Goal: Task Accomplishment & Management: Use online tool/utility

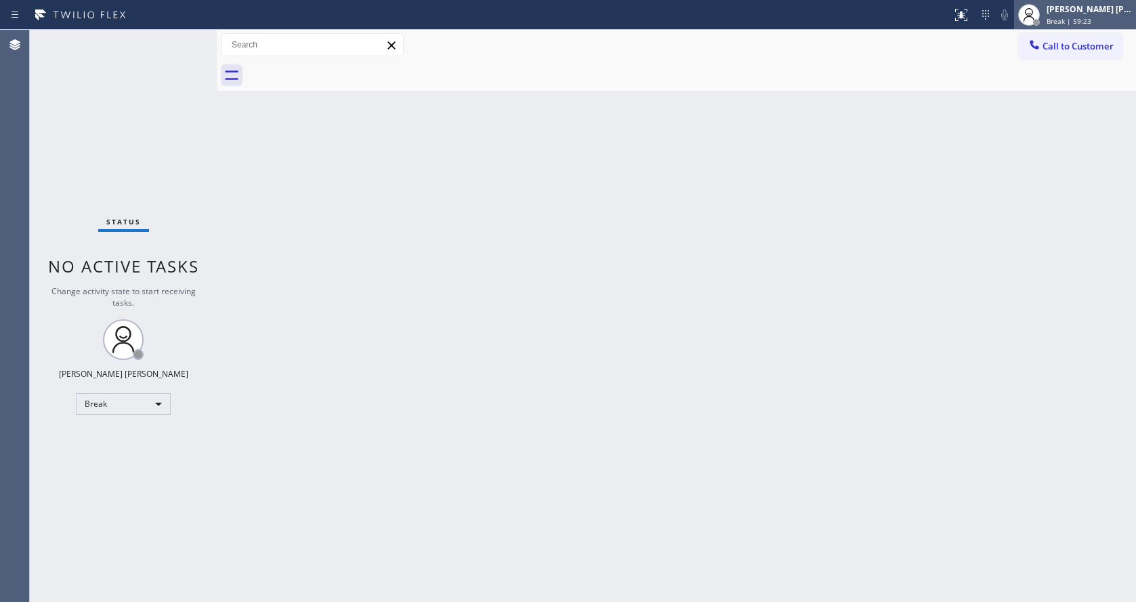
click at [1090, 14] on div "[PERSON_NAME] [PERSON_NAME]" at bounding box center [1089, 9] width 85 height 12
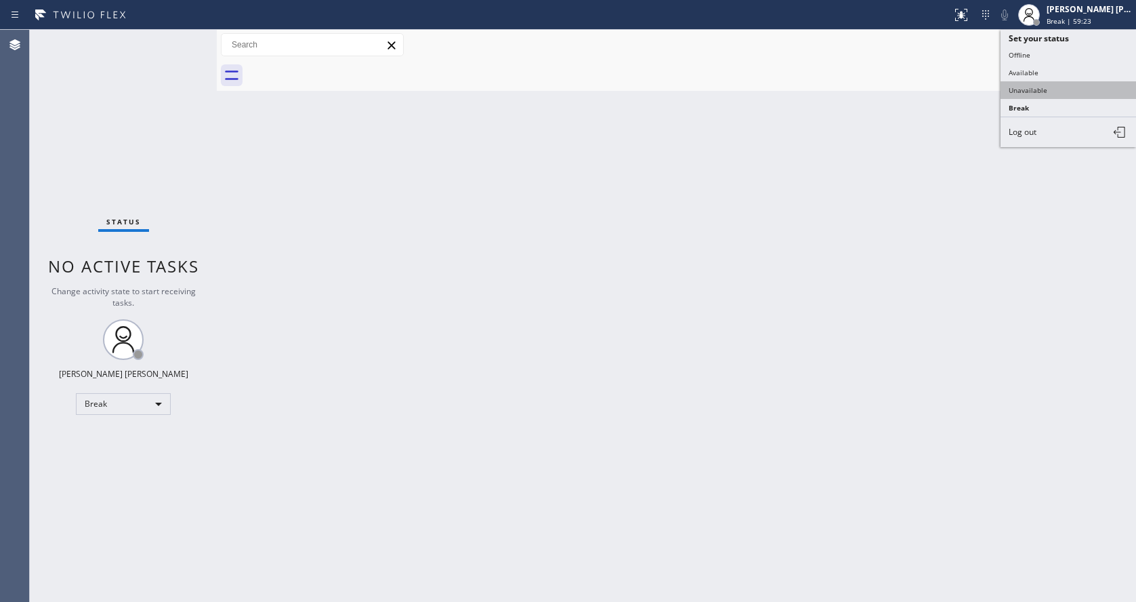
click at [1047, 88] on button "Unavailable" at bounding box center [1067, 90] width 135 height 18
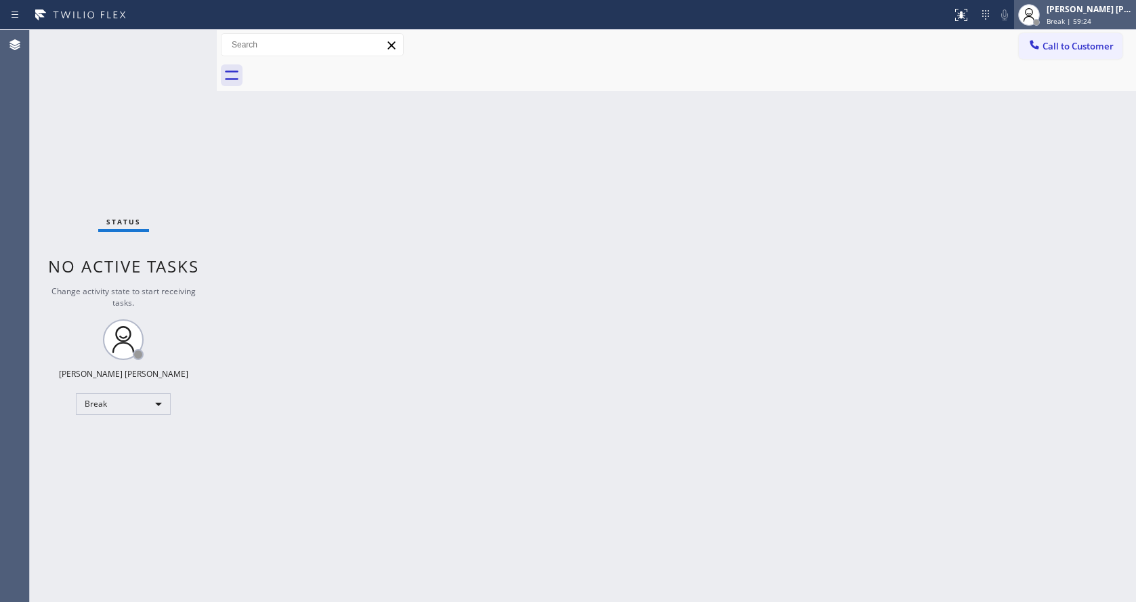
click at [1076, 14] on div "[PERSON_NAME] [PERSON_NAME]" at bounding box center [1089, 9] width 85 height 12
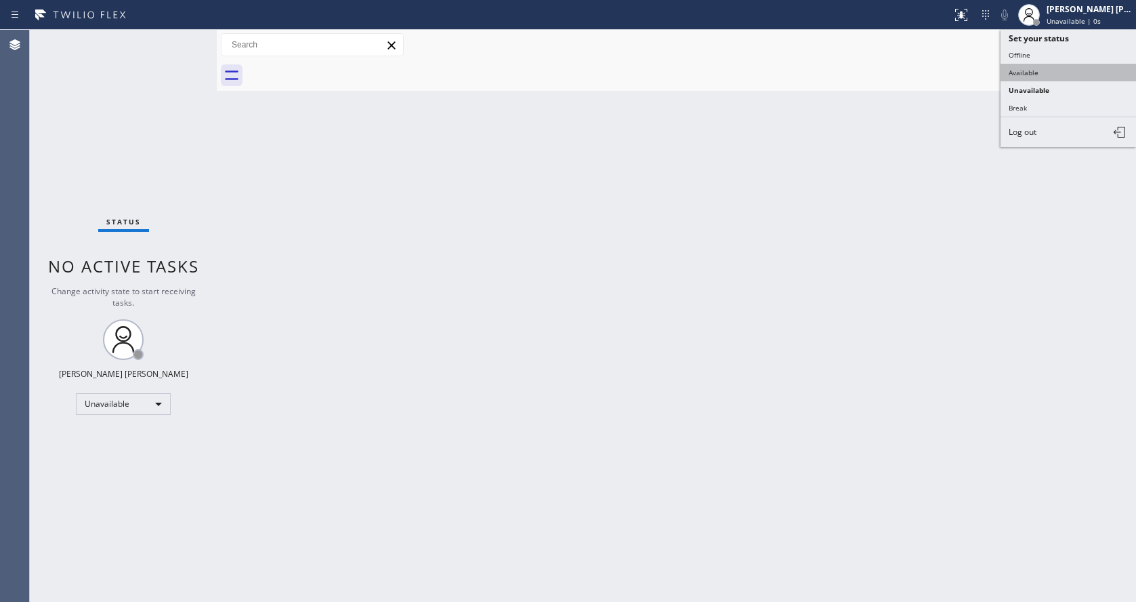
click at [1063, 64] on button "Available" at bounding box center [1067, 73] width 135 height 18
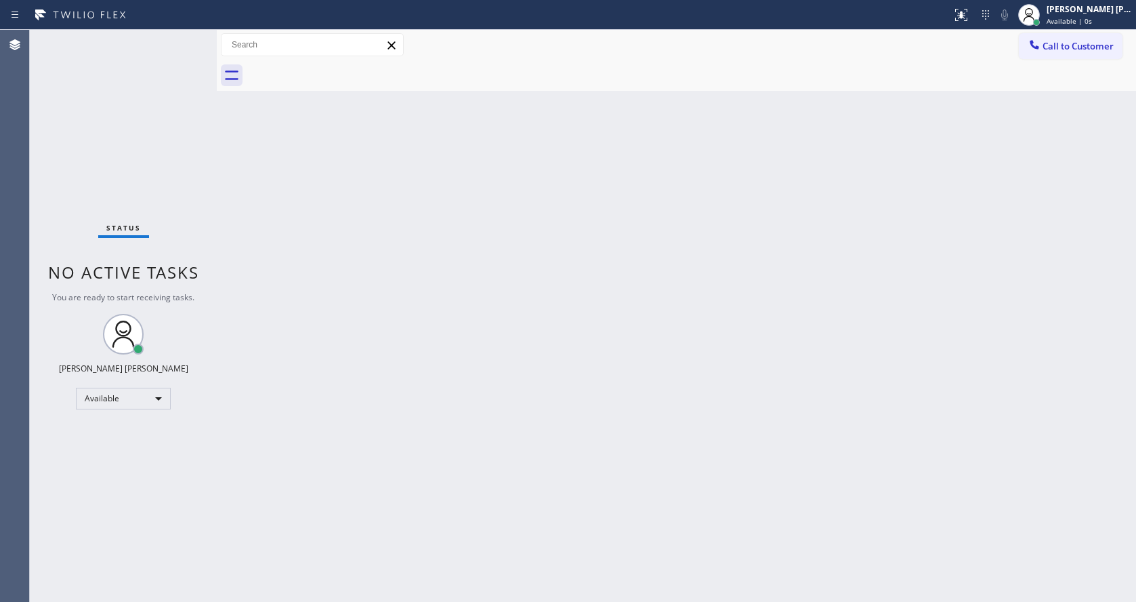
click at [559, 354] on div "Back to Dashboard Change Sender ID Customers Technicians Select a contact Outbo…" at bounding box center [676, 316] width 919 height 572
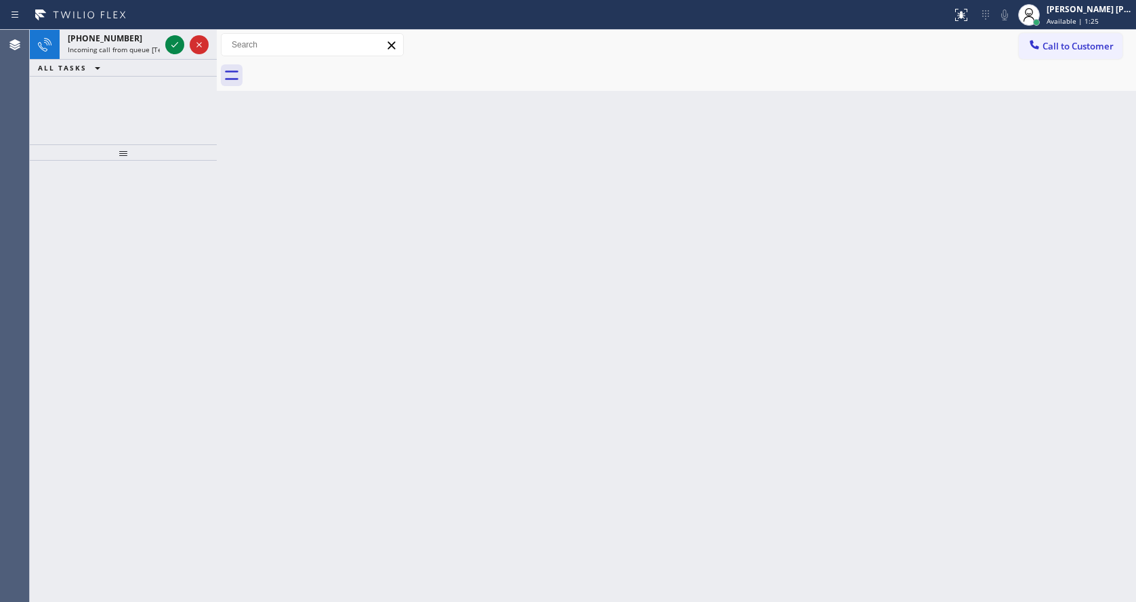
click at [165, 198] on div at bounding box center [123, 381] width 187 height 441
click at [142, 32] on div "[PHONE_NUMBER] Incoming call from queue [Test] All" at bounding box center [111, 45] width 103 height 30
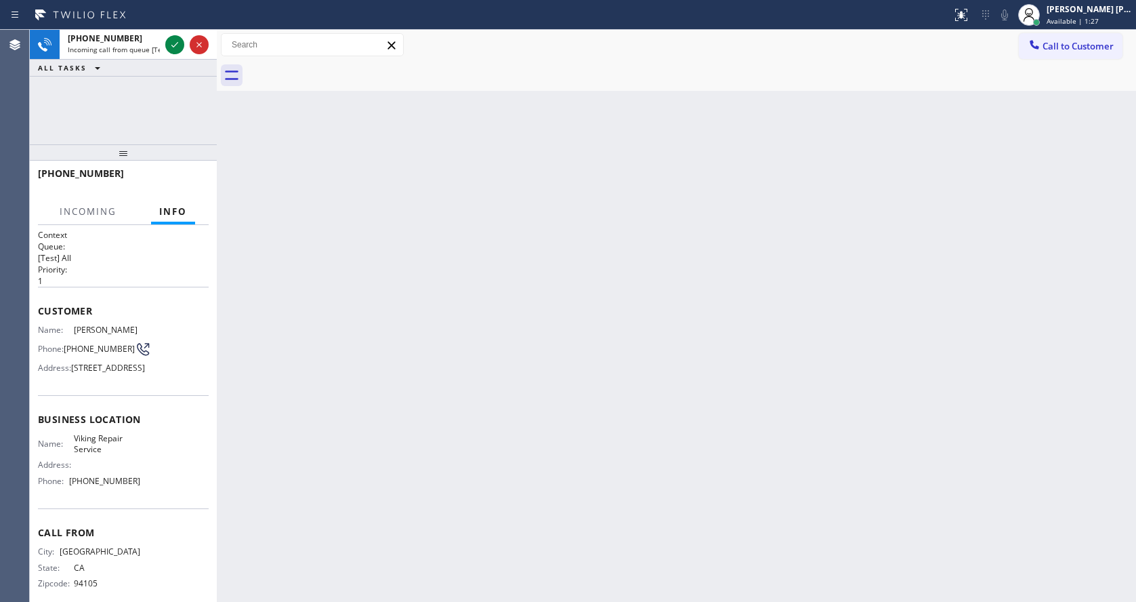
click at [444, 429] on div "Back to Dashboard Change Sender ID Customers Technicians Select a contact Outbo…" at bounding box center [676, 316] width 919 height 572
drag, startPoint x: 355, startPoint y: 257, endPoint x: 345, endPoint y: 229, distance: 30.2
click at [355, 257] on div "Back to Dashboard Change Sender ID Customers Technicians Select a contact Outbo…" at bounding box center [676, 316] width 919 height 572
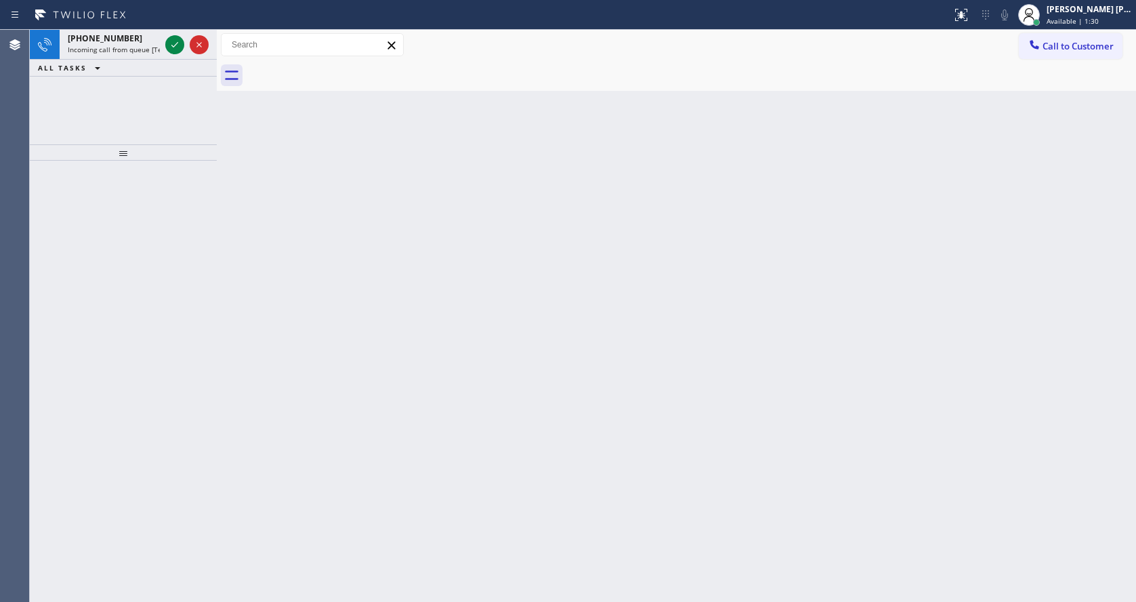
click at [507, 520] on div "Back to Dashboard Change Sender ID Customers Technicians Select a contact Outbo…" at bounding box center [676, 316] width 919 height 572
click at [130, 41] on div "[PHONE_NUMBER]" at bounding box center [114, 39] width 92 height 12
click at [170, 45] on icon at bounding box center [175, 45] width 16 height 16
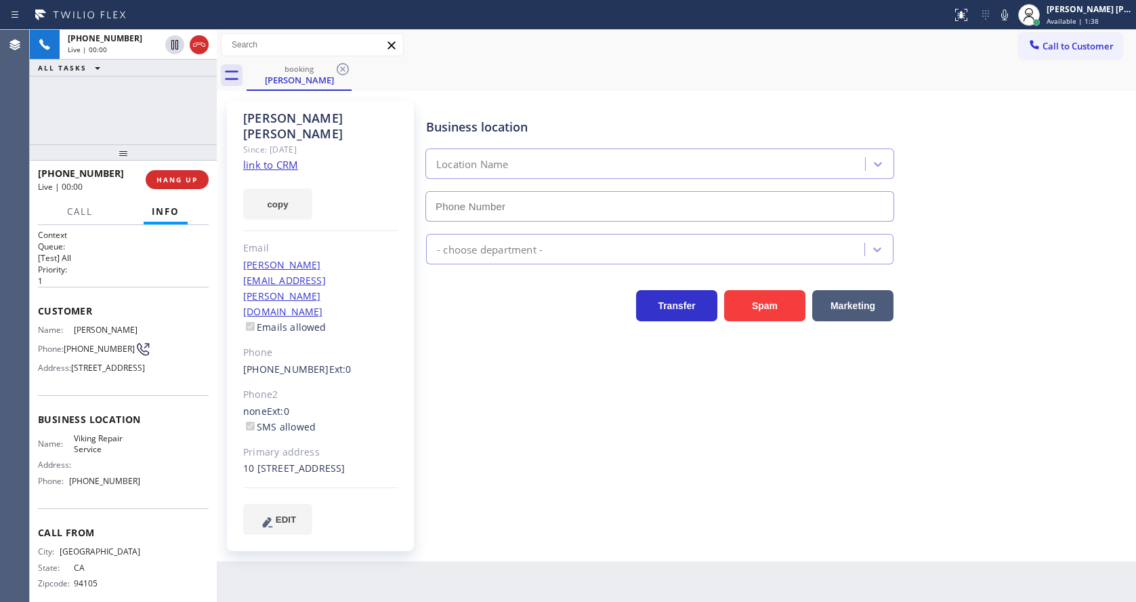
type input "[PHONE_NUMBER]"
click at [399, 295] on div "[PERSON_NAME] Since: [DATE] link to CRM copy Email [PERSON_NAME][EMAIL_ADDRESS]…" at bounding box center [320, 326] width 187 height 450
click at [290, 158] on link "link to CRM" at bounding box center [270, 165] width 55 height 14
click at [507, 513] on div "[PERSON_NAME] Since: [DATE] link to CRM copy Email [PERSON_NAME][EMAIL_ADDRESS]…" at bounding box center [676, 326] width 919 height 470
click at [1008, 20] on icon at bounding box center [1004, 15] width 16 height 16
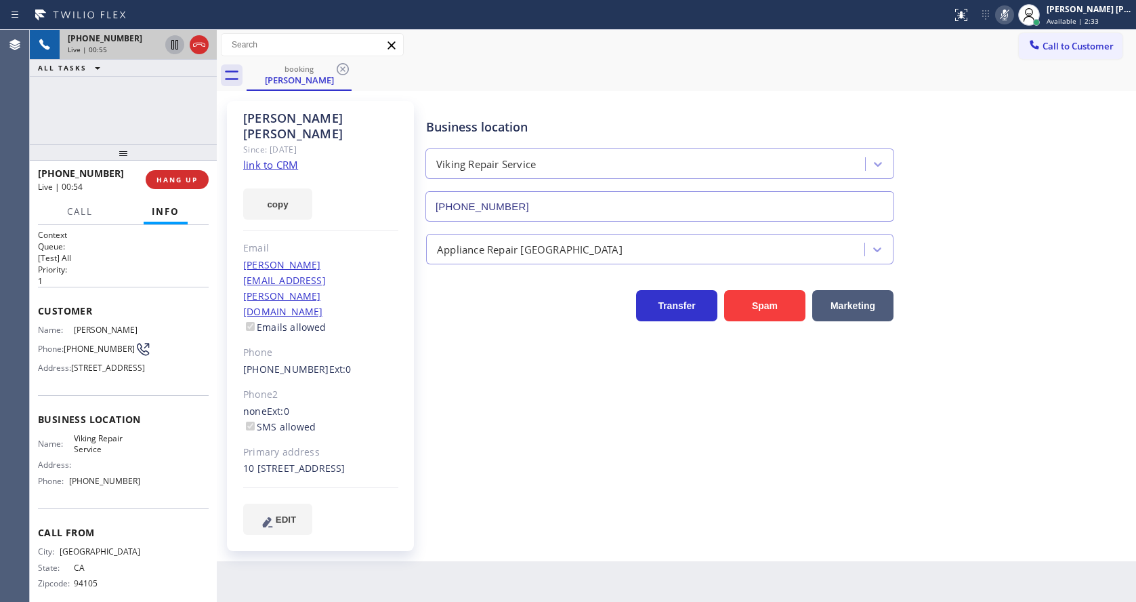
click at [177, 46] on icon at bounding box center [175, 45] width 16 height 16
drag, startPoint x: 441, startPoint y: 436, endPoint x: 383, endPoint y: 589, distance: 164.4
click at [441, 436] on div "Business location Viking Repair Service [PHONE_NUMBER] Appliance Repair High En…" at bounding box center [777, 317] width 709 height 426
click at [398, 387] on div "Phone2" at bounding box center [320, 395] width 155 height 16
click at [443, 535] on div "Back to Dashboard Change Sender ID Customers Technicians Select a contact Outbo…" at bounding box center [676, 316] width 919 height 572
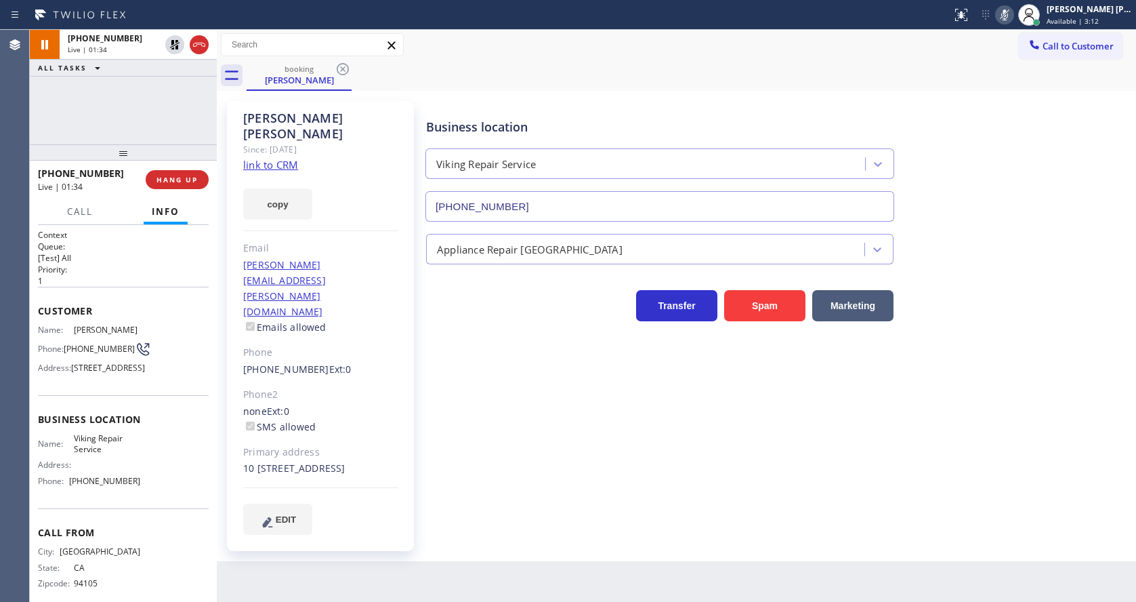
click at [526, 449] on div "Business location Viking Repair Service [PHONE_NUMBER] Appliance Repair High En…" at bounding box center [777, 317] width 709 height 426
click at [1070, 147] on div "Business location Viking Repair Service [PHONE_NUMBER]" at bounding box center [777, 160] width 709 height 123
click at [1008, 12] on icon at bounding box center [1004, 14] width 7 height 11
click at [173, 36] on button at bounding box center [174, 44] width 19 height 19
click at [502, 465] on div "Business location Viking Repair Service [PHONE_NUMBER] Appliance Repair High En…" at bounding box center [777, 317] width 709 height 426
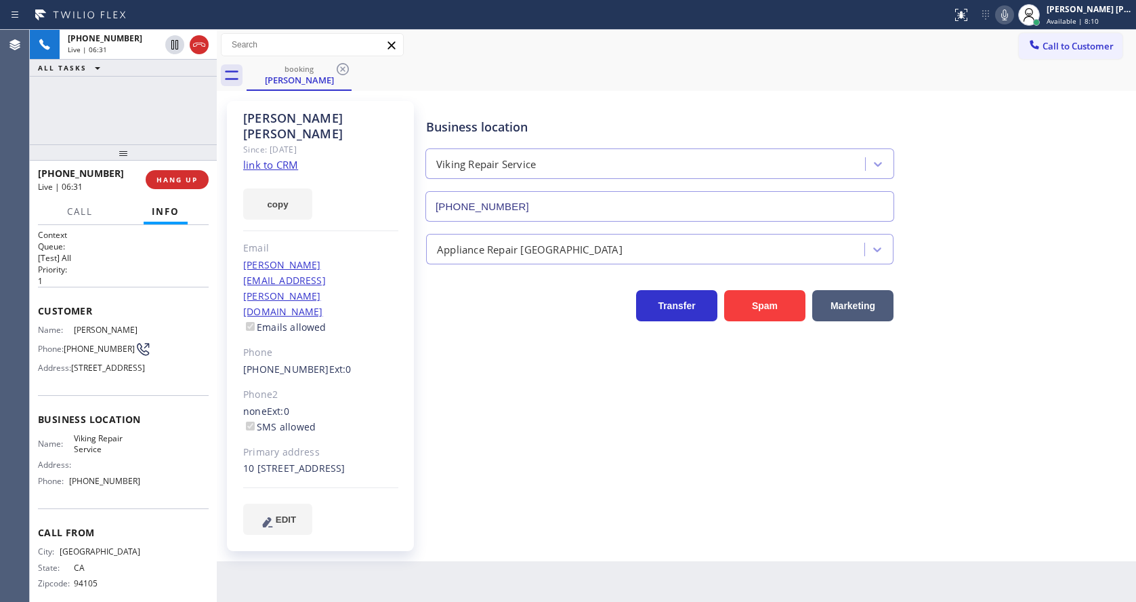
click at [389, 404] on div "none Ext: 0 SMS allowed" at bounding box center [320, 419] width 155 height 31
click at [553, 503] on div "Business location Viking Repair Service [PHONE_NUMBER] Appliance Repair High En…" at bounding box center [777, 330] width 709 height 453
click at [163, 177] on span "HANG UP" at bounding box center [176, 179] width 41 height 9
click at [163, 177] on span "COMPLETE" at bounding box center [174, 179] width 47 height 9
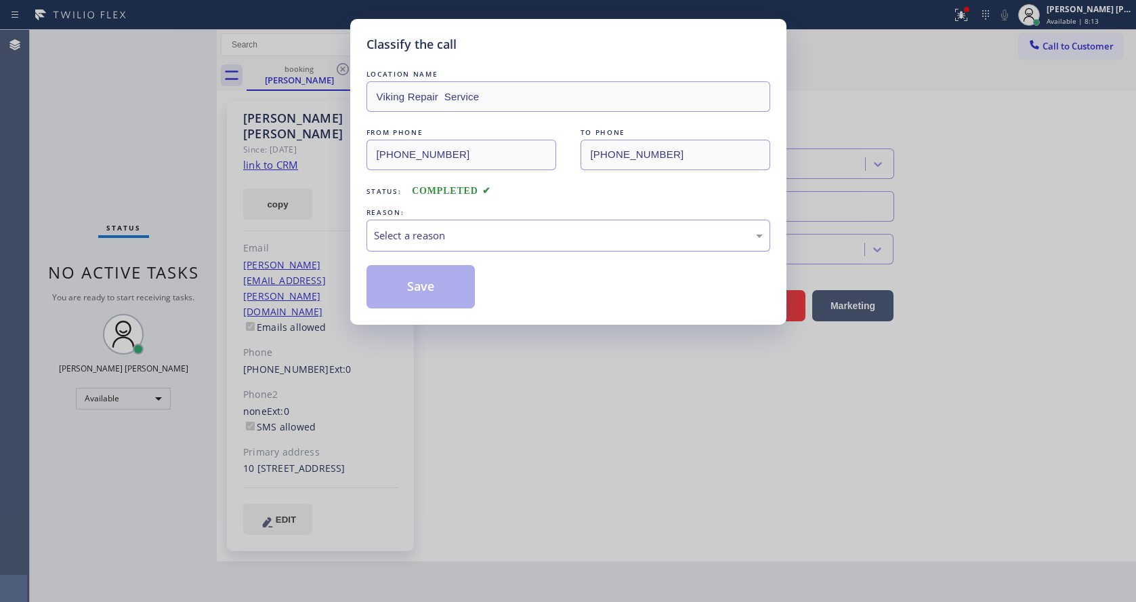
click at [474, 242] on div "Select a reason" at bounding box center [568, 236] width 389 height 16
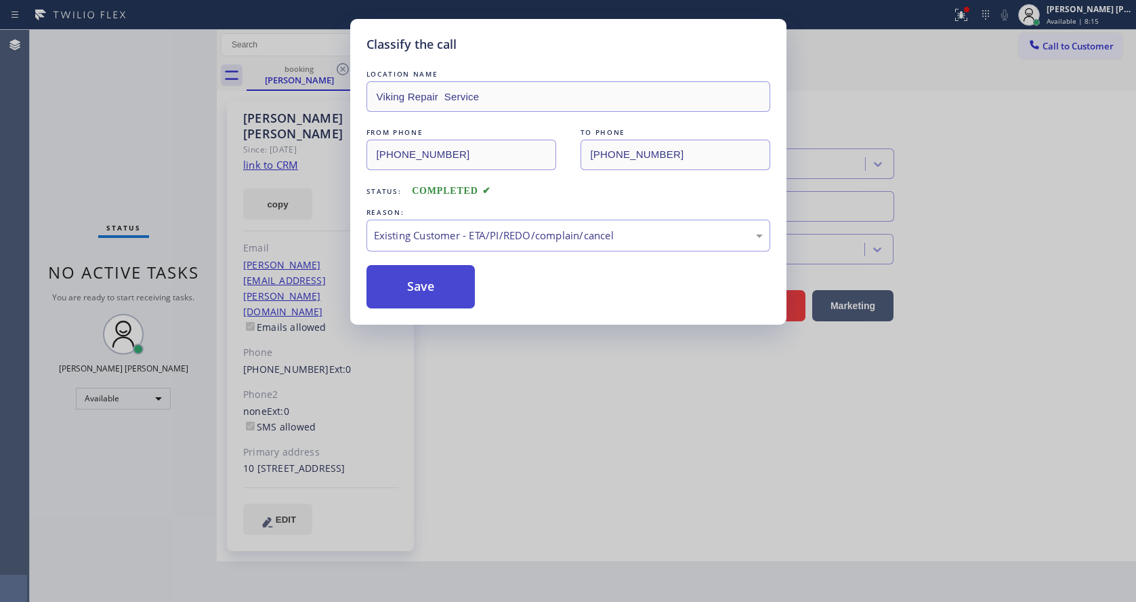
click at [434, 282] on button "Save" at bounding box center [420, 286] width 109 height 43
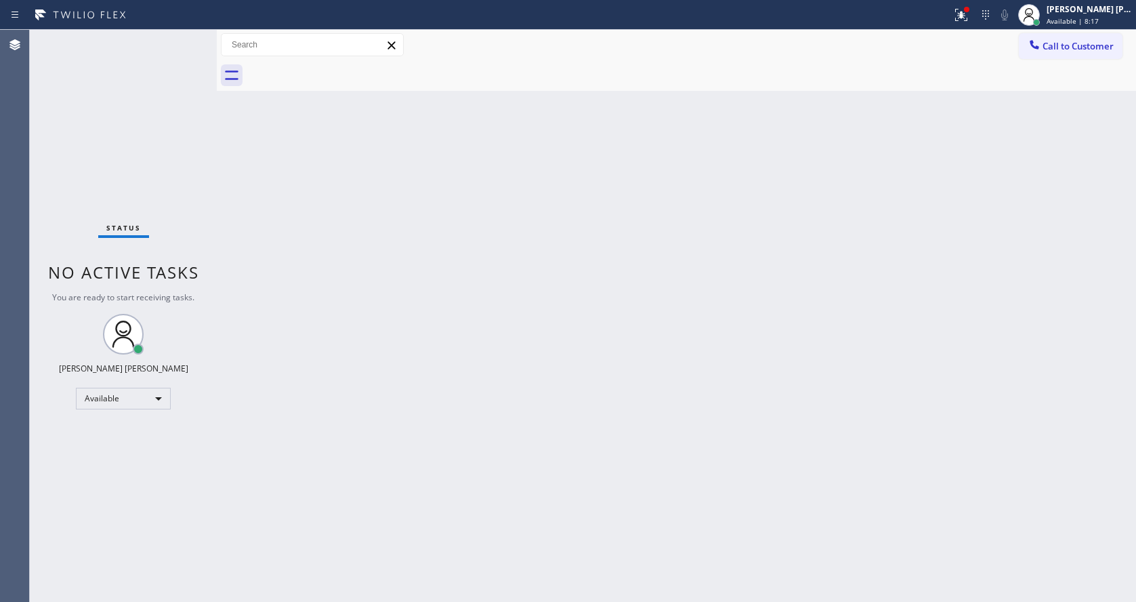
drag, startPoint x: 215, startPoint y: 43, endPoint x: 197, endPoint y: 41, distance: 18.3
click at [197, 41] on div "Status No active tasks You are ready to start receiving tasks. [PERSON_NAME] [P…" at bounding box center [583, 316] width 1106 height 572
click at [180, 35] on div "Status No active tasks You are ready to start receiving tasks. [PERSON_NAME] [P…" at bounding box center [123, 316] width 187 height 572
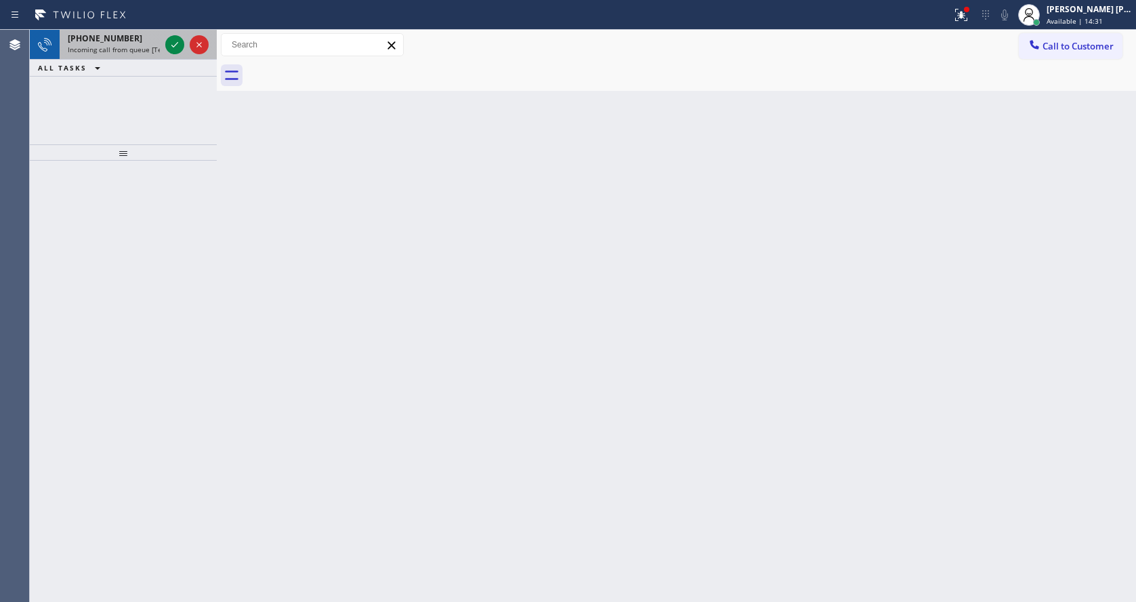
click at [141, 39] on div "[PHONE_NUMBER]" at bounding box center [114, 39] width 92 height 12
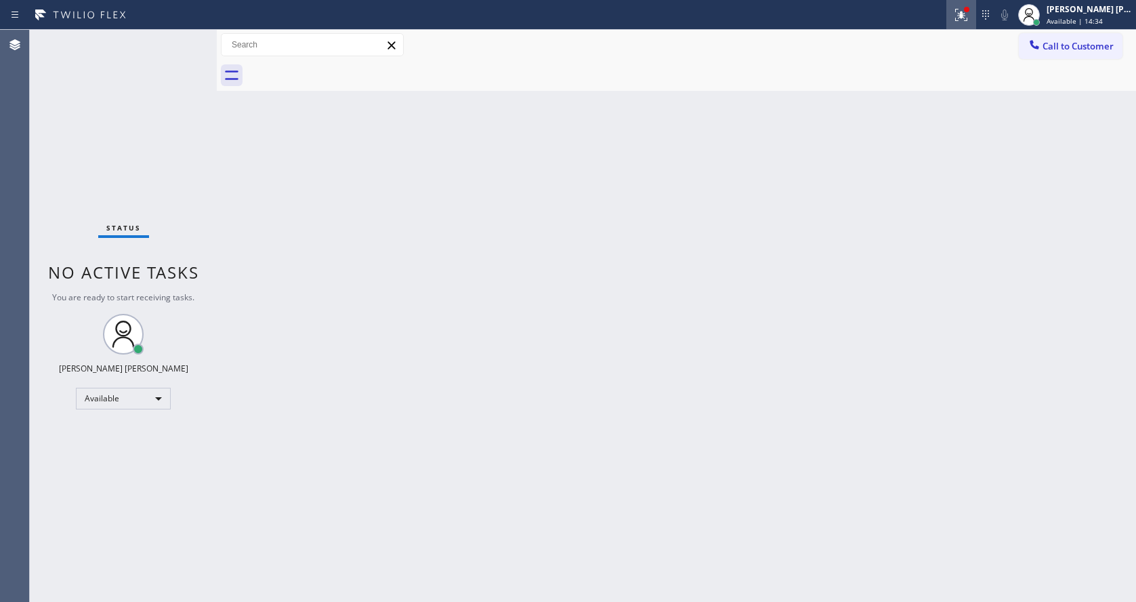
click at [965, 15] on icon at bounding box center [961, 13] width 8 height 5
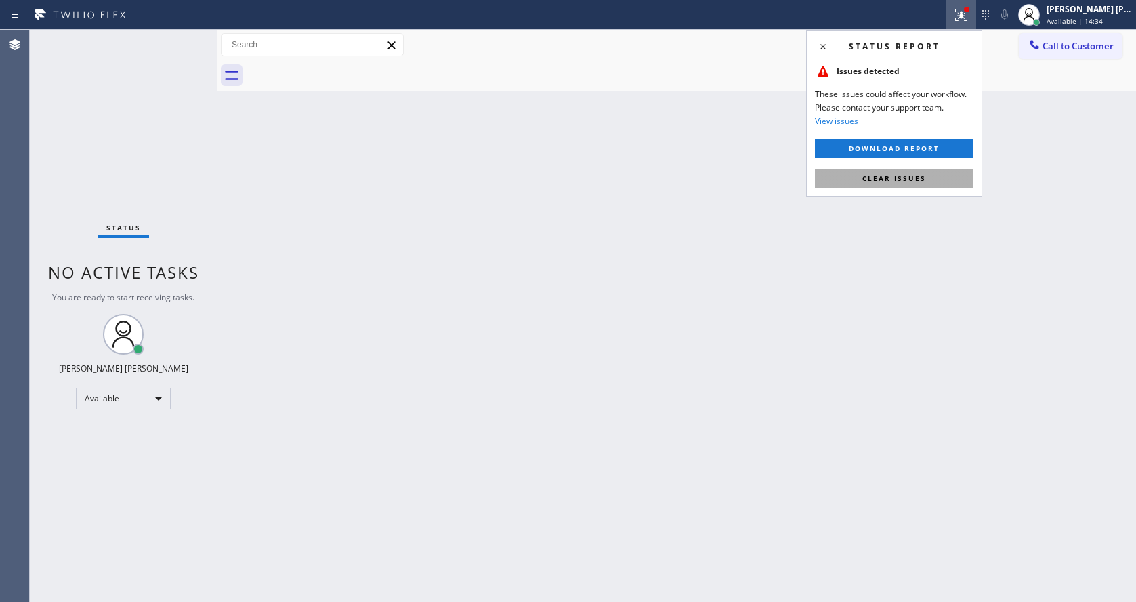
click at [868, 176] on span "Clear issues" at bounding box center [894, 177] width 64 height 9
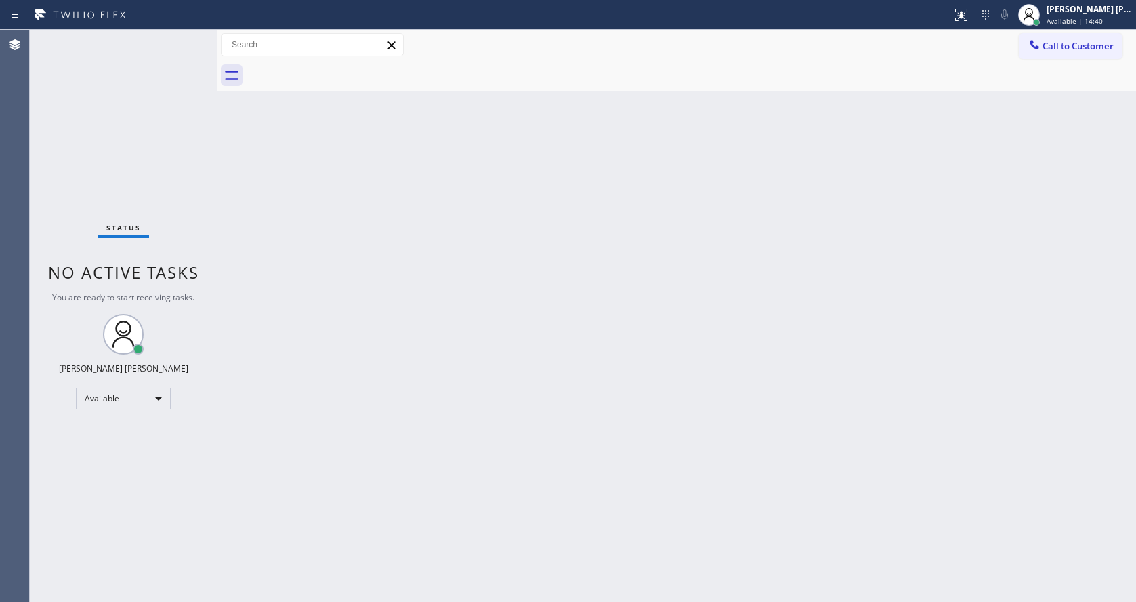
drag, startPoint x: 284, startPoint y: 281, endPoint x: 225, endPoint y: 191, distance: 107.7
click at [284, 280] on div "Back to Dashboard Change Sender ID Customers Technicians Select a contact Outbo…" at bounding box center [676, 316] width 919 height 572
click at [186, 37] on div "Status No active tasks You are ready to start receiving tasks. [PERSON_NAME] [P…" at bounding box center [123, 316] width 187 height 572
click at [184, 37] on div "Status No active tasks You are ready to start receiving tasks. [PERSON_NAME] [P…" at bounding box center [123, 316] width 187 height 572
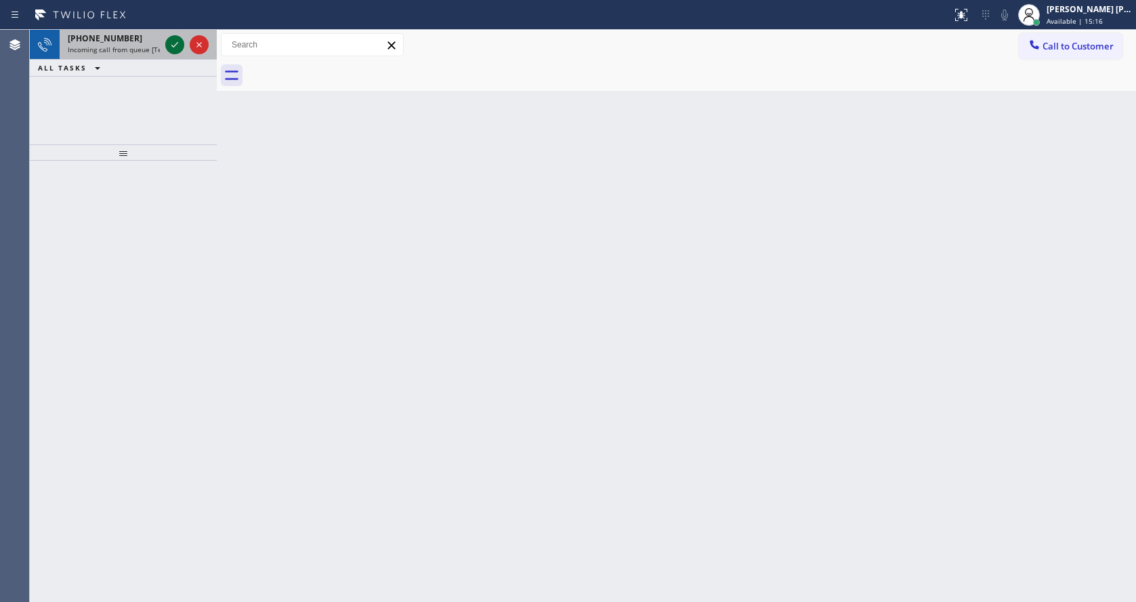
click at [173, 44] on icon at bounding box center [175, 45] width 16 height 16
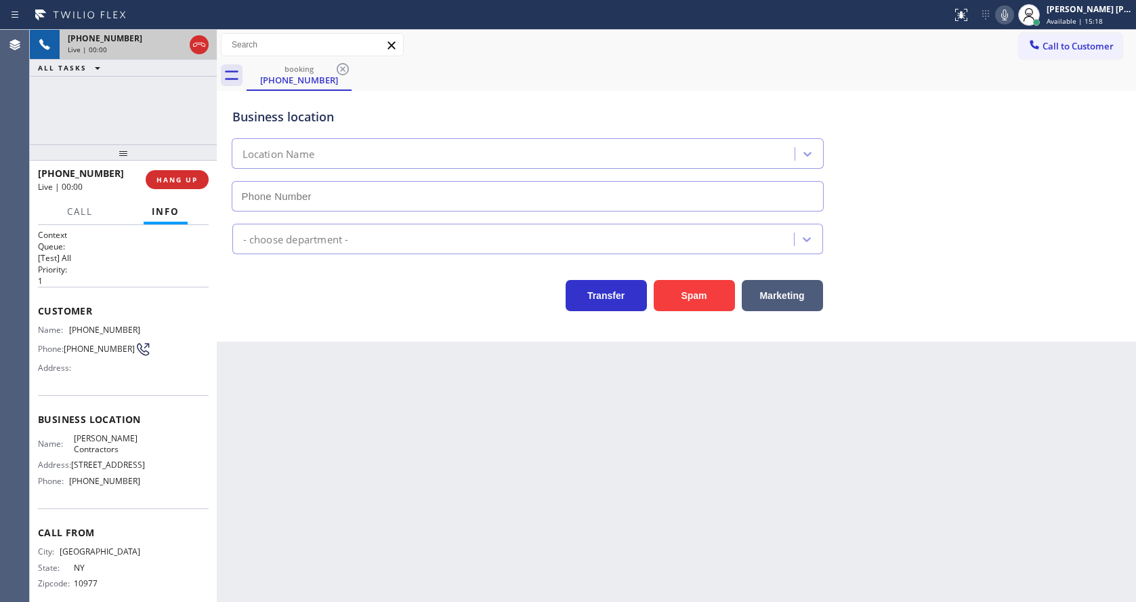
type input "[PHONE_NUMBER]"
click at [420, 373] on div "Back to Dashboard Change Sender ID Customers Technicians Select a contact Outbo…" at bounding box center [676, 316] width 919 height 572
click at [425, 461] on div "Back to Dashboard Change Sender ID Customers Technicians Select a contact Outbo…" at bounding box center [676, 316] width 919 height 572
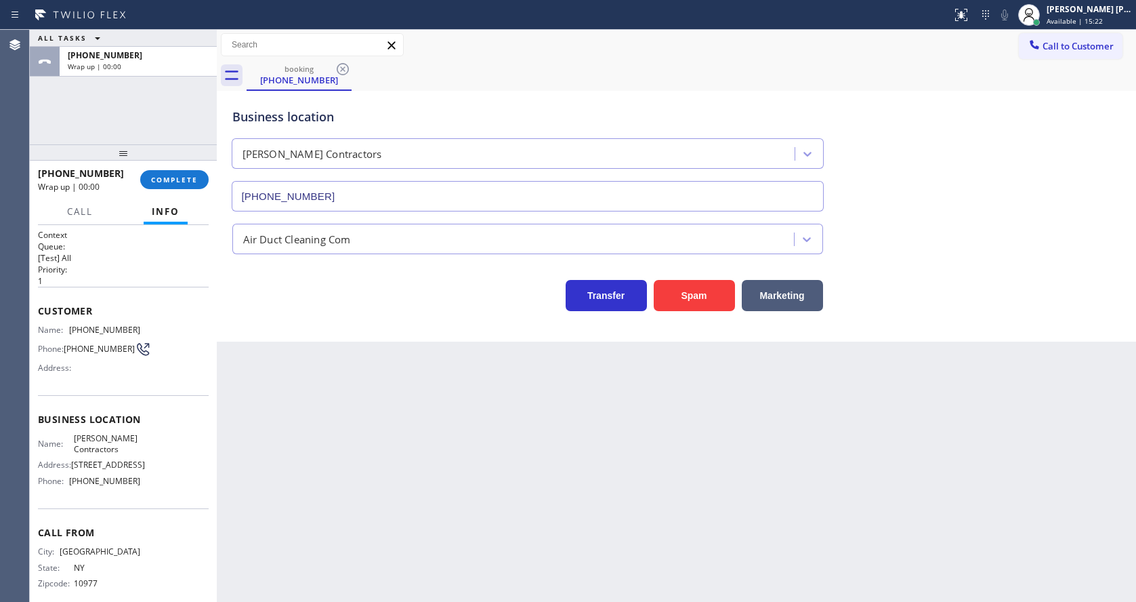
drag, startPoint x: 284, startPoint y: 368, endPoint x: 200, endPoint y: 246, distance: 148.4
click at [284, 368] on div "Back to Dashboard Change Sender ID Customers Technicians Select a contact Outbo…" at bounding box center [676, 316] width 919 height 572
click at [152, 175] on span "COMPLETE" at bounding box center [174, 179] width 47 height 9
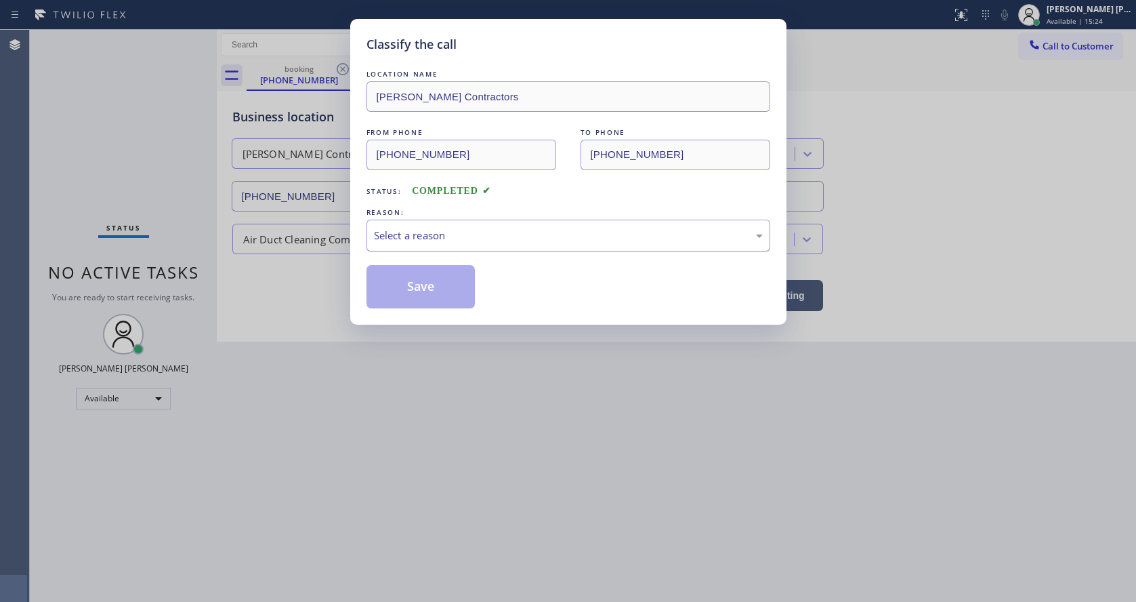
click at [416, 226] on div "Select a reason" at bounding box center [568, 235] width 404 height 32
drag, startPoint x: 442, startPoint y: 332, endPoint x: 427, endPoint y: 285, distance: 48.9
click at [411, 253] on div "LOCATION NAME [PERSON_NAME] Contractors FROM PHONE [PHONE_NUMBER] TO PHONE [PHO…" at bounding box center [568, 187] width 404 height 241
click at [417, 282] on button "Save" at bounding box center [420, 286] width 109 height 43
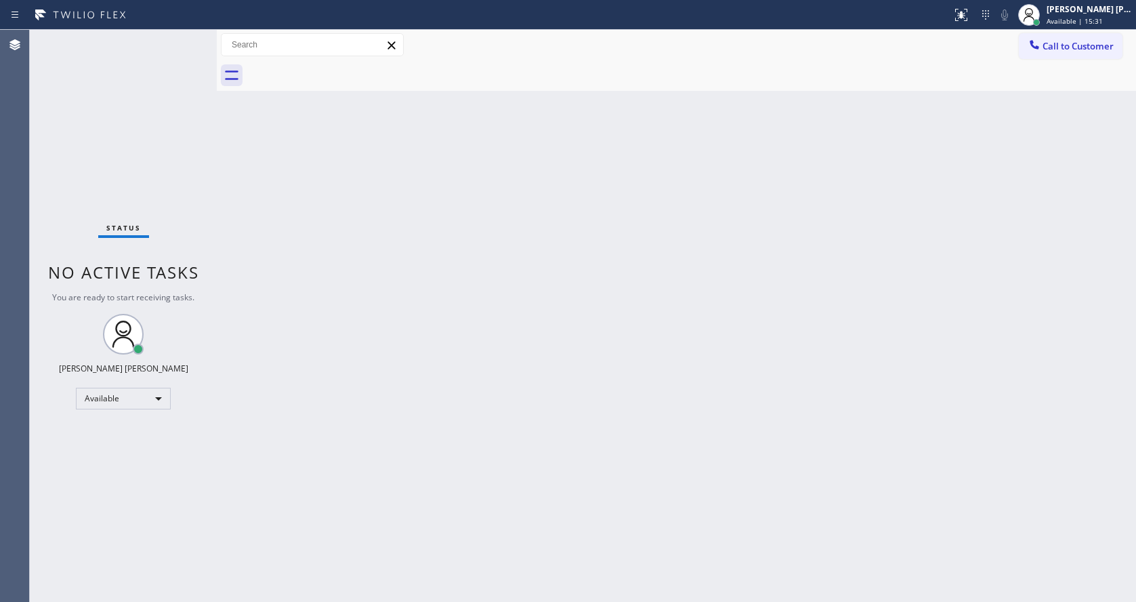
click at [176, 39] on div "Status No active tasks You are ready to start receiving tasks. [PERSON_NAME] [P…" at bounding box center [123, 316] width 187 height 572
click at [312, 450] on div "Back to Dashboard Change Sender ID Customers Technicians Select a contact Outbo…" at bounding box center [676, 316] width 919 height 572
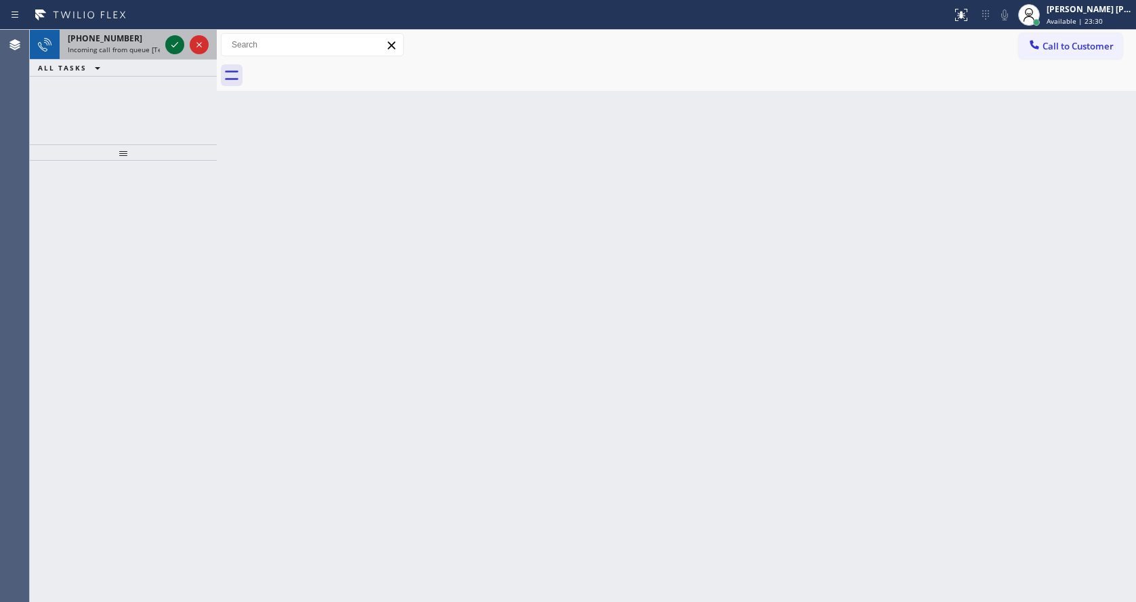
click at [170, 45] on icon at bounding box center [175, 45] width 16 height 16
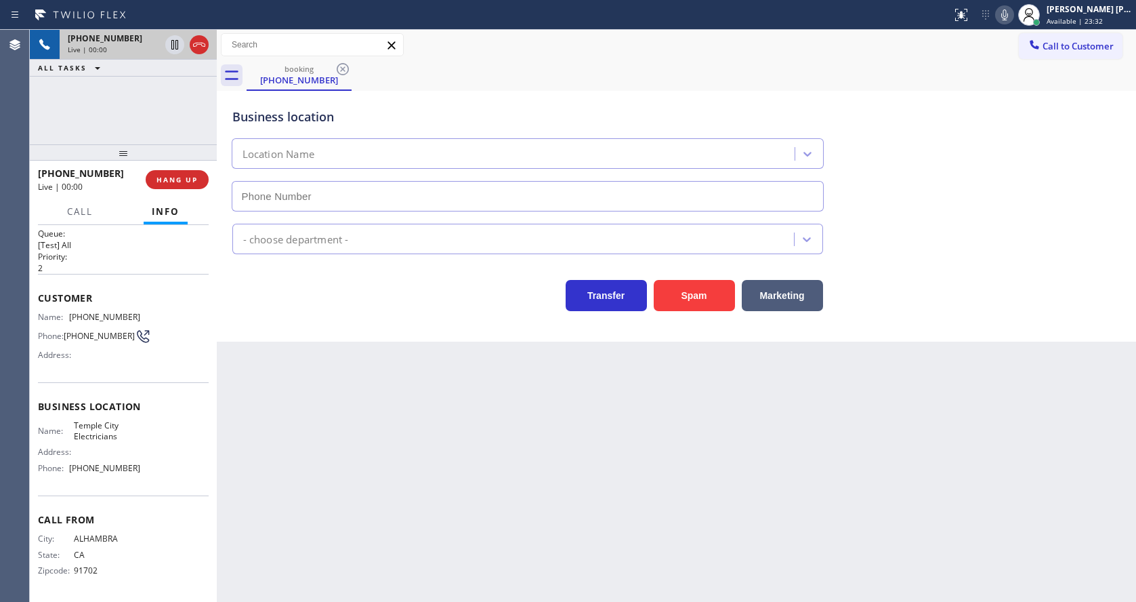
scroll to position [18, 0]
click at [662, 533] on div "Back to Dashboard Change Sender ID Customers Technicians Select a contact Outbo…" at bounding box center [676, 316] width 919 height 572
type input "[PHONE_NUMBER]"
click at [377, 379] on div "Back to Dashboard Change Sender ID Customers Technicians Select a contact Outbo…" at bounding box center [676, 316] width 919 height 572
click at [616, 423] on div "Back to Dashboard Change Sender ID Customers Technicians Select a contact Outbo…" at bounding box center [676, 316] width 919 height 572
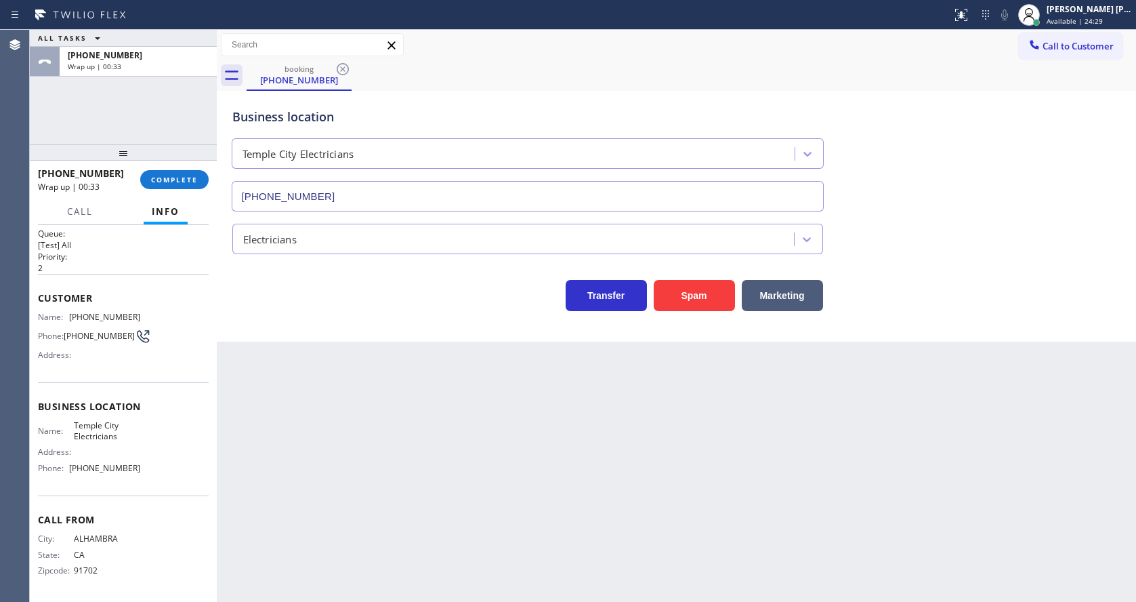
click at [174, 196] on div "[PHONE_NUMBER] Wrap up | 00:33 COMPLETE" at bounding box center [123, 179] width 171 height 35
click at [167, 182] on span "COMPLETE" at bounding box center [174, 179] width 47 height 9
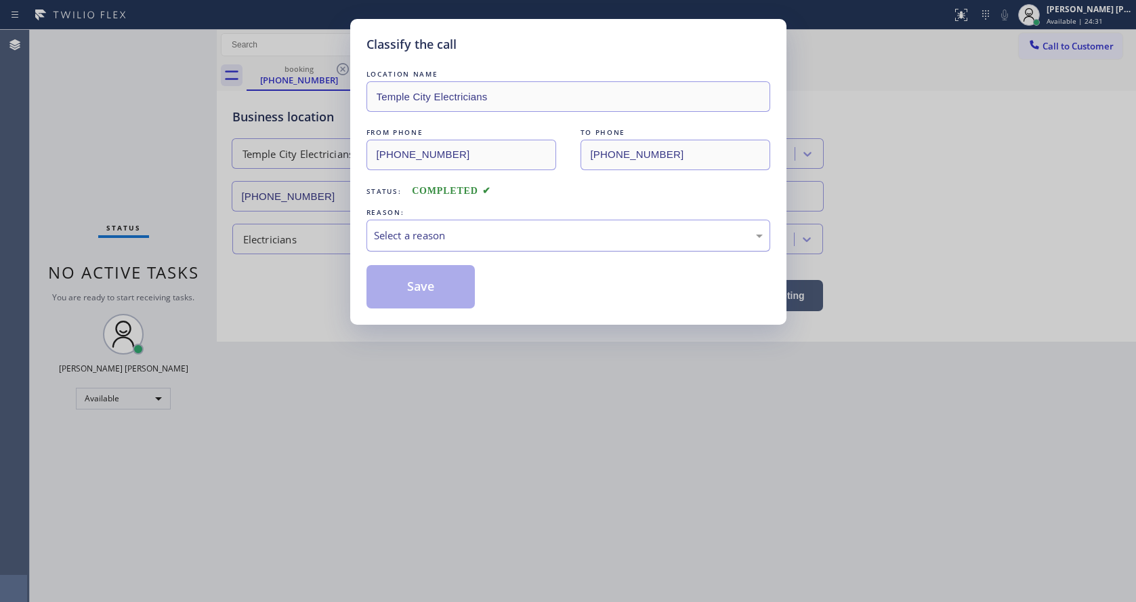
click at [417, 220] on div "Select a reason" at bounding box center [568, 235] width 404 height 32
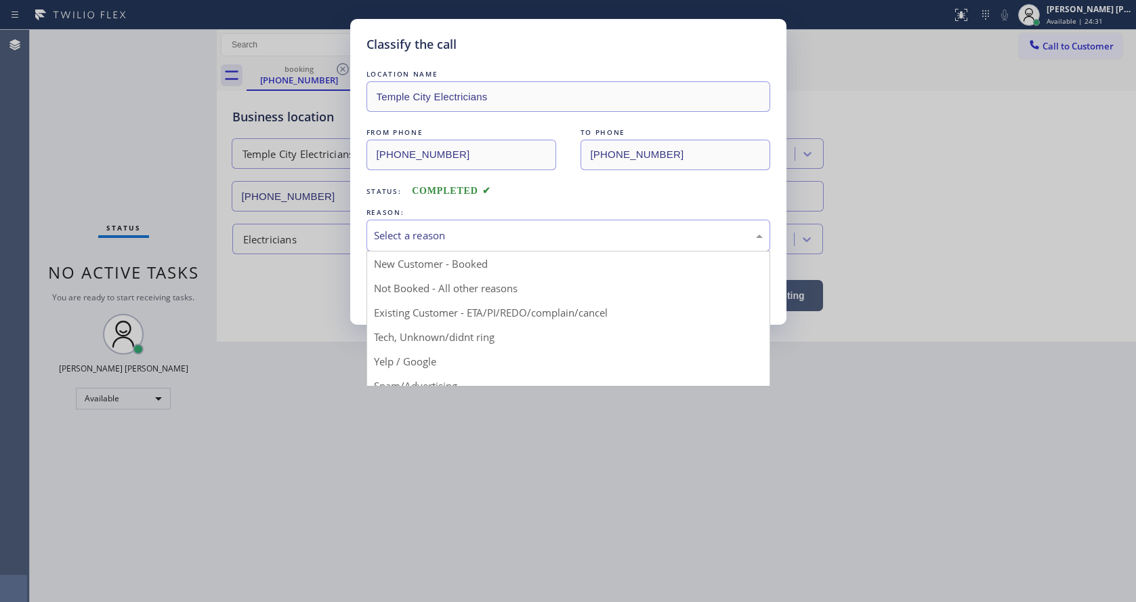
click at [439, 242] on div "Select a reason" at bounding box center [568, 236] width 389 height 16
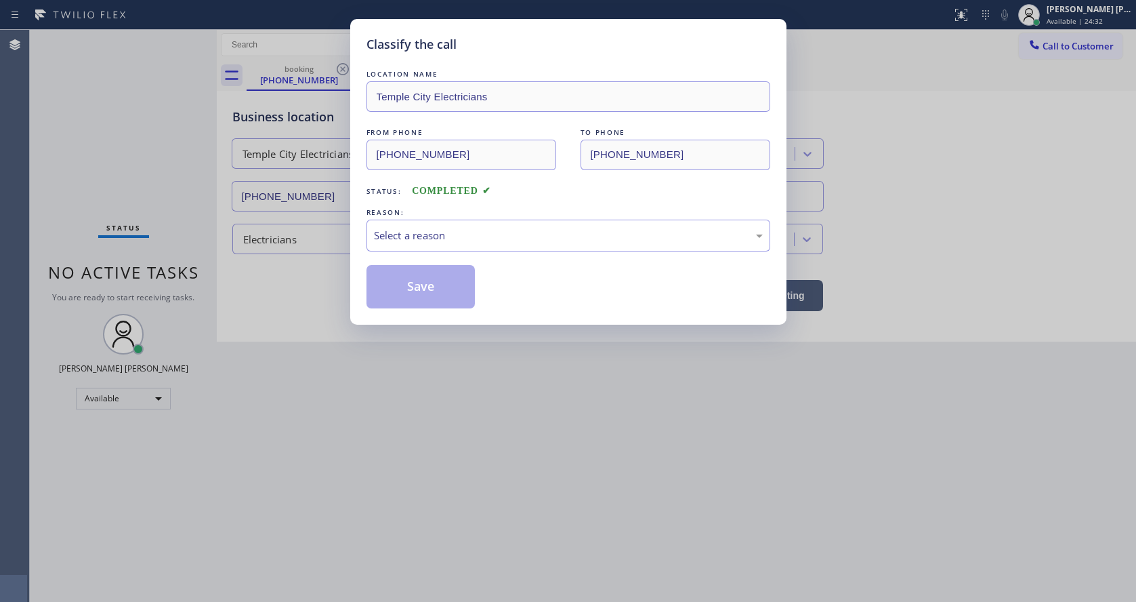
click at [420, 218] on div "REASON:" at bounding box center [568, 212] width 404 height 14
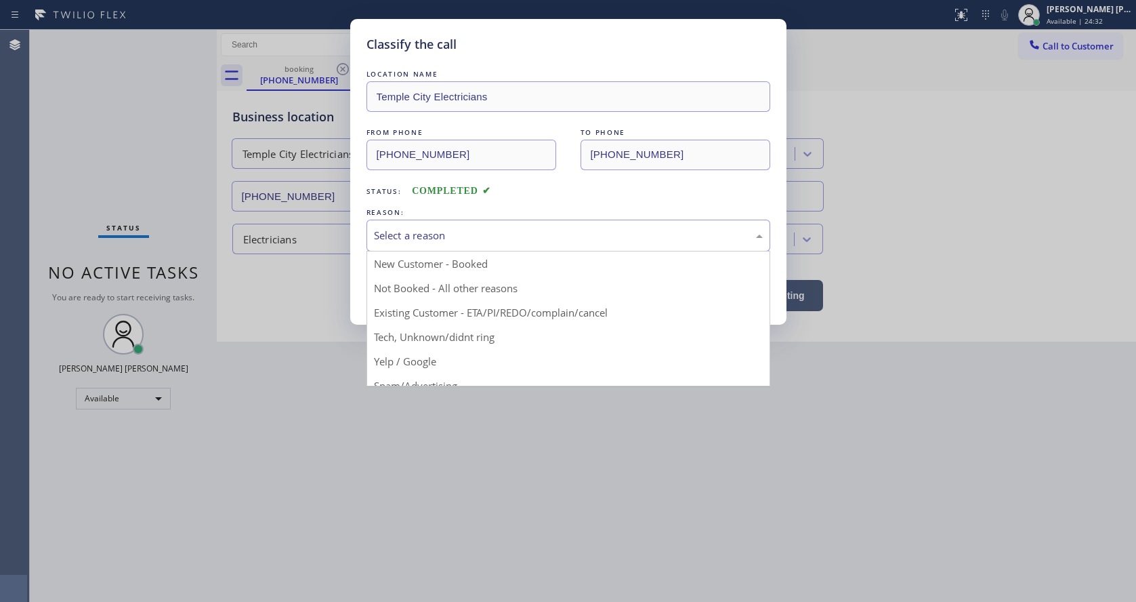
click at [431, 226] on div "Select a reason" at bounding box center [568, 235] width 404 height 32
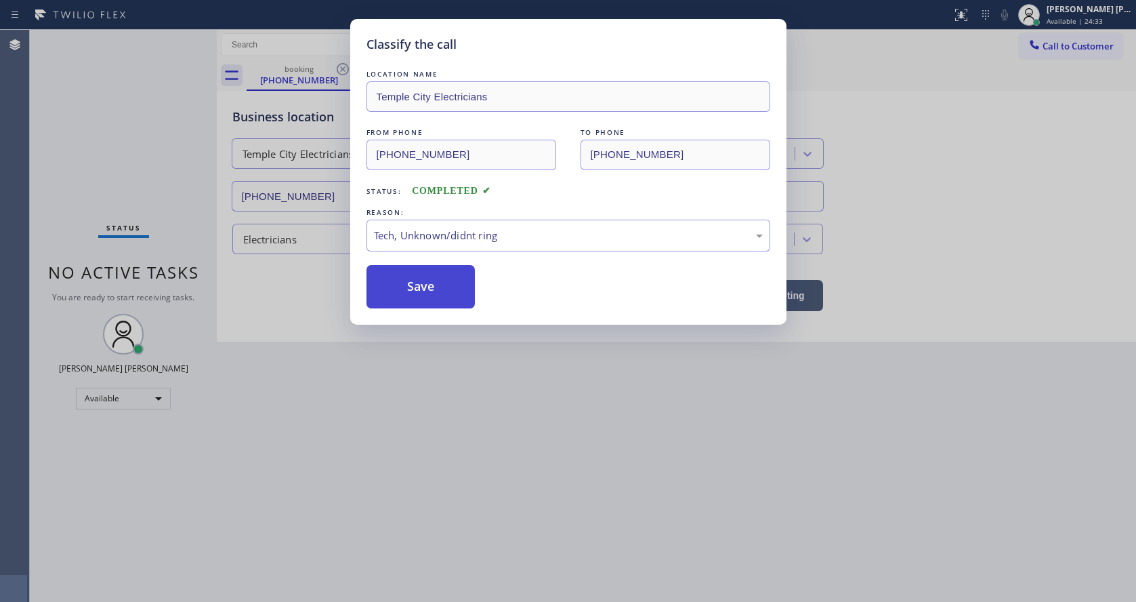
click at [422, 278] on button "Save" at bounding box center [420, 286] width 109 height 43
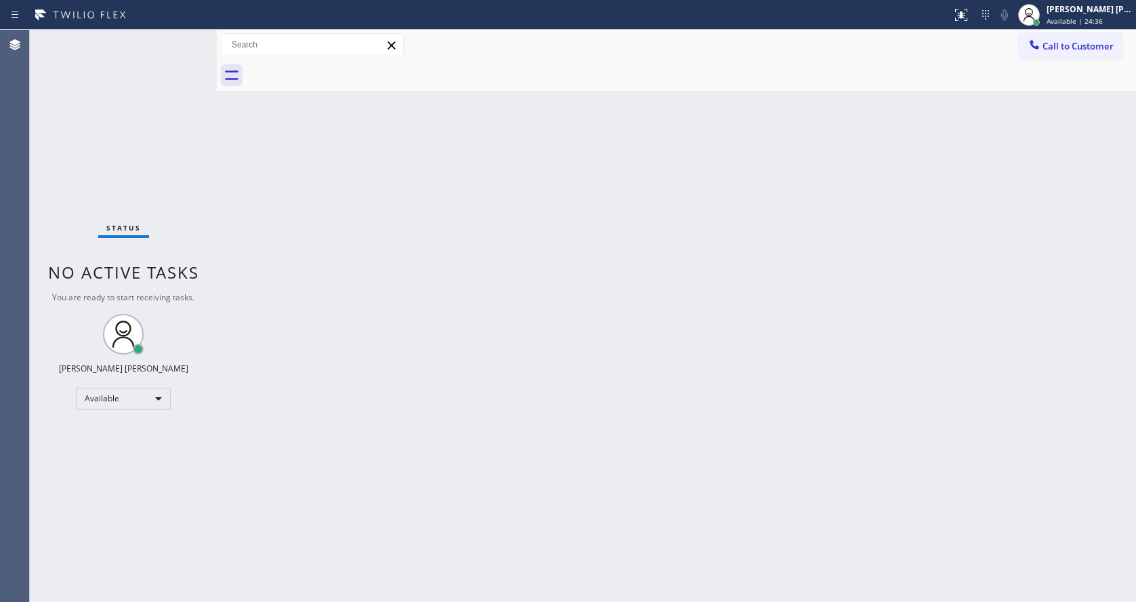
click at [165, 194] on div "Status No active tasks You are ready to start receiving tasks. [PERSON_NAME] [P…" at bounding box center [123, 316] width 187 height 572
click at [188, 35] on div "Status No active tasks You are ready to start receiving tasks. [PERSON_NAME] [P…" at bounding box center [123, 316] width 187 height 572
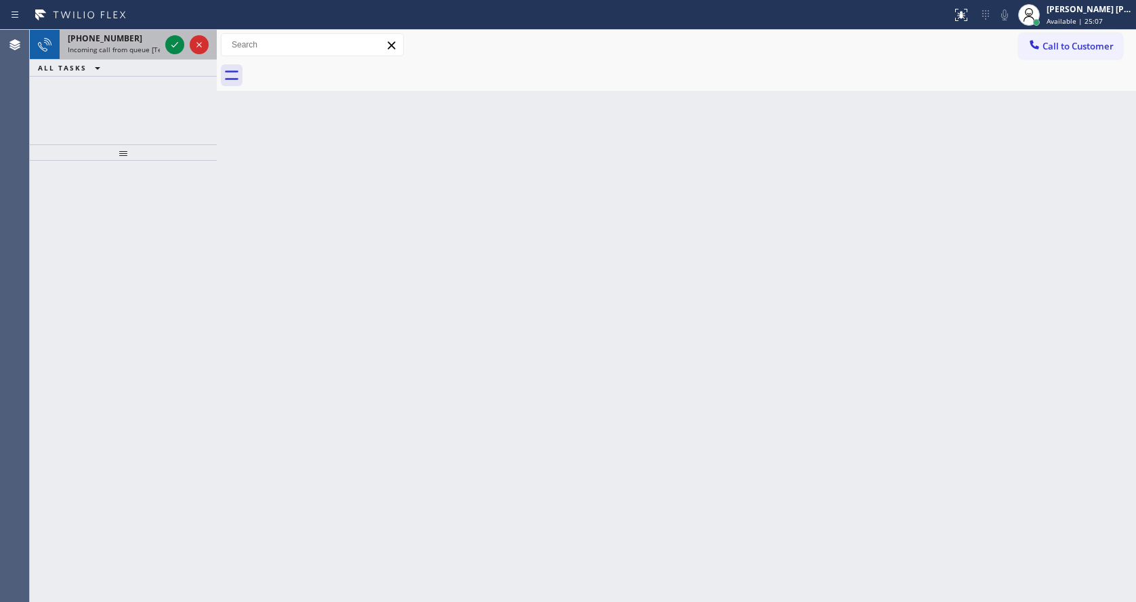
click at [144, 56] on div "[PHONE_NUMBER] Incoming call from queue [Test] All" at bounding box center [111, 45] width 103 height 30
click at [140, 54] on div "[PHONE_NUMBER] Incoming call from queue [Test] All" at bounding box center [111, 45] width 103 height 30
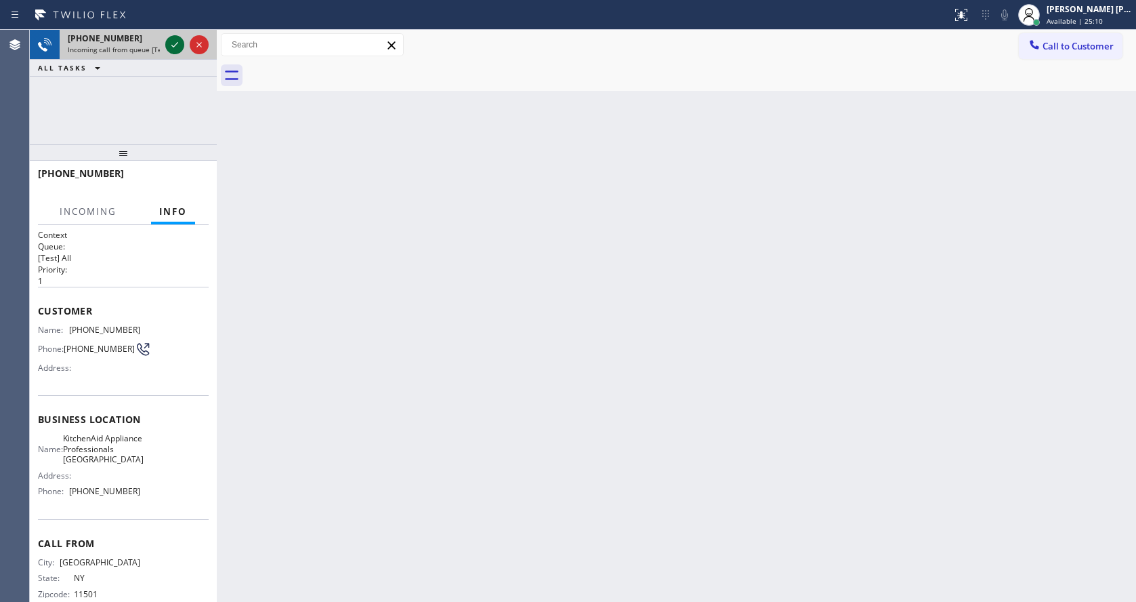
click at [179, 47] on icon at bounding box center [175, 45] width 16 height 16
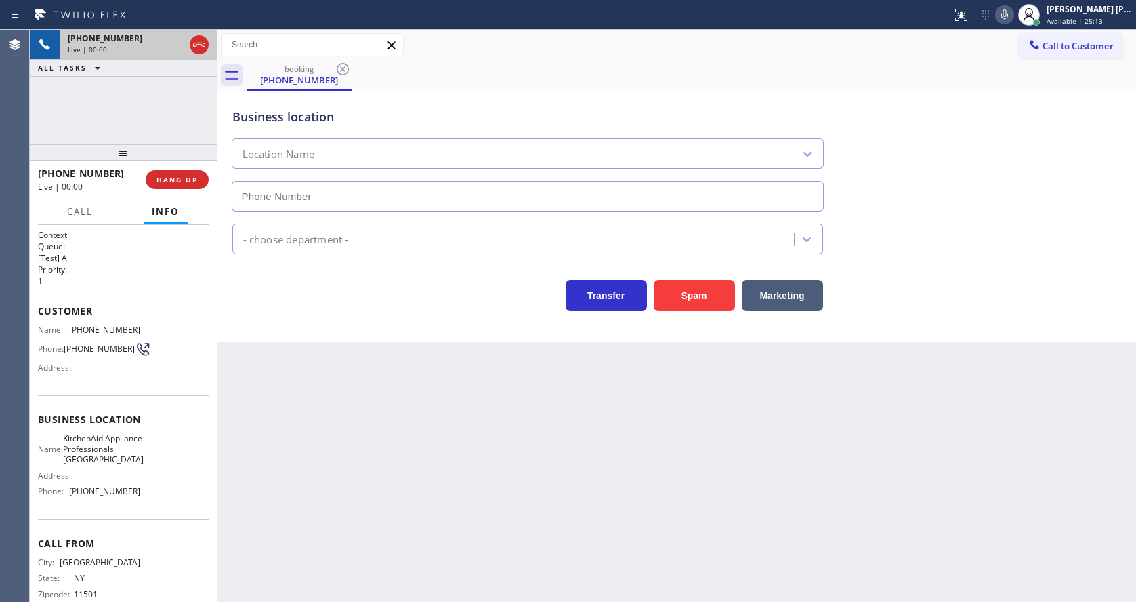
type input "[PHONE_NUMBER]"
drag, startPoint x: 576, startPoint y: 463, endPoint x: 513, endPoint y: 469, distance: 62.6
click at [576, 463] on div "Back to Dashboard Change Sender ID Customers Technicians Select a contact Outbo…" at bounding box center [676, 316] width 919 height 572
click at [1007, 16] on icon at bounding box center [1004, 15] width 16 height 16
click at [174, 45] on icon at bounding box center [174, 44] width 7 height 9
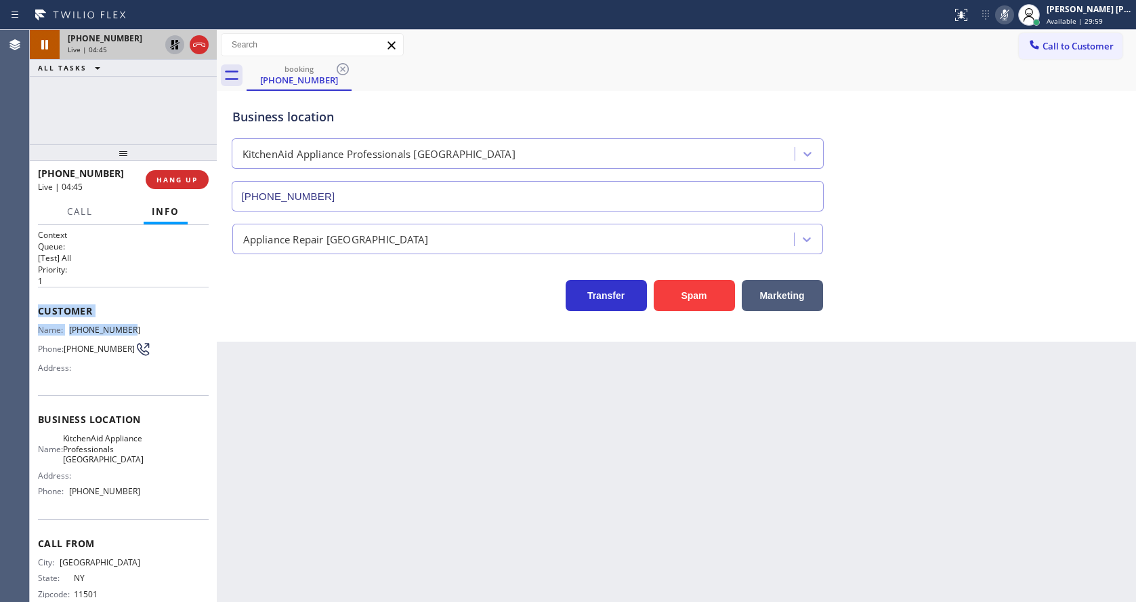
drag, startPoint x: 35, startPoint y: 310, endPoint x: 121, endPoint y: 323, distance: 87.0
click at [121, 323] on div "Context Queue: [Test] All Priority: 1 Customer Name: [PHONE_NUMBER] Phone: [PHO…" at bounding box center [123, 413] width 187 height 377
click at [404, 333] on div "Business location KitchenAid Appliance Professionals [GEOGRAPHIC_DATA] [PHONE_N…" at bounding box center [676, 216] width 919 height 251
click at [473, 441] on div "Back to Dashboard Change Sender ID Customers Technicians Select a contact Outbo…" at bounding box center [676, 316] width 919 height 572
click at [510, 441] on div "Back to Dashboard Change Sender ID Customers Technicians Select a contact Outbo…" at bounding box center [676, 316] width 919 height 572
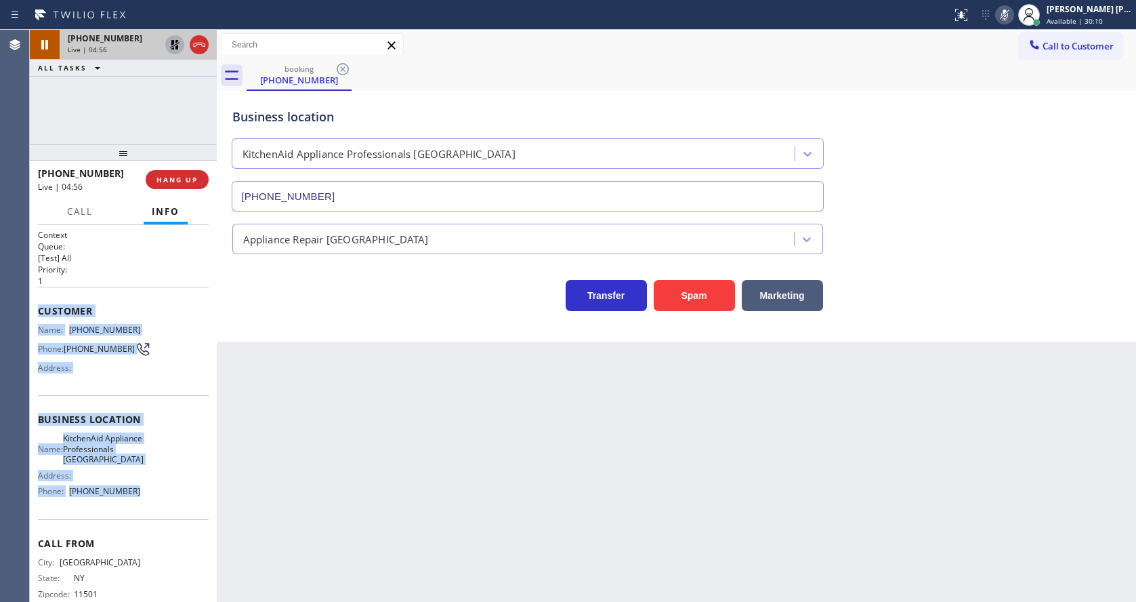
drag, startPoint x: 30, startPoint y: 311, endPoint x: 142, endPoint y: 501, distance: 221.1
click at [142, 501] on div "Context Queue: [Test] All Priority: 1 Customer Name: [PHONE_NUMBER] Phone: [PHO…" at bounding box center [123, 413] width 187 height 377
copy div "Customer Name: [PHONE_NUMBER] Phone: [PHONE_NUMBER] Address: Business location …"
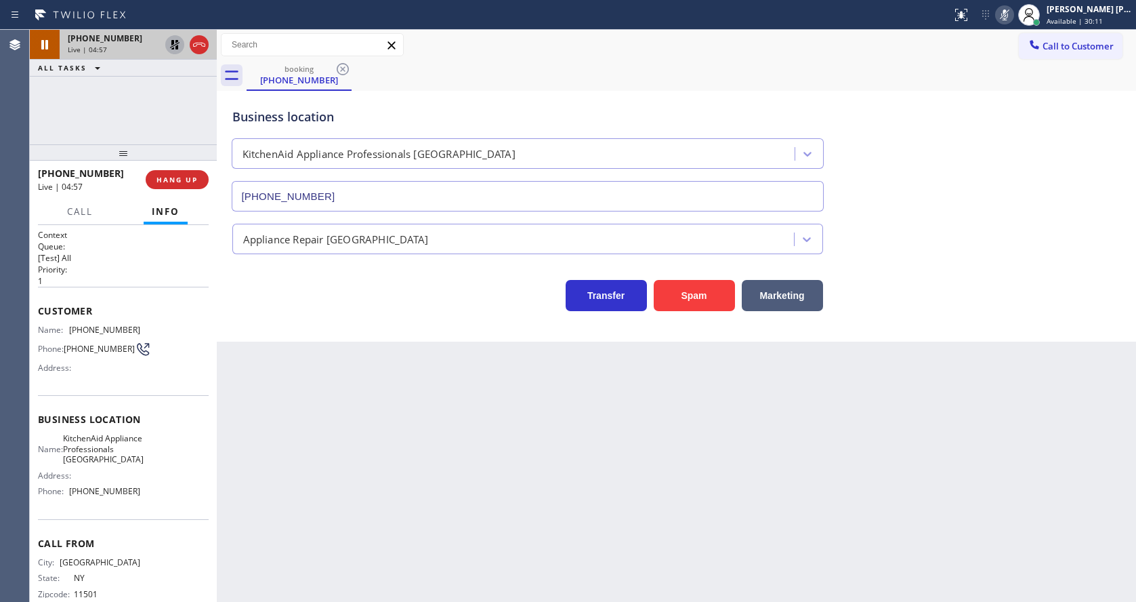
click at [322, 575] on div "Back to Dashboard Change Sender ID Customers Technicians Select a contact Outbo…" at bounding box center [676, 316] width 919 height 572
click at [548, 491] on div "Back to Dashboard Change Sender ID Customers Technicians Select a contact Outbo…" at bounding box center [676, 316] width 919 height 572
click at [175, 41] on icon at bounding box center [175, 45] width 16 height 16
click at [1008, 14] on icon at bounding box center [1004, 14] width 7 height 11
click at [622, 434] on div "Back to Dashboard Change Sender ID Customers Technicians Select a contact Outbo…" at bounding box center [676, 316] width 919 height 572
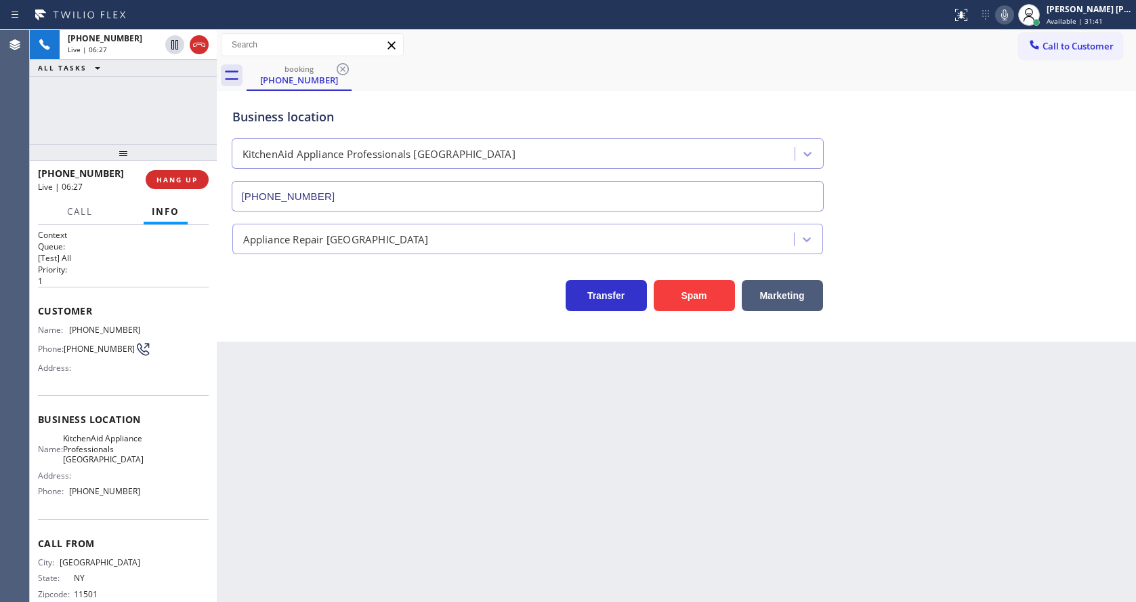
click at [456, 536] on div "Back to Dashboard Change Sender ID Customers Technicians Select a contact Outbo…" at bounding box center [676, 316] width 919 height 572
click at [337, 422] on div "Back to Dashboard Change Sender ID Customers Technicians Select a contact Outbo…" at bounding box center [676, 316] width 919 height 572
click at [403, 325] on div "Business location KitchenAid Appliance Professionals [GEOGRAPHIC_DATA] [PHONE_N…" at bounding box center [676, 216] width 919 height 251
click at [243, 260] on div "Transfer Spam Marketing" at bounding box center [677, 282] width 894 height 57
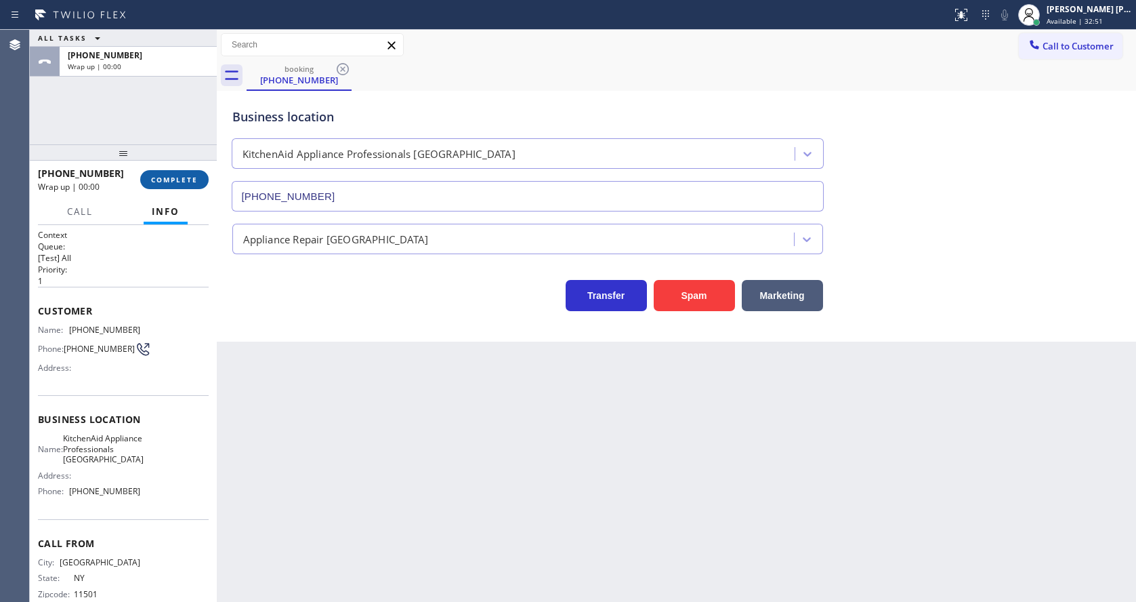
click at [165, 182] on span "COMPLETE" at bounding box center [174, 179] width 47 height 9
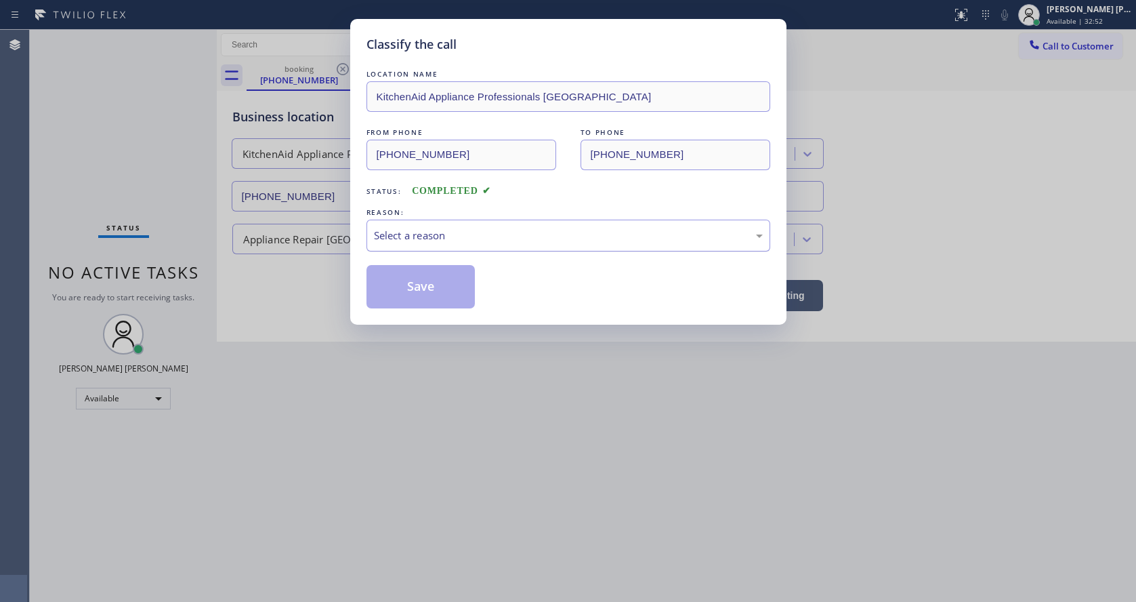
click at [402, 232] on div "Select a reason" at bounding box center [568, 236] width 389 height 16
click at [415, 289] on button "Save" at bounding box center [420, 286] width 109 height 43
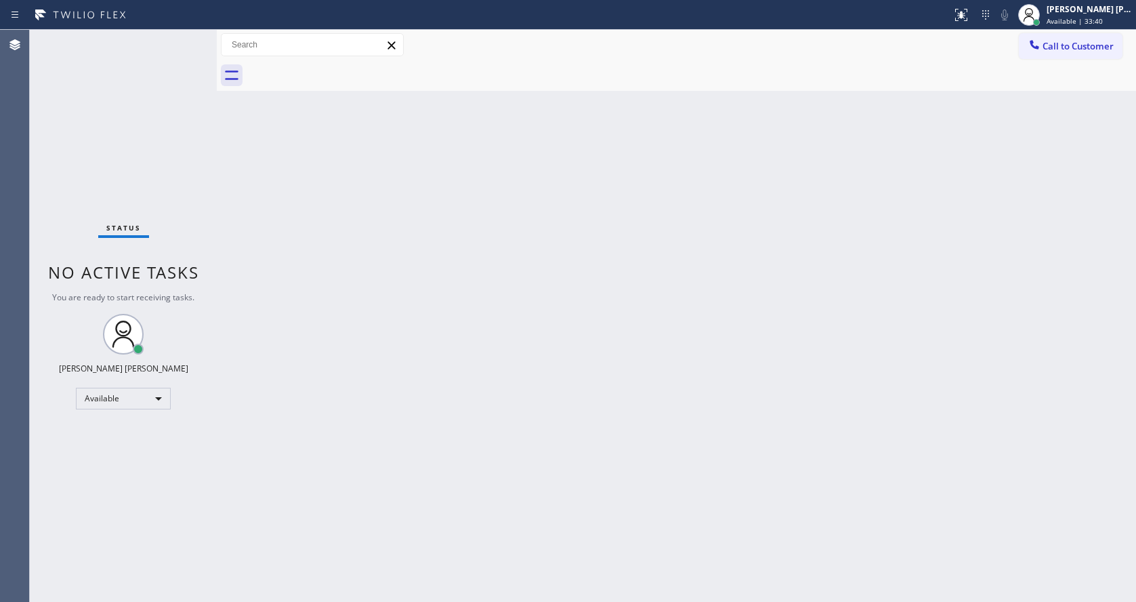
click at [177, 106] on div "Status No active tasks You are ready to start receiving tasks. [PERSON_NAME] [P…" at bounding box center [123, 316] width 187 height 572
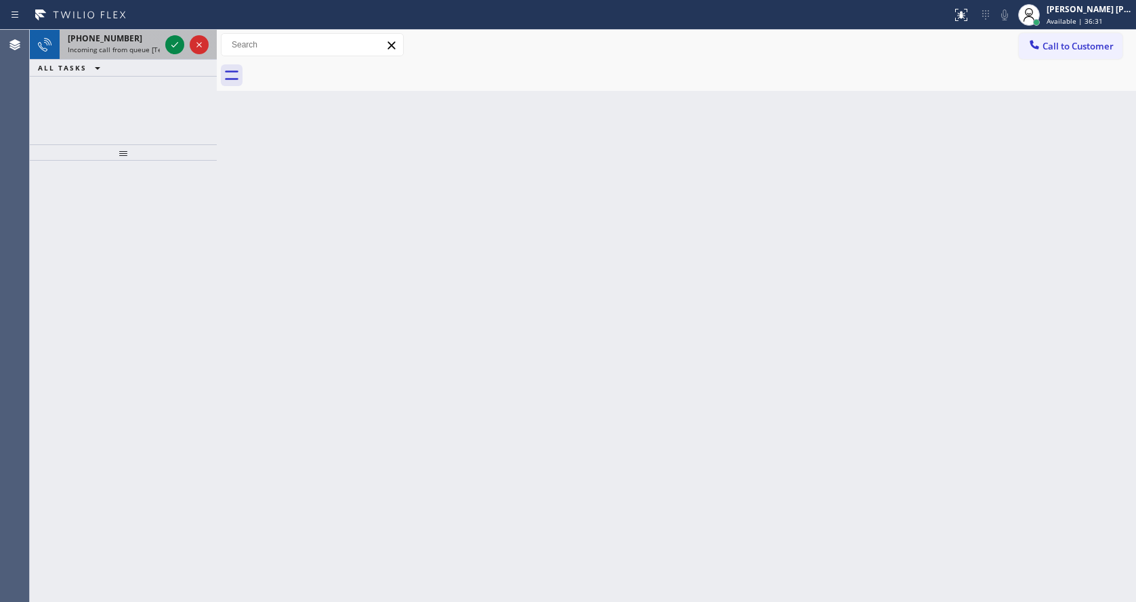
click at [144, 53] on span "Incoming call from queue [Test] All" at bounding box center [124, 49] width 112 height 9
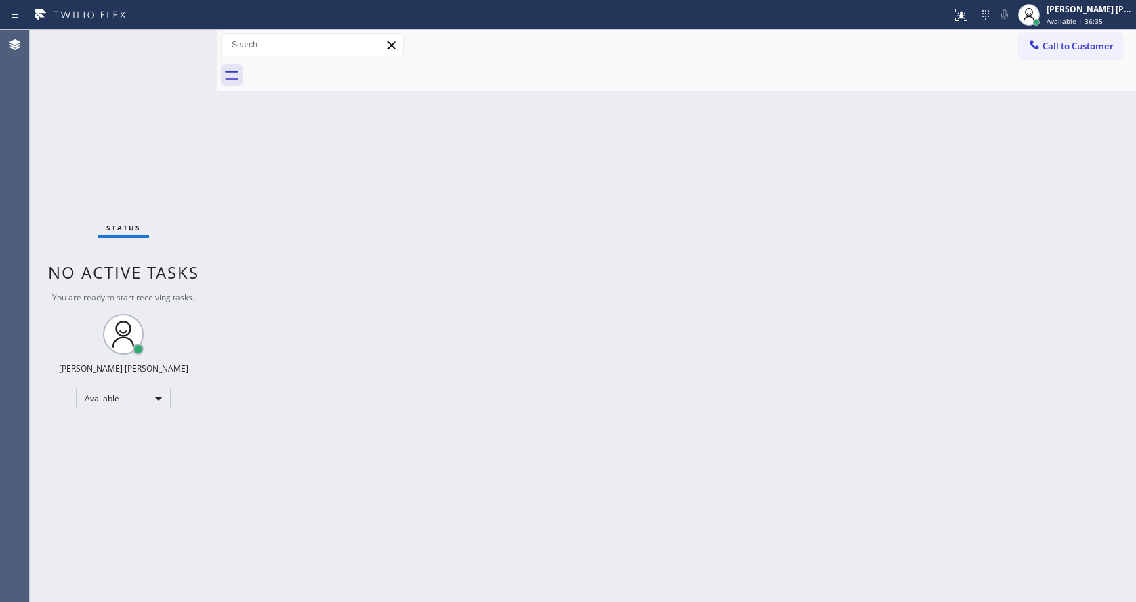
click at [600, 454] on div "Back to Dashboard Change Sender ID Customers Technicians Select a contact Outbo…" at bounding box center [676, 316] width 919 height 572
click at [315, 169] on div "Back to Dashboard Change Sender ID Customers Technicians Select a contact Outbo…" at bounding box center [676, 316] width 919 height 572
click at [177, 41] on div "Status No active tasks You are ready to start receiving tasks. [PERSON_NAME] [P…" at bounding box center [123, 316] width 187 height 572
click at [180, 41] on div "Status No active tasks You are ready to start receiving tasks. [PERSON_NAME] [P…" at bounding box center [123, 316] width 187 height 572
click at [180, 36] on div "Status No active tasks You are ready to start receiving tasks. [PERSON_NAME] [P…" at bounding box center [123, 316] width 187 height 572
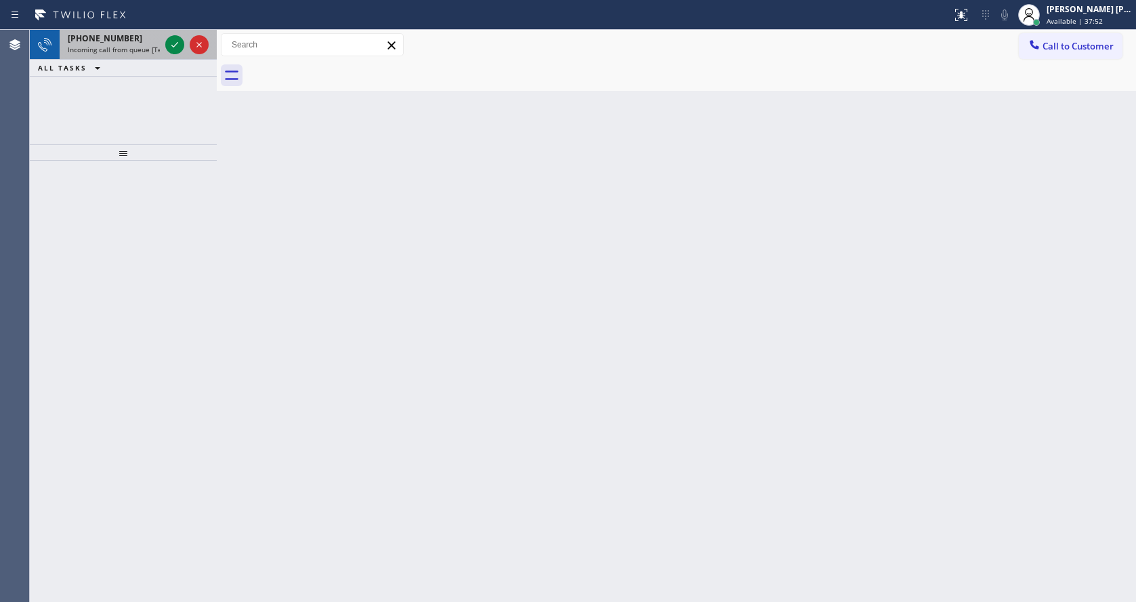
click at [159, 45] on span "Incoming call from queue [Test] All" at bounding box center [124, 49] width 112 height 9
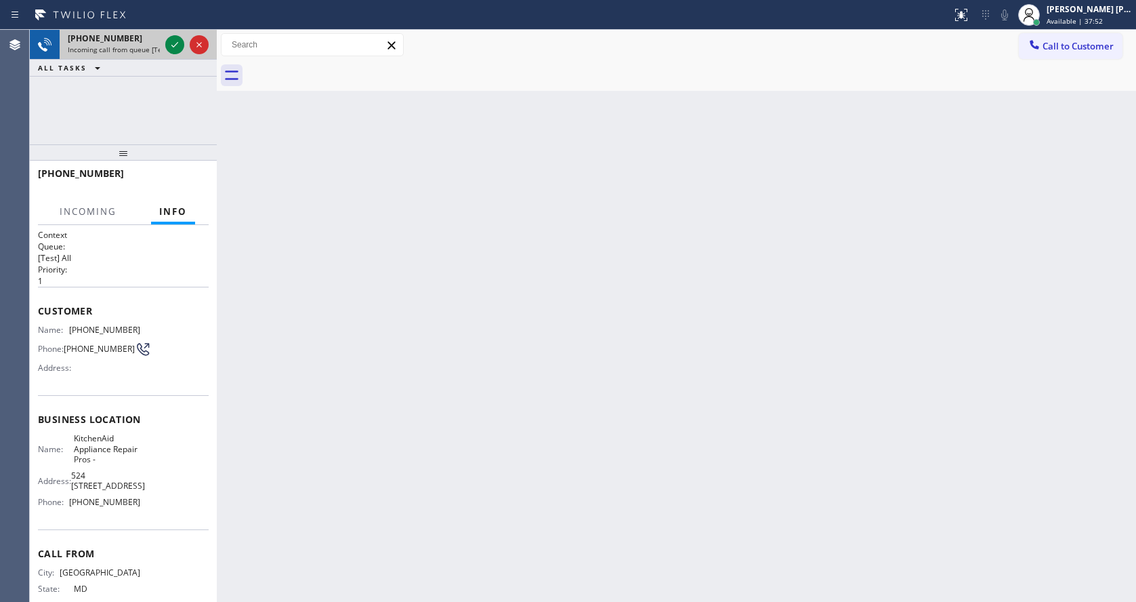
click at [163, 46] on div at bounding box center [187, 45] width 49 height 30
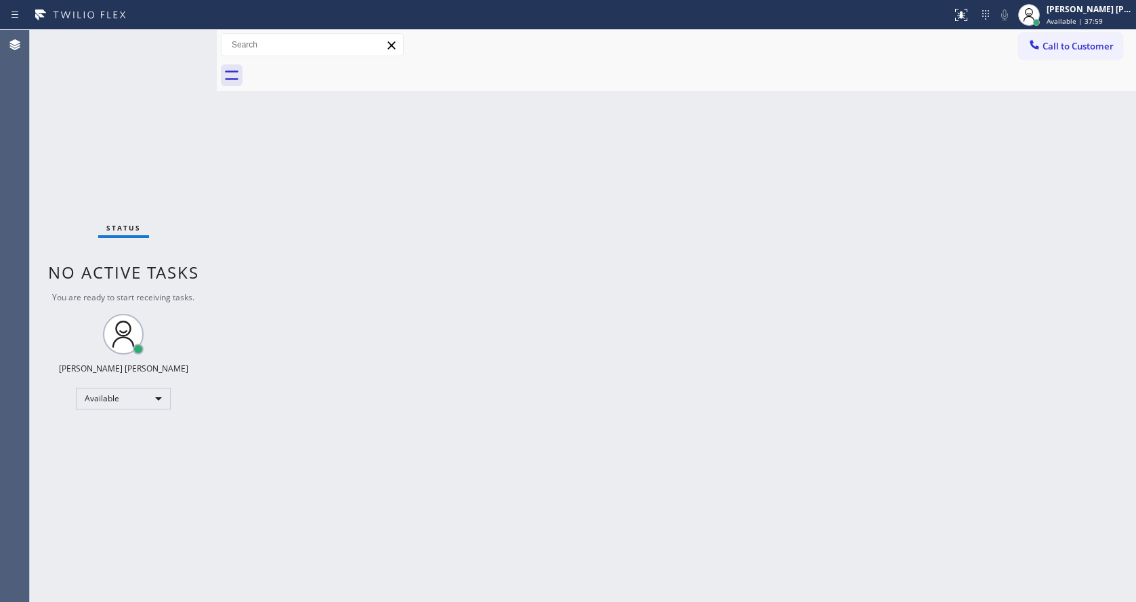
click at [310, 209] on div "Back to Dashboard Change Sender ID Customers Technicians Select a contact Outbo…" at bounding box center [676, 316] width 919 height 572
click at [183, 152] on div "Status No active tasks You are ready to start receiving tasks. [PERSON_NAME] [P…" at bounding box center [123, 316] width 187 height 572
click at [184, 35] on div "Status No active tasks You are ready to start receiving tasks. [PERSON_NAME] [P…" at bounding box center [123, 316] width 187 height 572
click at [182, 38] on div "Status No active tasks You are ready to start receiving tasks. [PERSON_NAME] [P…" at bounding box center [123, 316] width 187 height 572
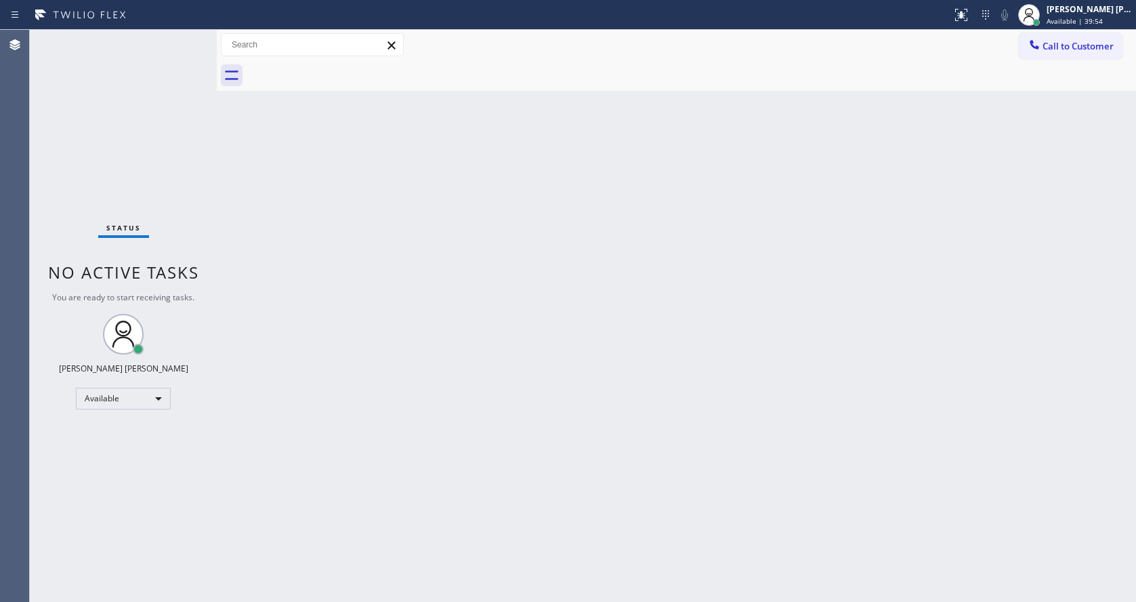
click at [176, 49] on div "Status No active tasks You are ready to start receiving tasks. [PERSON_NAME] [P…" at bounding box center [123, 316] width 187 height 572
click at [210, 281] on div "Status No active tasks You are ready to start receiving tasks. [PERSON_NAME] [P…" at bounding box center [123, 316] width 187 height 572
click at [642, 356] on div "Back to Dashboard Change Sender ID Customers Technicians Select a contact Outbo…" at bounding box center [676, 316] width 919 height 572
drag, startPoint x: 151, startPoint y: 59, endPoint x: 164, endPoint y: 49, distance: 16.0
click at [152, 58] on div "Status No active tasks You are ready to start receiving tasks. [PERSON_NAME] [P…" at bounding box center [123, 316] width 187 height 572
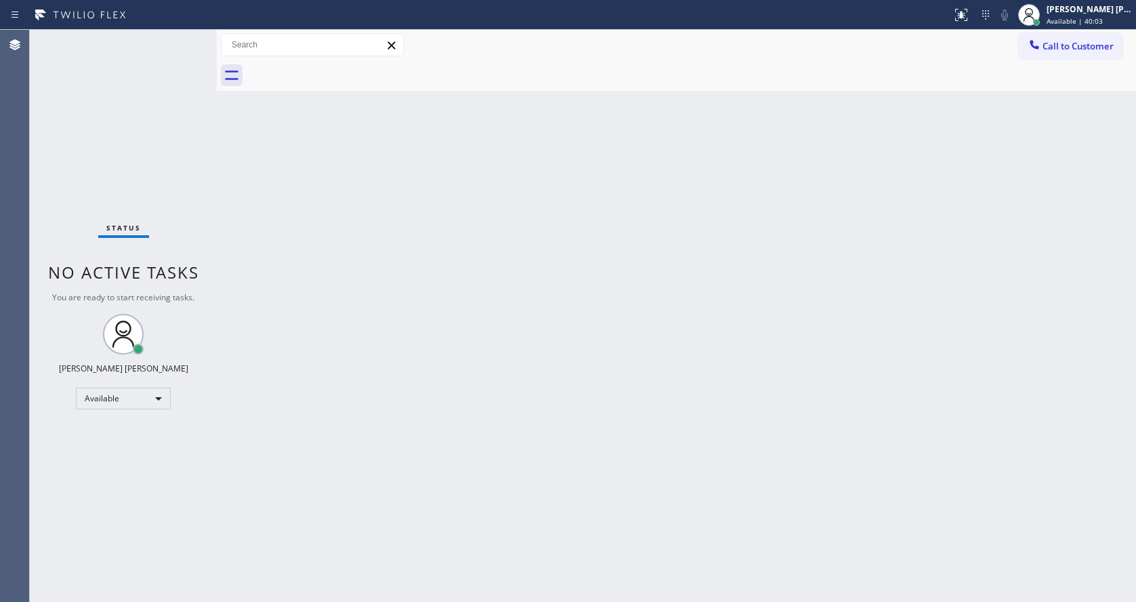
click at [177, 39] on div "Status No active tasks You are ready to start receiving tasks. [PERSON_NAME] [P…" at bounding box center [123, 316] width 187 height 572
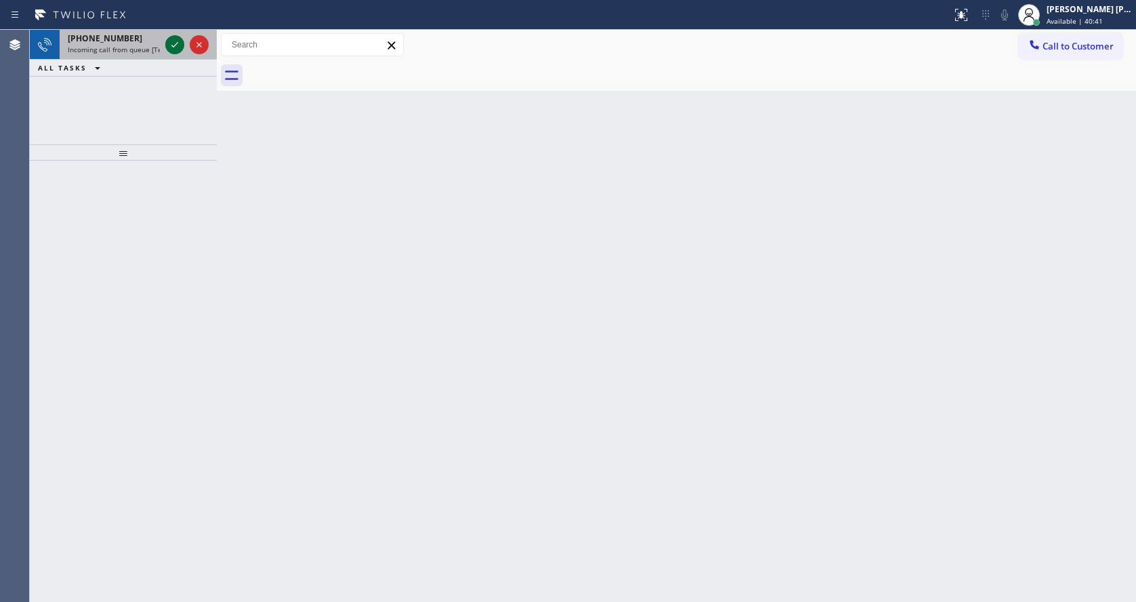
click at [177, 39] on icon at bounding box center [175, 45] width 16 height 16
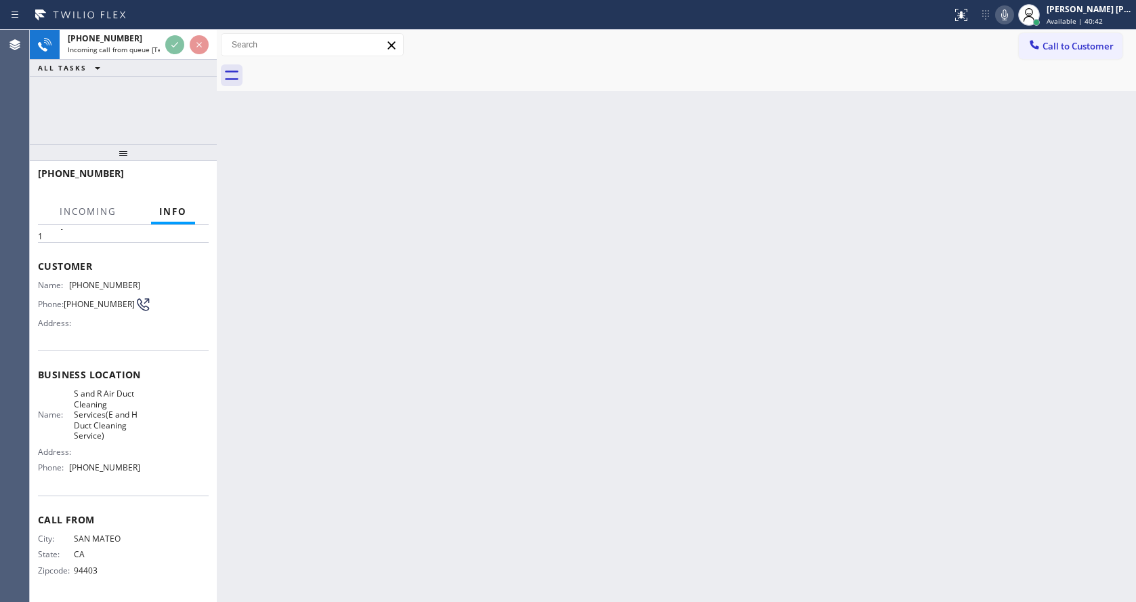
scroll to position [49, 0]
click at [371, 413] on div "Back to Dashboard Change Sender ID Customers Technicians Select a contact Outbo…" at bounding box center [676, 316] width 919 height 572
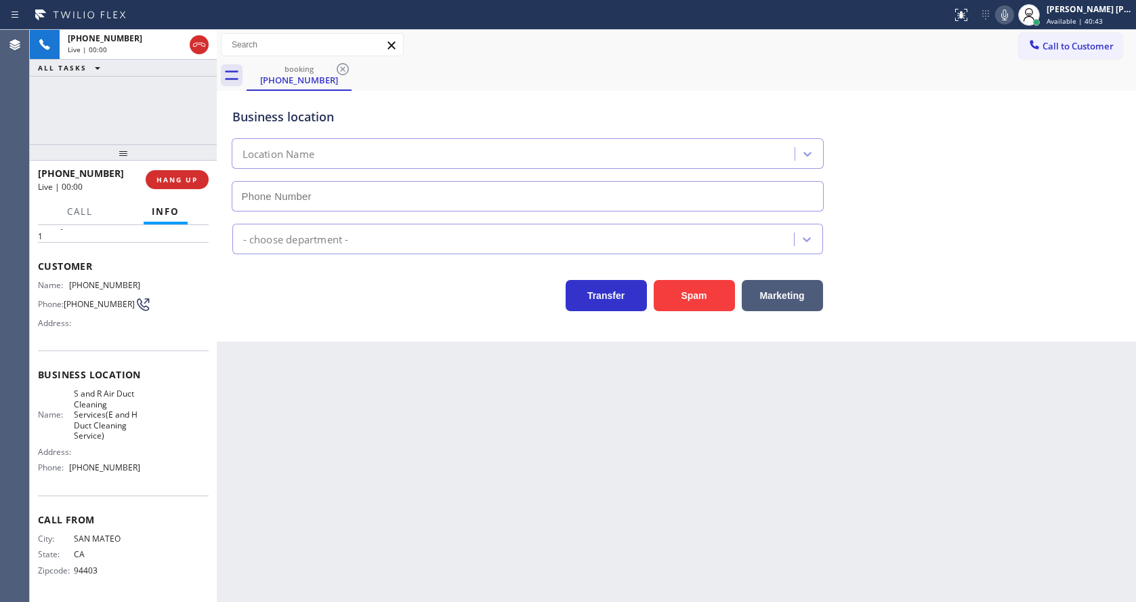
type input "[PHONE_NUMBER]"
click at [169, 176] on span "HANG UP" at bounding box center [176, 179] width 41 height 9
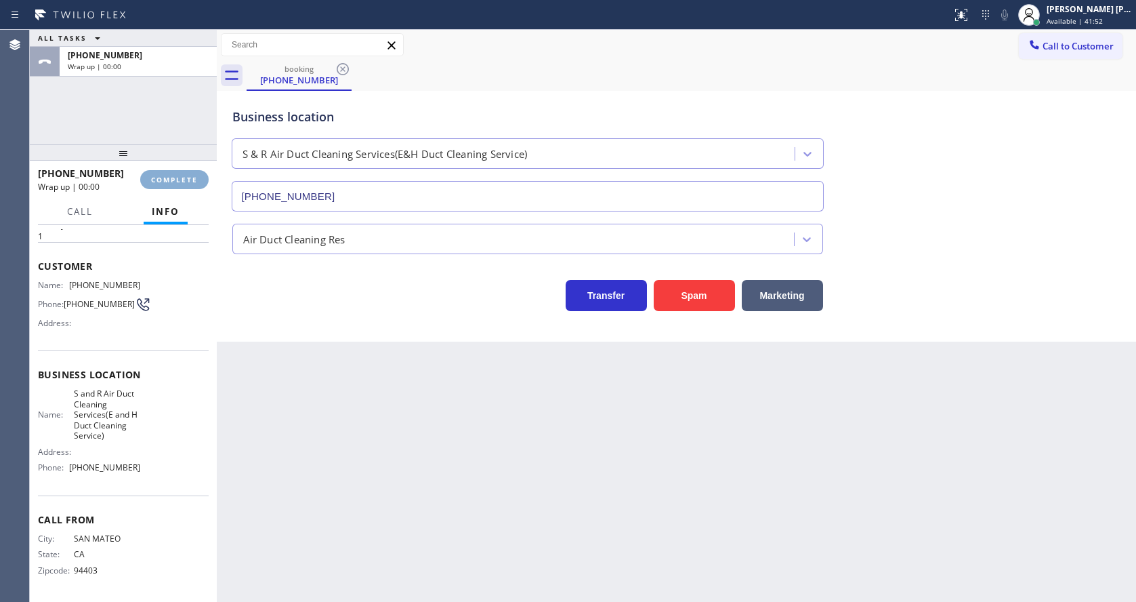
click at [169, 176] on span "COMPLETE" at bounding box center [174, 179] width 47 height 9
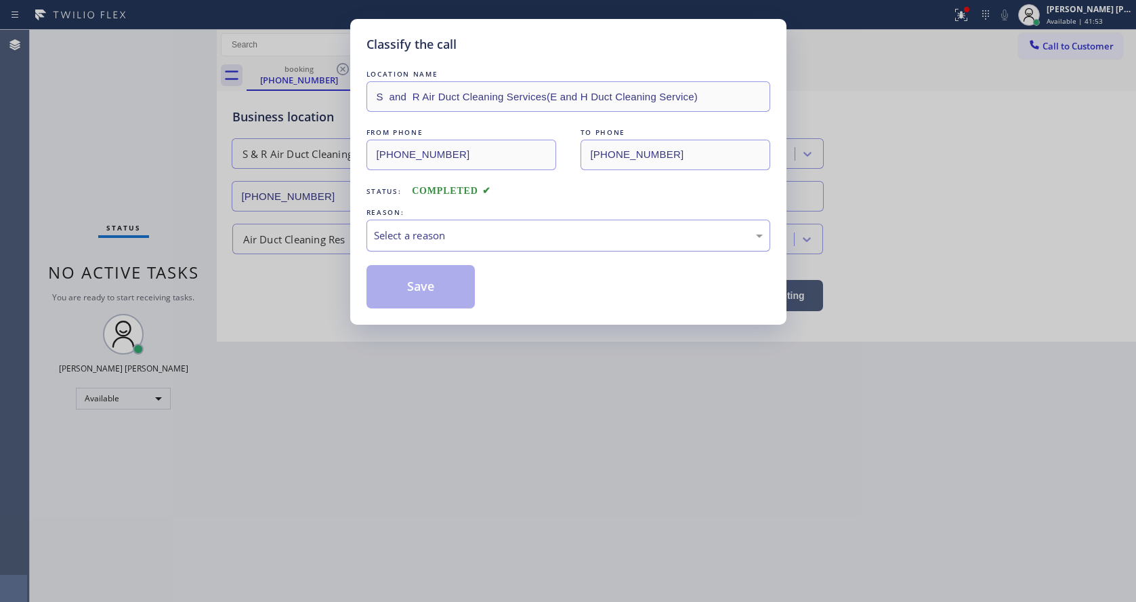
click at [396, 228] on div "Select a reason" at bounding box center [568, 236] width 389 height 16
click at [421, 287] on button "Save" at bounding box center [420, 286] width 109 height 43
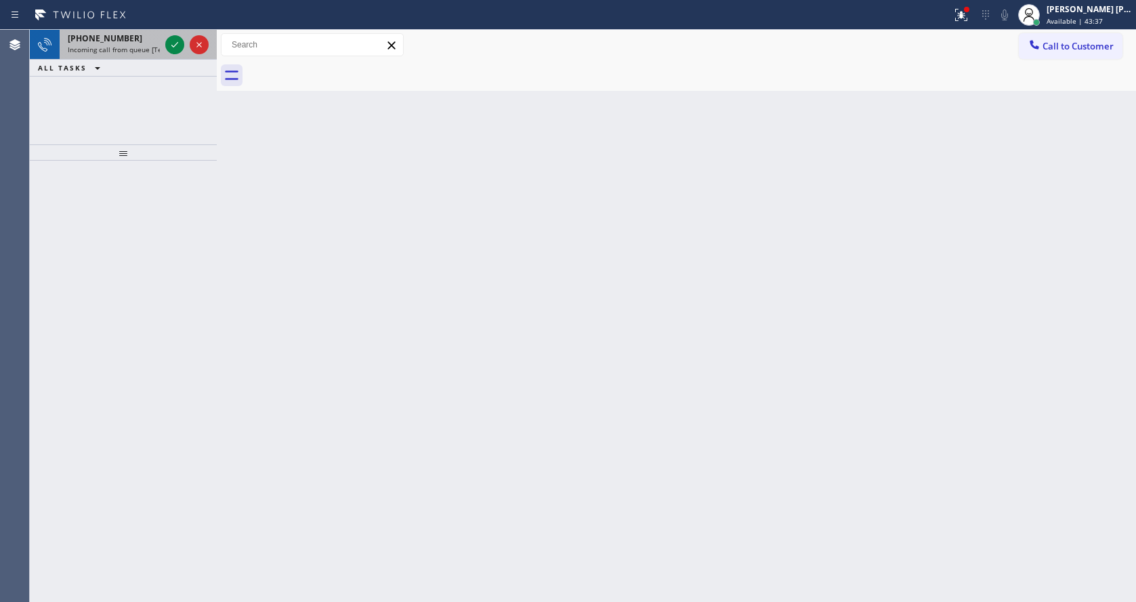
click at [140, 42] on div "[PHONE_NUMBER]" at bounding box center [114, 39] width 92 height 12
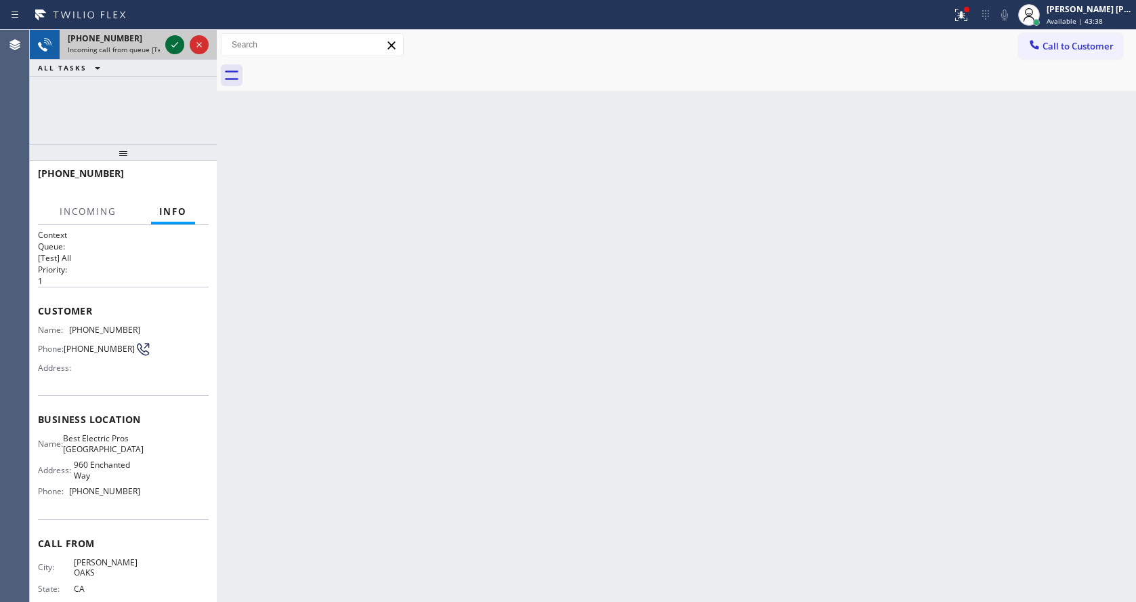
click at [171, 44] on icon at bounding box center [175, 45] width 16 height 16
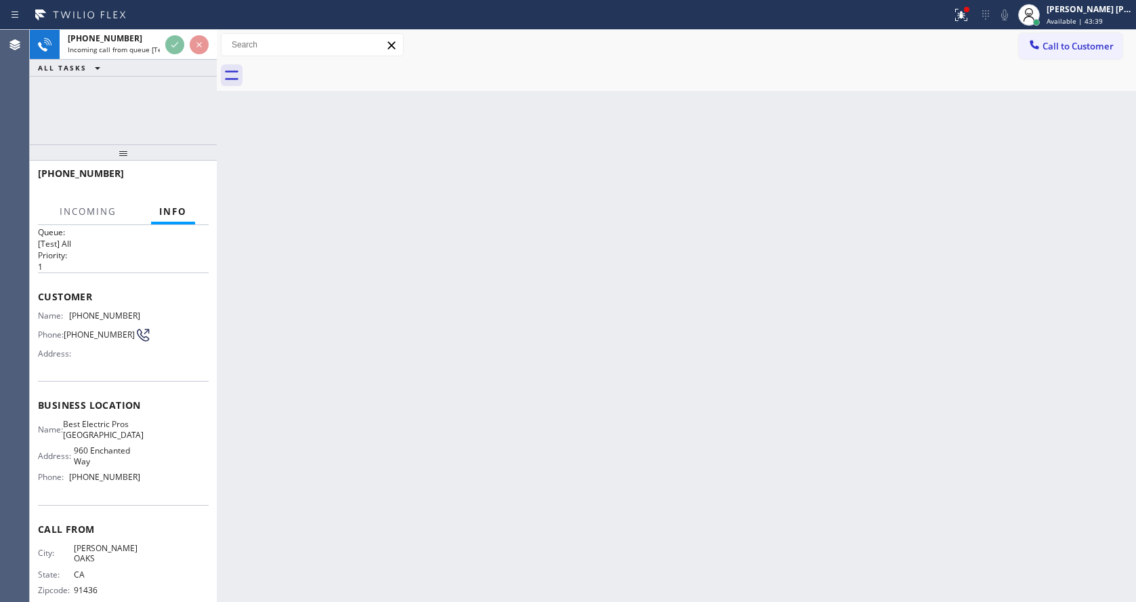
scroll to position [28, 0]
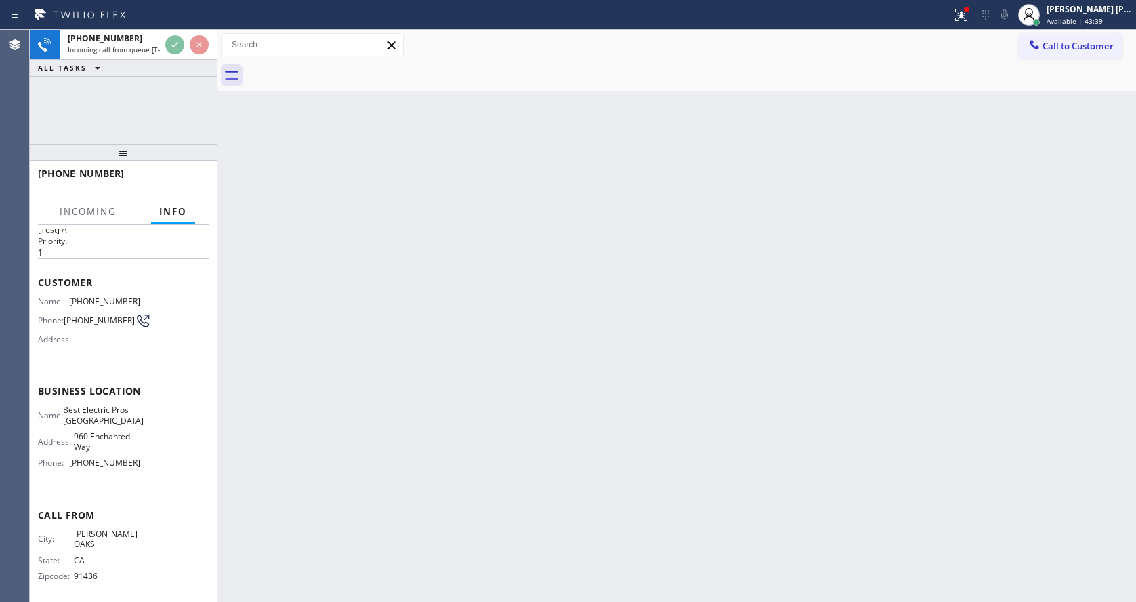
click at [343, 485] on div "Back to Dashboard Change Sender ID Customers Technicians Select a contact Outbo…" at bounding box center [676, 316] width 919 height 572
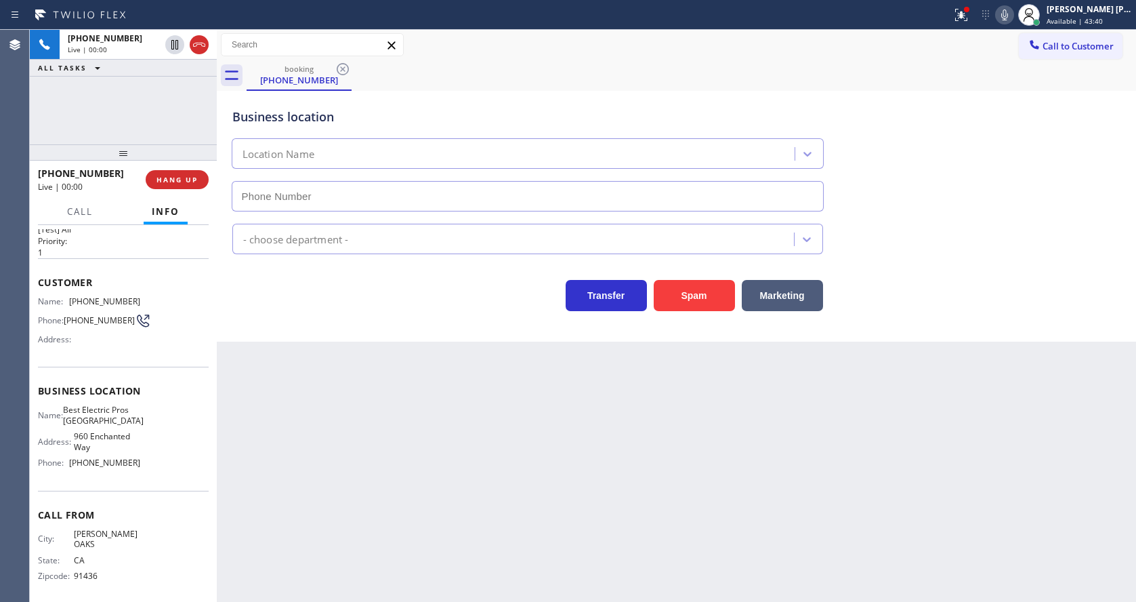
type input "[PHONE_NUMBER]"
click at [607, 448] on div "Back to Dashboard Change Sender ID Customers Technicians Select a contact Outbo…" at bounding box center [676, 316] width 919 height 572
click at [963, 16] on icon at bounding box center [959, 13] width 8 height 9
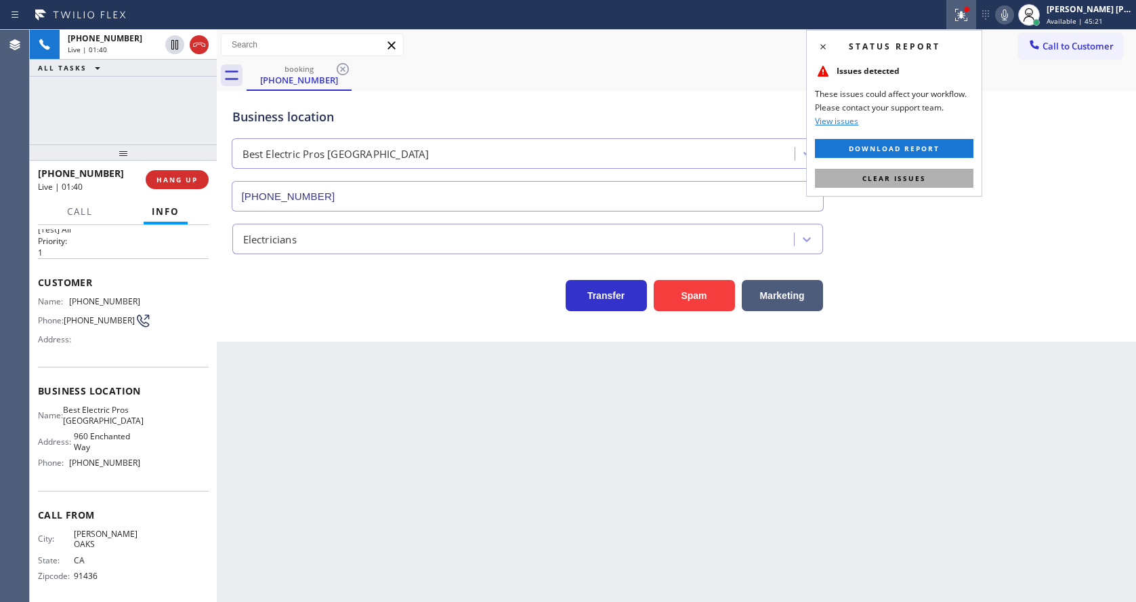
click at [928, 186] on button "Clear issues" at bounding box center [894, 178] width 159 height 19
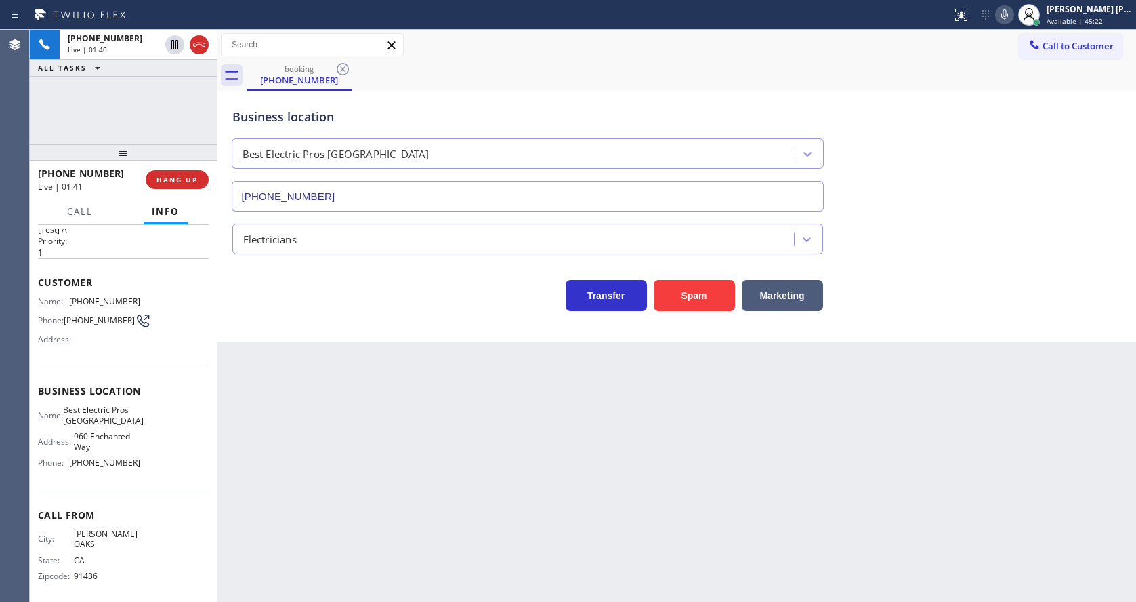
click at [1009, 13] on icon at bounding box center [1004, 15] width 16 height 16
click at [1024, 12] on div at bounding box center [1029, 15] width 22 height 22
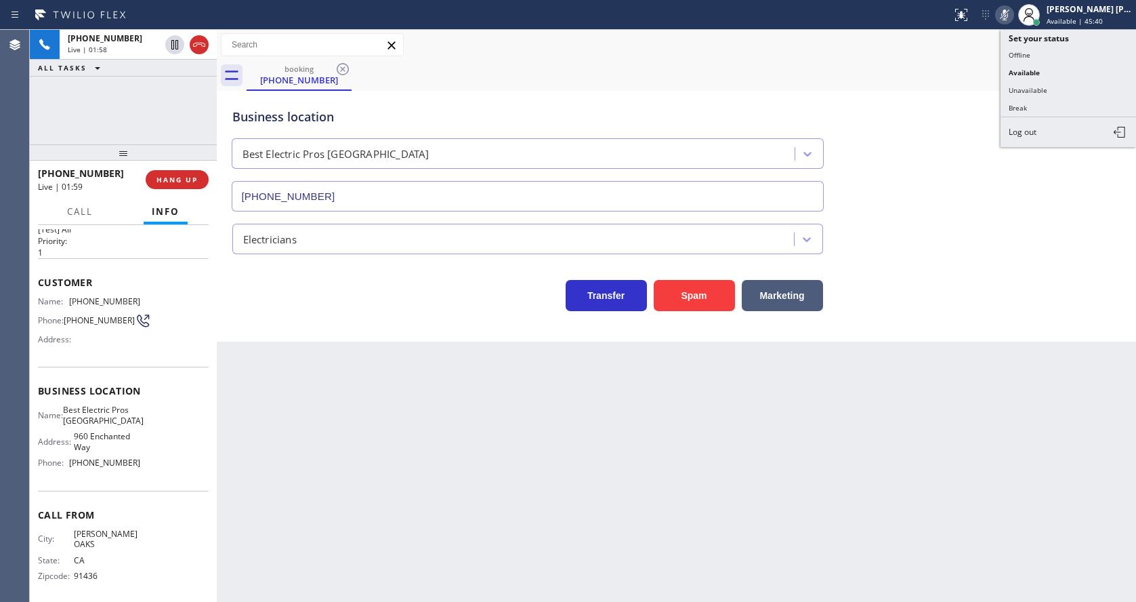
click at [1008, 14] on icon at bounding box center [1004, 14] width 7 height 11
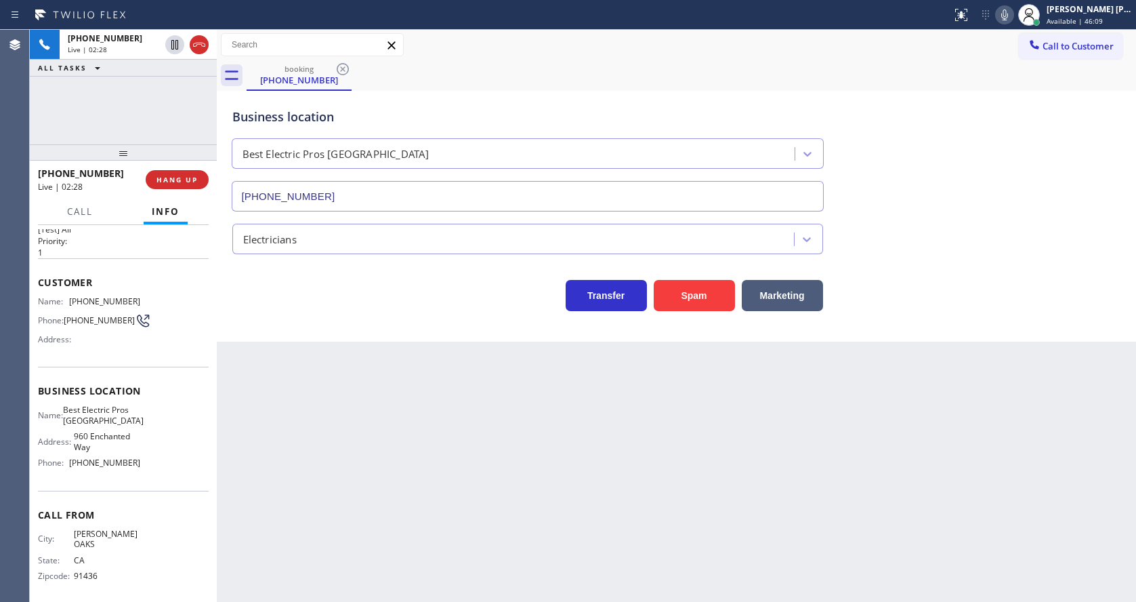
click at [383, 517] on div "Back to Dashboard Change Sender ID Customers Technicians Select a contact Outbo…" at bounding box center [676, 316] width 919 height 572
click at [129, 344] on div "Address:" at bounding box center [89, 339] width 102 height 10
drag, startPoint x: 66, startPoint y: 298, endPoint x: 150, endPoint y: 298, distance: 84.7
click at [150, 298] on div "Name: [PHONE_NUMBER] Phone: [PHONE_NUMBER] Address:" at bounding box center [123, 323] width 171 height 54
copy div "[PHONE_NUMBER]"
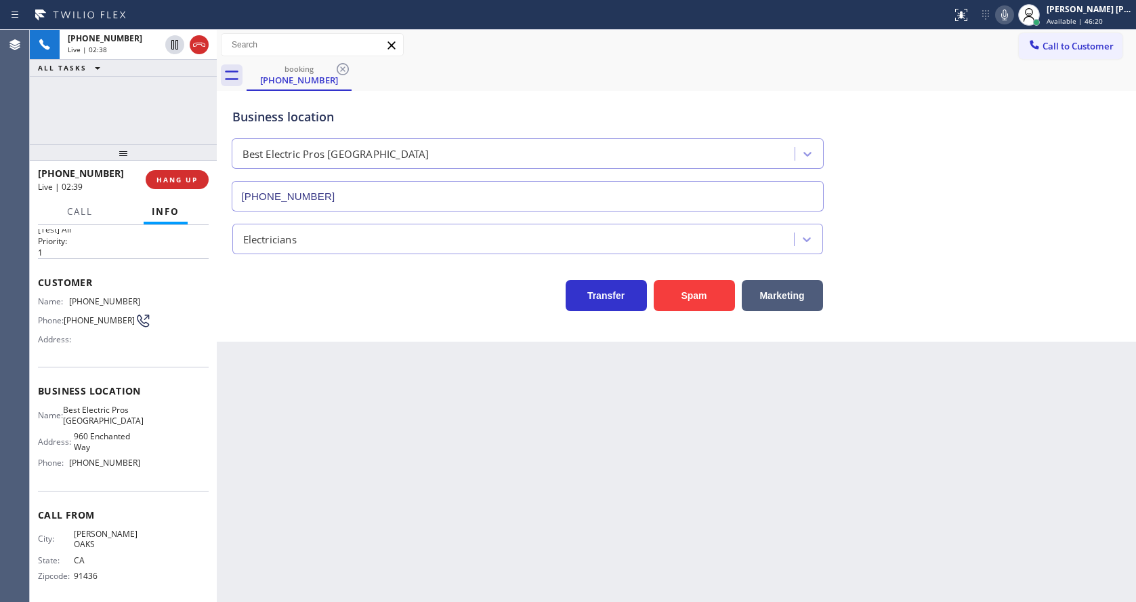
click at [366, 524] on div "Back to Dashboard Change Sender ID Customers Technicians Select a contact Outbo…" at bounding box center [676, 316] width 919 height 572
click at [140, 461] on div "Name: Best Electric Pros Simi Valley Address: [STREET_ADDRESS] Phone: [PHONE_NU…" at bounding box center [123, 438] width 171 height 68
drag, startPoint x: 72, startPoint y: 408, endPoint x: 150, endPoint y: 432, distance: 81.6
click at [150, 432] on div "Business location Name: Best Electric Pros Simi Valley Address: [STREET_ADDRESS…" at bounding box center [123, 427] width 171 height 123
copy span "Best Electric Pros [GEOGRAPHIC_DATA]"
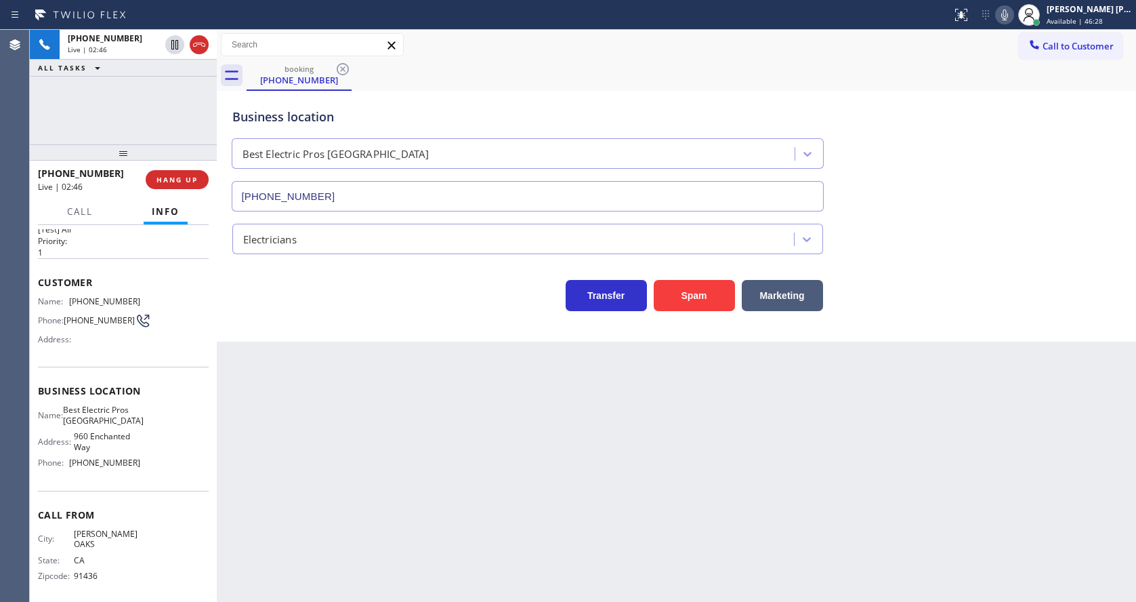
click at [472, 448] on div "Back to Dashboard Change Sender ID Customers Technicians Select a contact Outbo…" at bounding box center [676, 316] width 919 height 572
click at [1005, 13] on icon at bounding box center [1004, 15] width 16 height 16
click at [167, 46] on icon at bounding box center [175, 45] width 16 height 16
click at [345, 499] on div "Back to Dashboard Change Sender ID Customers Technicians Select a contact Outbo…" at bounding box center [676, 316] width 919 height 572
click at [59, 435] on div "Name: Best Electric Pros Simi Valley Address: [STREET_ADDRESS] Phone: [PHONE_NU…" at bounding box center [89, 438] width 102 height 68
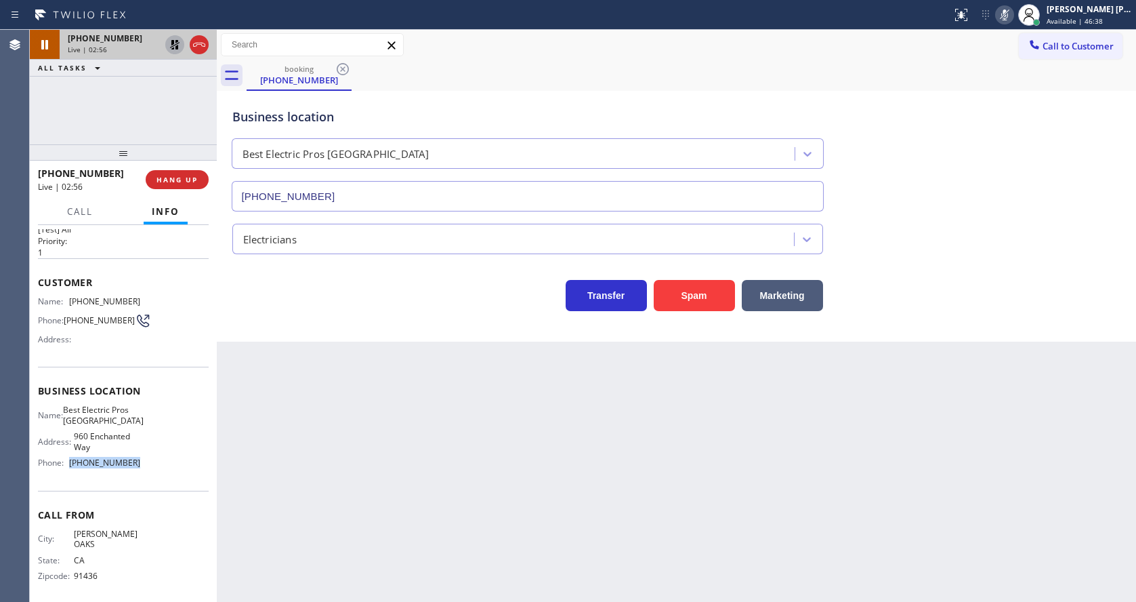
drag, startPoint x: 68, startPoint y: 469, endPoint x: 147, endPoint y: 474, distance: 78.8
click at [147, 473] on div "Name: Best Electric Pros Simi Valley Address: [STREET_ADDRESS] Phone: [PHONE_NU…" at bounding box center [123, 438] width 171 height 68
copy div "[PHONE_NUMBER]"
click at [366, 486] on div "Back to Dashboard Change Sender ID Customers Technicians Select a contact Outbo…" at bounding box center [676, 316] width 919 height 572
click at [584, 497] on div "Back to Dashboard Change Sender ID Customers Technicians Select a contact Outbo…" at bounding box center [676, 316] width 919 height 572
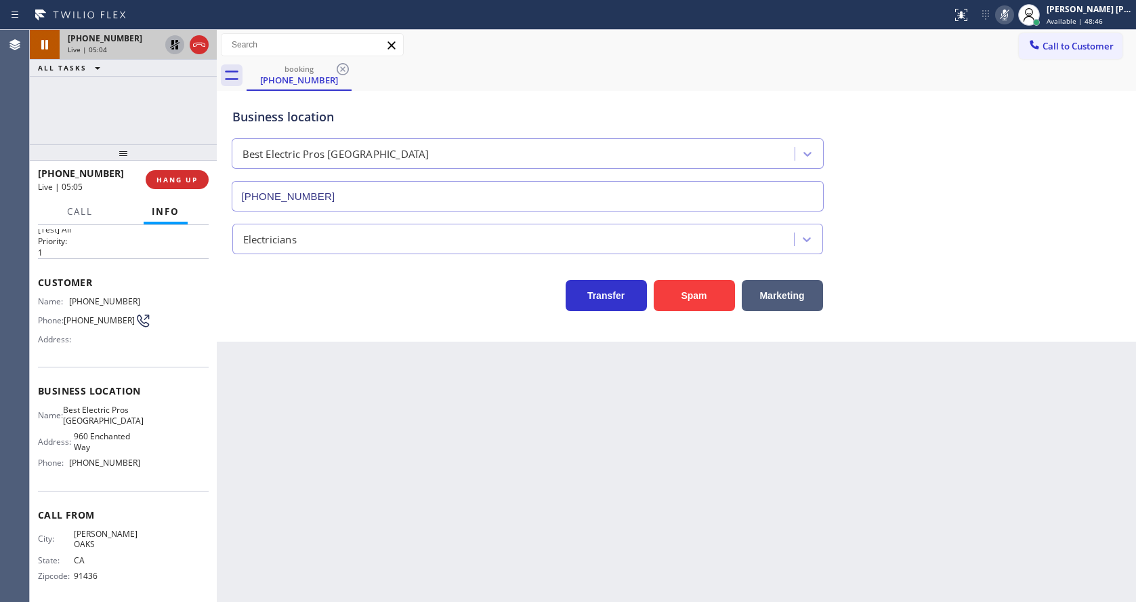
click at [427, 496] on div "Back to Dashboard Change Sender ID Customers Technicians Select a contact Outbo…" at bounding box center [676, 316] width 919 height 572
click at [524, 452] on div "Back to Dashboard Change Sender ID Customers Technicians Select a contact Outbo…" at bounding box center [676, 316] width 919 height 572
click at [175, 44] on icon at bounding box center [175, 45] width 16 height 16
click at [1005, 14] on icon at bounding box center [1004, 15] width 16 height 16
click at [343, 466] on div "Back to Dashboard Change Sender ID Customers Technicians Select a contact Outbo…" at bounding box center [676, 316] width 919 height 572
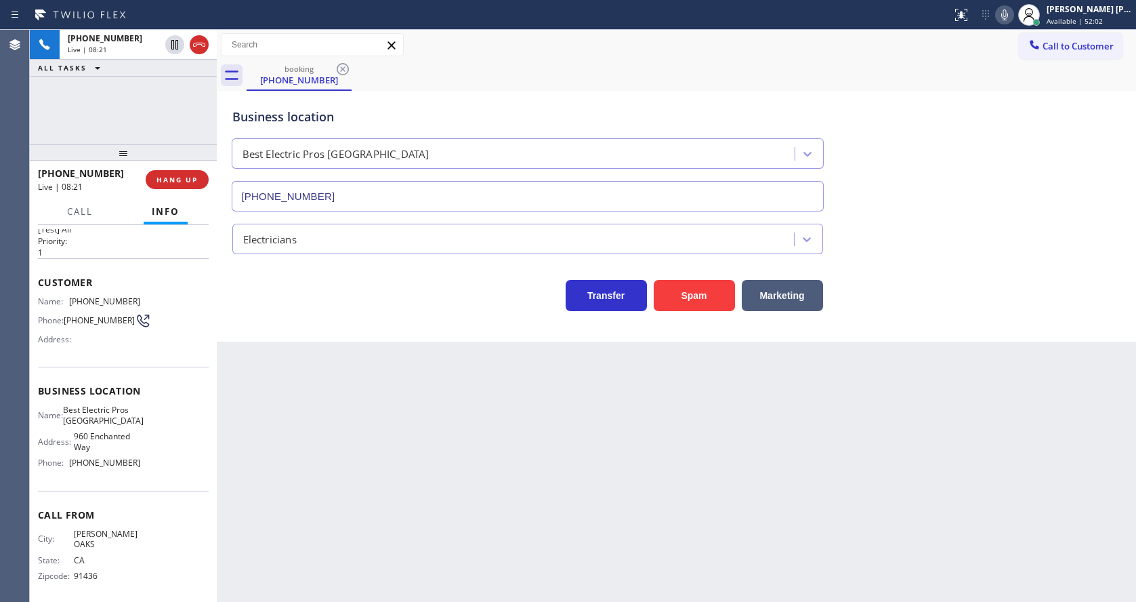
click at [379, 425] on div "Back to Dashboard Change Sender ID Customers Technicians Select a contact Outbo…" at bounding box center [676, 316] width 919 height 572
click at [611, 484] on div "Back to Dashboard Change Sender ID Customers Technicians Select a contact Outbo…" at bounding box center [676, 316] width 919 height 572
click at [427, 417] on div "Back to Dashboard Change Sender ID Customers Technicians Select a contact Outbo…" at bounding box center [676, 316] width 919 height 572
click at [350, 377] on div "Back to Dashboard Change Sender ID Customers Technicians Select a contact Outbo…" at bounding box center [676, 316] width 919 height 572
click at [583, 429] on div "Back to Dashboard Change Sender ID Customers Technicians Select a contact Outbo…" at bounding box center [676, 316] width 919 height 572
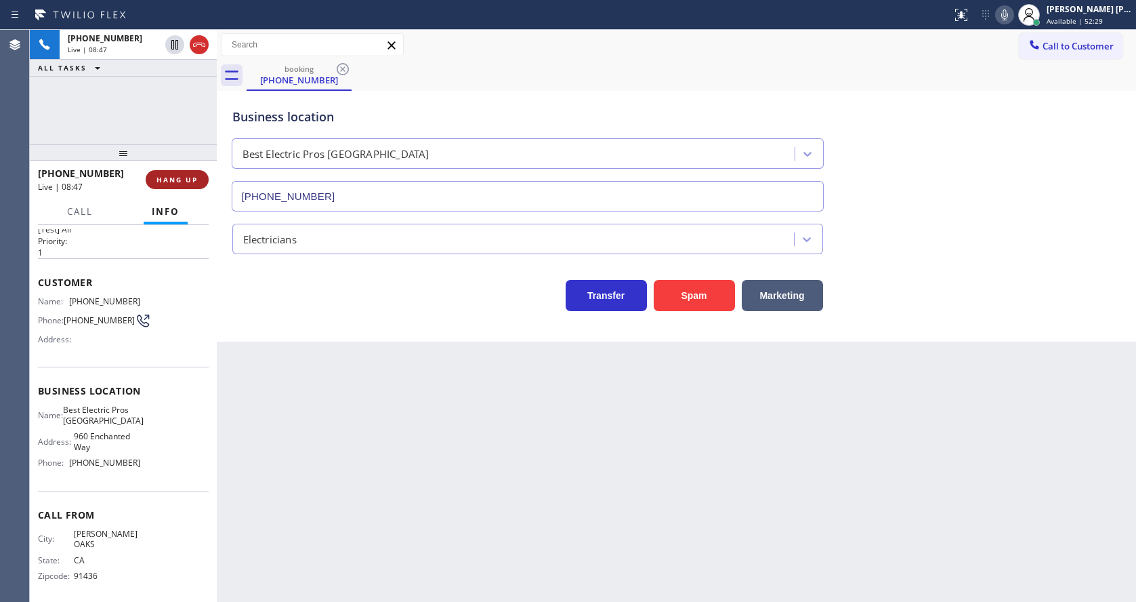
click at [177, 177] on span "HANG UP" at bounding box center [176, 179] width 41 height 9
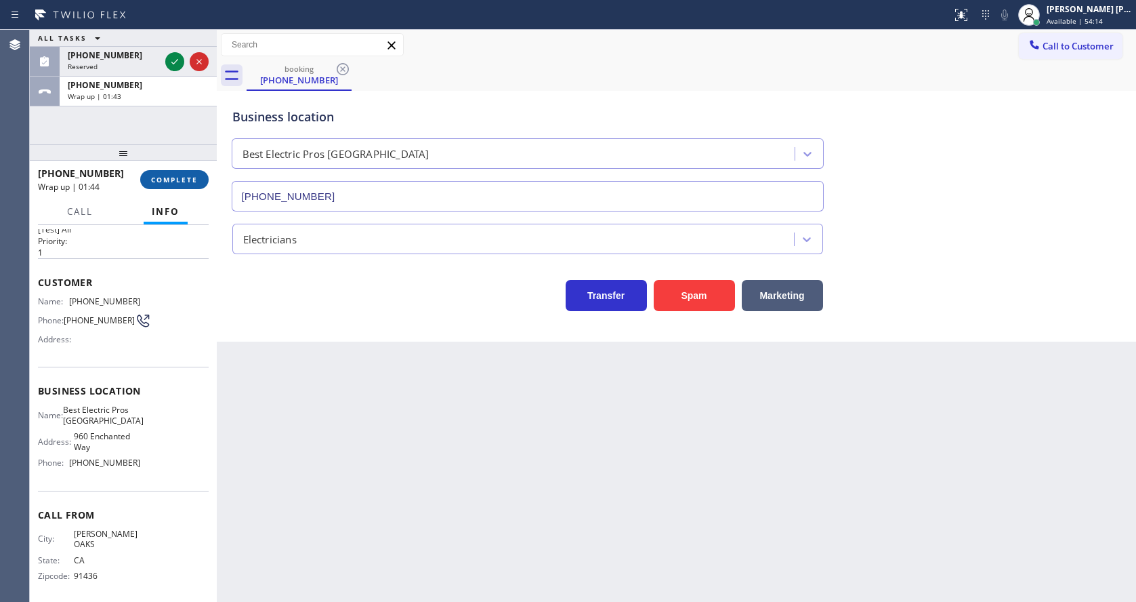
click at [165, 183] on span "COMPLETE" at bounding box center [174, 179] width 47 height 9
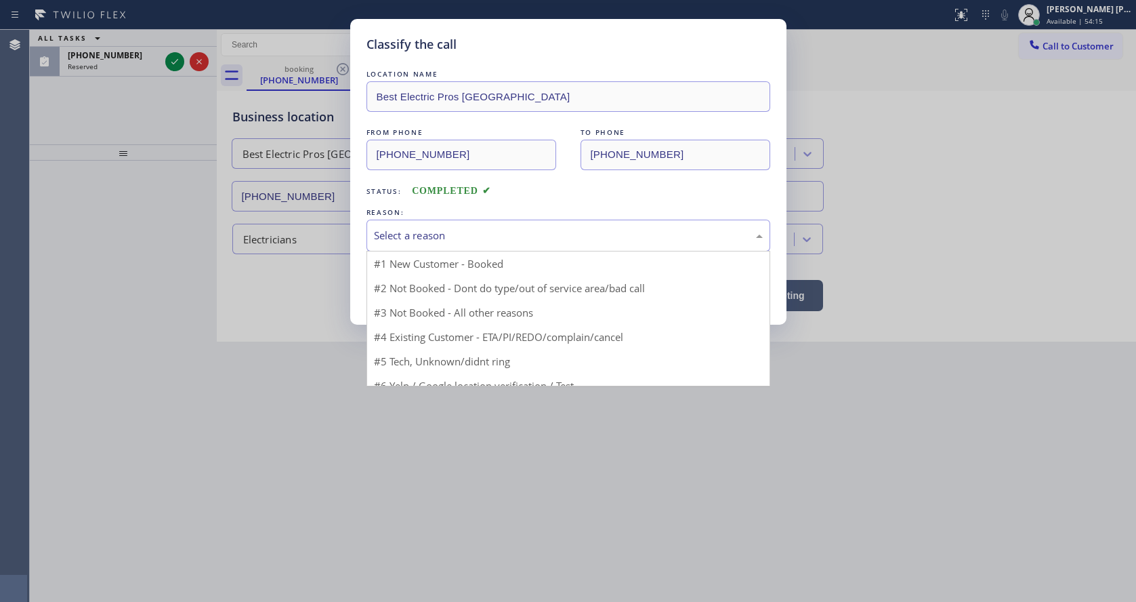
click at [424, 230] on div "Select a reason" at bounding box center [568, 236] width 389 height 16
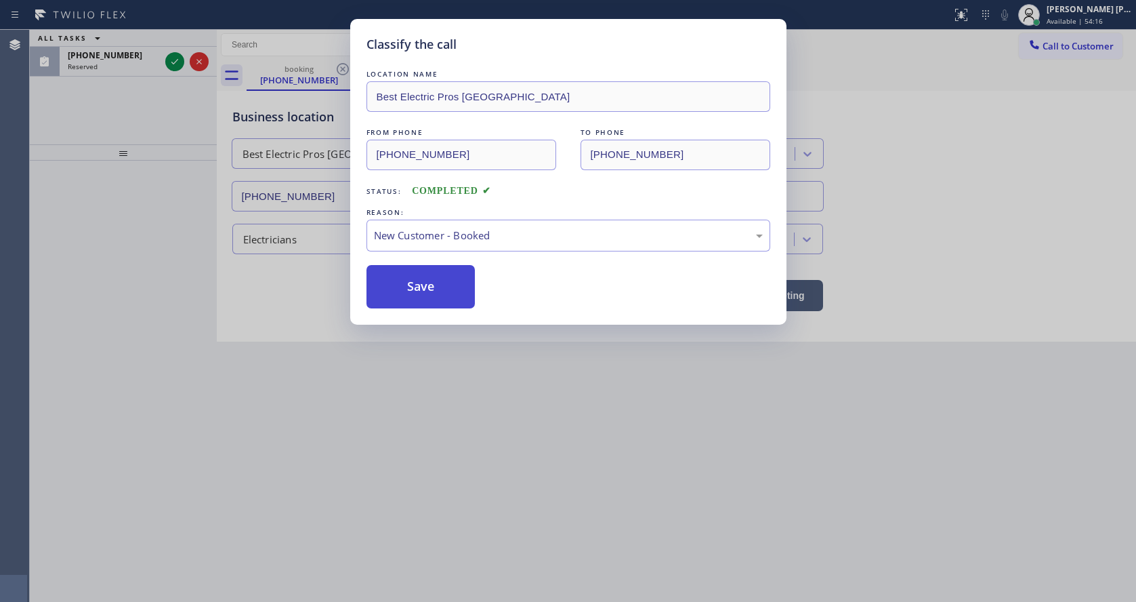
click at [404, 287] on button "Save" at bounding box center [420, 286] width 109 height 43
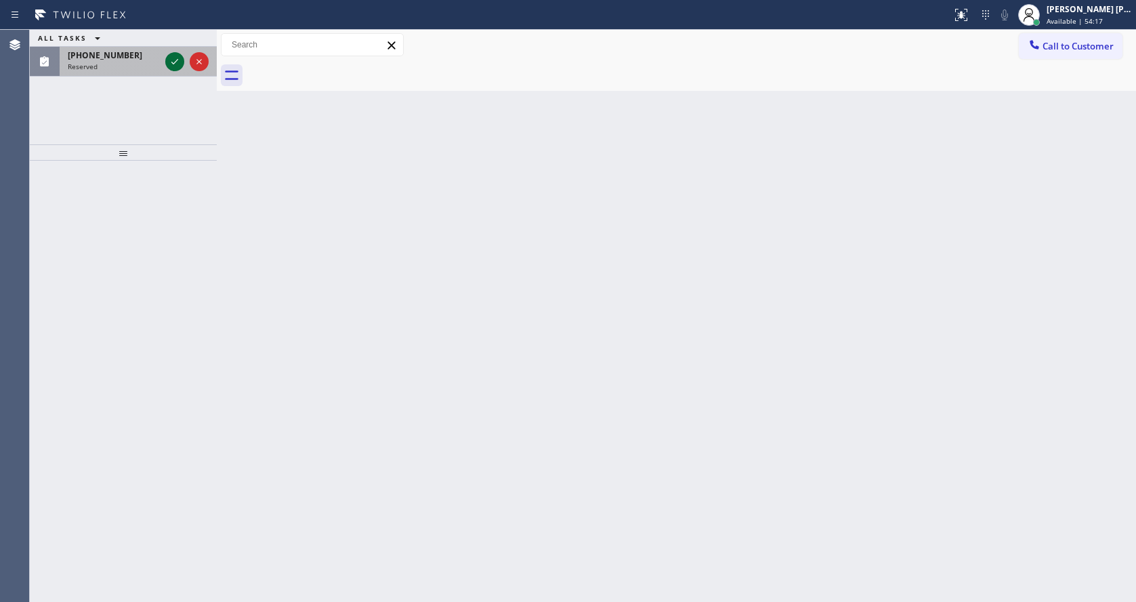
click at [173, 62] on icon at bounding box center [175, 62] width 16 height 16
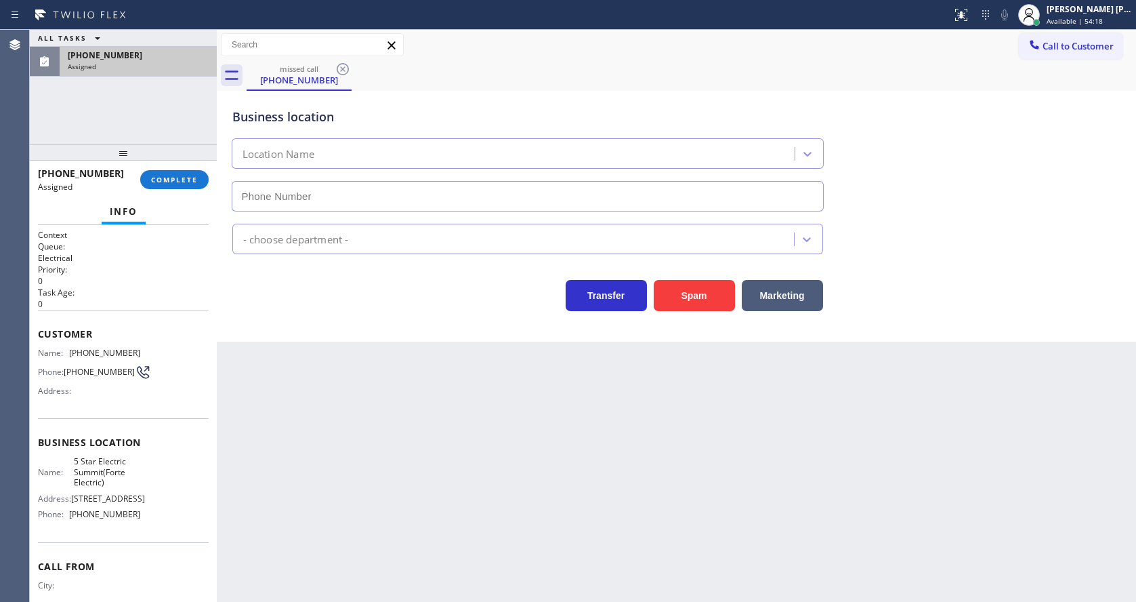
type input "[PHONE_NUMBER]"
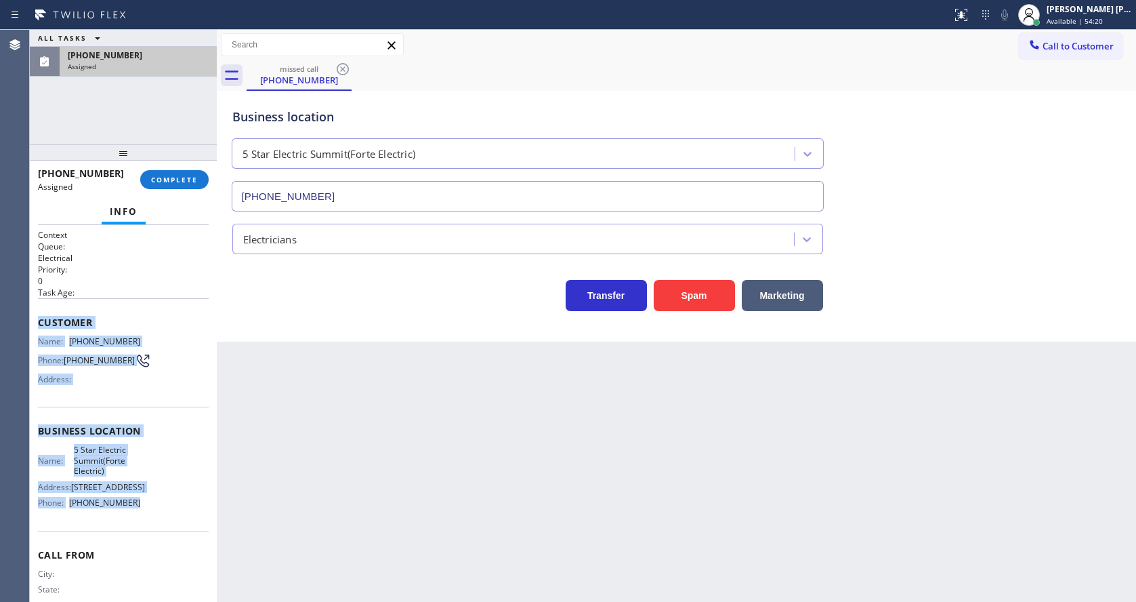
drag, startPoint x: 37, startPoint y: 324, endPoint x: 145, endPoint y: 530, distance: 232.4
click at [145, 530] on div "Context Queue: Electrical Priority: 0 Task Age: Customer Name: [PHONE_NUMBER] P…" at bounding box center [123, 413] width 187 height 377
copy div "Customer Name: [PHONE_NUMBER] Phone: [PHONE_NUMBER] Address: Business location …"
click at [184, 171] on button "COMPLETE" at bounding box center [174, 179] width 68 height 19
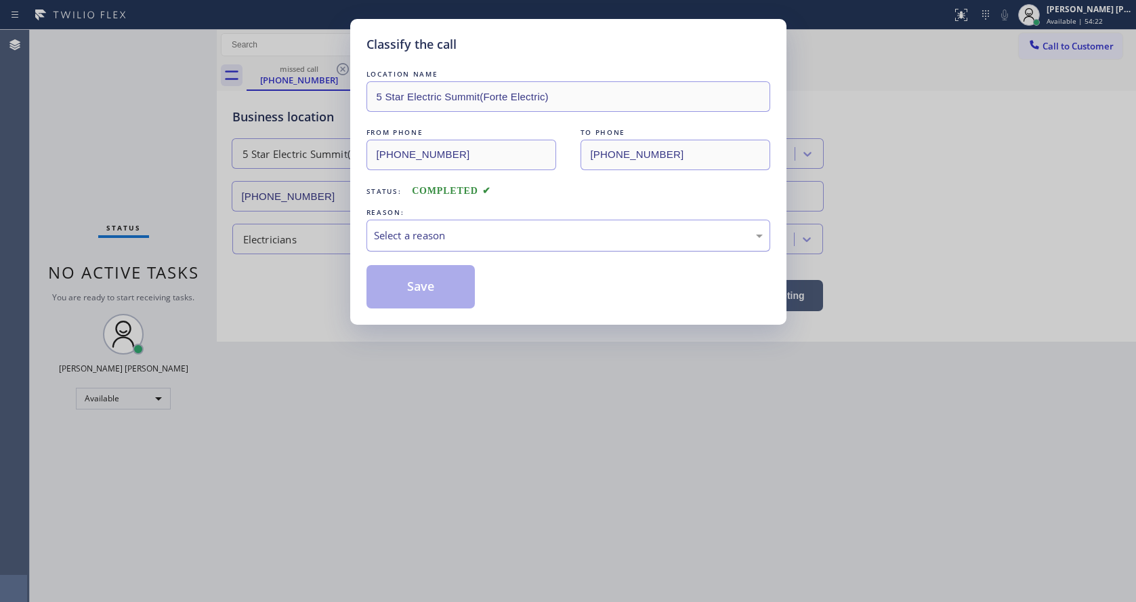
click at [419, 234] on div "Select a reason" at bounding box center [568, 236] width 389 height 16
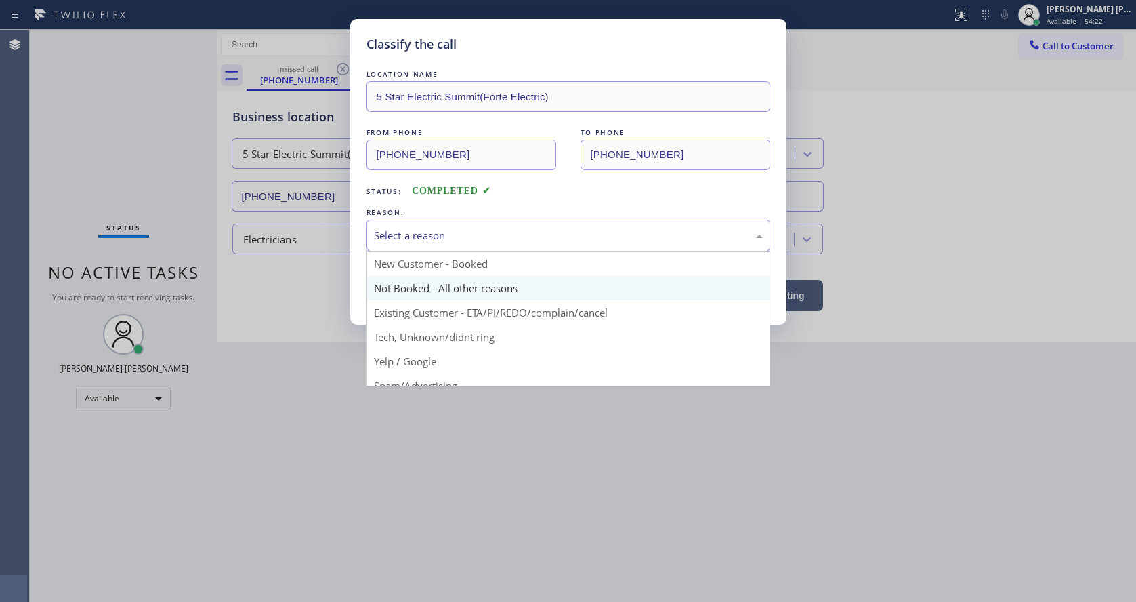
click at [406, 282] on button "Save" at bounding box center [420, 286] width 109 height 43
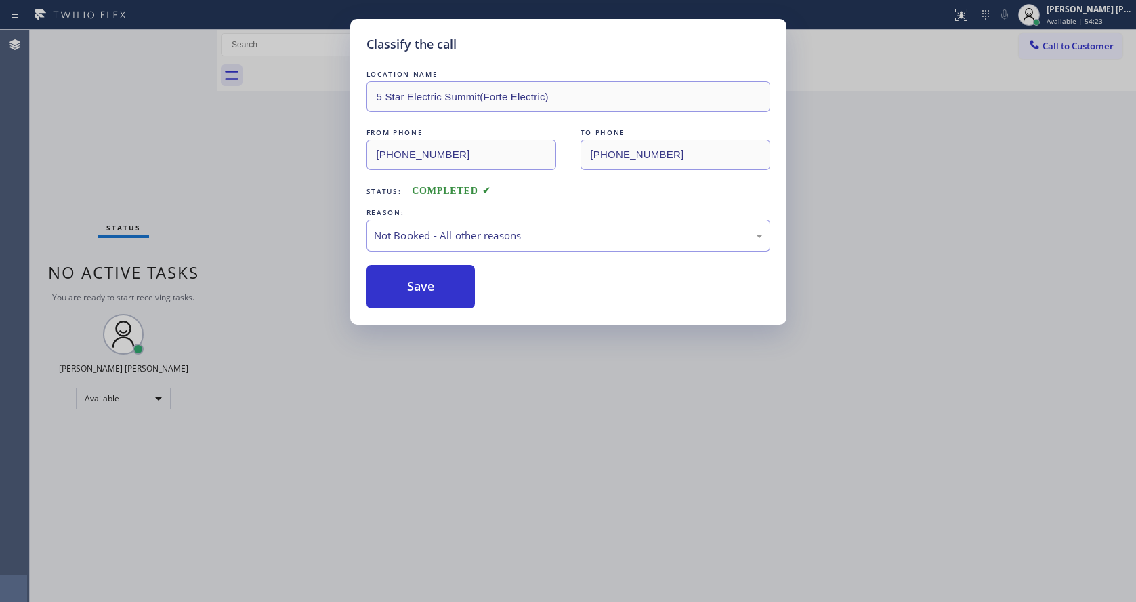
click at [490, 415] on div "Classify the call LOCATION NAME 5 Star Electric Summit(Forte Electric) FROM PHO…" at bounding box center [568, 301] width 1136 height 602
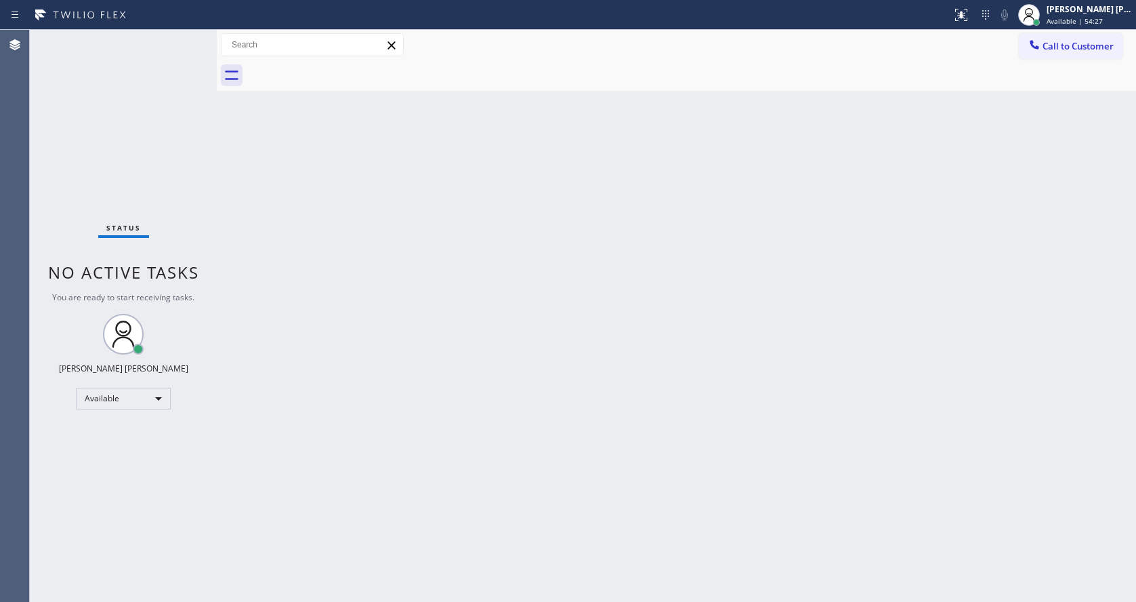
click at [243, 185] on div "Back to Dashboard Change Sender ID Customers Technicians Select a contact Outbo…" at bounding box center [676, 316] width 919 height 572
click at [356, 400] on div "Back to Dashboard Change Sender ID Customers Technicians Select a contact Outbo…" at bounding box center [676, 316] width 919 height 572
click at [633, 369] on div "Back to Dashboard Change Sender ID Customers Technicians Select a contact Outbo…" at bounding box center [676, 316] width 919 height 572
click at [310, 217] on div "Back to Dashboard Change Sender ID Customers Technicians Select a contact Outbo…" at bounding box center [676, 316] width 919 height 572
click at [398, 268] on div "Back to Dashboard Change Sender ID Customers Technicians Select a contact Outbo…" at bounding box center [676, 316] width 919 height 572
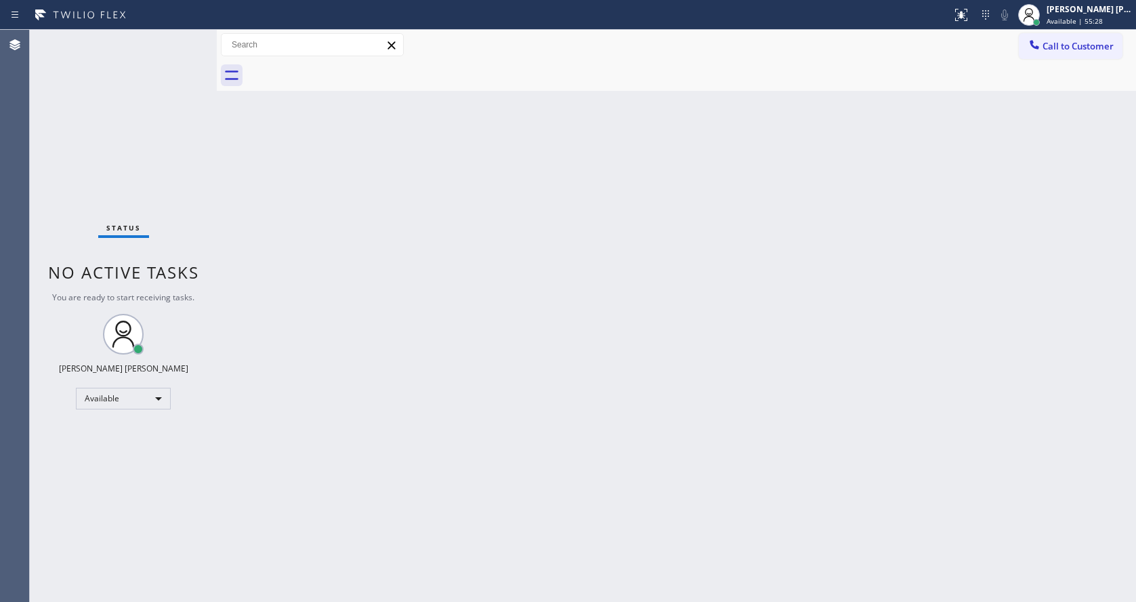
click at [610, 169] on div "Back to Dashboard Change Sender ID Customers Technicians Select a contact Outbo…" at bounding box center [676, 316] width 919 height 572
drag, startPoint x: 216, startPoint y: 42, endPoint x: 201, endPoint y: 43, distance: 14.9
click at [201, 43] on div "Status No active tasks You are ready to start receiving tasks. [PERSON_NAME] [P…" at bounding box center [583, 316] width 1106 height 572
click at [192, 37] on div "Status No active tasks You are ready to start receiving tasks. [PERSON_NAME] [P…" at bounding box center [123, 316] width 187 height 572
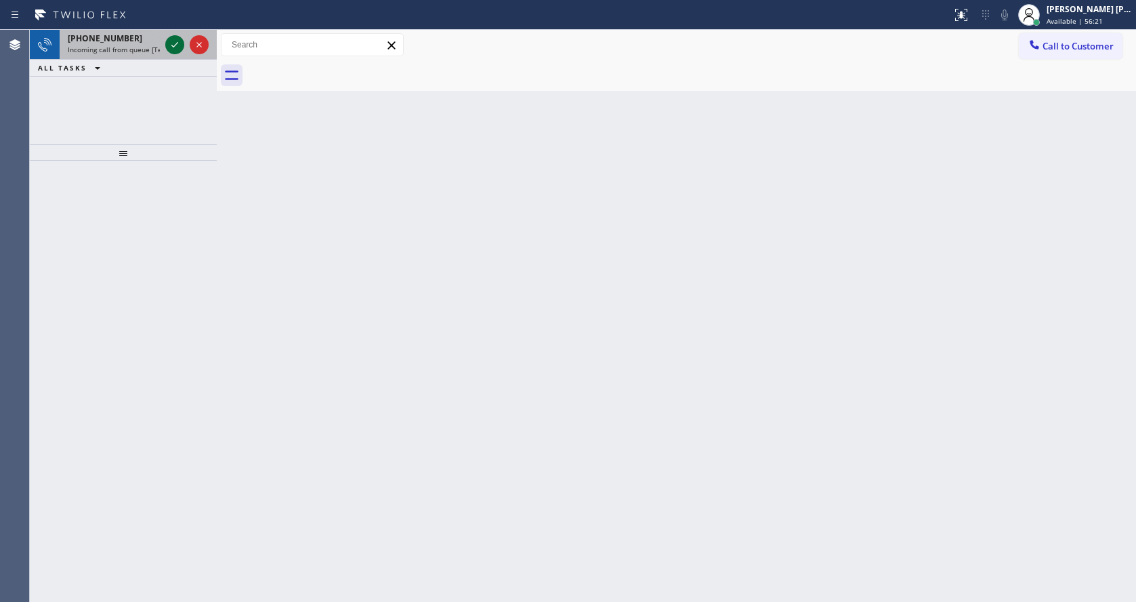
click at [180, 43] on icon at bounding box center [175, 45] width 16 height 16
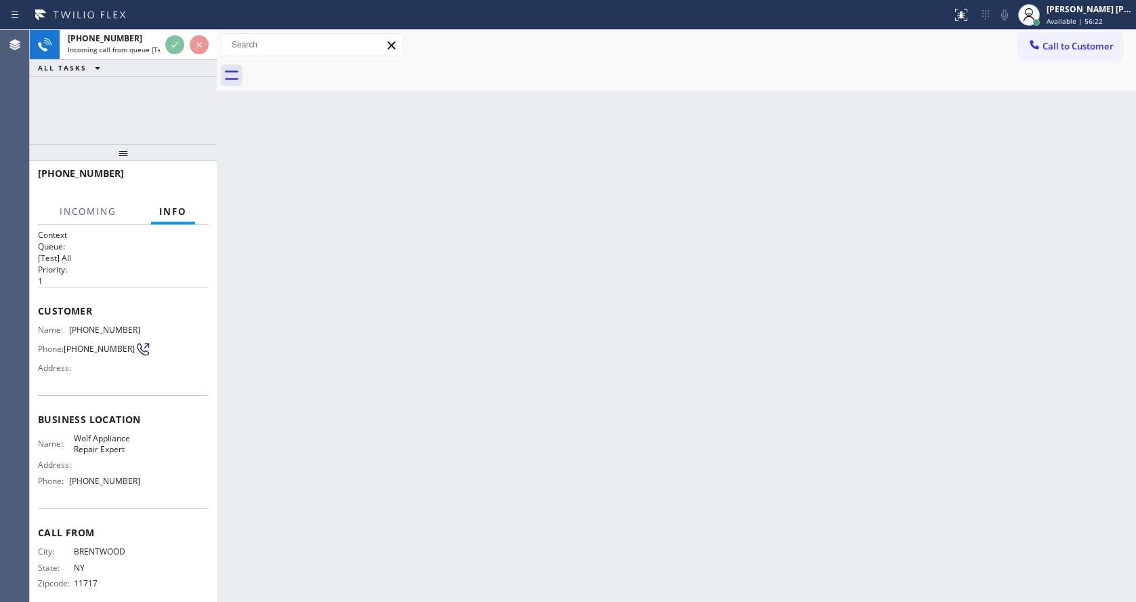
scroll to position [18, 0]
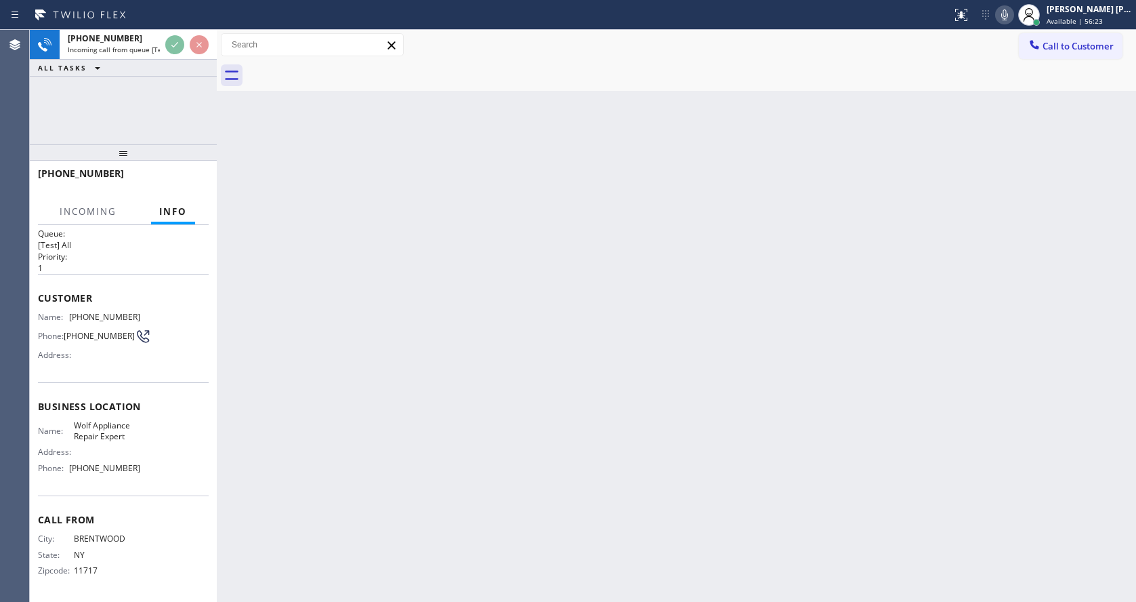
click at [442, 387] on div "Back to Dashboard Change Sender ID Customers Technicians Select a contact Outbo…" at bounding box center [676, 316] width 919 height 572
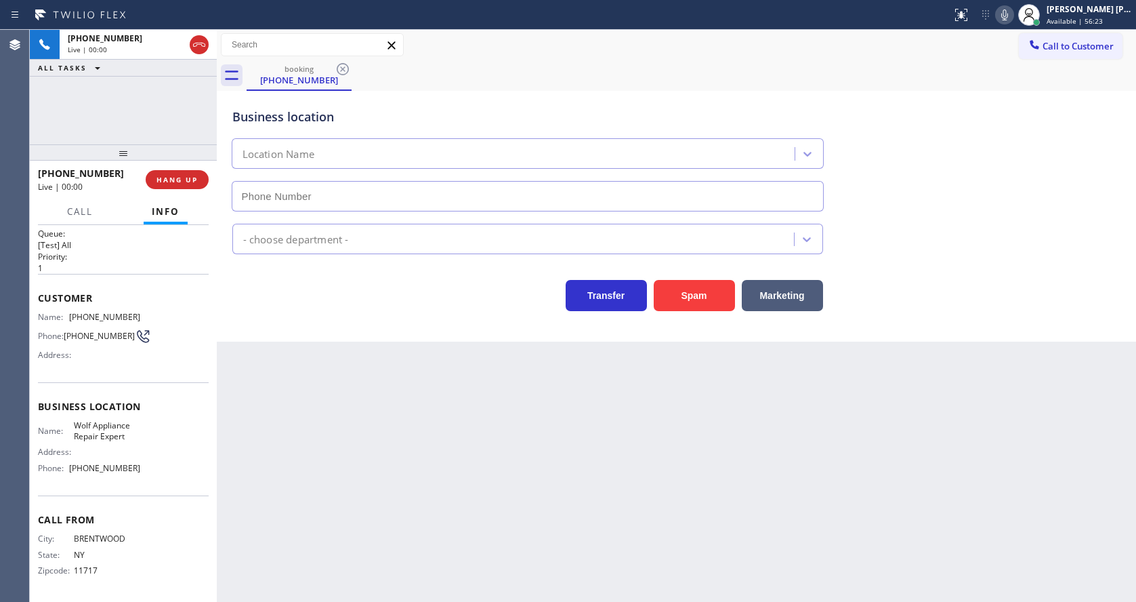
type input "[PHONE_NUMBER]"
click at [521, 450] on div "Back to Dashboard Change Sender ID Customers Technicians Select a contact Outbo…" at bounding box center [676, 316] width 919 height 572
click at [65, 420] on div "Name: Wolf Appliance Repair Expert" at bounding box center [89, 430] width 102 height 21
drag, startPoint x: 70, startPoint y: 312, endPoint x: 160, endPoint y: 312, distance: 89.4
click at [160, 312] on div "Name: [PHONE_NUMBER] Phone: [PHONE_NUMBER] Address:" at bounding box center [123, 339] width 171 height 54
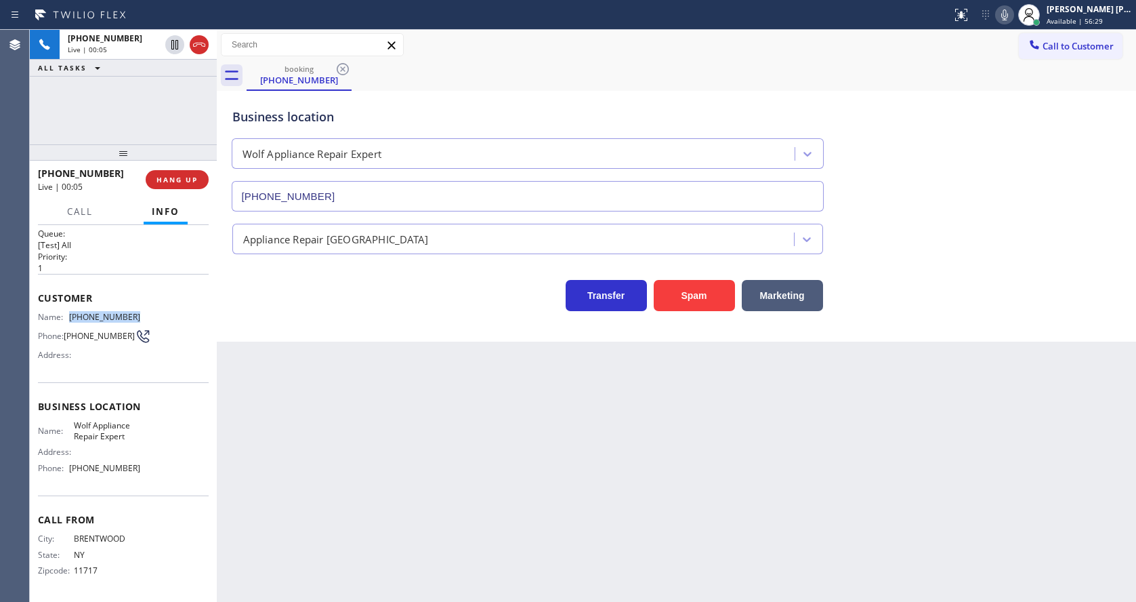
copy div "[PHONE_NUMBER]"
click at [313, 455] on div "Back to Dashboard Change Sender ID Customers Technicians Select a contact Outbo…" at bounding box center [676, 316] width 919 height 572
drag, startPoint x: 102, startPoint y: 358, endPoint x: 102, endPoint y: 383, distance: 25.1
click at [102, 358] on div "Address:" at bounding box center [89, 355] width 102 height 10
drag, startPoint x: 70, startPoint y: 423, endPoint x: 148, endPoint y: 442, distance: 80.3
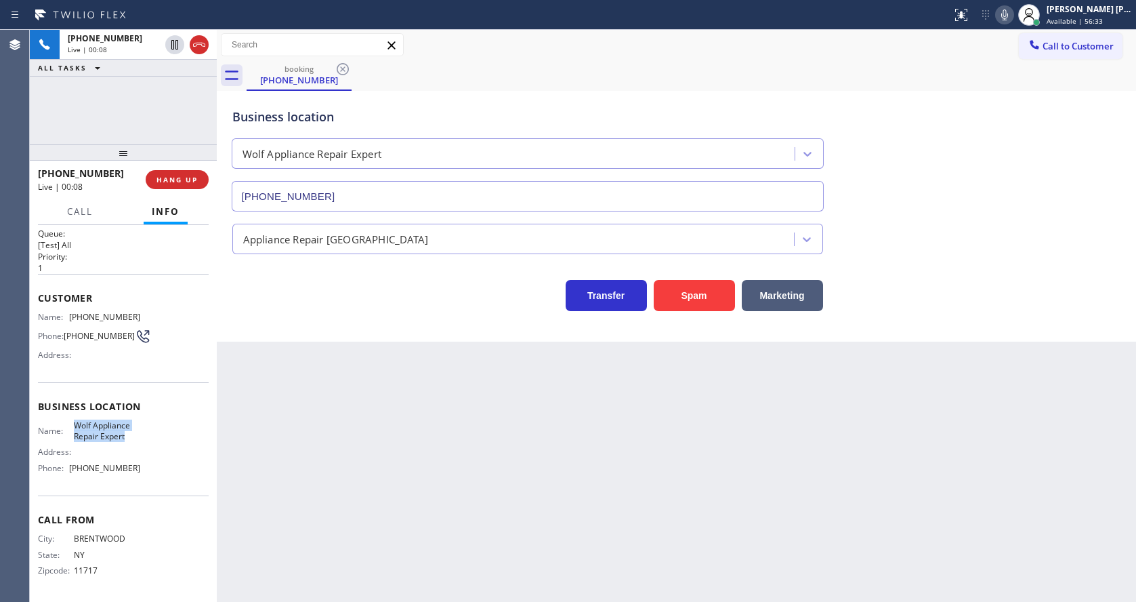
click at [148, 442] on div "Name: Wolf Appliance Repair Expert Address: Phone: [PHONE_NUMBER]" at bounding box center [123, 449] width 171 height 58
copy span "Wolf Appliance Repair Expert"
click at [347, 464] on div "Back to Dashboard Change Sender ID Customers Technicians Select a contact Outbo…" at bounding box center [676, 316] width 919 height 572
click at [121, 440] on span "Wolf Appliance Repair Expert" at bounding box center [107, 430] width 67 height 21
drag, startPoint x: 70, startPoint y: 467, endPoint x: 147, endPoint y: 469, distance: 77.3
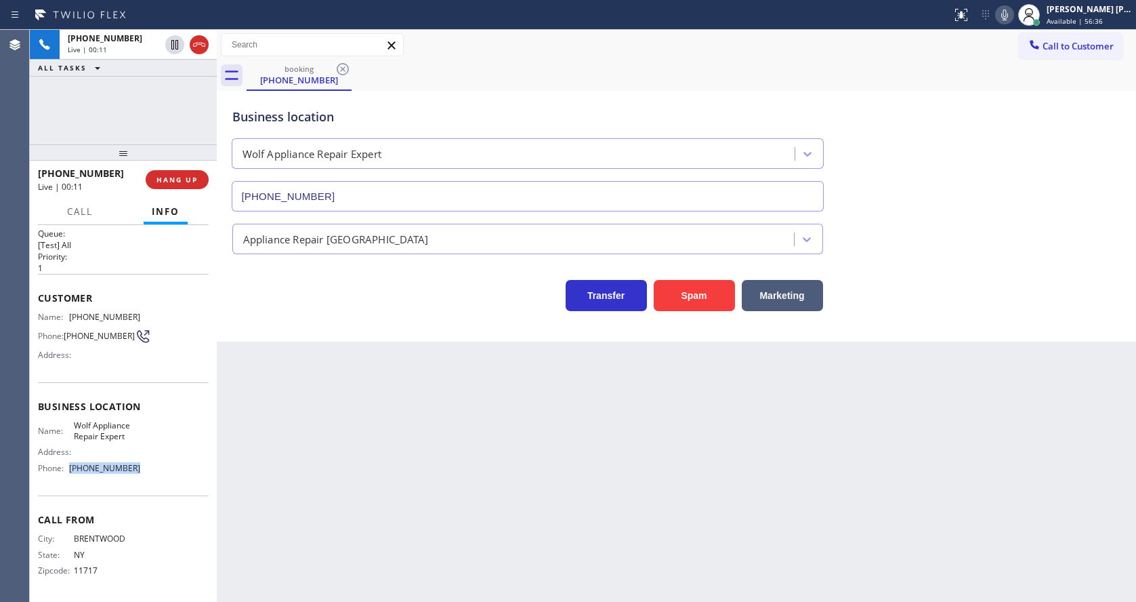
click at [147, 469] on div "Name: Wolf Appliance Repair Expert Address: Phone: [PHONE_NUMBER]" at bounding box center [123, 449] width 171 height 58
copy div "[PHONE_NUMBER]"
click at [346, 491] on div "Back to Dashboard Change Sender ID Customers Technicians Select a contact Outbo…" at bounding box center [676, 316] width 919 height 572
click at [650, 478] on div "Back to Dashboard Change Sender ID Customers Technicians Select a contact Outbo…" at bounding box center [676, 316] width 919 height 572
drag, startPoint x: 301, startPoint y: 401, endPoint x: 291, endPoint y: 406, distance: 10.9
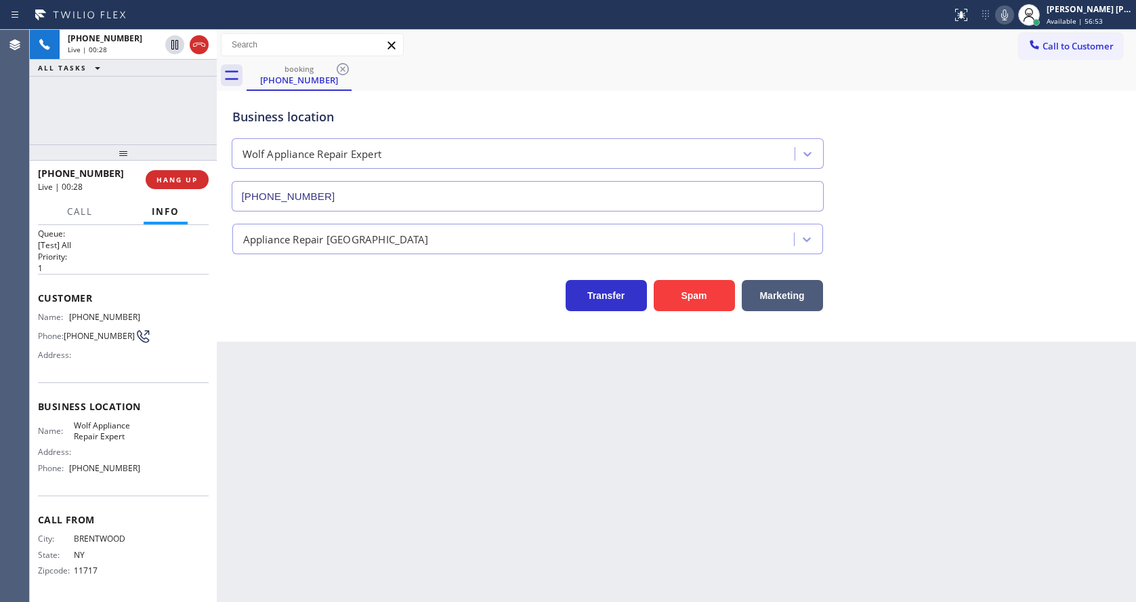
click at [297, 403] on div "Back to Dashboard Change Sender ID Customers Technicians Select a contact Outbo…" at bounding box center [676, 316] width 919 height 572
click at [480, 417] on div "Back to Dashboard Change Sender ID Customers Technicians Select a contact Outbo…" at bounding box center [676, 316] width 919 height 572
click at [271, 424] on div "Back to Dashboard Change Sender ID Customers Technicians Select a contact Outbo…" at bounding box center [676, 316] width 919 height 572
click at [358, 469] on div "Back to Dashboard Change Sender ID Customers Technicians Select a contact Outbo…" at bounding box center [676, 316] width 919 height 572
click at [513, 396] on div "Back to Dashboard Change Sender ID Customers Technicians Select a contact Outbo…" at bounding box center [676, 316] width 919 height 572
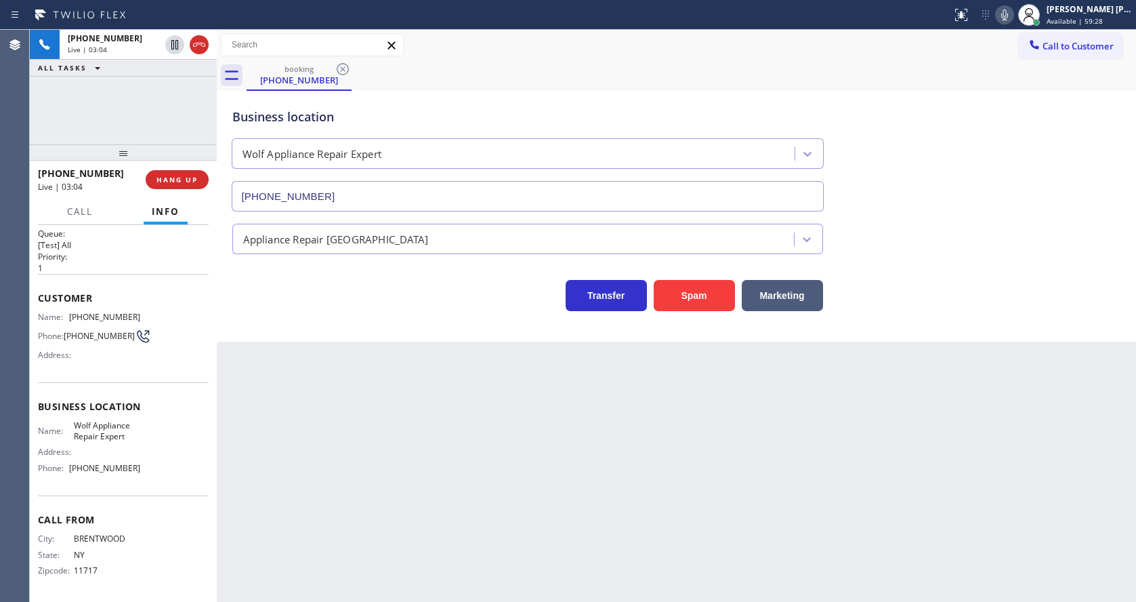
click at [1004, 20] on icon at bounding box center [1004, 15] width 16 height 16
click at [175, 40] on icon at bounding box center [175, 45] width 16 height 16
click at [353, 405] on div "Back to Dashboard Change Sender ID Customers Technicians Select a contact Outbo…" at bounding box center [676, 316] width 919 height 572
click at [318, 514] on div "Back to Dashboard Change Sender ID Customers Technicians Select a contact Outbo…" at bounding box center [676, 316] width 919 height 572
drag, startPoint x: 633, startPoint y: 473, endPoint x: 400, endPoint y: 137, distance: 409.3
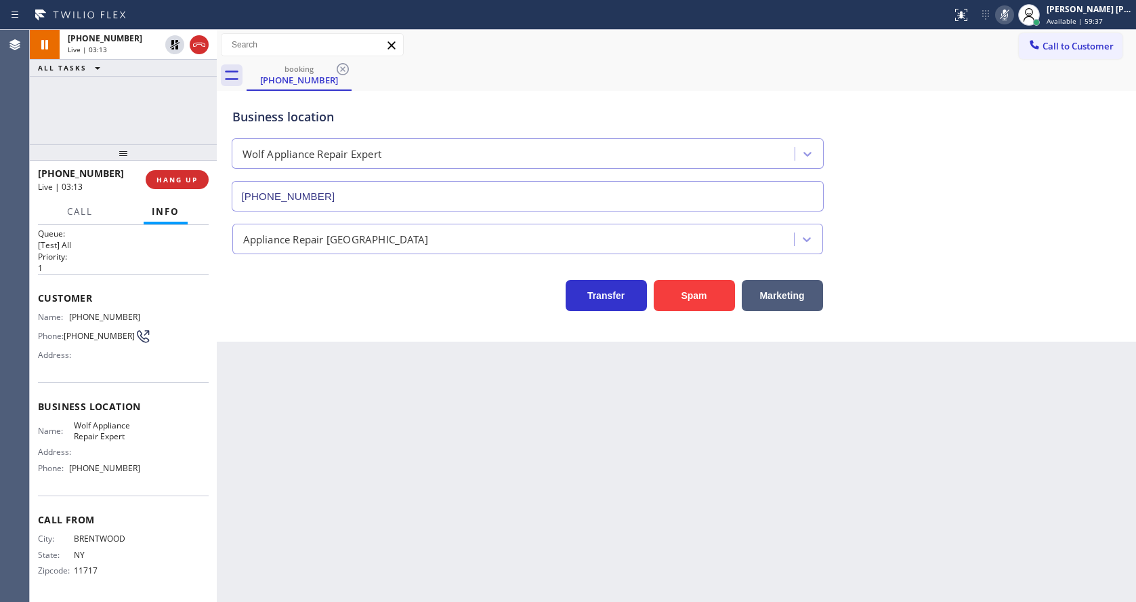
click at [633, 473] on div "Back to Dashboard Change Sender ID Customers Technicians Select a contact Outbo…" at bounding box center [676, 316] width 919 height 572
click at [396, 390] on div "Back to Dashboard Change Sender ID Customers Technicians Select a contact Outbo…" at bounding box center [676, 316] width 919 height 572
click at [362, 347] on div "Back to Dashboard Change Sender ID Customers Technicians Select a contact Outbo…" at bounding box center [676, 316] width 919 height 572
click at [608, 420] on div "Back to Dashboard Change Sender ID Customers Technicians Select a contact Outbo…" at bounding box center [676, 316] width 919 height 572
click at [168, 43] on icon at bounding box center [175, 45] width 16 height 16
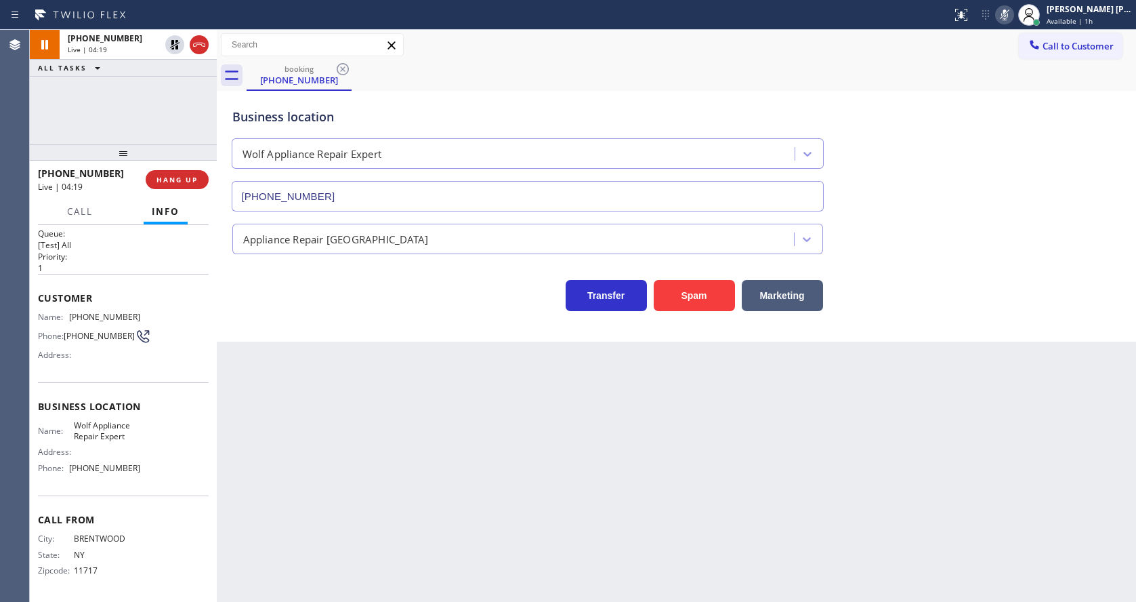
click at [1009, 10] on icon at bounding box center [1004, 15] width 16 height 16
click at [1013, 96] on div "Business location Wolf Appliance Repair Expert [PHONE_NUMBER]" at bounding box center [677, 150] width 894 height 123
click at [381, 528] on div "Back to Dashboard Change Sender ID Customers Technicians Select a contact Outbo…" at bounding box center [676, 316] width 919 height 572
click at [522, 446] on div "Back to Dashboard Change Sender ID Customers Technicians Select a contact Outbo…" at bounding box center [676, 316] width 919 height 572
click at [385, 502] on div "Back to Dashboard Change Sender ID Customers Technicians Select a contact Outbo…" at bounding box center [676, 316] width 919 height 572
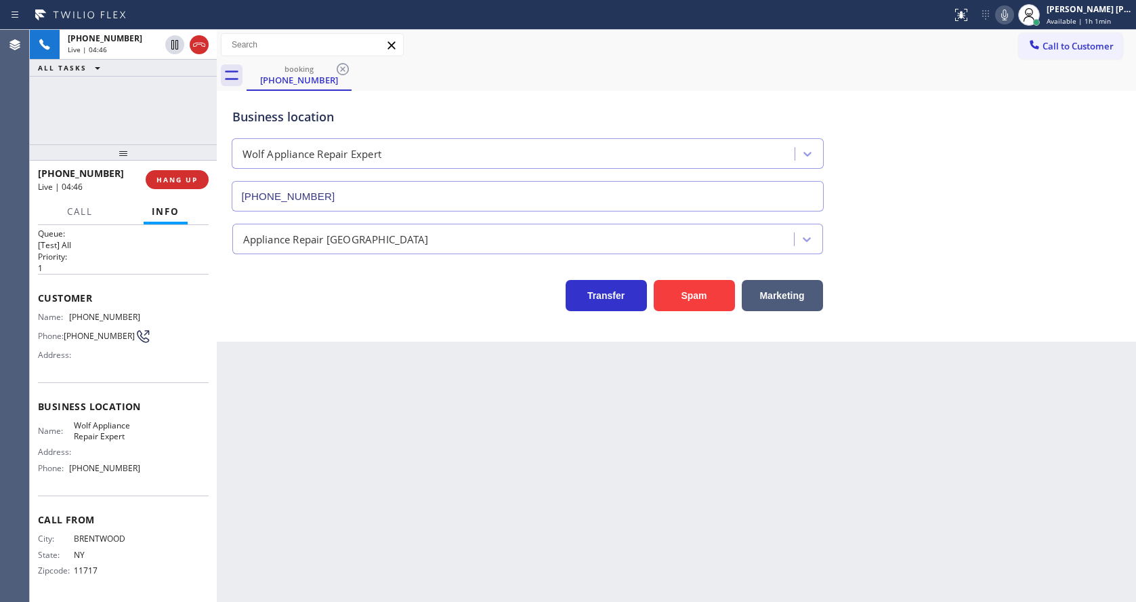
click at [311, 447] on div "Back to Dashboard Change Sender ID Customers Technicians Select a contact Outbo…" at bounding box center [676, 316] width 919 height 572
click at [311, 595] on div "Back to Dashboard Change Sender ID Customers Technicians Select a contact Outbo…" at bounding box center [676, 316] width 919 height 572
click at [499, 419] on div "Back to Dashboard Change Sender ID Customers Technicians Select a contact Outbo…" at bounding box center [676, 316] width 919 height 572
click at [1007, 14] on icon at bounding box center [1004, 15] width 16 height 16
click at [1013, 17] on icon at bounding box center [1004, 15] width 16 height 16
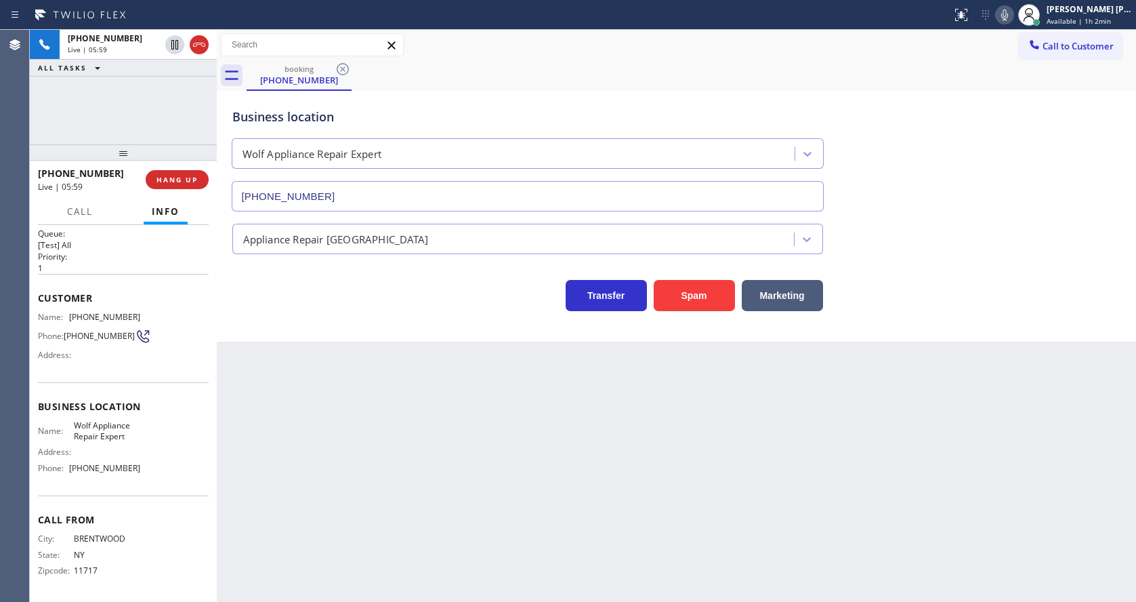
click at [1007, 146] on div "Business location Wolf Appliance Repair Expert [PHONE_NUMBER]" at bounding box center [677, 150] width 894 height 123
click at [315, 434] on div "Back to Dashboard Change Sender ID Customers Technicians Select a contact Outbo…" at bounding box center [676, 316] width 919 height 572
click at [507, 401] on div "Back to Dashboard Change Sender ID Customers Technicians Select a contact Outbo…" at bounding box center [676, 316] width 919 height 572
click at [381, 457] on div "Back to Dashboard Change Sender ID Customers Technicians Select a contact Outbo…" at bounding box center [676, 316] width 919 height 572
click at [502, 408] on div "Back to Dashboard Change Sender ID Customers Technicians Select a contact Outbo…" at bounding box center [676, 316] width 919 height 572
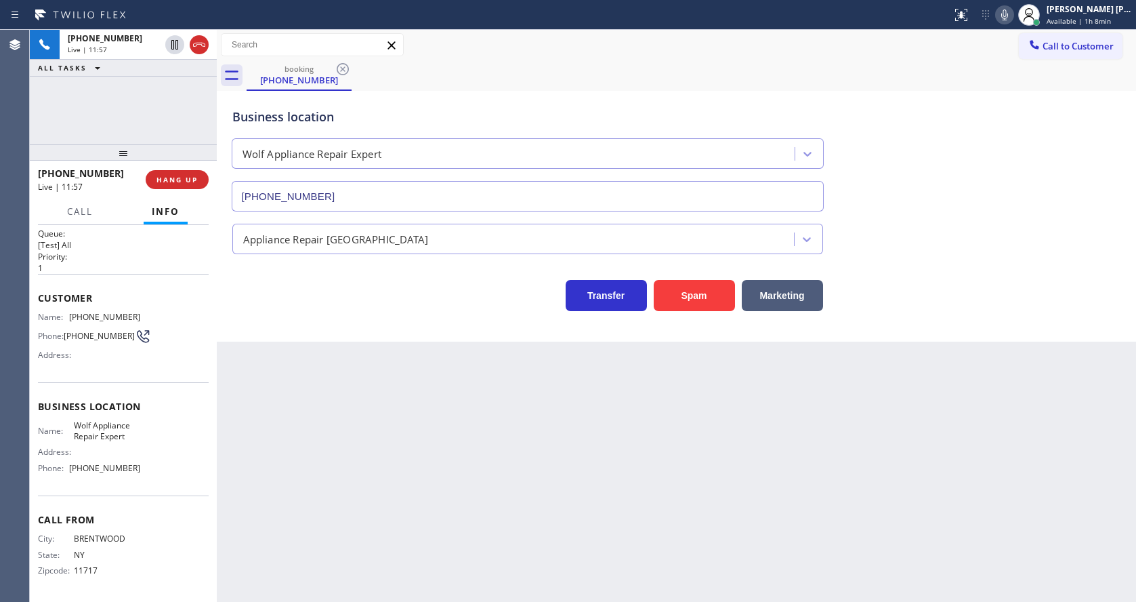
click at [418, 536] on div "Back to Dashboard Change Sender ID Customers Technicians Select a contact Outbo…" at bounding box center [676, 316] width 919 height 572
click at [570, 427] on div "Back to Dashboard Change Sender ID Customers Technicians Select a contact Outbo…" at bounding box center [676, 316] width 919 height 572
click at [1008, 20] on icon at bounding box center [1004, 14] width 7 height 11
click at [169, 39] on icon at bounding box center [175, 45] width 16 height 16
click at [409, 465] on div "Back to Dashboard Change Sender ID Customers Technicians Select a contact Outbo…" at bounding box center [676, 316] width 919 height 572
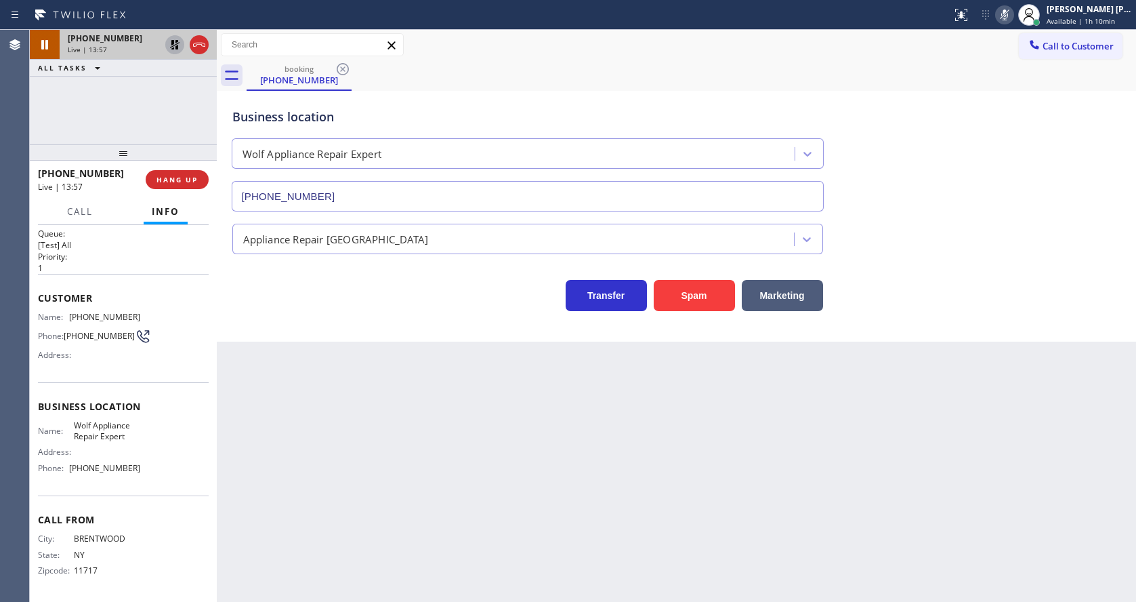
click at [576, 413] on div "Back to Dashboard Change Sender ID Customers Technicians Select a contact Outbo…" at bounding box center [676, 316] width 919 height 572
click at [322, 444] on div "Back to Dashboard Change Sender ID Customers Technicians Select a contact Outbo…" at bounding box center [676, 316] width 919 height 572
click at [654, 419] on div "Back to Dashboard Change Sender ID Customers Technicians Select a contact Outbo…" at bounding box center [676, 316] width 919 height 572
click at [171, 44] on icon at bounding box center [175, 45] width 16 height 16
click at [1008, 12] on icon at bounding box center [1004, 14] width 7 height 11
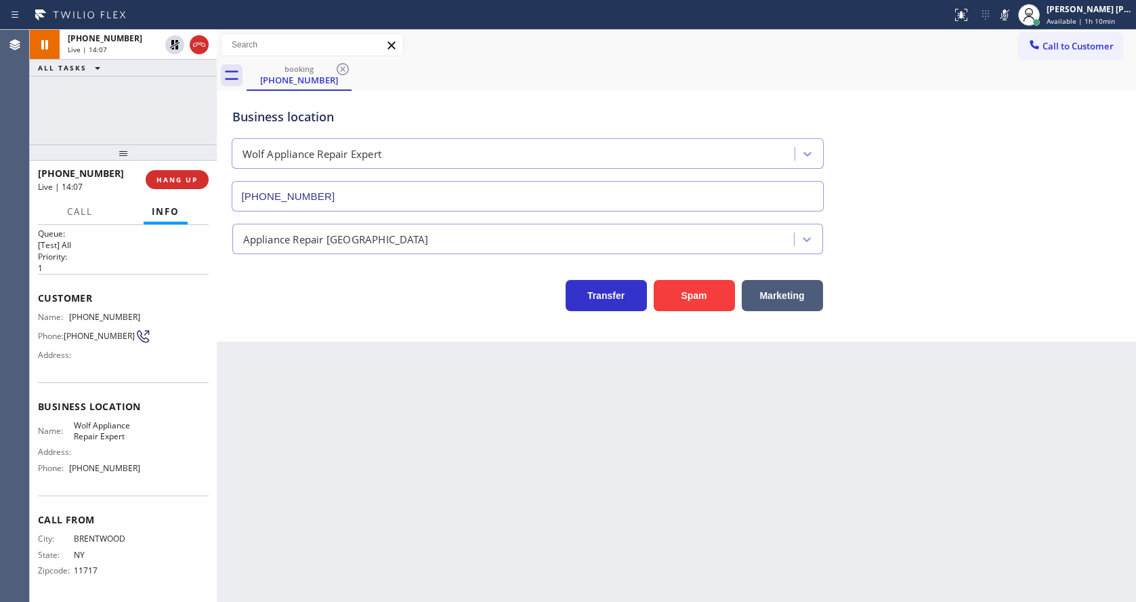
click at [1013, 77] on div "booking [PHONE_NUMBER]" at bounding box center [691, 75] width 889 height 30
click at [396, 455] on div "Back to Dashboard Change Sender ID Customers Technicians Select a contact Outbo…" at bounding box center [676, 316] width 919 height 572
click at [365, 460] on div "Back to Dashboard Change Sender ID Customers Technicians Select a contact Outbo…" at bounding box center [676, 316] width 919 height 572
drag, startPoint x: 614, startPoint y: 506, endPoint x: 600, endPoint y: 513, distance: 15.8
click at [611, 508] on div "Back to Dashboard Change Sender ID Customers Technicians Select a contact Outbo…" at bounding box center [676, 316] width 919 height 572
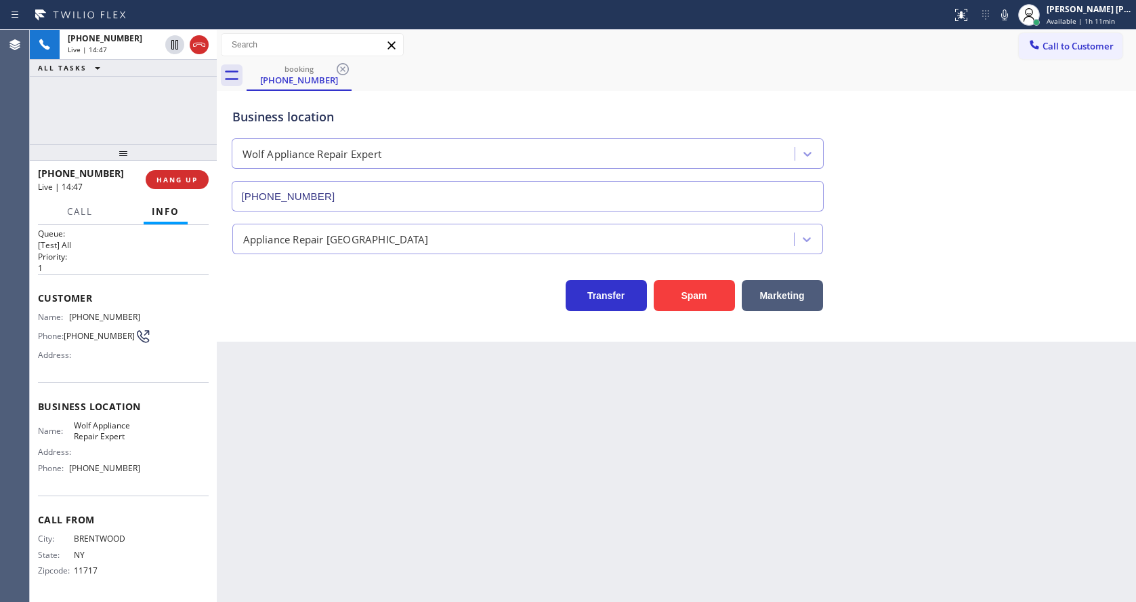
click at [352, 472] on div "Back to Dashboard Change Sender ID Customers Technicians Select a contact Outbo…" at bounding box center [676, 316] width 919 height 572
click at [524, 469] on div "Back to Dashboard Change Sender ID Customers Technicians Select a contact Outbo…" at bounding box center [676, 316] width 919 height 572
drag, startPoint x: 367, startPoint y: 443, endPoint x: 358, endPoint y: 548, distance: 105.4
click at [367, 443] on div "Back to Dashboard Change Sender ID Customers Technicians Select a contact Outbo…" at bounding box center [676, 316] width 919 height 572
drag, startPoint x: 559, startPoint y: 467, endPoint x: 529, endPoint y: 486, distance: 35.0
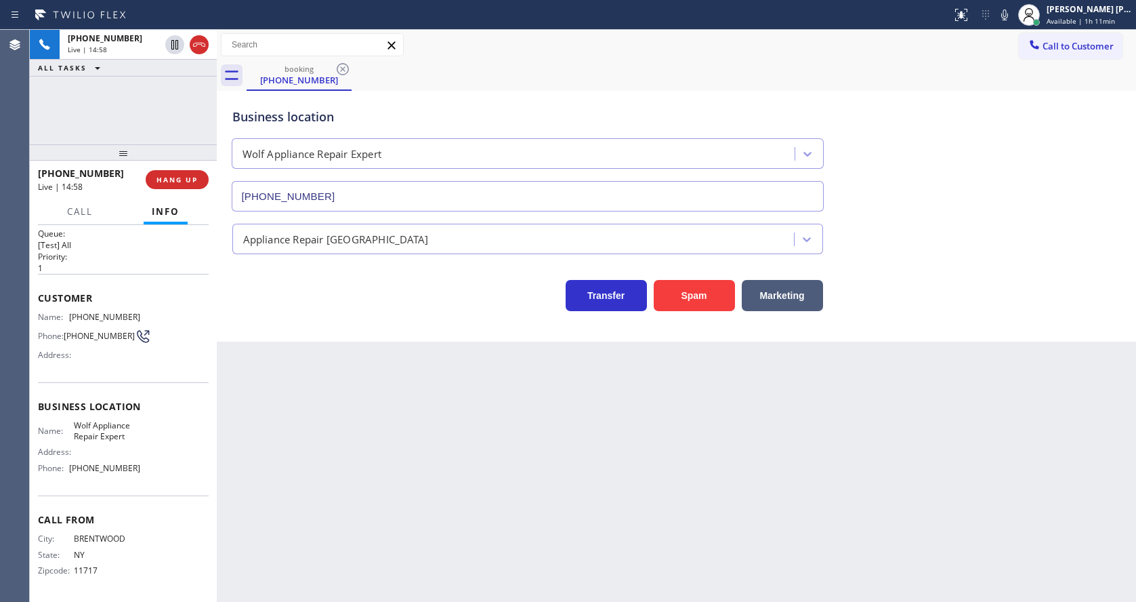
click at [559, 467] on div "Back to Dashboard Change Sender ID Customers Technicians Select a contact Outbo…" at bounding box center [676, 316] width 919 height 572
click at [345, 495] on div "Back to Dashboard Change Sender ID Customers Technicians Select a contact Outbo…" at bounding box center [676, 316] width 919 height 572
click at [597, 442] on div "Back to Dashboard Change Sender ID Customers Technicians Select a contact Outbo…" at bounding box center [676, 316] width 919 height 572
click at [333, 434] on div "Back to Dashboard Change Sender ID Customers Technicians Select a contact Outbo…" at bounding box center [676, 316] width 919 height 572
click at [625, 480] on div "Back to Dashboard Change Sender ID Customers Technicians Select a contact Outbo…" at bounding box center [676, 316] width 919 height 572
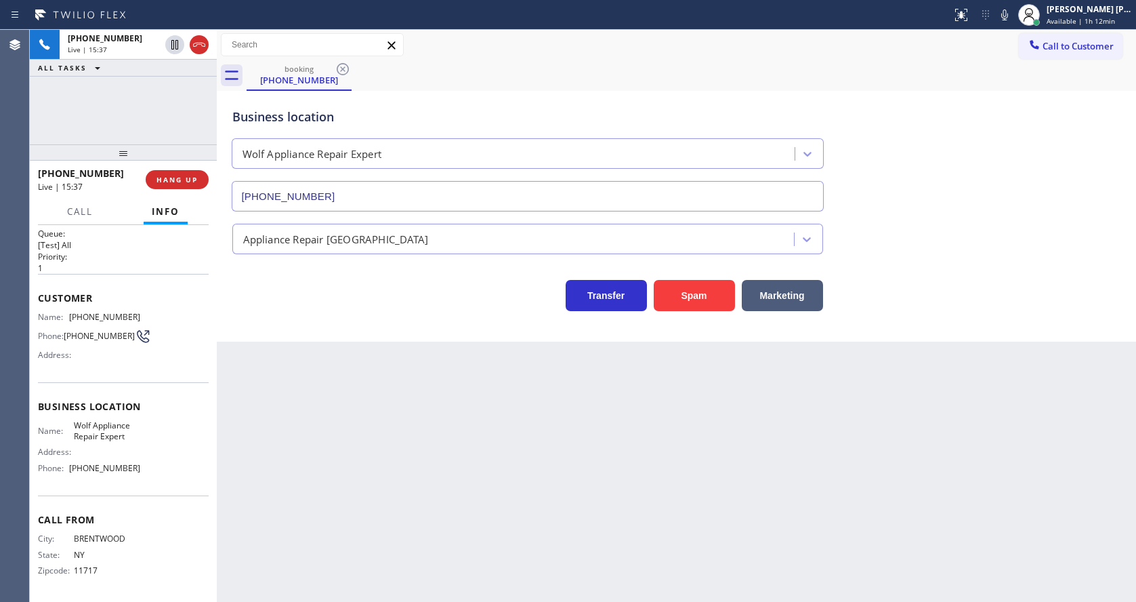
click at [366, 455] on div "Back to Dashboard Change Sender ID Customers Technicians Select a contact Outbo…" at bounding box center [676, 316] width 919 height 572
click at [528, 460] on div "Back to Dashboard Change Sender ID Customers Technicians Select a contact Outbo…" at bounding box center [676, 316] width 919 height 572
click at [421, 463] on div "Back to Dashboard Change Sender ID Customers Technicians Select a contact Outbo…" at bounding box center [676, 316] width 919 height 572
click at [562, 468] on div "Back to Dashboard Change Sender ID Customers Technicians Select a contact Outbo…" at bounding box center [676, 316] width 919 height 572
click at [315, 449] on div "Back to Dashboard Change Sender ID Customers Technicians Select a contact Outbo…" at bounding box center [676, 316] width 919 height 572
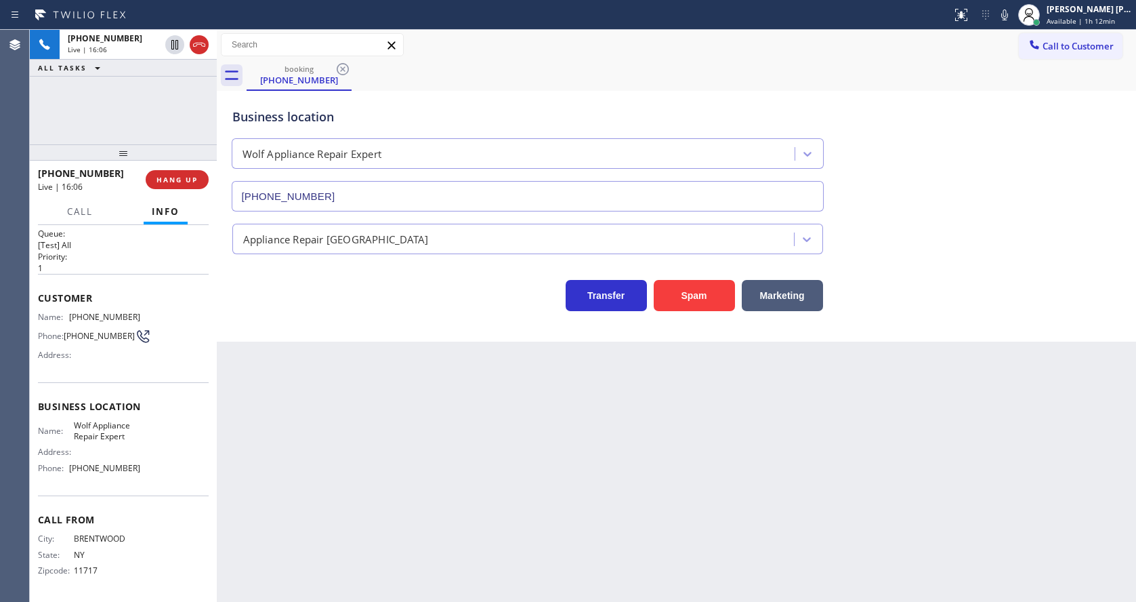
click at [312, 464] on div "Back to Dashboard Change Sender ID Customers Technicians Select a contact Outbo…" at bounding box center [676, 316] width 919 height 572
click at [612, 479] on div "Back to Dashboard Change Sender ID Customers Technicians Select a contact Outbo…" at bounding box center [676, 316] width 919 height 572
click at [406, 522] on div "Back to Dashboard Change Sender ID Customers Technicians Select a contact Outbo…" at bounding box center [676, 316] width 919 height 572
click at [367, 400] on div "Back to Dashboard Change Sender ID Customers Technicians Select a contact Outbo…" at bounding box center [676, 316] width 919 height 572
click at [347, 455] on div "Back to Dashboard Change Sender ID Customers Technicians Select a contact Outbo…" at bounding box center [676, 316] width 919 height 572
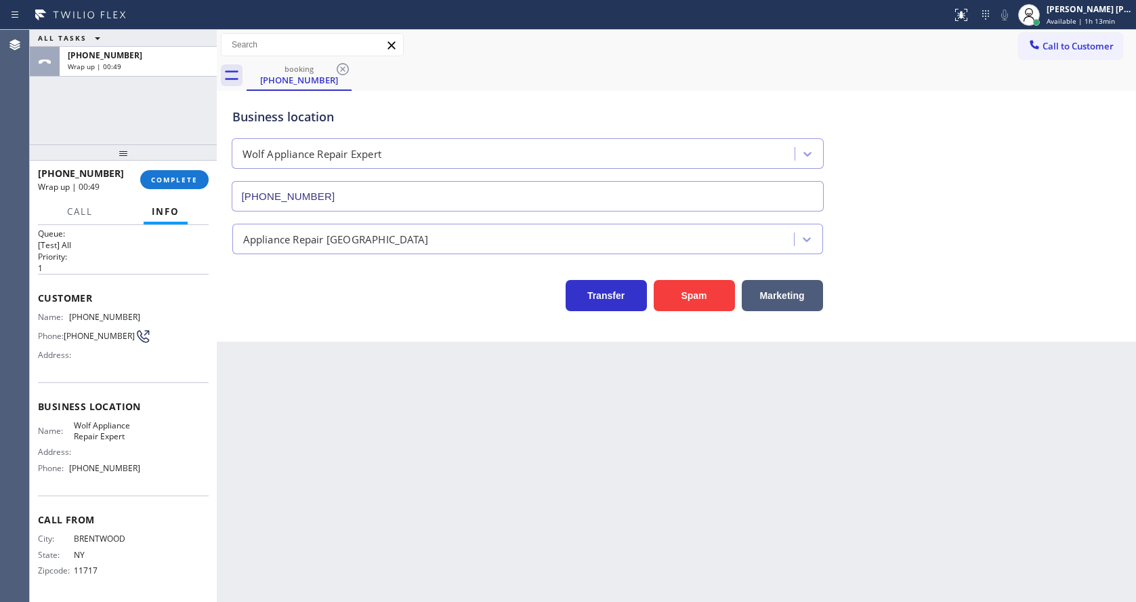
click at [465, 456] on div "Back to Dashboard Change Sender ID Customers Technicians Select a contact Outbo…" at bounding box center [676, 316] width 919 height 572
click at [159, 178] on span "COMPLETE" at bounding box center [174, 179] width 47 height 9
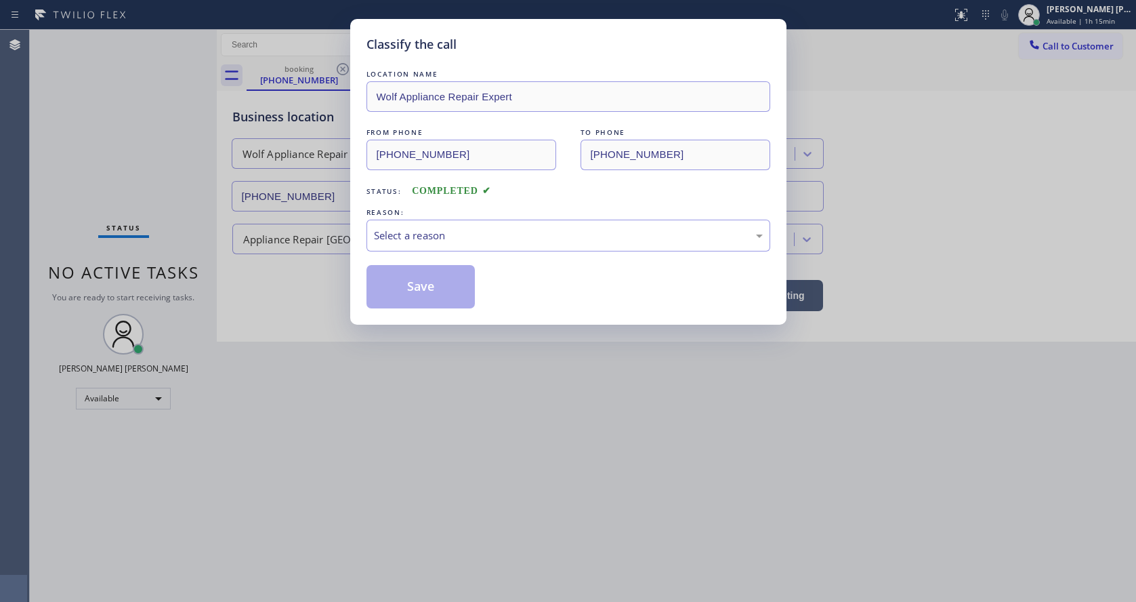
click at [385, 216] on div "REASON:" at bounding box center [568, 212] width 404 height 14
click at [392, 231] on div "Select a reason" at bounding box center [568, 236] width 389 height 16
drag, startPoint x: 406, startPoint y: 288, endPoint x: 382, endPoint y: 361, distance: 77.1
click at [406, 289] on button "Save" at bounding box center [420, 286] width 109 height 43
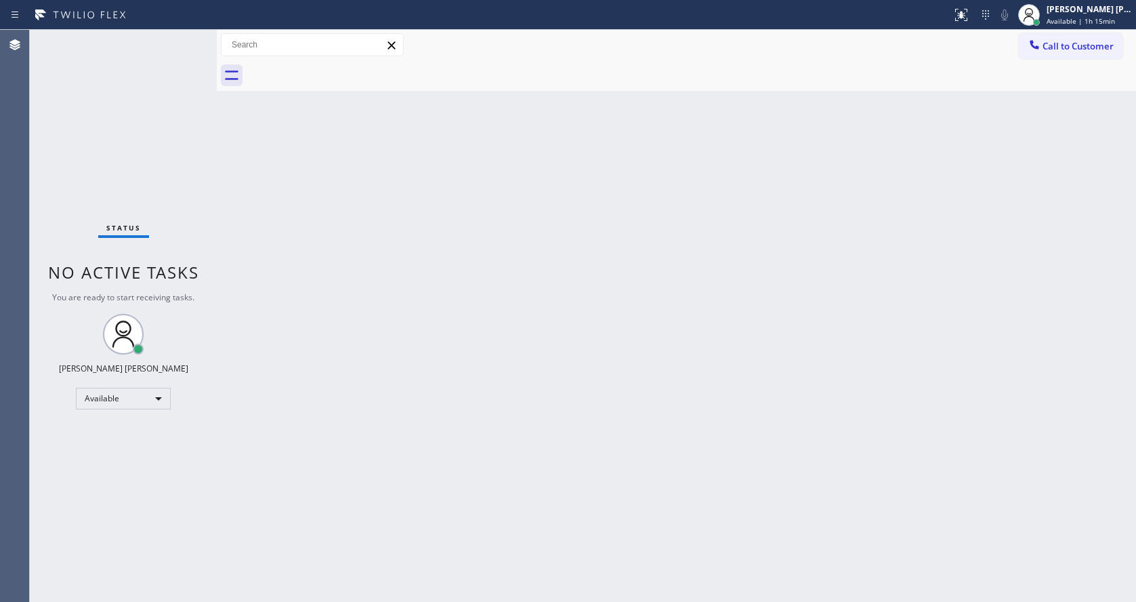
drag, startPoint x: 604, startPoint y: 377, endPoint x: 220, endPoint y: 47, distance: 505.3
click at [604, 366] on div "Back to Dashboard Change Sender ID Customers Technicians Select a contact Outbo…" at bounding box center [676, 316] width 919 height 572
click at [397, 234] on div "Back to Dashboard Change Sender ID Customers Technicians Select a contact Outbo…" at bounding box center [676, 316] width 919 height 572
click at [409, 593] on div "Back to Dashboard Change Sender ID Customers Technicians Select a contact Outbo…" at bounding box center [676, 316] width 919 height 572
drag, startPoint x: 585, startPoint y: 291, endPoint x: 671, endPoint y: 219, distance: 111.5
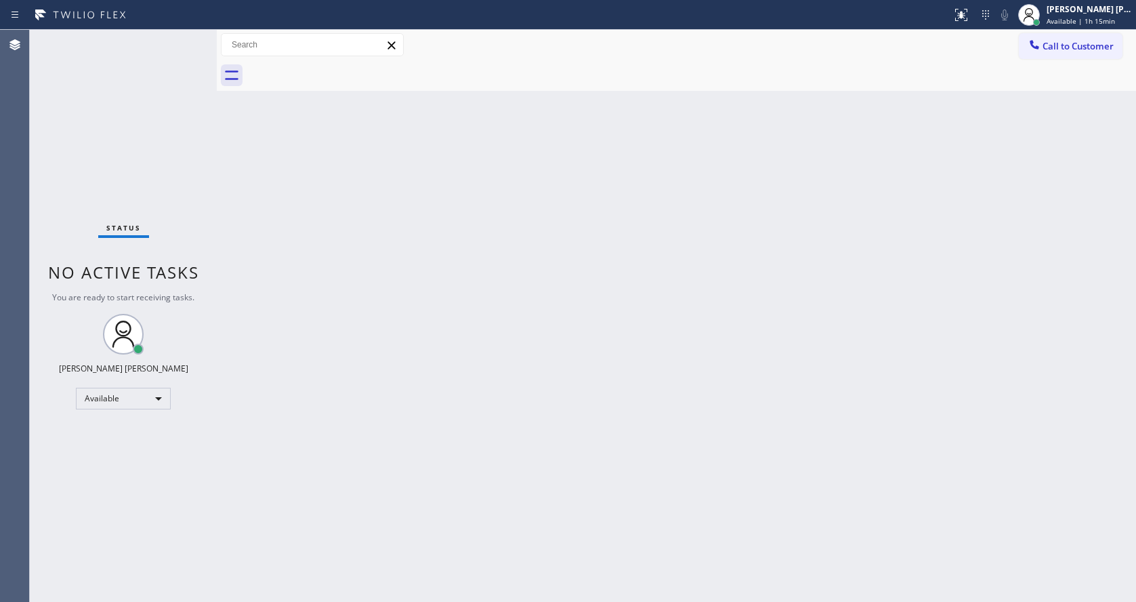
click at [586, 291] on div "Back to Dashboard Change Sender ID Customers Technicians Select a contact Outbo…" at bounding box center [676, 316] width 919 height 572
click at [519, 474] on div "Back to Dashboard Change Sender ID Customers Technicians Select a contact Outbo…" at bounding box center [676, 316] width 919 height 572
click at [347, 341] on div "Back to Dashboard Change Sender ID Customers Technicians Select a contact Outbo…" at bounding box center [676, 316] width 919 height 572
drag, startPoint x: 280, startPoint y: 213, endPoint x: 207, endPoint y: 46, distance: 182.6
click at [280, 213] on div "Back to Dashboard Change Sender ID Customers Technicians Select a contact Outbo…" at bounding box center [676, 316] width 919 height 572
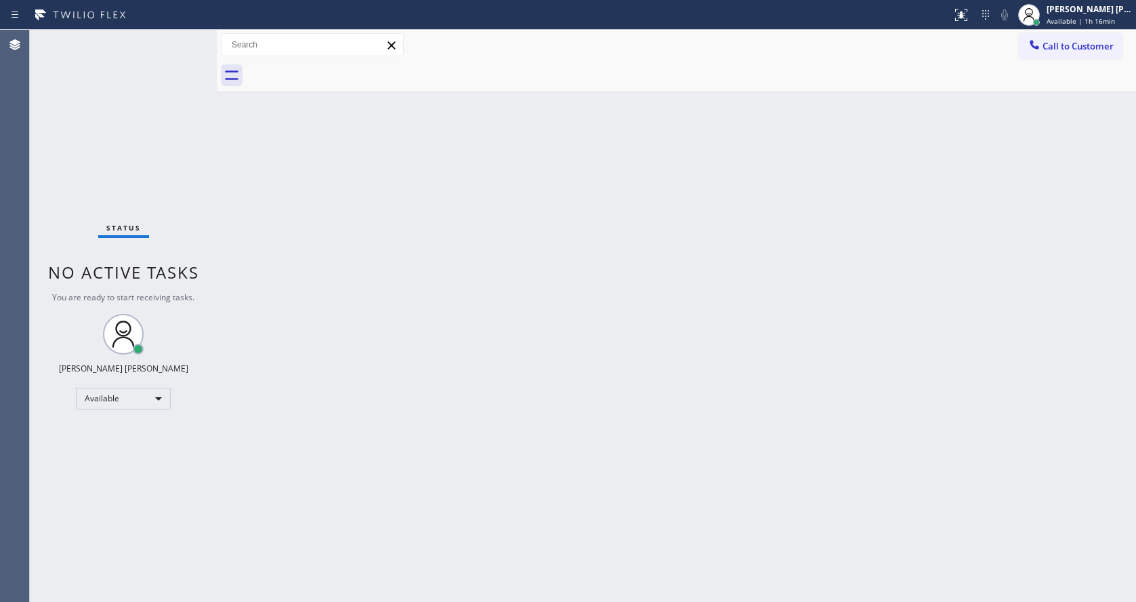
click at [489, 443] on div "Back to Dashboard Change Sender ID Customers Technicians Select a contact Outbo…" at bounding box center [676, 316] width 919 height 572
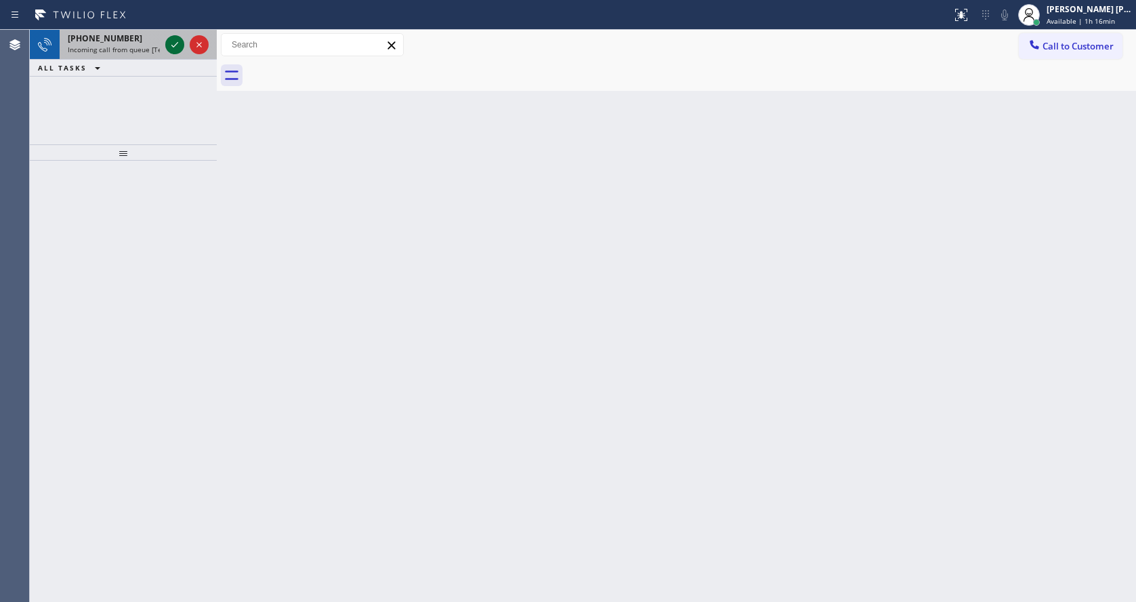
click at [180, 47] on icon at bounding box center [175, 45] width 16 height 16
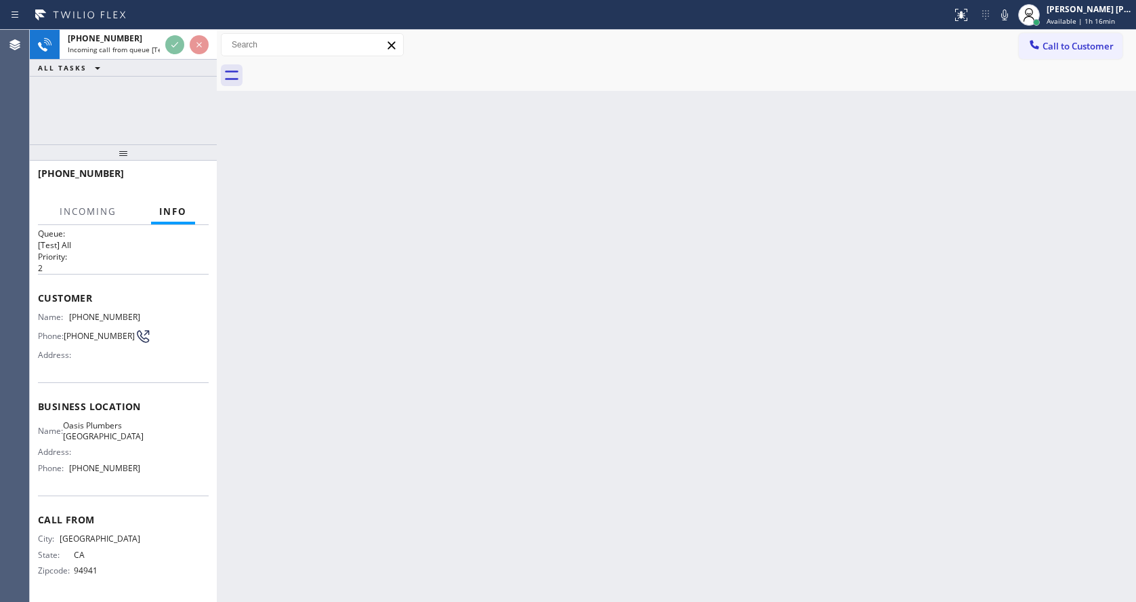
click at [497, 439] on div "Back to Dashboard Change Sender ID Customers Technicians Select a contact Outbo…" at bounding box center [676, 316] width 919 height 572
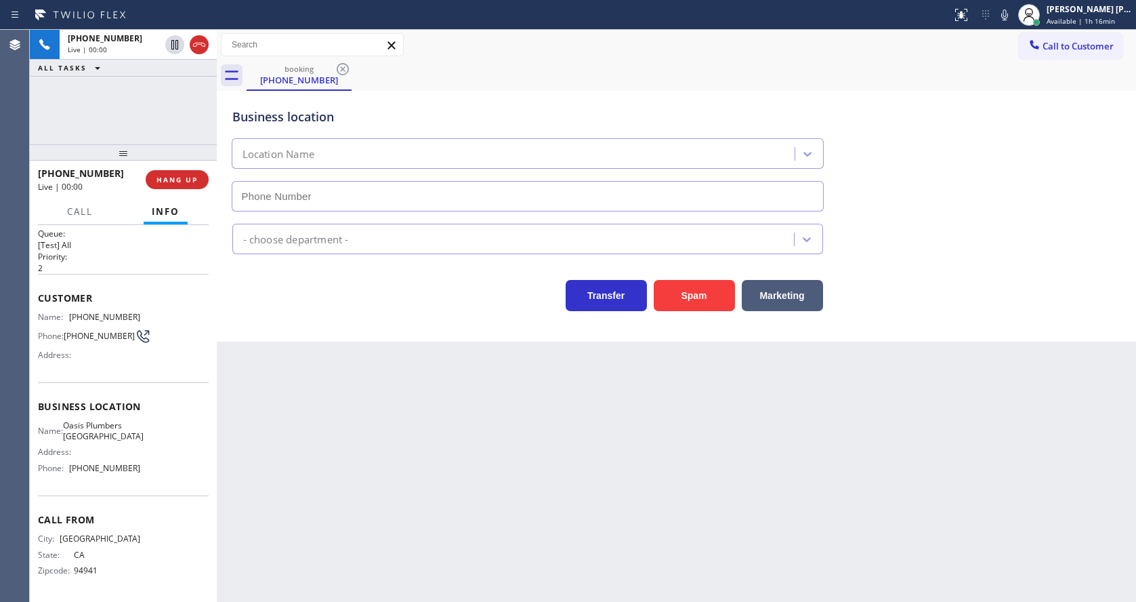
type input "[PHONE_NUMBER]"
click at [427, 523] on div "Back to Dashboard Change Sender ID Customers Technicians Select a contact Outbo…" at bounding box center [676, 316] width 919 height 572
click at [284, 450] on div "Back to Dashboard Change Sender ID Customers Technicians Select a contact Outbo…" at bounding box center [676, 316] width 919 height 572
click at [601, 477] on div "Back to Dashboard Change Sender ID Customers Technicians Select a contact Outbo…" at bounding box center [676, 316] width 919 height 572
click at [754, 434] on div "Back to Dashboard Change Sender ID Customers Technicians Select a contact Outbo…" at bounding box center [676, 316] width 919 height 572
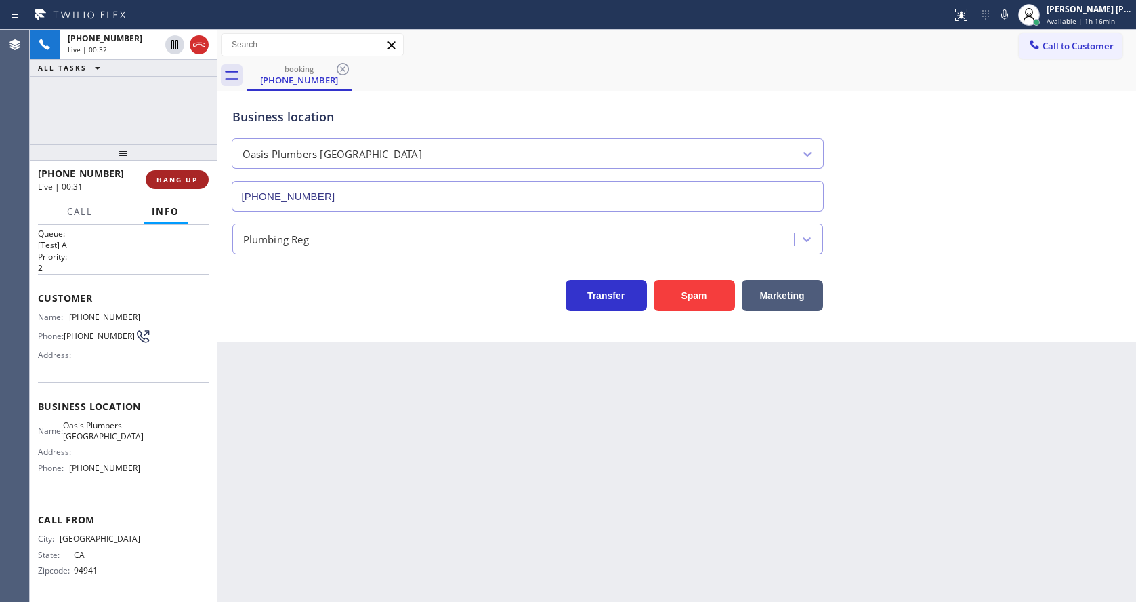
click at [167, 180] on span "HANG UP" at bounding box center [176, 179] width 41 height 9
click at [167, 180] on span "COMPLETE" at bounding box center [174, 179] width 47 height 9
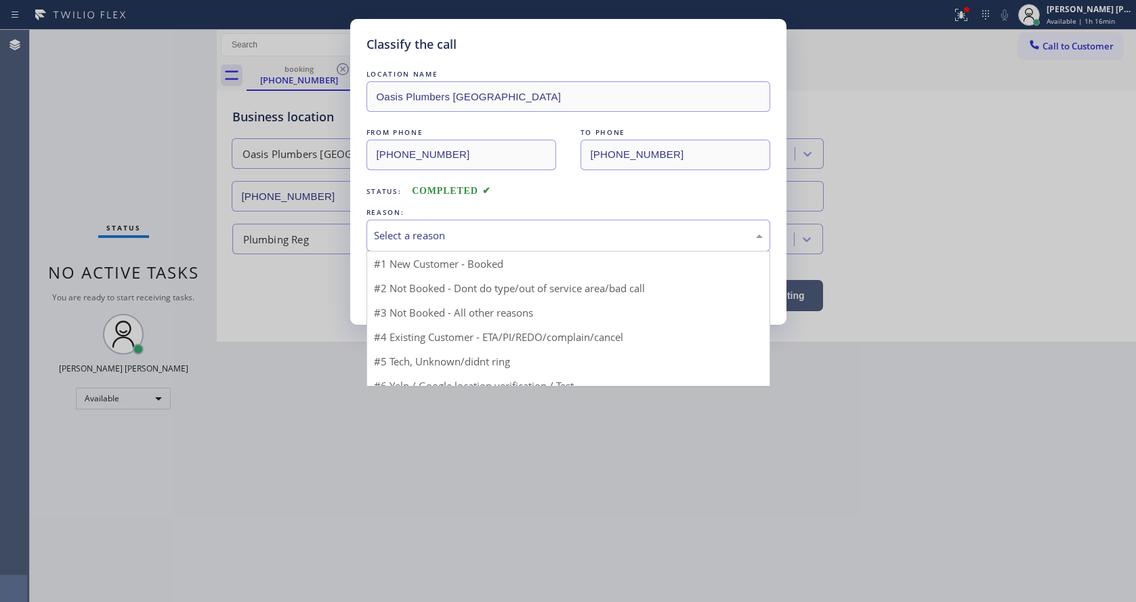
click at [439, 240] on div "Select a reason" at bounding box center [568, 236] width 389 height 16
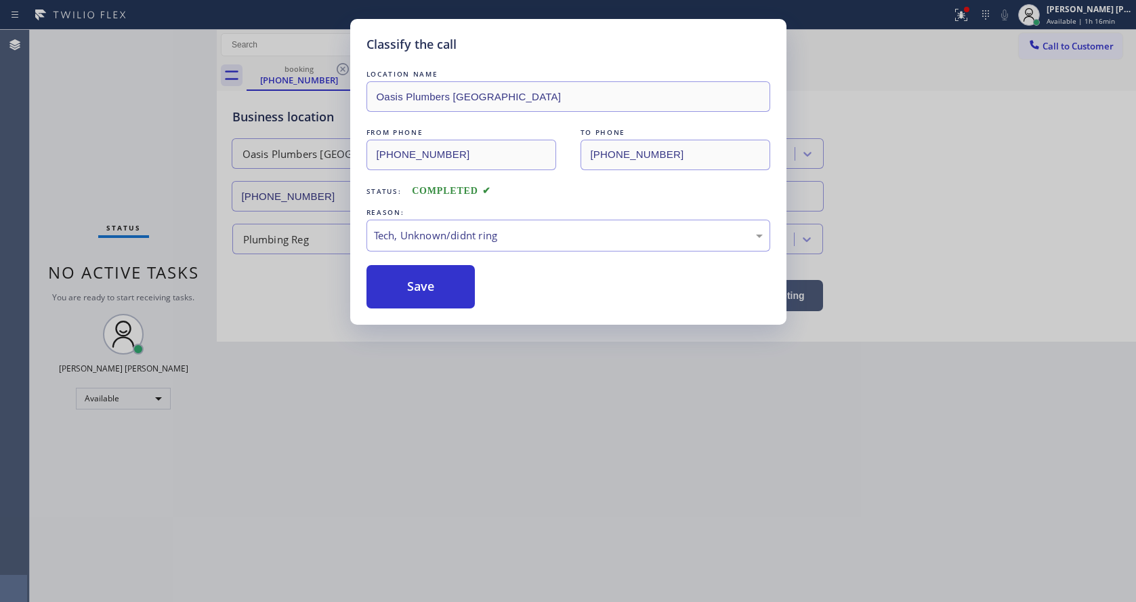
click at [427, 314] on div "Classify the call LOCATION NAME Oasis Plumbers [GEOGRAPHIC_DATA] FROM PHONE [PH…" at bounding box center [568, 171] width 436 height 305
click at [425, 282] on button "Save" at bounding box center [420, 286] width 109 height 43
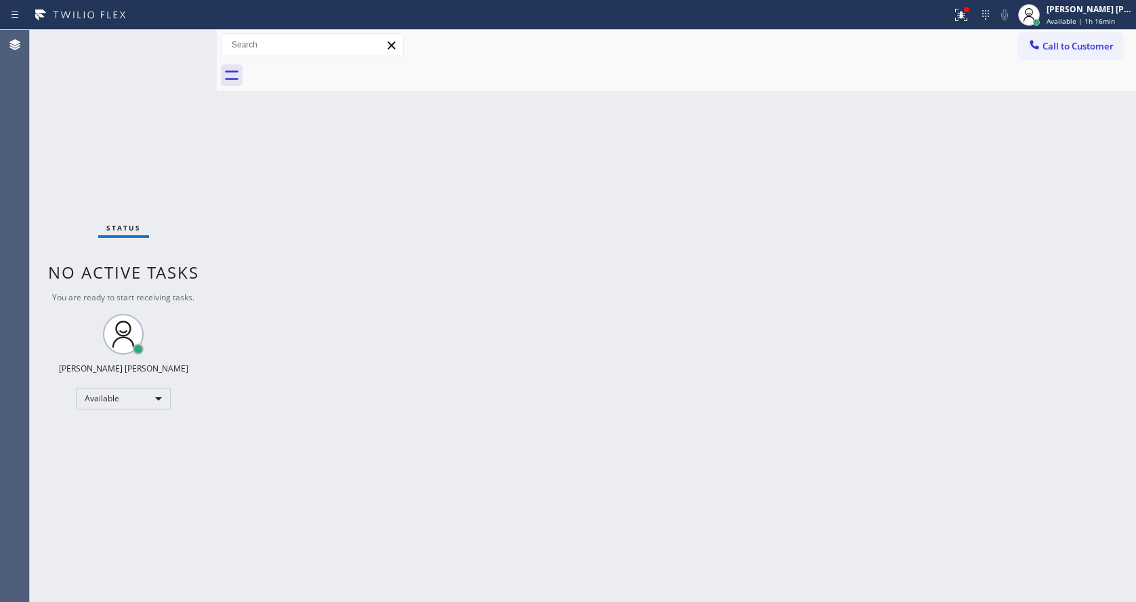
click at [331, 239] on div "Back to Dashboard Change Sender ID Customers Technicians Select a contact Outbo…" at bounding box center [676, 316] width 919 height 572
click at [422, 469] on div "Back to Dashboard Change Sender ID Customers Technicians Select a contact Outbo…" at bounding box center [676, 316] width 919 height 572
click at [372, 327] on div "Back to Dashboard Change Sender ID Customers Technicians Select a contact Outbo…" at bounding box center [676, 316] width 919 height 572
click at [740, 421] on div "Back to Dashboard Change Sender ID Customers Technicians Select a contact Outbo…" at bounding box center [676, 316] width 919 height 572
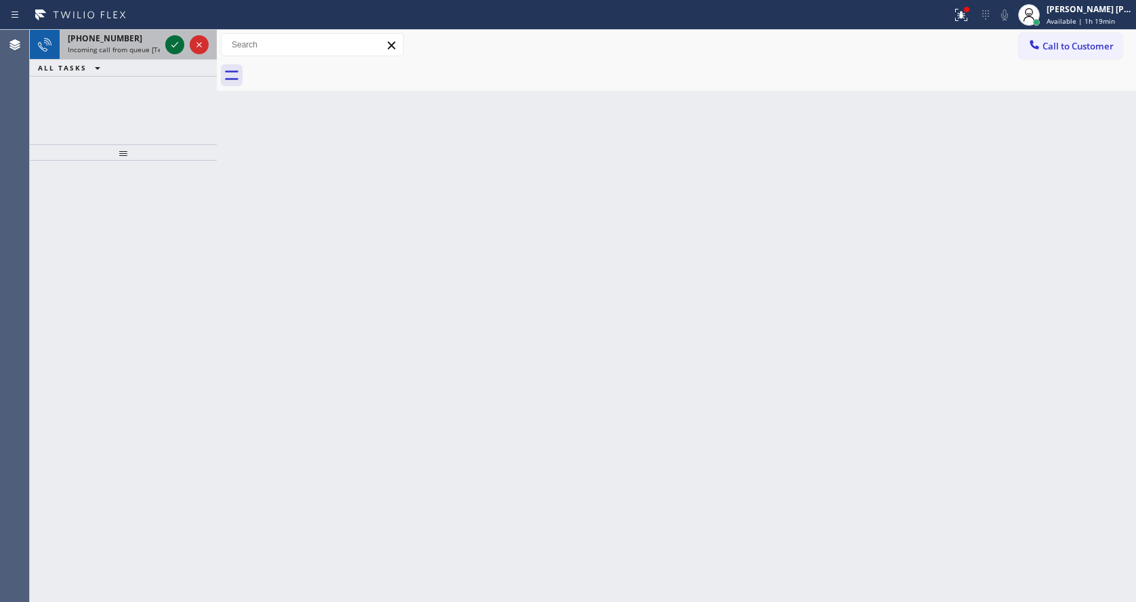
click at [175, 51] on icon at bounding box center [175, 45] width 16 height 16
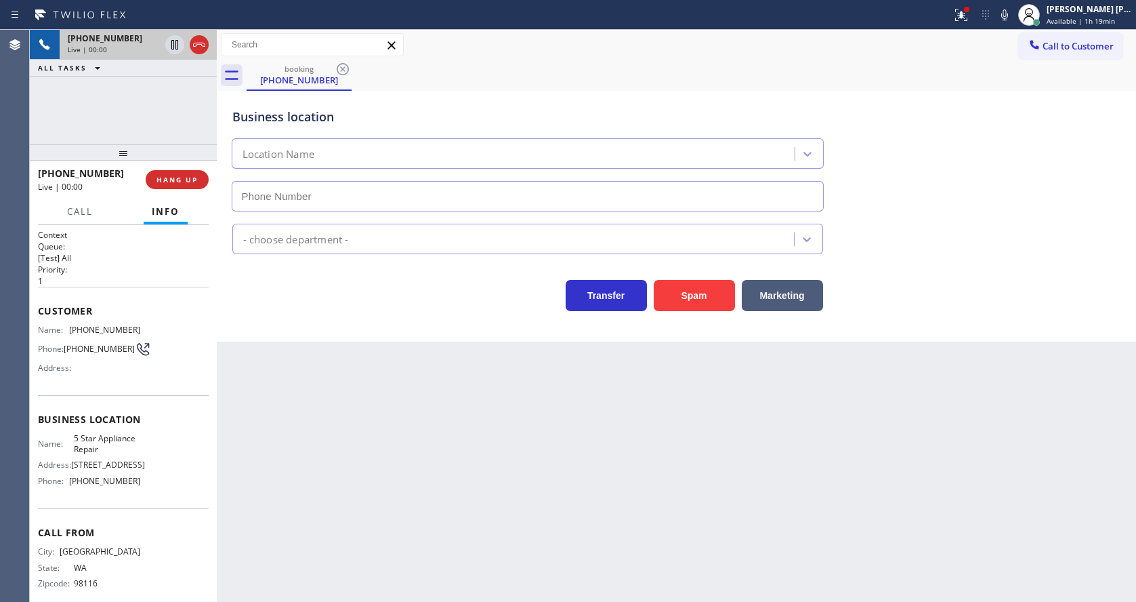
type input "[PHONE_NUMBER]"
click at [470, 411] on div "Back to Dashboard Change Sender ID Customers Technicians Select a contact Outbo…" at bounding box center [676, 316] width 919 height 572
click at [545, 447] on div "Back to Dashboard Change Sender ID Customers Technicians Select a contact Outbo…" at bounding box center [676, 316] width 919 height 572
click at [402, 441] on div "Back to Dashboard Change Sender ID Customers Technicians Select a contact Outbo…" at bounding box center [676, 316] width 919 height 572
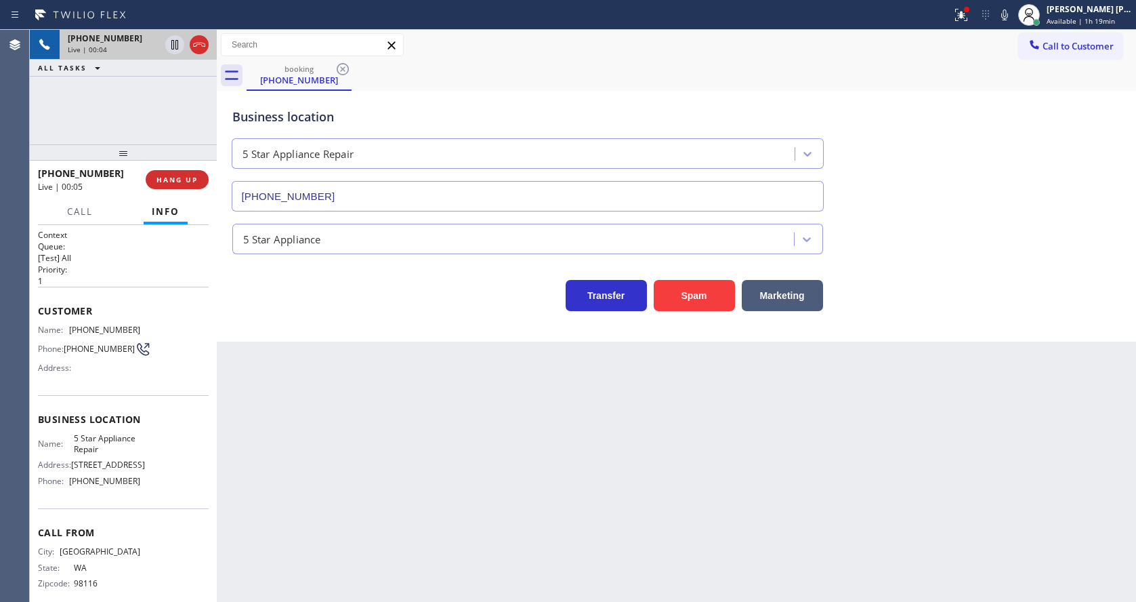
click at [974, 161] on div "Business location 5 Star Appliance Repair [PHONE_NUMBER]" at bounding box center [677, 150] width 894 height 123
click at [965, 14] on icon at bounding box center [961, 15] width 16 height 16
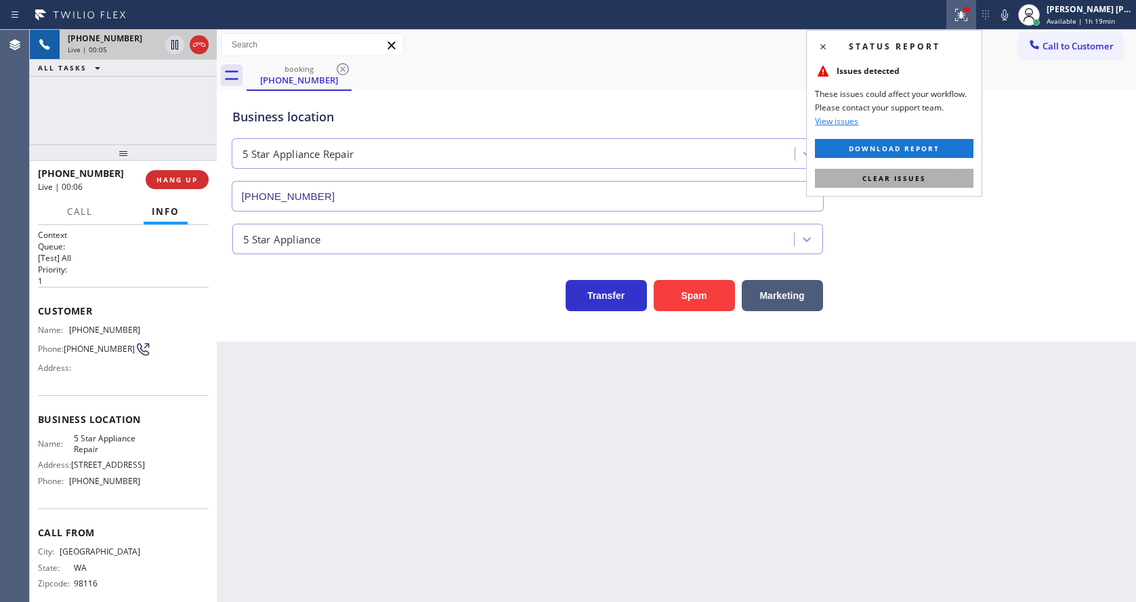
click at [912, 173] on span "Clear issues" at bounding box center [894, 177] width 64 height 9
click at [912, 173] on div "Business location 5 Star Appliance Repair [PHONE_NUMBER]" at bounding box center [677, 150] width 894 height 123
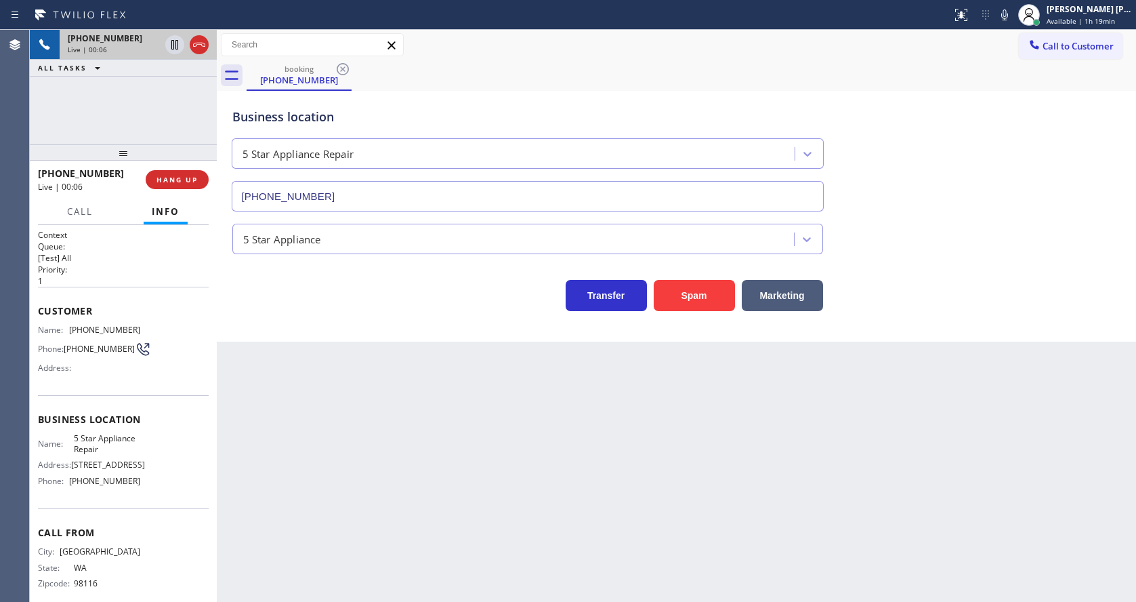
click at [987, 101] on div "Business location 5 Star Appliance Repair [PHONE_NUMBER]" at bounding box center [677, 150] width 894 height 123
click at [453, 491] on div "Back to Dashboard Change Sender ID Customers Technicians Select a contact Outbo…" at bounding box center [676, 316] width 919 height 572
drag, startPoint x: 70, startPoint y: 324, endPoint x: 134, endPoint y: 329, distance: 63.8
click at [134, 329] on div "Name: [PHONE_NUMBER]" at bounding box center [89, 329] width 102 height 10
copy div "[PHONE_NUMBER]"
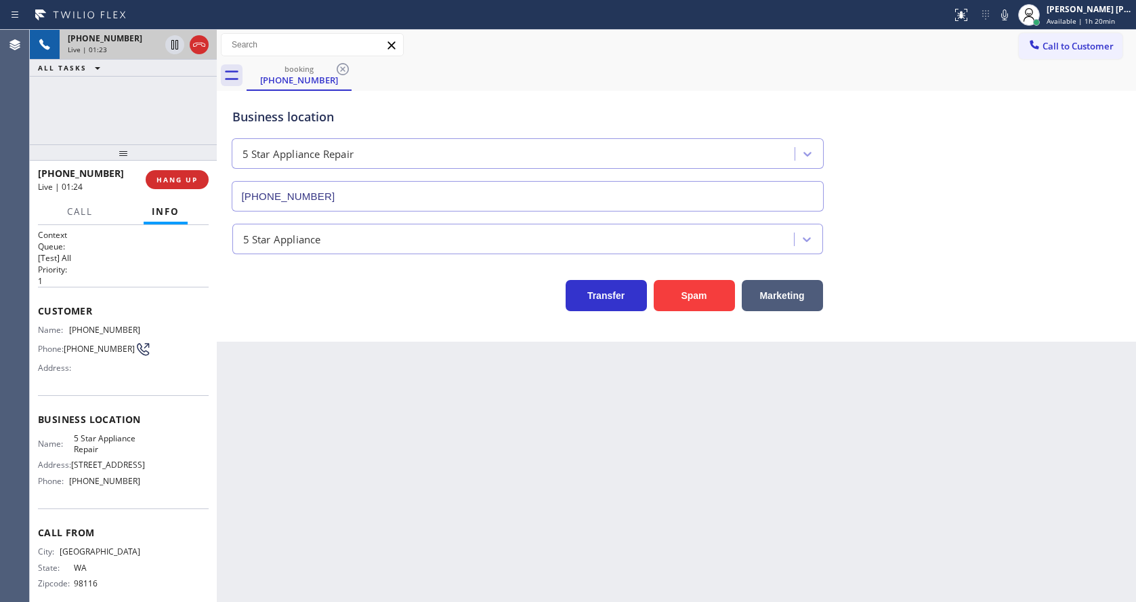
click at [272, 387] on div "Back to Dashboard Change Sender ID Customers Technicians Select a contact Outbo…" at bounding box center [676, 316] width 919 height 572
click at [147, 425] on span "Business location" at bounding box center [123, 419] width 171 height 13
drag, startPoint x: 70, startPoint y: 441, endPoint x: 108, endPoint y: 455, distance: 39.6
click at [108, 454] on div "Name: 5 Star Appliance Repair" at bounding box center [89, 443] width 102 height 21
copy span "5 Star Appliance Repair"
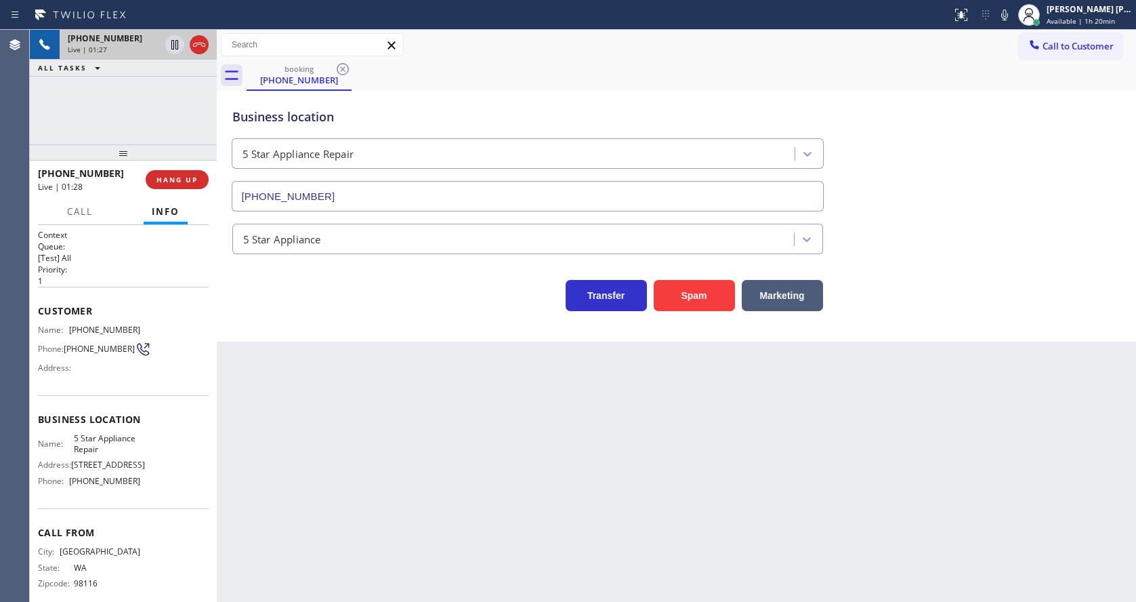
click at [263, 496] on div "Back to Dashboard Change Sender ID Customers Technicians Select a contact Outbo…" at bounding box center [676, 316] width 919 height 572
click at [166, 472] on div "Name: 5 Star Appliance Repair Address: [STREET_ADDRESS] Phone: [PHONE_NUMBER]" at bounding box center [123, 462] width 171 height 58
drag, startPoint x: 66, startPoint y: 486, endPoint x: 168, endPoint y: 486, distance: 102.3
click at [168, 486] on div "Name: 5 Star Appliance Repair Address: [STREET_ADDRESS] Phone: [PHONE_NUMBER]" at bounding box center [123, 462] width 171 height 58
click at [276, 471] on div "Back to Dashboard Change Sender ID Customers Technicians Select a contact Outbo…" at bounding box center [676, 316] width 919 height 572
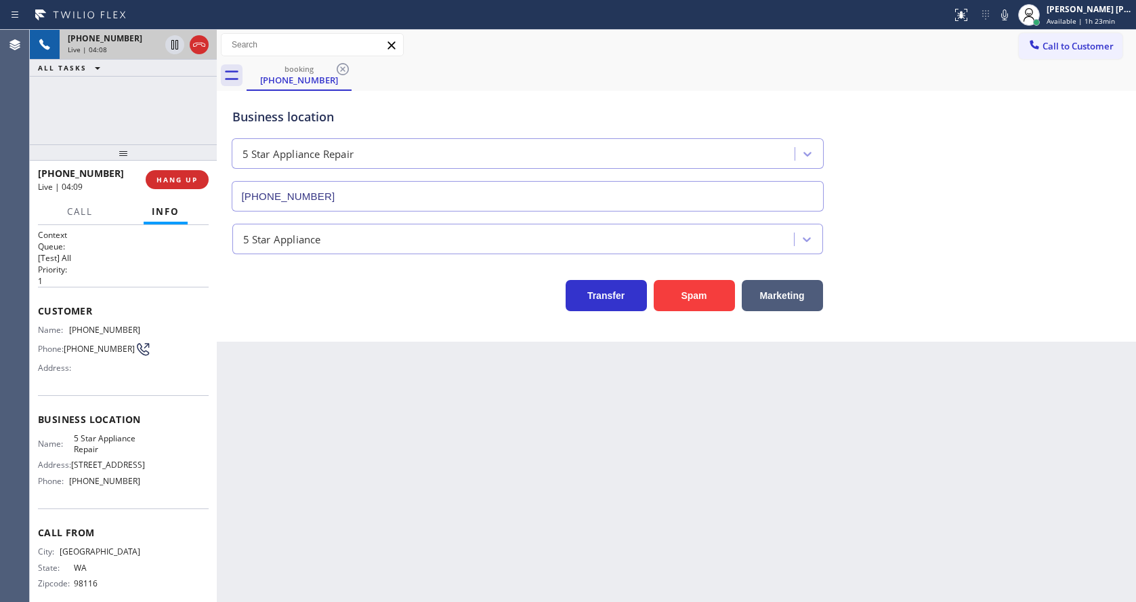
click at [296, 431] on div "Back to Dashboard Change Sender ID Customers Technicians Select a contact Outbo…" at bounding box center [676, 316] width 919 height 572
click at [486, 391] on div "Back to Dashboard Change Sender ID Customers Technicians Select a contact Outbo…" at bounding box center [676, 316] width 919 height 572
click at [467, 463] on div "Back to Dashboard Change Sender ID Customers Technicians Select a contact Outbo…" at bounding box center [676, 316] width 919 height 572
click at [528, 455] on div "Back to Dashboard Change Sender ID Customers Technicians Select a contact Outbo…" at bounding box center [676, 316] width 919 height 572
click at [270, 418] on div "Back to Dashboard Change Sender ID Customers Technicians Select a contact Outbo…" at bounding box center [676, 316] width 919 height 572
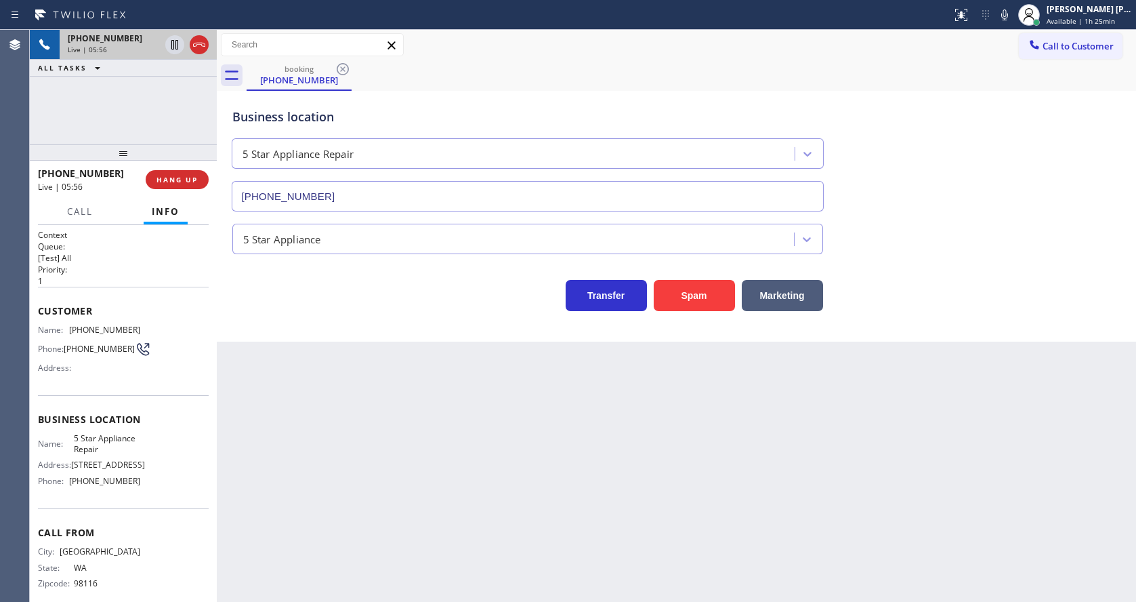
click at [513, 452] on div "Back to Dashboard Change Sender ID Customers Technicians Select a contact Outbo…" at bounding box center [676, 316] width 919 height 572
click at [316, 387] on div "Back to Dashboard Change Sender ID Customers Technicians Select a contact Outbo…" at bounding box center [676, 316] width 919 height 572
click at [603, 526] on div "Back to Dashboard Change Sender ID Customers Technicians Select a contact Outbo…" at bounding box center [676, 316] width 919 height 572
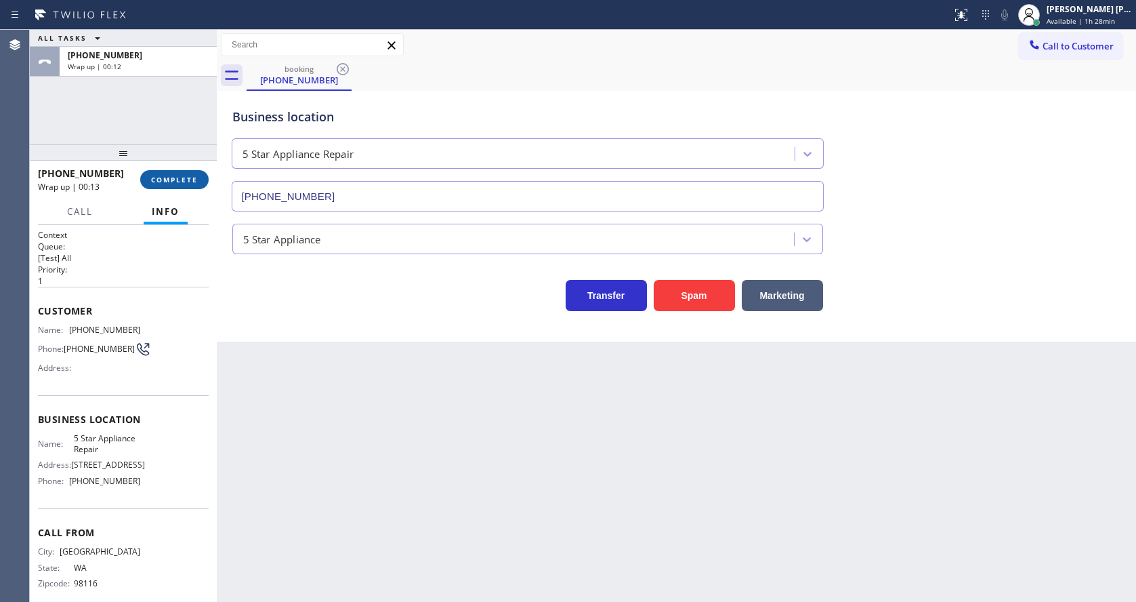
click at [169, 177] on span "COMPLETE" at bounding box center [174, 179] width 47 height 9
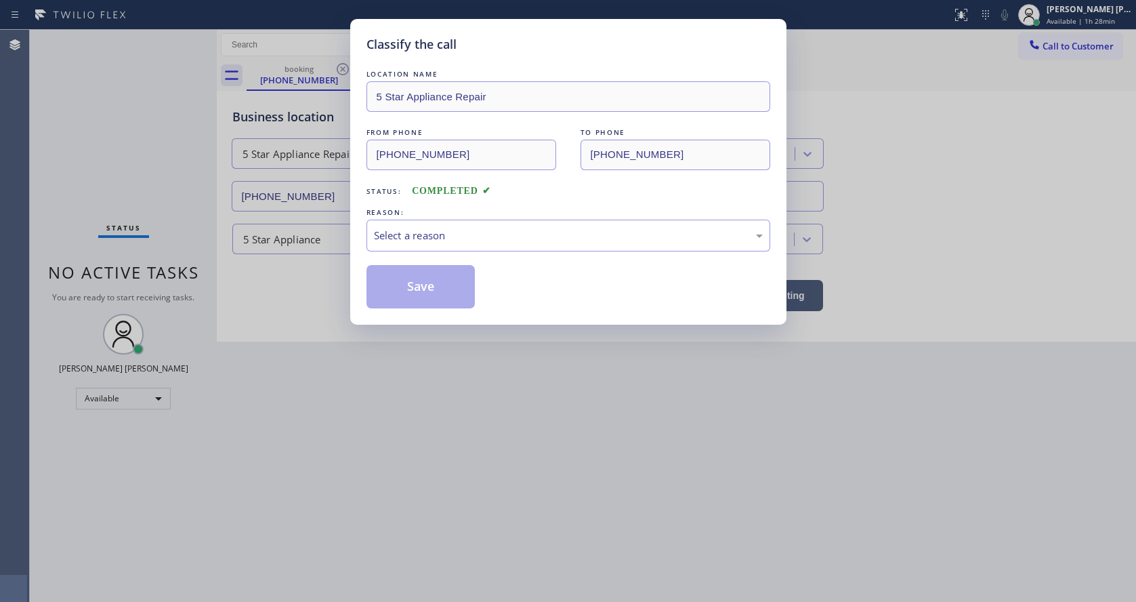
click at [423, 218] on div "REASON:" at bounding box center [568, 212] width 404 height 14
click at [423, 226] on div "Select a reason" at bounding box center [568, 235] width 404 height 32
click at [421, 287] on button "Save" at bounding box center [420, 286] width 109 height 43
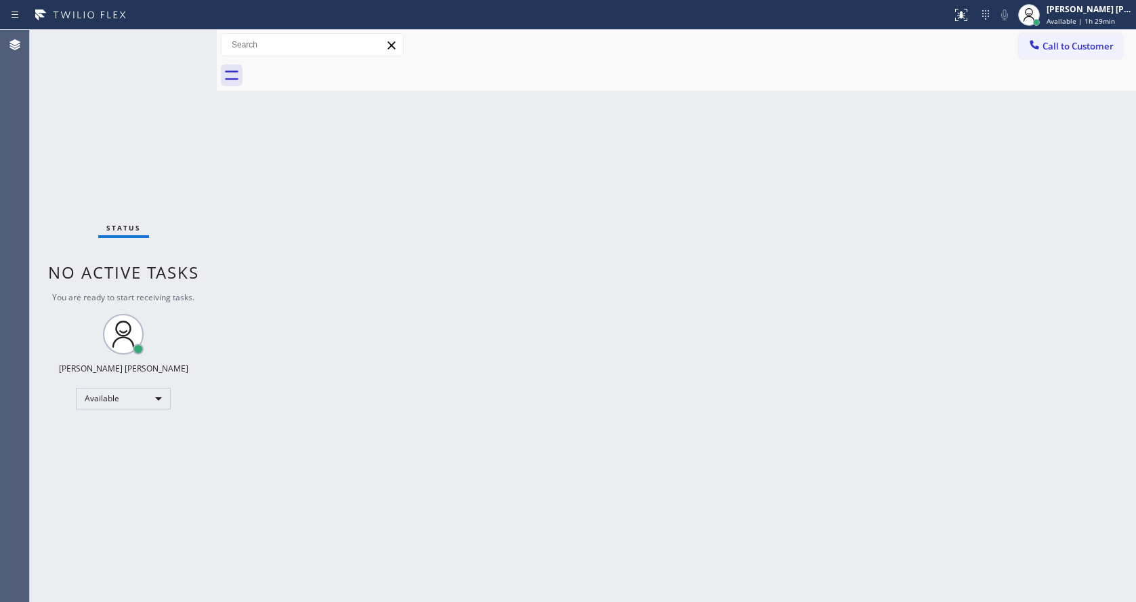
click at [289, 177] on div "Back to Dashboard Change Sender ID Customers Technicians Select a contact Outbo…" at bounding box center [676, 316] width 919 height 572
click at [385, 436] on div "Back to Dashboard Change Sender ID Customers Technicians Select a contact Outbo…" at bounding box center [676, 316] width 919 height 572
click at [230, 297] on div "Back to Dashboard Change Sender ID Customers Technicians Select a contact Outbo…" at bounding box center [676, 316] width 919 height 572
click at [180, 38] on div "Status No active tasks You are ready to start receiving tasks. [PERSON_NAME] [P…" at bounding box center [123, 316] width 187 height 572
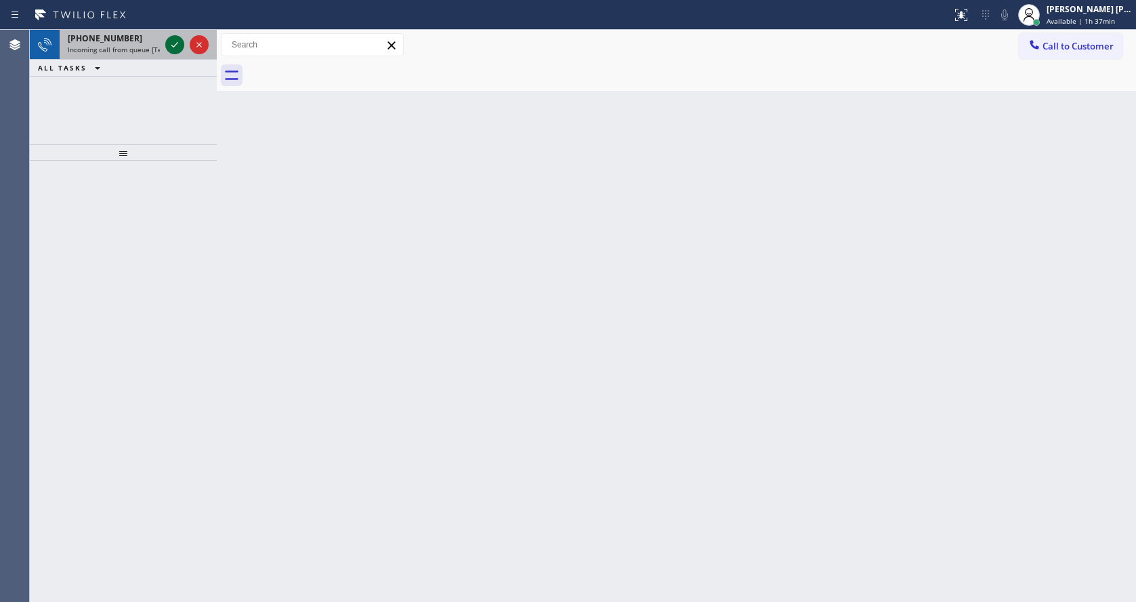
click at [180, 38] on icon at bounding box center [175, 45] width 16 height 16
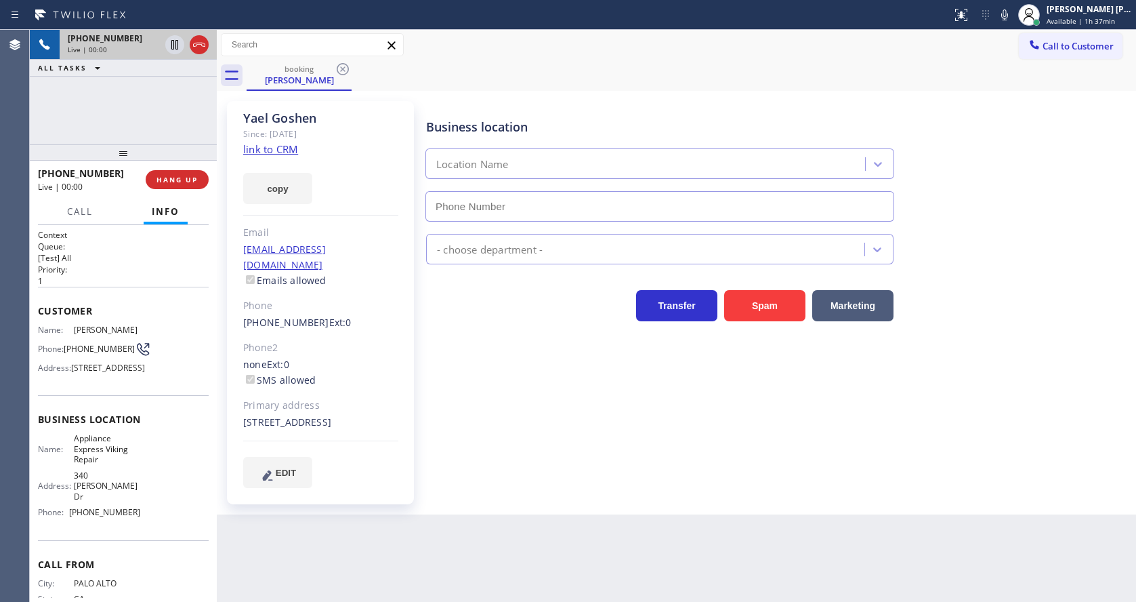
type input "[PHONE_NUMBER]"
click at [509, 386] on div "Business location Appliance Express Viking Repair [PHONE_NUMBER] Appliance Repa…" at bounding box center [777, 293] width 709 height 379
click at [287, 144] on link "link to CRM" at bounding box center [270, 149] width 55 height 14
click at [434, 429] on div "Business location Appliance Express Viking Repair [PHONE_NUMBER] Appliance Repa…" at bounding box center [777, 293] width 709 height 379
click at [497, 505] on div "Business location Appliance Express Viking Repair [PHONE_NUMBER] Appliance Repa…" at bounding box center [777, 307] width 709 height 406
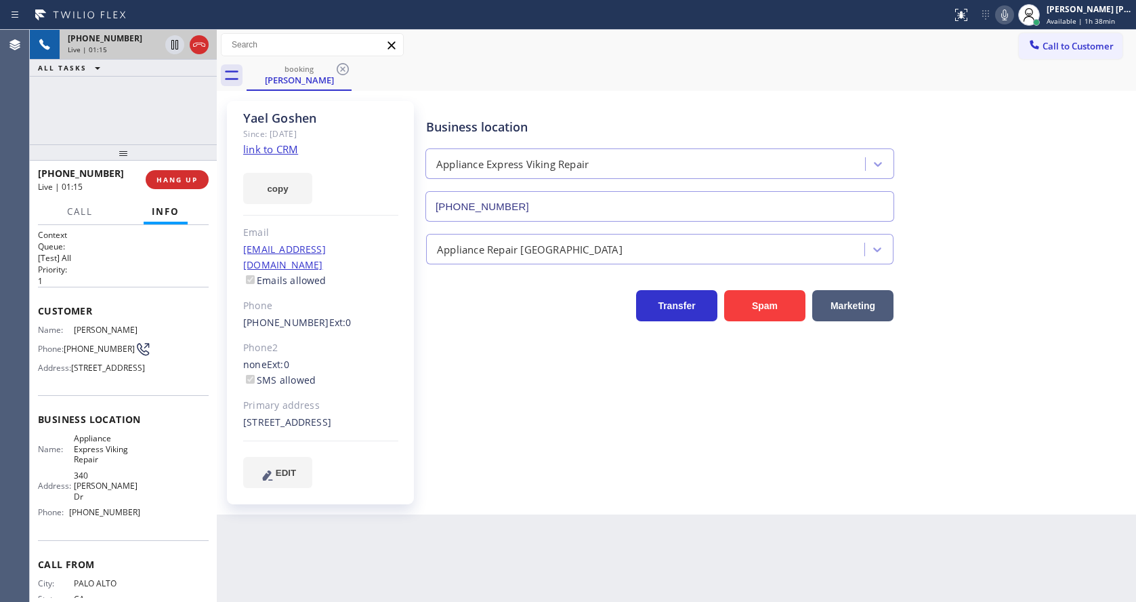
click at [1011, 9] on icon at bounding box center [1004, 15] width 16 height 16
click at [178, 42] on icon at bounding box center [174, 44] width 7 height 9
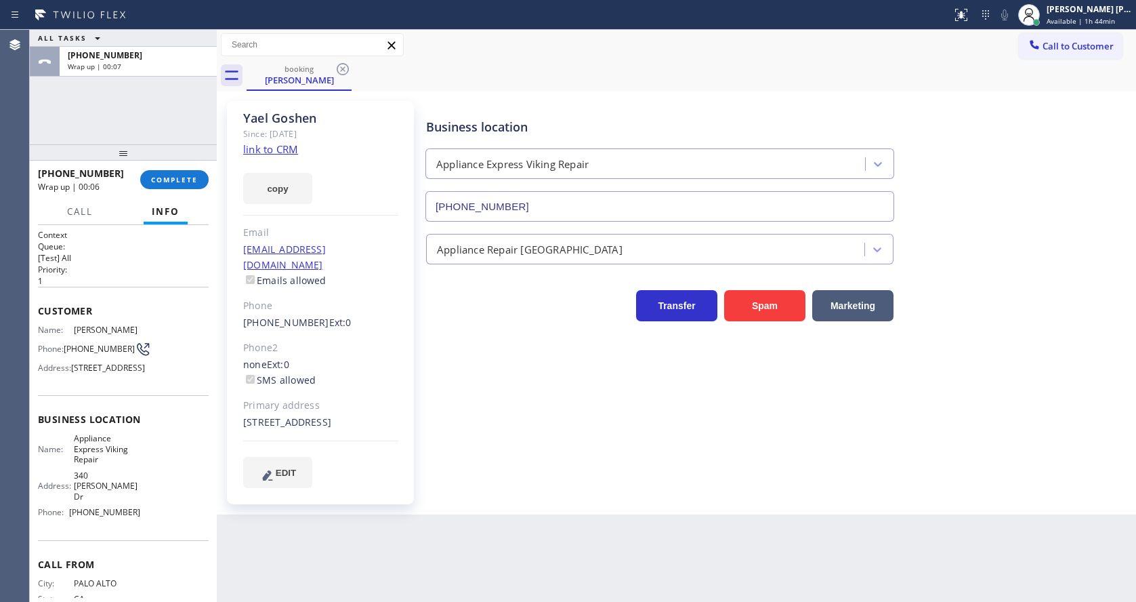
click at [1051, 149] on div "Business location Appliance Express Viking Repair [PHONE_NUMBER]" at bounding box center [777, 160] width 709 height 123
click at [167, 170] on button "COMPLETE" at bounding box center [174, 179] width 68 height 19
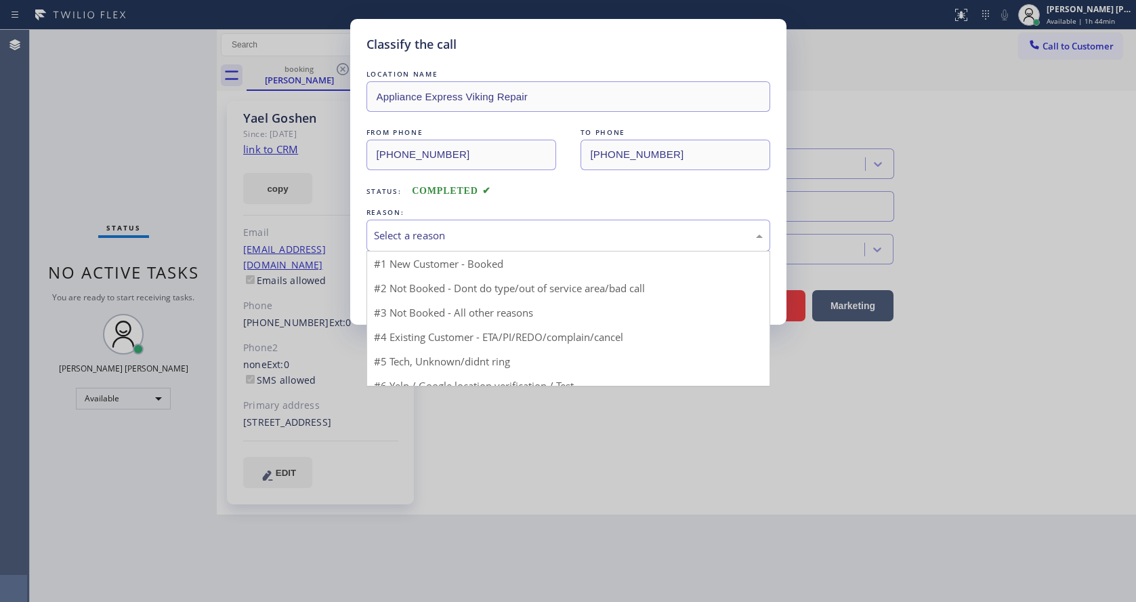
click at [454, 241] on div "Select a reason" at bounding box center [568, 236] width 389 height 16
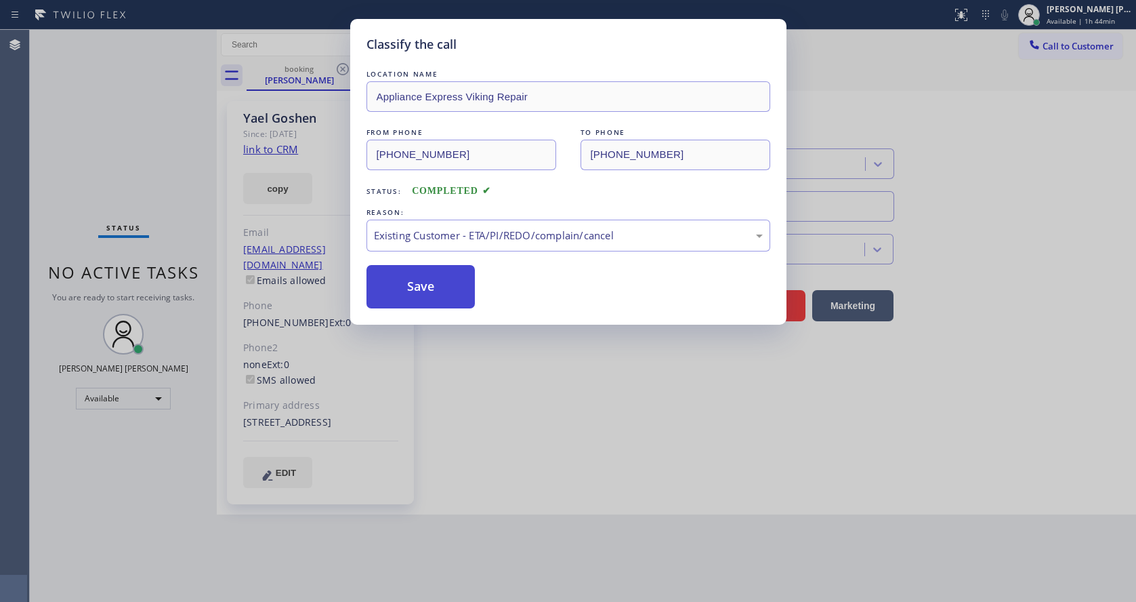
click at [426, 281] on button "Save" at bounding box center [420, 286] width 109 height 43
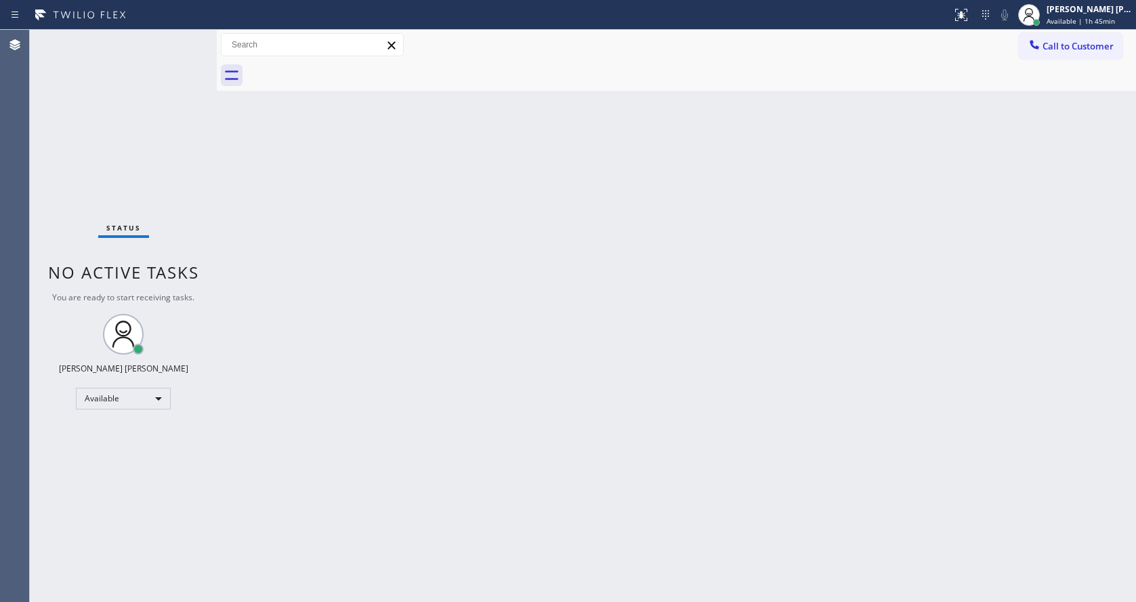
click at [400, 133] on div "Back to Dashboard Change Sender ID Customers Technicians Select a contact Outbo…" at bounding box center [676, 316] width 919 height 572
click at [308, 163] on div "Back to Dashboard Change Sender ID Customers Technicians Select a contact Outbo…" at bounding box center [676, 316] width 919 height 572
click at [185, 36] on div "Status No active tasks You are ready to start receiving tasks. [PERSON_NAME] [P…" at bounding box center [123, 316] width 187 height 572
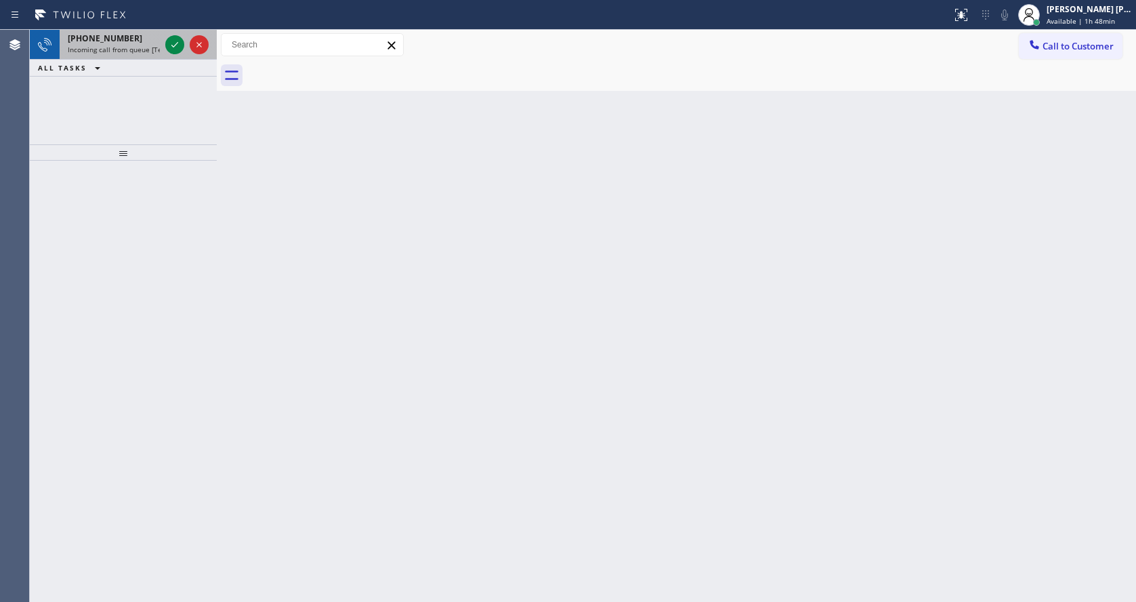
click at [154, 45] on span "Incoming call from queue [Test] All" at bounding box center [124, 49] width 112 height 9
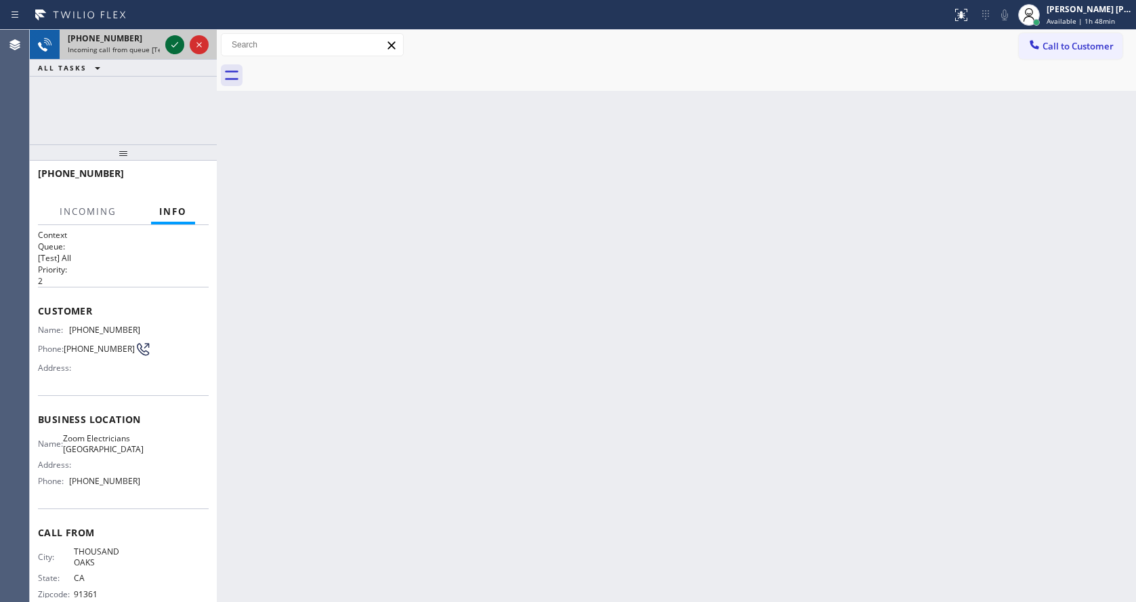
click at [169, 46] on icon at bounding box center [175, 45] width 16 height 16
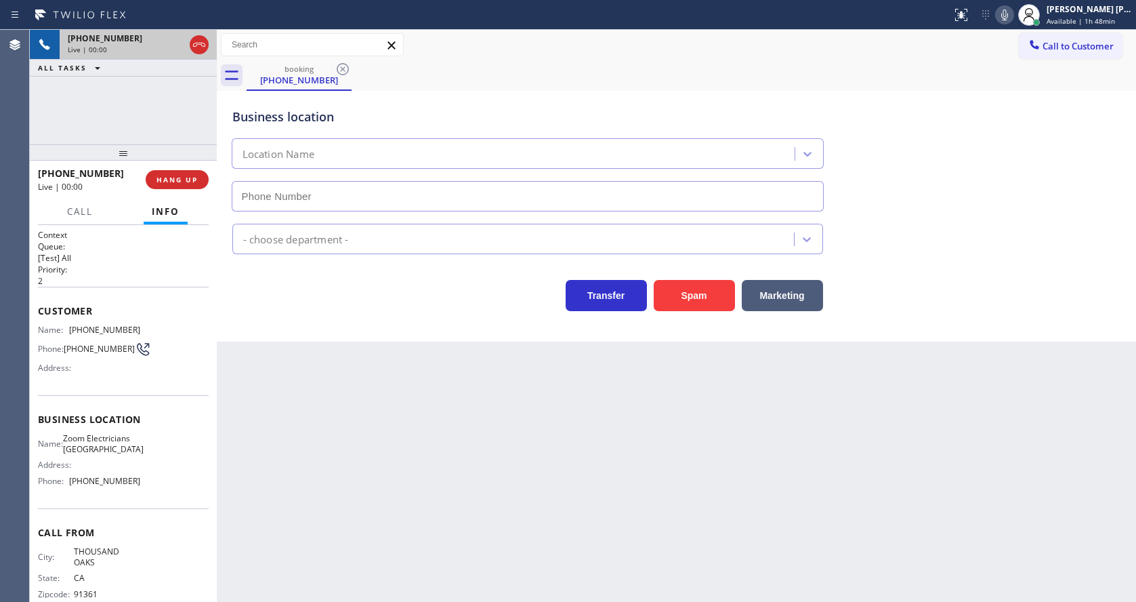
type input "[PHONE_NUMBER]"
click at [463, 407] on div "Back to Dashboard Change Sender ID Customers Technicians Select a contact Outbo…" at bounding box center [676, 316] width 919 height 572
click at [326, 488] on div "Back to Dashboard Change Sender ID Customers Technicians Select a contact Outbo…" at bounding box center [676, 316] width 919 height 572
click at [732, 487] on div "Back to Dashboard Change Sender ID Customers Technicians Select a contact Outbo…" at bounding box center [676, 316] width 919 height 572
click at [751, 315] on div "Business location Zoom Electricians [GEOGRAPHIC_DATA] [PHONE_NUMBER] Electricia…" at bounding box center [676, 216] width 919 height 251
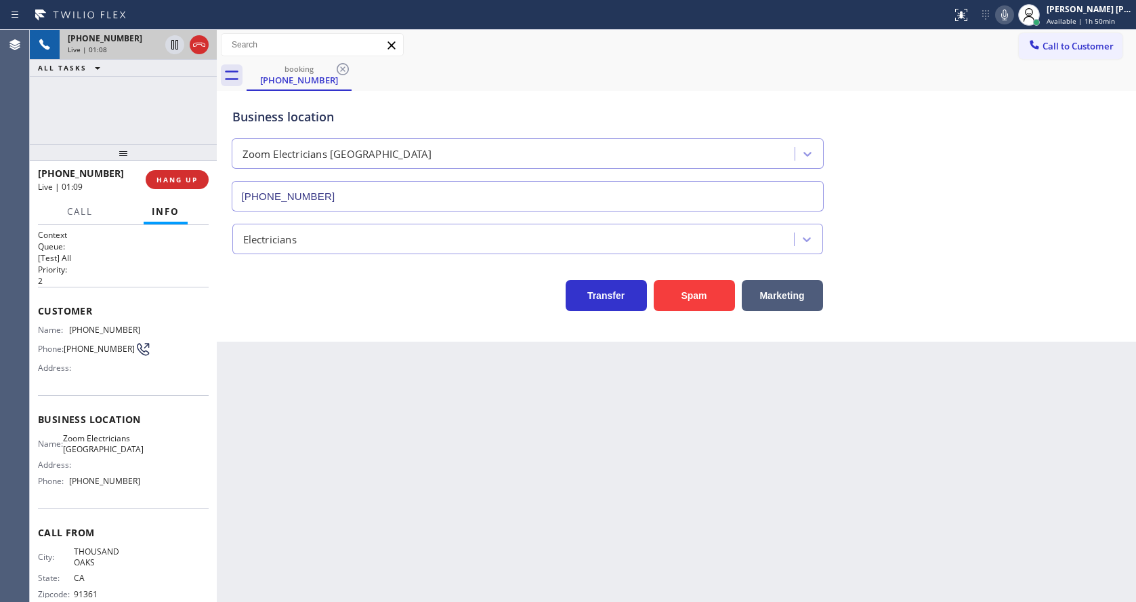
click at [1022, 279] on div "Transfer Spam Marketing" at bounding box center [677, 289] width 894 height 43
click at [301, 274] on div "Transfer Spam Marketing" at bounding box center [528, 292] width 596 height 38
click at [191, 329] on div "Name: [PHONE_NUMBER] Phone: [PHONE_NUMBER] Address:" at bounding box center [123, 351] width 171 height 54
drag, startPoint x: 69, startPoint y: 330, endPoint x: 171, endPoint y: 331, distance: 102.3
click at [171, 331] on div "Name: [PHONE_NUMBER] Phone: [PHONE_NUMBER] Address:" at bounding box center [123, 351] width 171 height 54
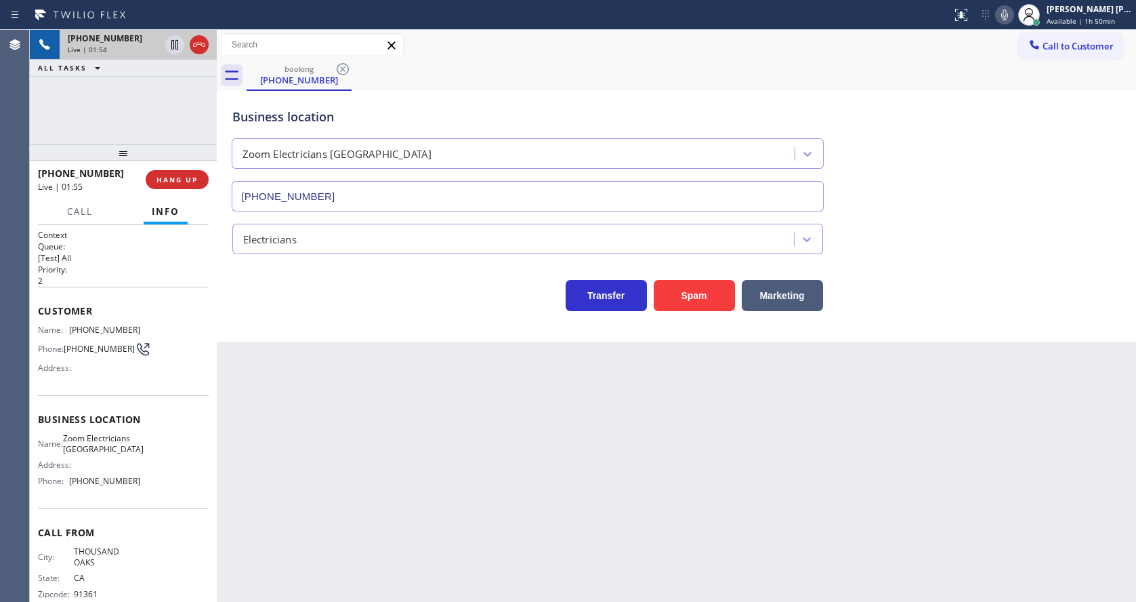
click at [322, 419] on div "Back to Dashboard Change Sender ID Customers Technicians Select a contact Outbo…" at bounding box center [676, 316] width 919 height 572
click at [108, 404] on div "Business location Name: Zoom Electricians [GEOGRAPHIC_DATA] Address: Phone: [PH…" at bounding box center [123, 451] width 171 height 113
click at [405, 541] on div "Back to Dashboard Change Sender ID Customers Technicians Select a contact Outbo…" at bounding box center [676, 316] width 919 height 572
click at [157, 408] on div "Business location Name: Zoom Electricians [GEOGRAPHIC_DATA] Address: Phone: [PH…" at bounding box center [123, 451] width 171 height 113
drag, startPoint x: 64, startPoint y: 442, endPoint x: 136, endPoint y: 473, distance: 78.6
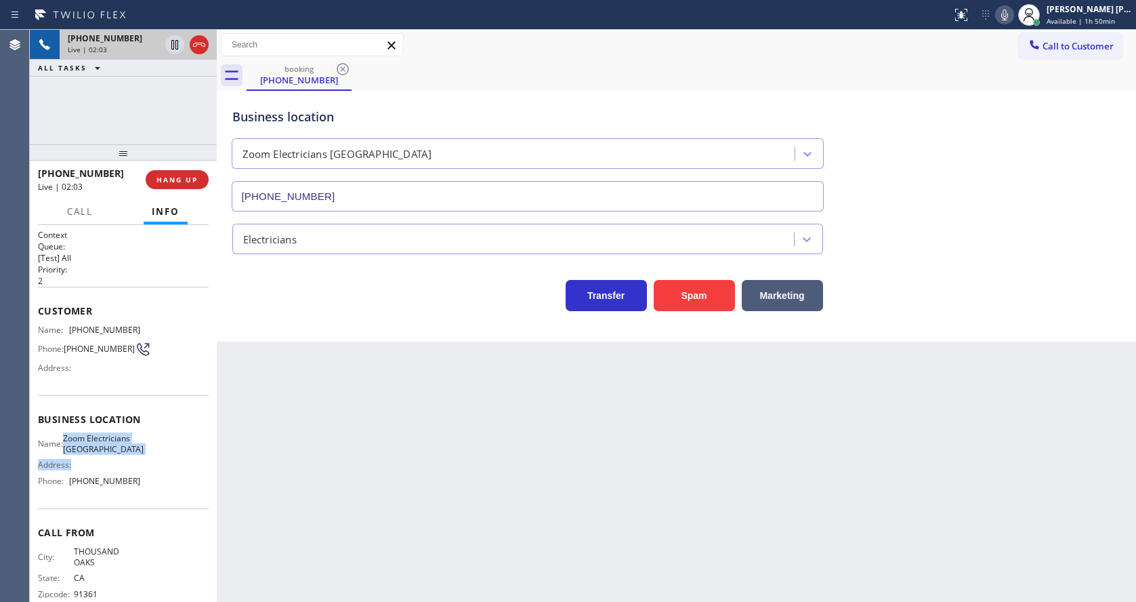
click at [136, 473] on div "Name: Zoom Electricians Thousand Oaks Address: Phone: [PHONE_NUMBER]" at bounding box center [123, 462] width 171 height 58
drag, startPoint x: 142, startPoint y: 463, endPoint x: 67, endPoint y: 449, distance: 76.4
click at [67, 449] on div "Name: Zoom Electricians Thousand Oaks Address: Phone: [PHONE_NUMBER]" at bounding box center [123, 462] width 171 height 58
click at [356, 507] on div "Back to Dashboard Change Sender ID Customers Technicians Select a contact Outbo…" at bounding box center [676, 316] width 919 height 572
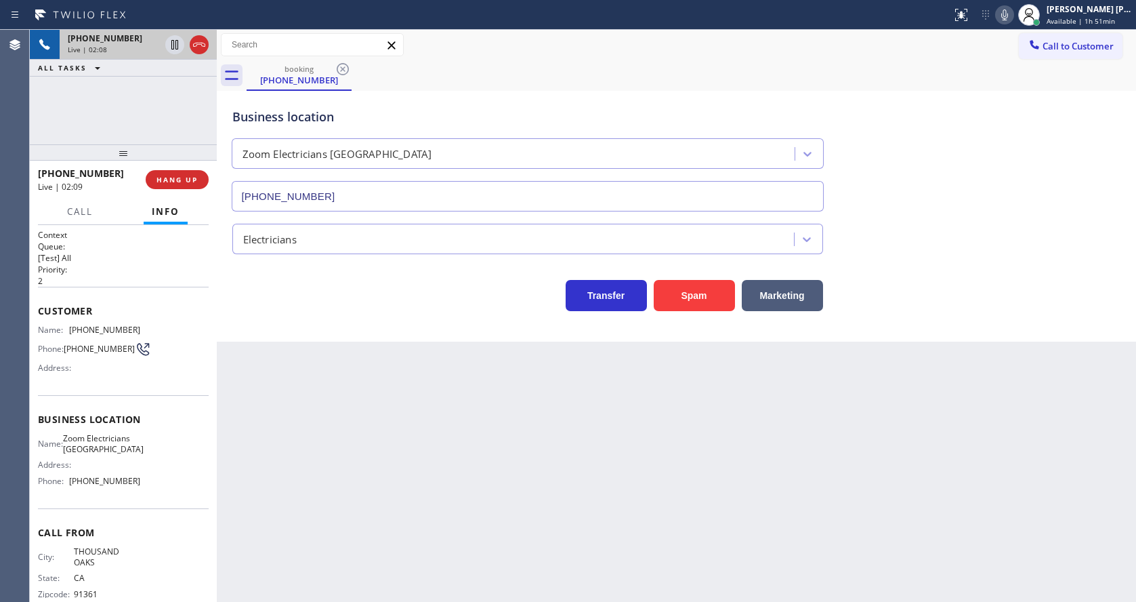
click at [721, 478] on div "Back to Dashboard Change Sender ID Customers Technicians Select a contact Outbo…" at bounding box center [676, 316] width 919 height 572
click at [1013, 12] on icon at bounding box center [1004, 15] width 16 height 16
click at [175, 38] on icon at bounding box center [175, 45] width 16 height 16
click at [337, 359] on div "Back to Dashboard Change Sender ID Customers Technicians Select a contact Outbo…" at bounding box center [676, 316] width 919 height 572
click at [122, 441] on span "Zoom Electricians [GEOGRAPHIC_DATA]" at bounding box center [103, 443] width 81 height 21
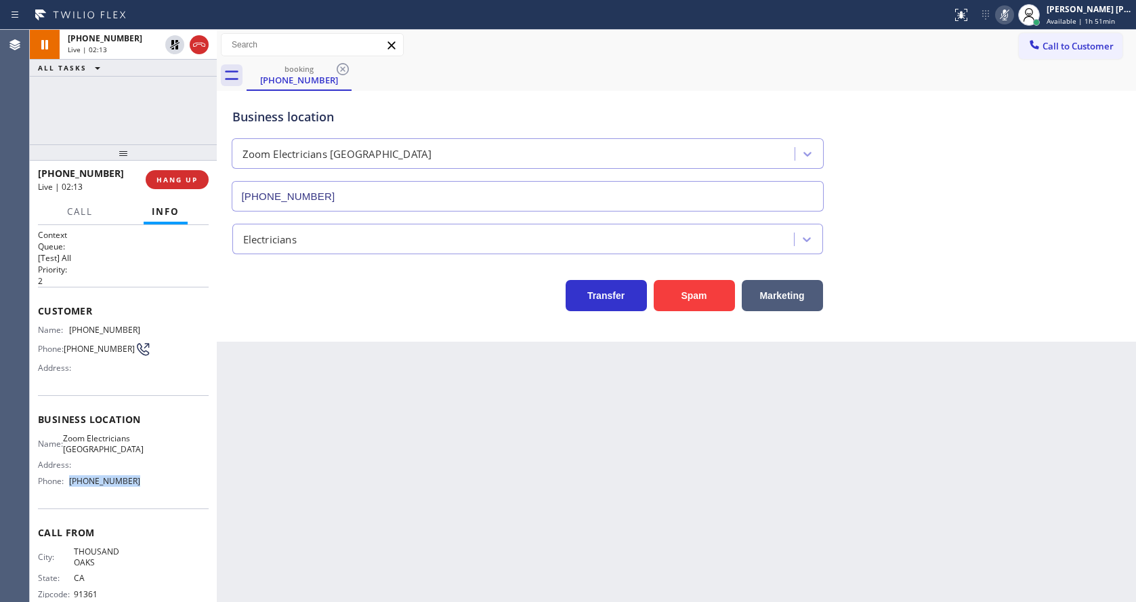
drag, startPoint x: 65, startPoint y: 494, endPoint x: 150, endPoint y: 499, distance: 84.8
click at [150, 491] on div "Name: Zoom Electricians Thousand Oaks Address: Phone: [PHONE_NUMBER]" at bounding box center [123, 462] width 171 height 58
click at [367, 547] on div "Back to Dashboard Change Sender ID Customers Technicians Select a contact Outbo…" at bounding box center [676, 316] width 919 height 572
click at [554, 427] on div "Back to Dashboard Change Sender ID Customers Technicians Select a contact Outbo…" at bounding box center [676, 316] width 919 height 572
click at [415, 378] on div "Back to Dashboard Change Sender ID Customers Technicians Select a contact Outbo…" at bounding box center [676, 316] width 919 height 572
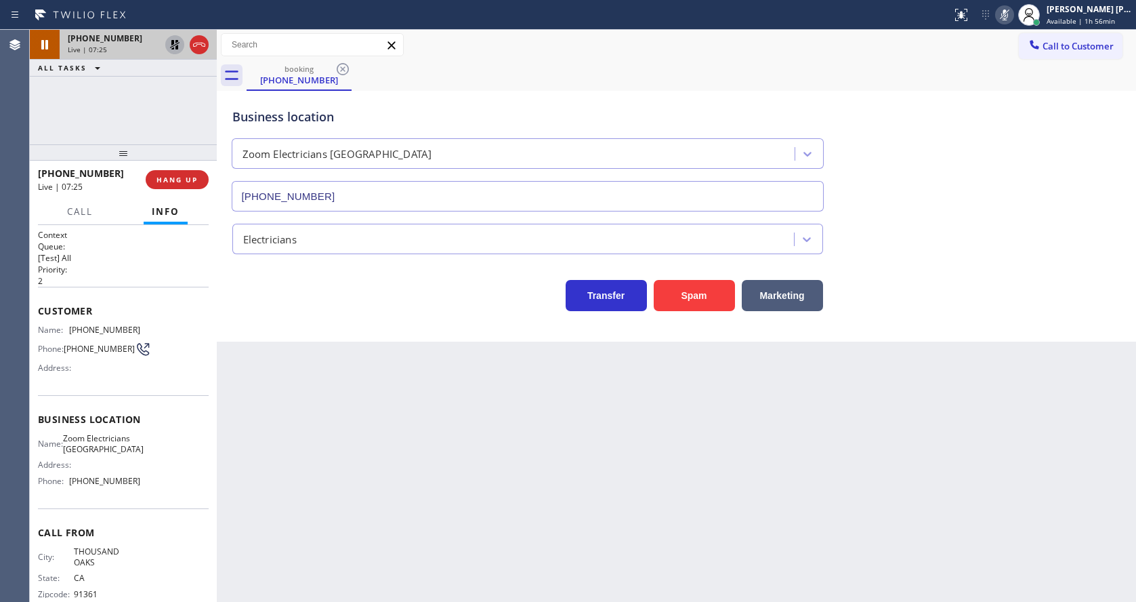
click at [175, 46] on icon at bounding box center [175, 45] width 16 height 16
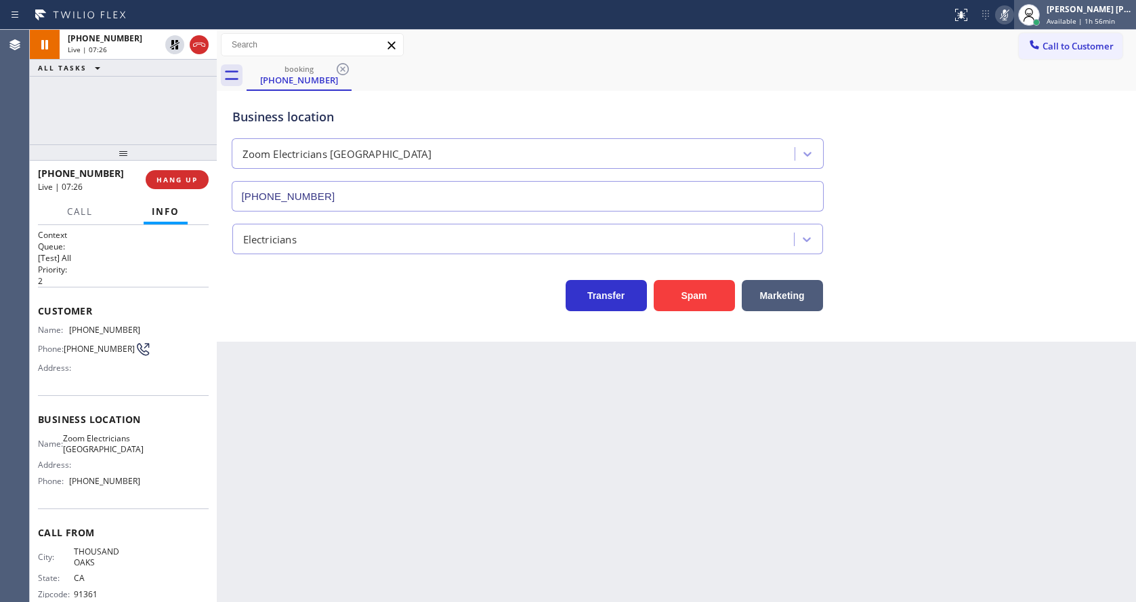
click at [1021, 16] on div at bounding box center [1029, 15] width 30 height 30
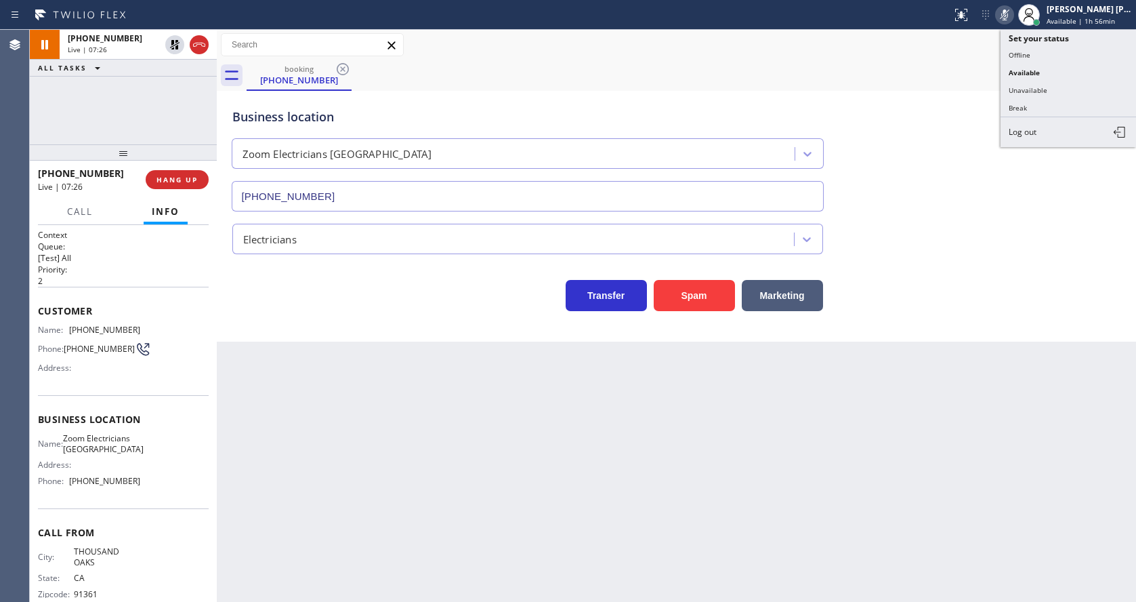
click at [1013, 12] on icon at bounding box center [1004, 15] width 16 height 16
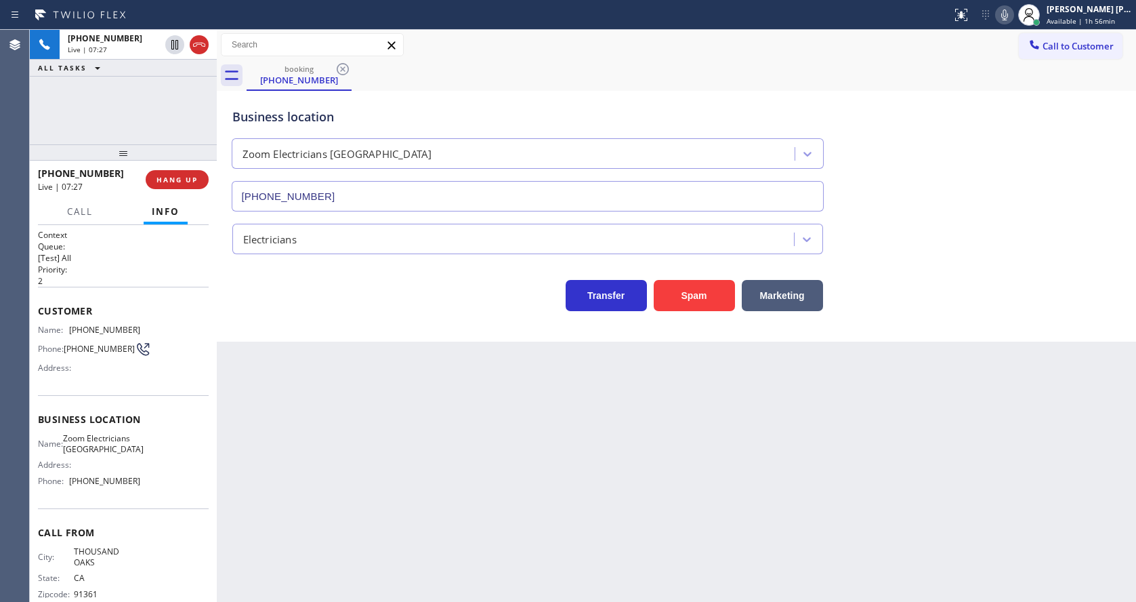
click at [976, 206] on div "Business location Zoom Electricians [GEOGRAPHIC_DATA] [PHONE_NUMBER]" at bounding box center [677, 150] width 894 height 123
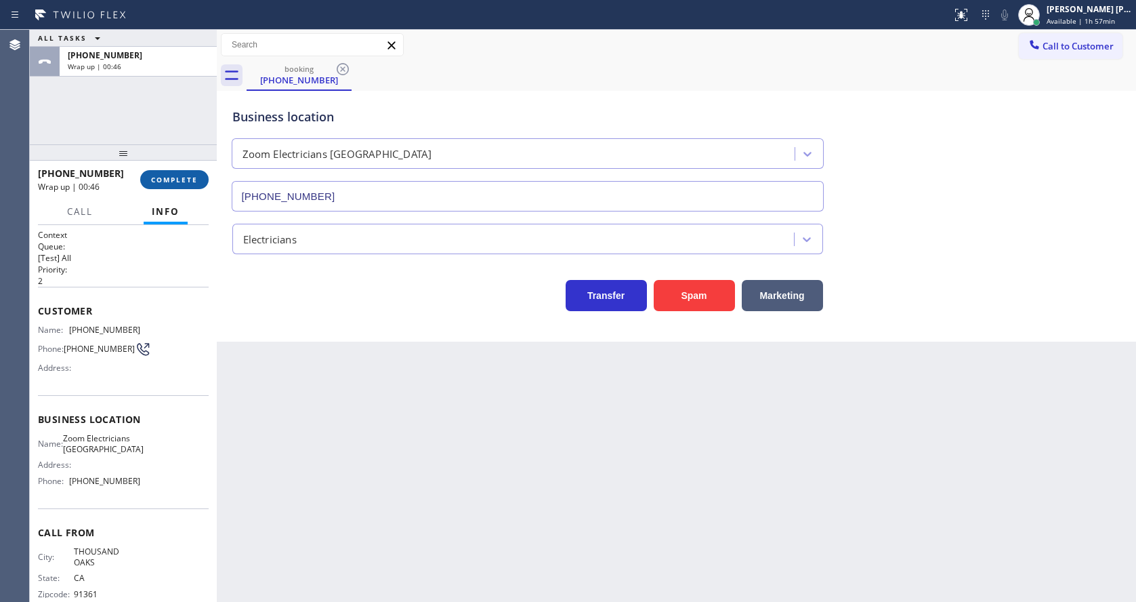
click at [172, 177] on span "COMPLETE" at bounding box center [174, 179] width 47 height 9
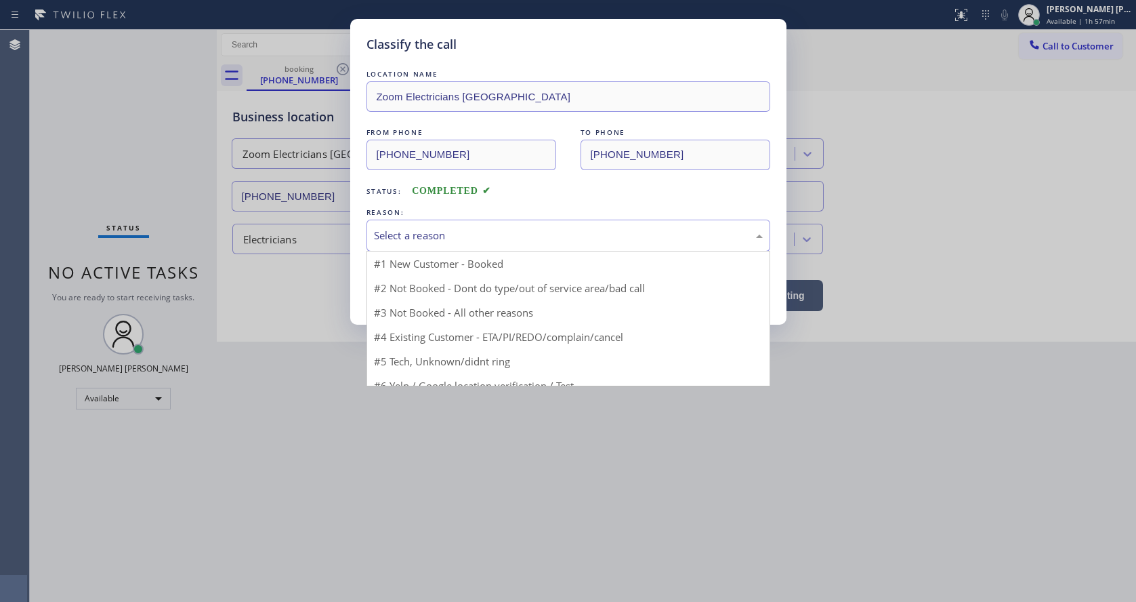
click at [401, 234] on div "Select a reason" at bounding box center [568, 236] width 389 height 16
click at [408, 284] on button "Save" at bounding box center [420, 286] width 109 height 43
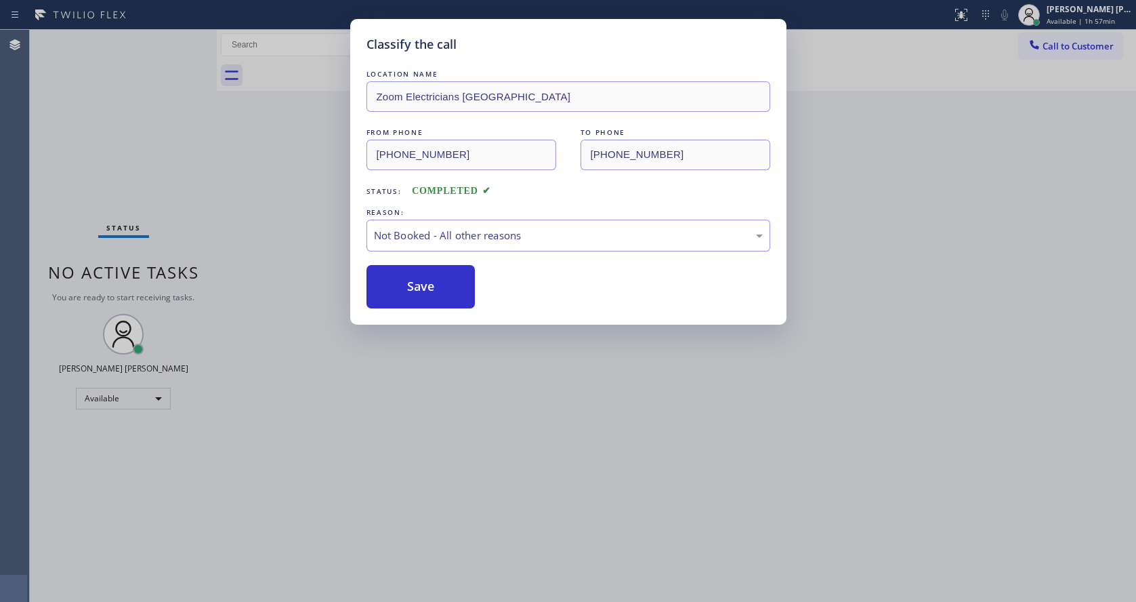
click at [408, 284] on button "Save" at bounding box center [420, 286] width 109 height 43
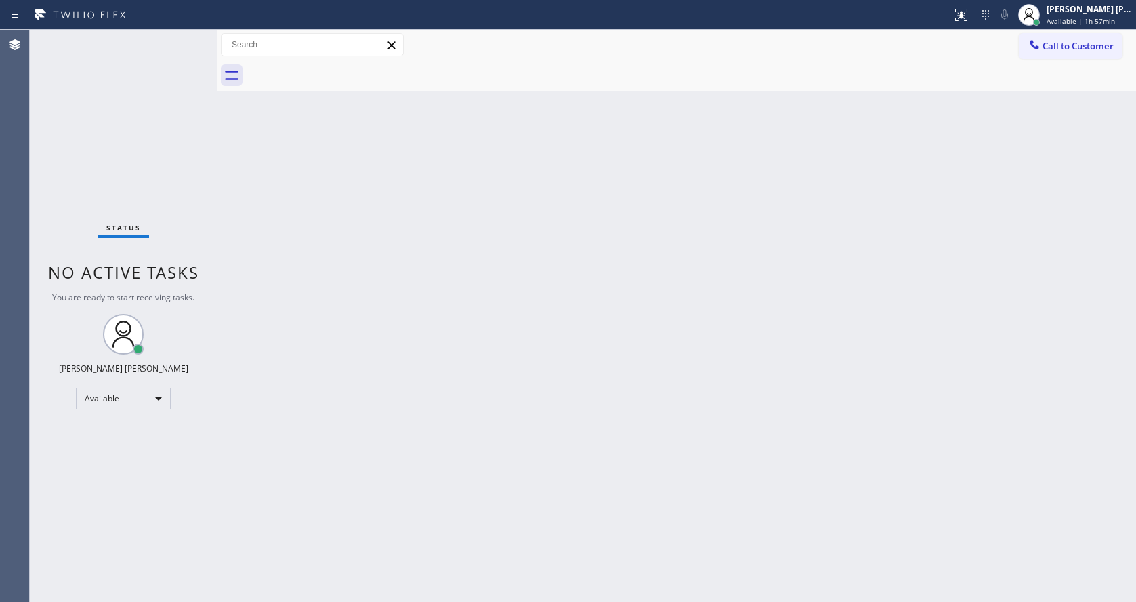
drag, startPoint x: 214, startPoint y: 45, endPoint x: 201, endPoint y: 44, distance: 13.6
click at [201, 44] on div "Status No active tasks You are ready to start receiving tasks. [PERSON_NAME] [P…" at bounding box center [583, 316] width 1106 height 572
click at [188, 37] on div "Status No active tasks You are ready to start receiving tasks. [PERSON_NAME] [P…" at bounding box center [123, 316] width 187 height 572
click at [288, 100] on div "Back to Dashboard Change Sender ID Customers Technicians Select a contact Outbo…" at bounding box center [676, 316] width 919 height 572
click at [304, 178] on div "Back to Dashboard Change Sender ID Customers Technicians Select a contact Outbo…" at bounding box center [676, 316] width 919 height 572
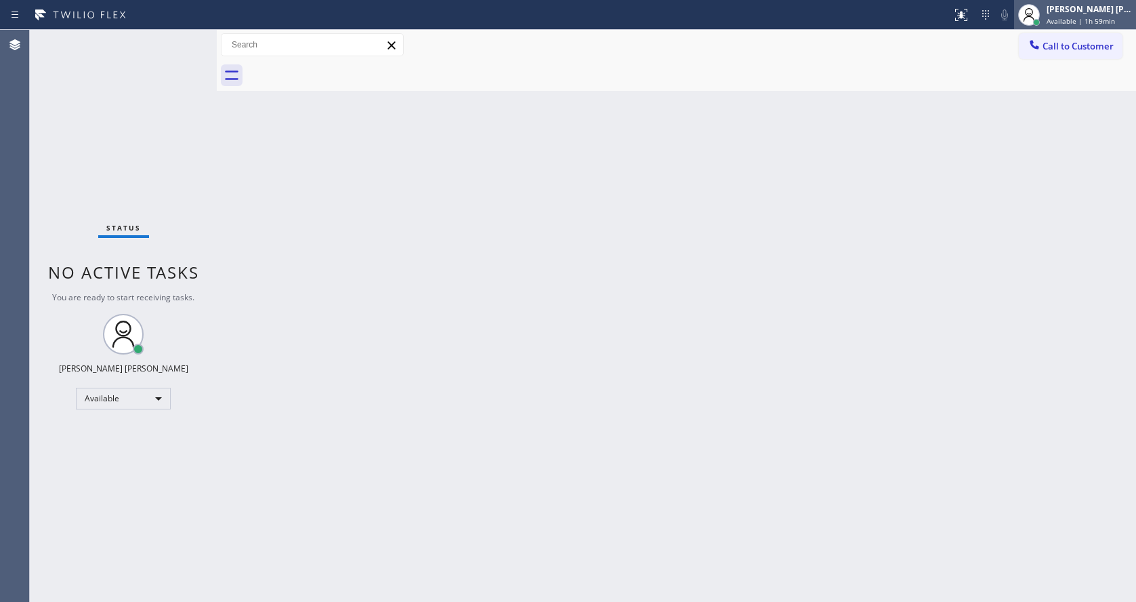
click at [1089, 17] on span "Available | 1h 59min" at bounding box center [1081, 20] width 68 height 9
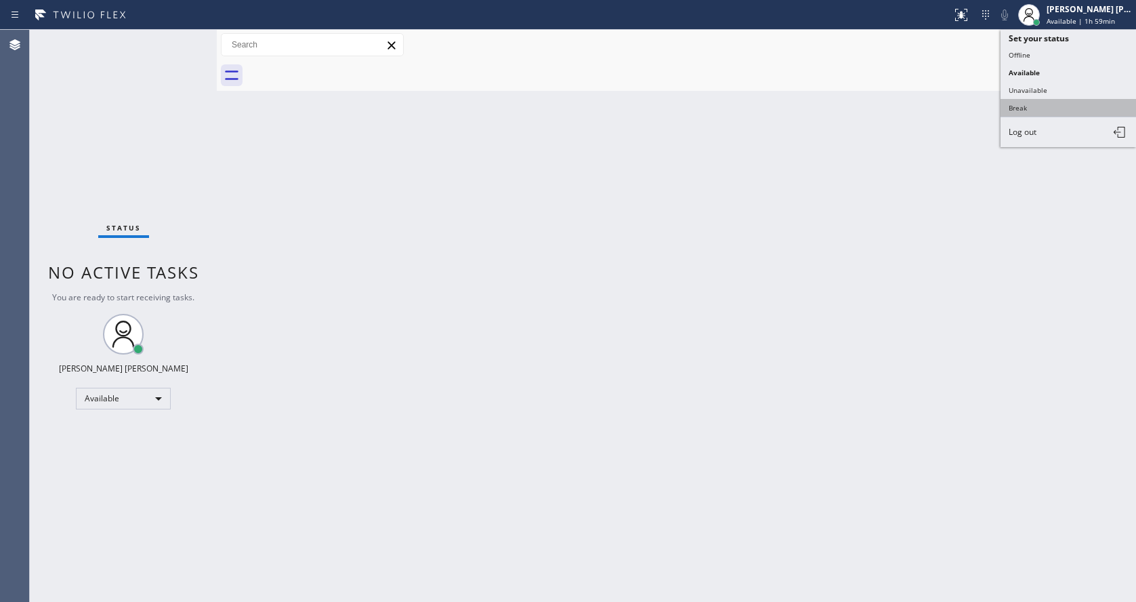
click at [1040, 99] on button "Break" at bounding box center [1067, 108] width 135 height 18
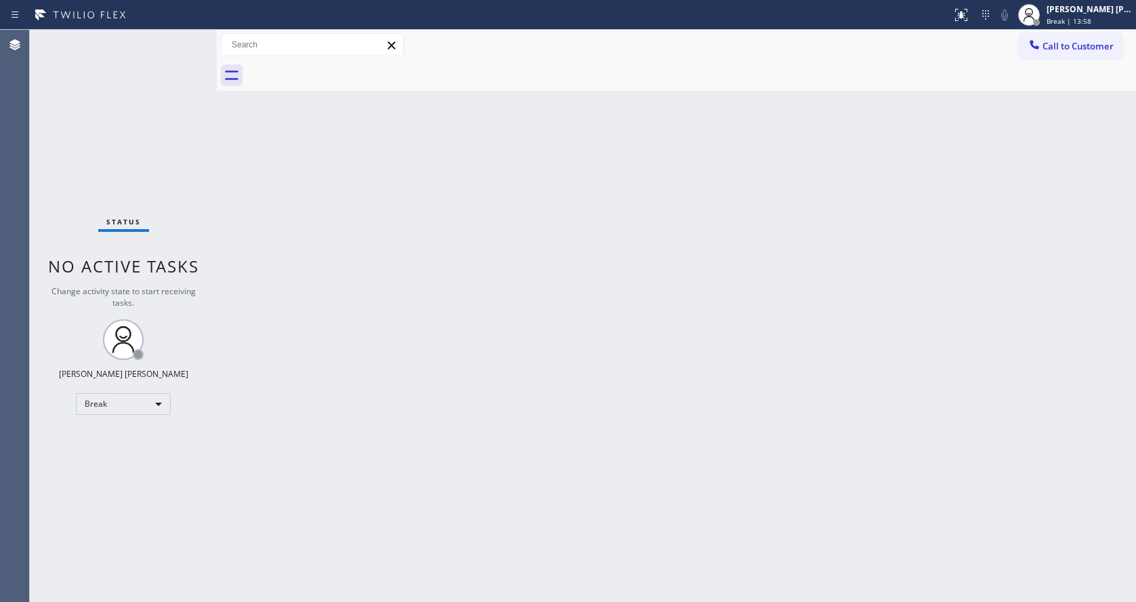
click at [276, 450] on div "Back to Dashboard Change Sender ID Customers Technicians Select a contact Outbo…" at bounding box center [676, 316] width 919 height 572
click at [564, 406] on div "Back to Dashboard Change Sender ID Customers Technicians Select a contact Outbo…" at bounding box center [676, 316] width 919 height 572
drag, startPoint x: 650, startPoint y: 494, endPoint x: 641, endPoint y: 497, distance: 9.2
click at [650, 494] on div "Back to Dashboard Change Sender ID Customers Technicians Select a contact Outbo…" at bounding box center [676, 316] width 919 height 572
click at [257, 239] on div "Back to Dashboard Change Sender ID Customers Technicians Select a contact Outbo…" at bounding box center [676, 316] width 919 height 572
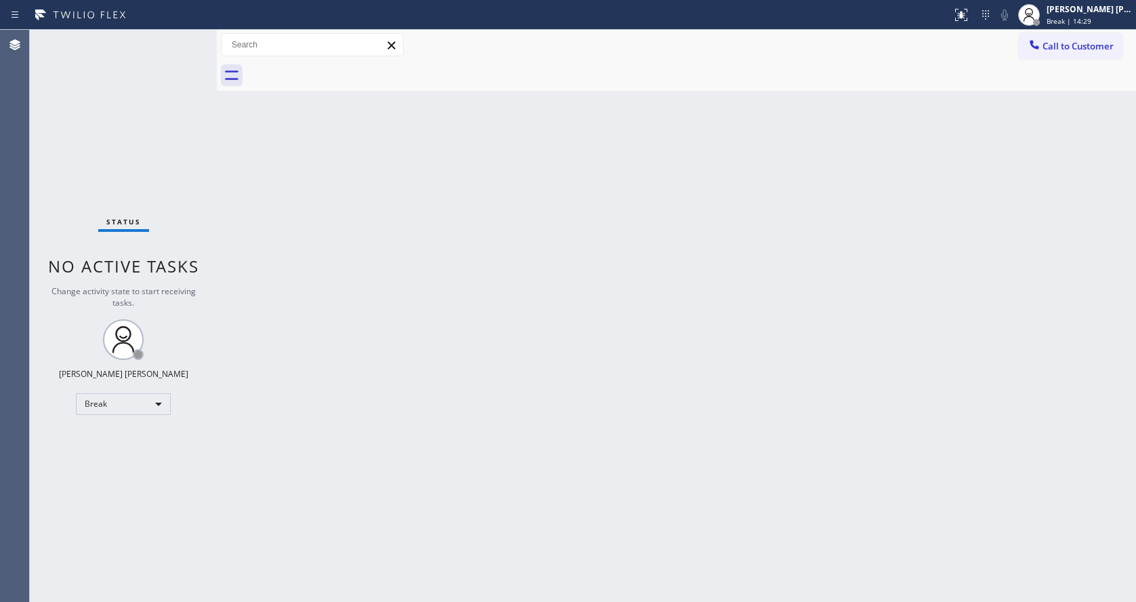
click at [544, 278] on div "Back to Dashboard Change Sender ID Customers Technicians Select a contact Outbo…" at bounding box center [676, 316] width 919 height 572
click at [1076, 21] on span "Break | 14:30" at bounding box center [1069, 20] width 45 height 9
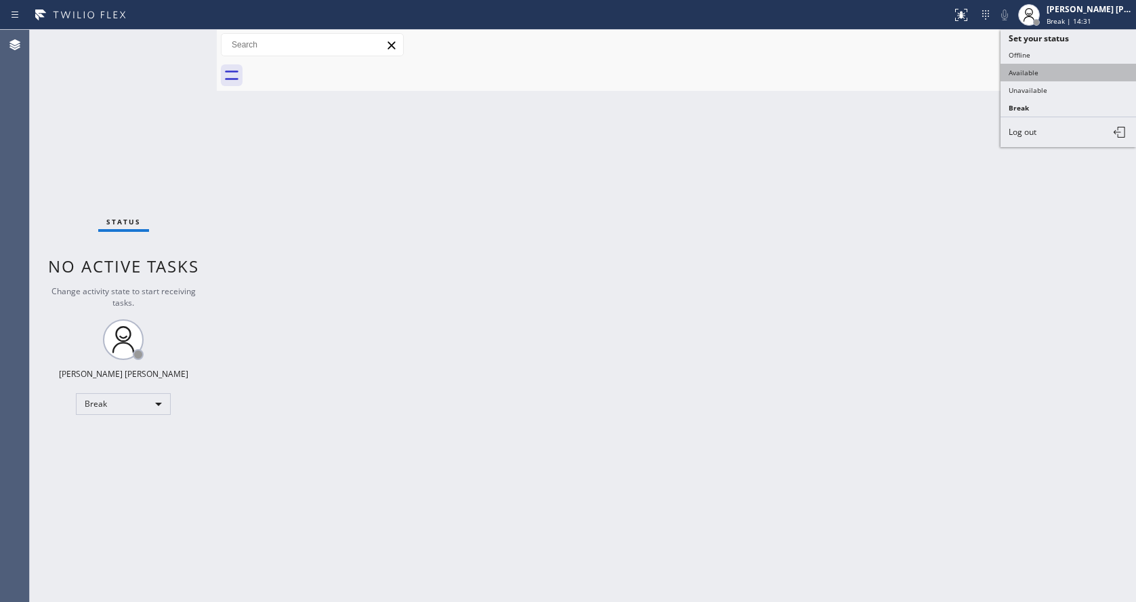
click at [1034, 72] on button "Available" at bounding box center [1067, 73] width 135 height 18
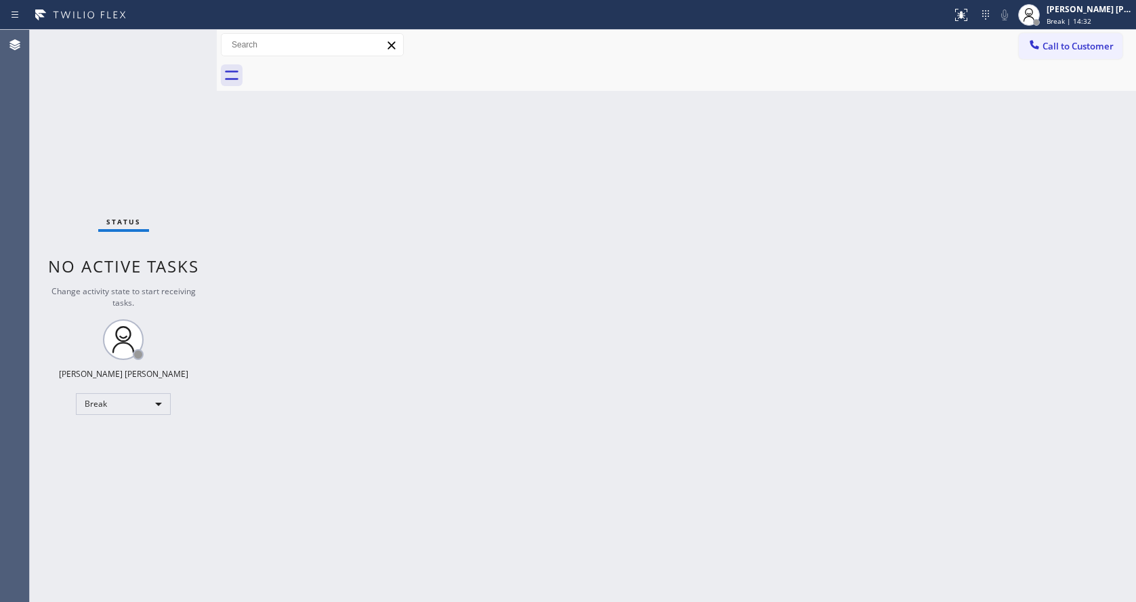
click at [694, 243] on div "Back to Dashboard Change Sender ID Customers Technicians Select a contact Outbo…" at bounding box center [676, 316] width 919 height 572
click at [305, 268] on div "Back to Dashboard Change Sender ID Customers Technicians Select a contact Outbo…" at bounding box center [676, 316] width 919 height 572
click at [567, 328] on div "Back to Dashboard Change Sender ID Customers Technicians Select a contact Outbo…" at bounding box center [676, 316] width 919 height 572
drag, startPoint x: 305, startPoint y: 395, endPoint x: 306, endPoint y: 503, distance: 107.7
click at [305, 395] on div "Back to Dashboard Change Sender ID Customers Technicians Select a contact Outbo…" at bounding box center [676, 316] width 919 height 572
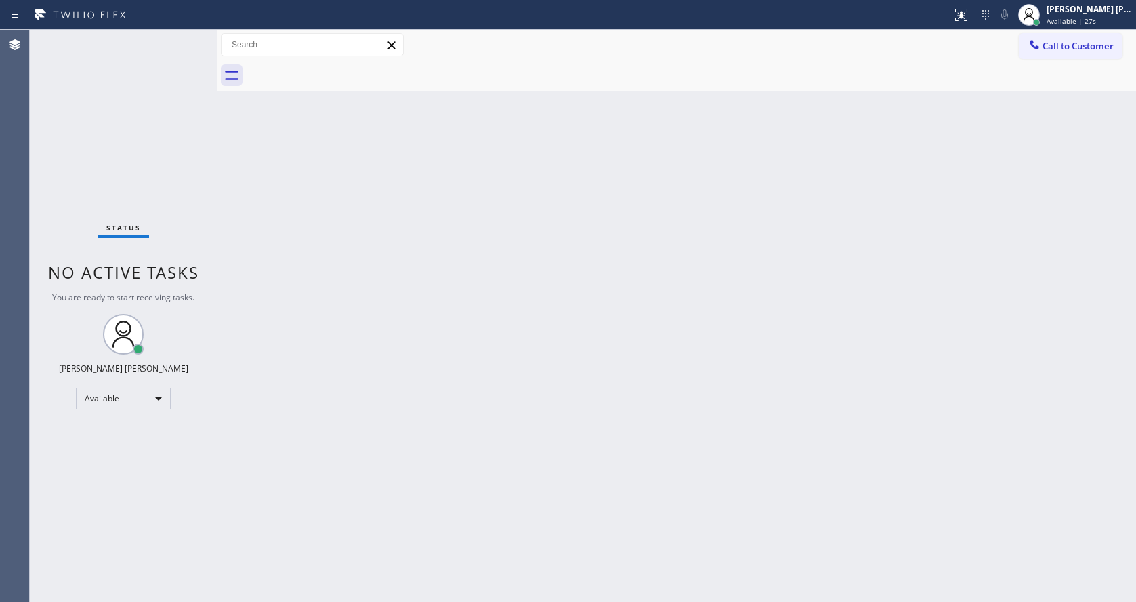
click at [669, 209] on div "Back to Dashboard Change Sender ID Customers Technicians Select a contact Outbo…" at bounding box center [676, 316] width 919 height 572
click at [184, 34] on div "Status No active tasks You are ready to start receiving tasks. [PERSON_NAME] [P…" at bounding box center [123, 316] width 187 height 572
click at [186, 36] on div "Status No active tasks You are ready to start receiving tasks. [PERSON_NAME] [P…" at bounding box center [123, 316] width 187 height 572
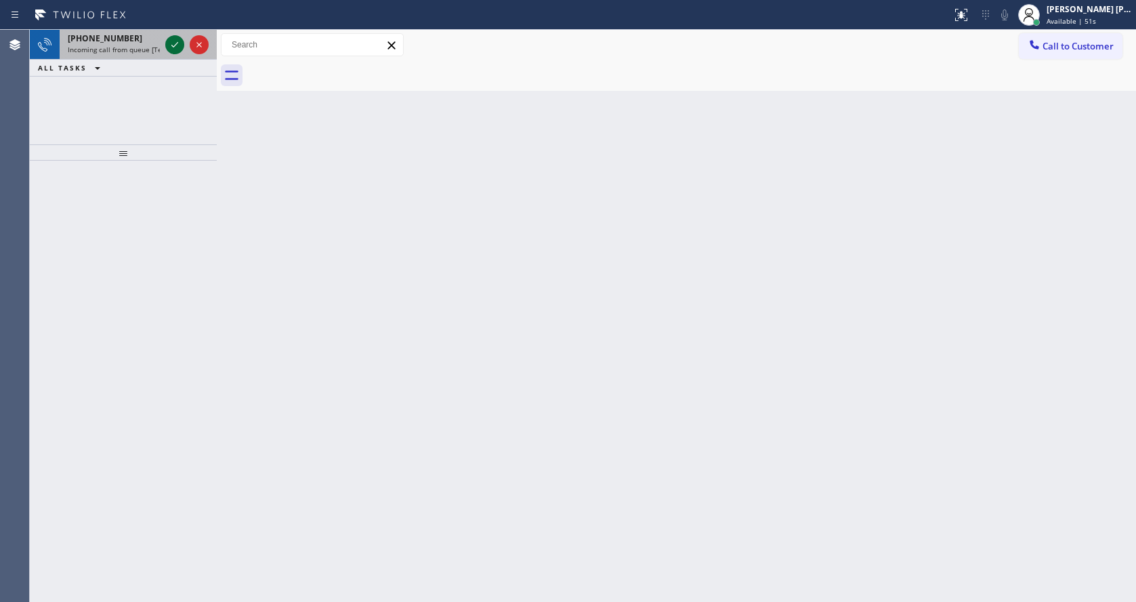
click at [178, 41] on icon at bounding box center [175, 45] width 16 height 16
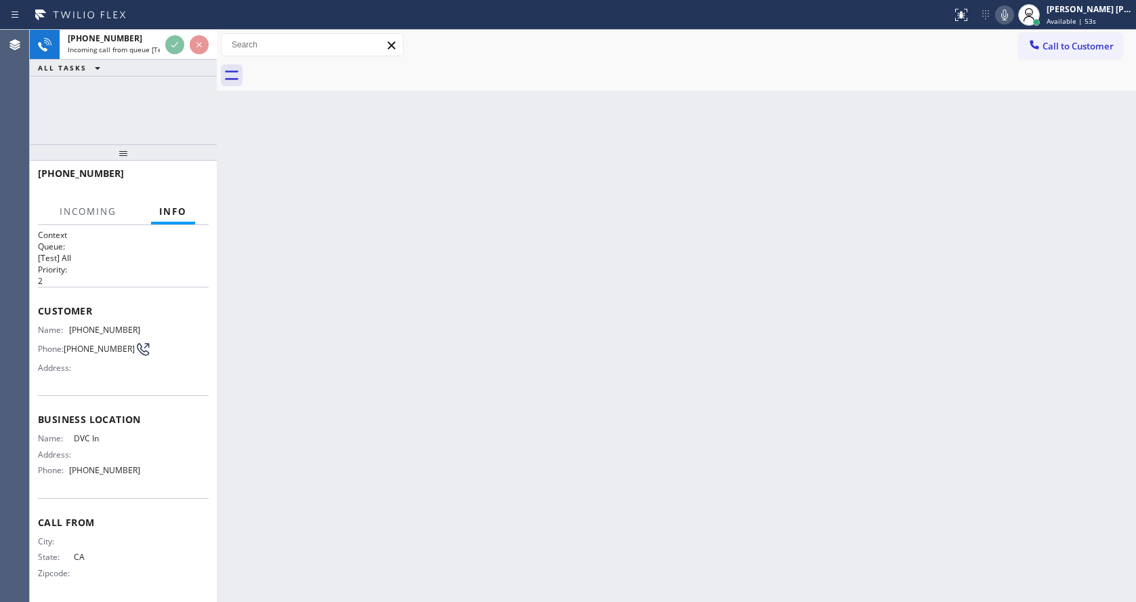
click at [408, 384] on div "Back to Dashboard Change Sender ID Customers Technicians Select a contact Outbo…" at bounding box center [676, 316] width 919 height 572
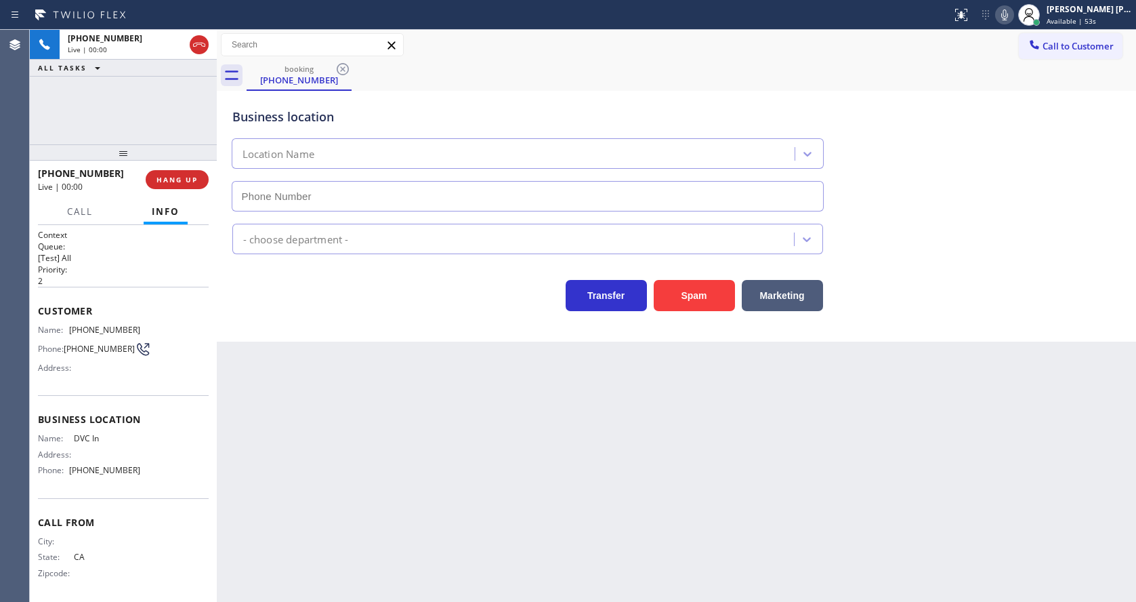
type input "[PHONE_NUMBER]"
click at [429, 403] on div "Back to Dashboard Change Sender ID Customers Technicians Select a contact Outbo…" at bounding box center [676, 316] width 919 height 572
click at [574, 520] on div "Back to Dashboard Change Sender ID Customers Technicians Select a contact Outbo…" at bounding box center [676, 316] width 919 height 572
click at [454, 595] on div "Back to Dashboard Change Sender ID Customers Technicians Select a contact Outbo…" at bounding box center [676, 316] width 919 height 572
click at [380, 513] on div "Back to Dashboard Change Sender ID Customers Technicians Select a contact Outbo…" at bounding box center [676, 316] width 919 height 572
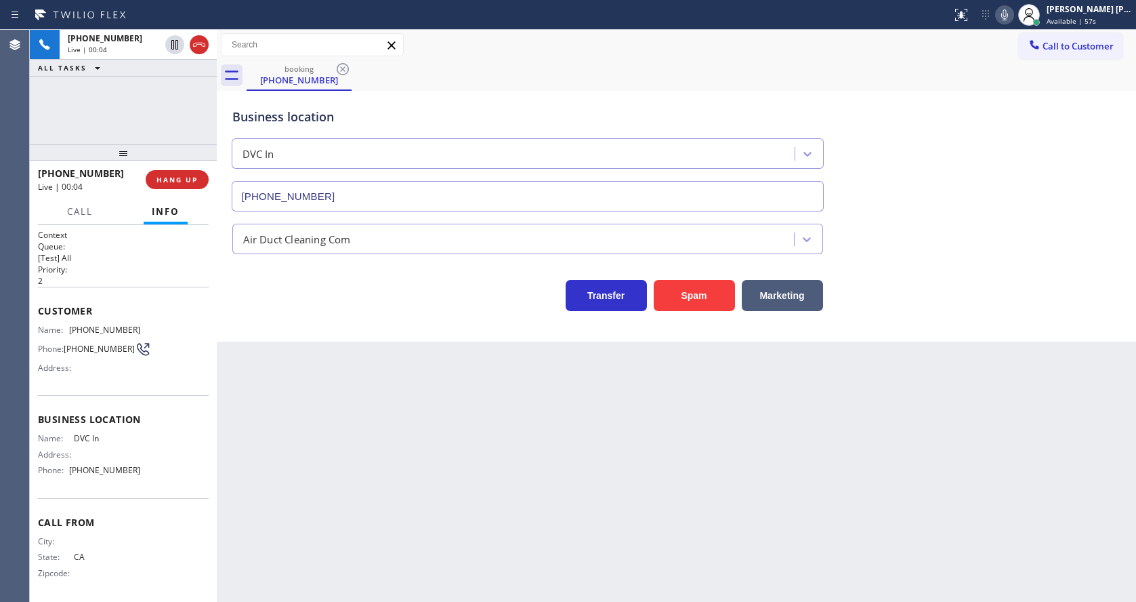
click at [374, 369] on div "Back to Dashboard Change Sender ID Customers Technicians Select a contact Outbo…" at bounding box center [676, 316] width 919 height 572
click at [695, 287] on button "Spam" at bounding box center [694, 295] width 81 height 31
click at [175, 42] on div "[PHONE_NUMBER]" at bounding box center [138, 39] width 141 height 12
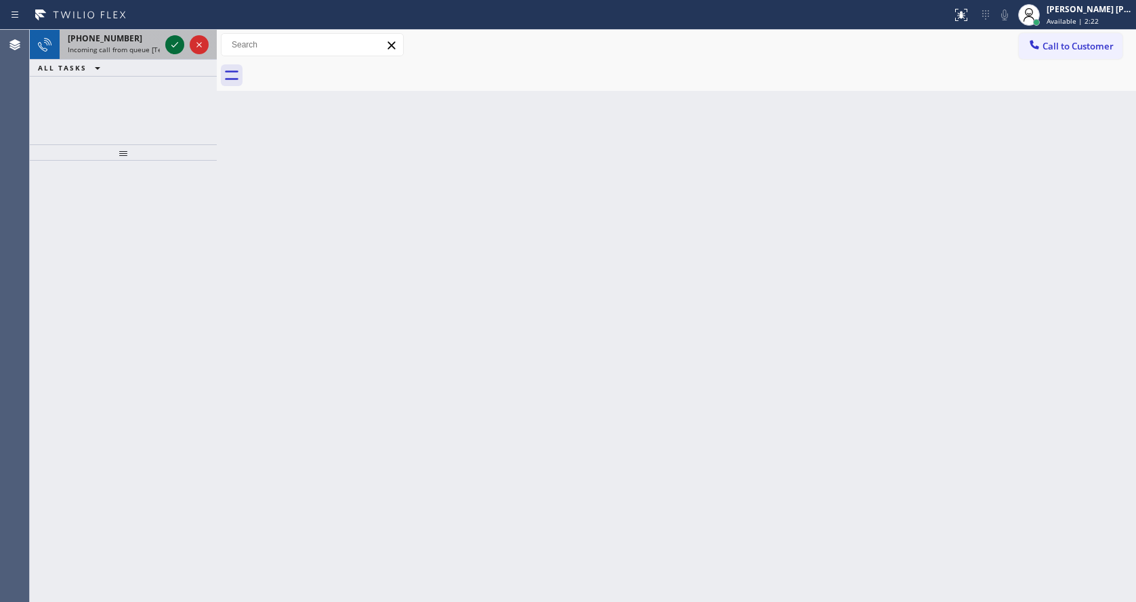
click at [175, 42] on icon at bounding box center [175, 45] width 16 height 16
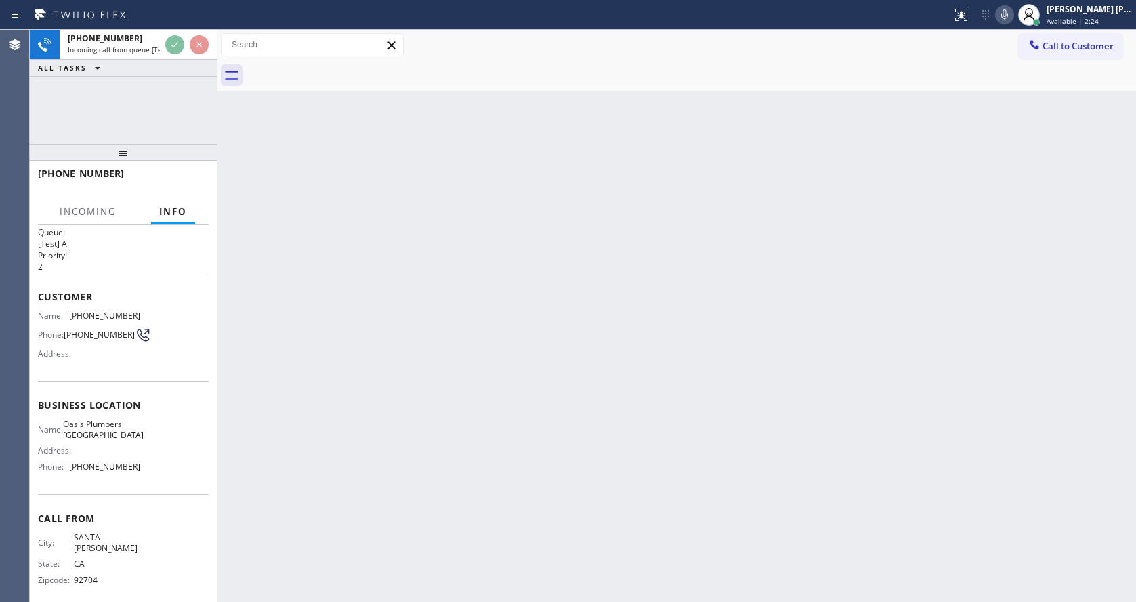
click at [420, 490] on div "Back to Dashboard Change Sender ID Customers Technicians Select a contact Outbo…" at bounding box center [676, 316] width 919 height 572
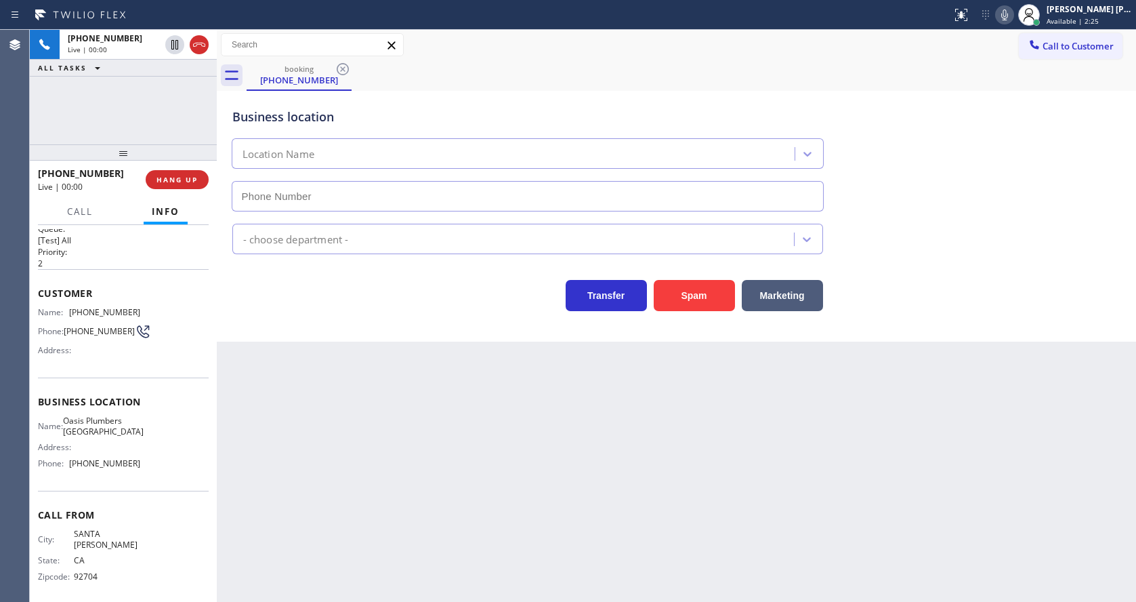
type input "[PHONE_NUMBER]"
click at [420, 490] on div "Back to Dashboard Change Sender ID Customers Technicians Select a contact Outbo…" at bounding box center [676, 316] width 919 height 572
click at [362, 480] on div "Back to Dashboard Change Sender ID Customers Technicians Select a contact Outbo…" at bounding box center [676, 316] width 919 height 572
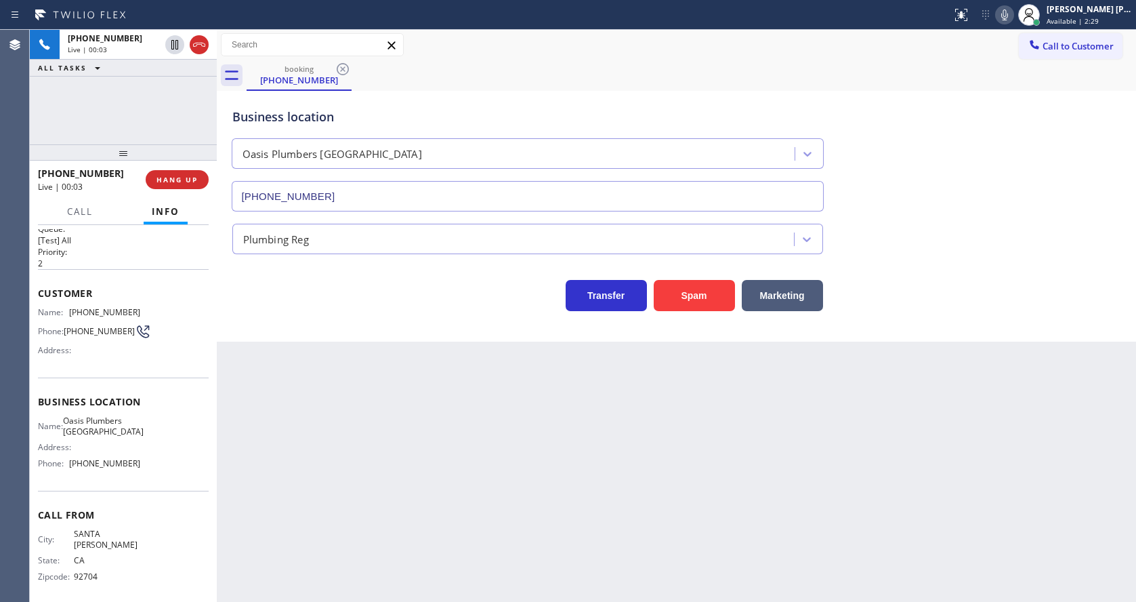
click at [592, 538] on div "Back to Dashboard Change Sender ID Customers Technicians Select a contact Outbo…" at bounding box center [676, 316] width 919 height 572
click at [191, 368] on div "Customer Name: [PHONE_NUMBER] Phone: [PHONE_NUMBER] Address:" at bounding box center [123, 323] width 171 height 108
drag, startPoint x: 72, startPoint y: 314, endPoint x: 137, endPoint y: 318, distance: 65.2
click at [137, 318] on div "Name: [PHONE_NUMBER] Phone: [PHONE_NUMBER] Address:" at bounding box center [123, 334] width 171 height 54
click at [375, 433] on div "Back to Dashboard Change Sender ID Customers Technicians Select a contact Outbo…" at bounding box center [676, 316] width 919 height 572
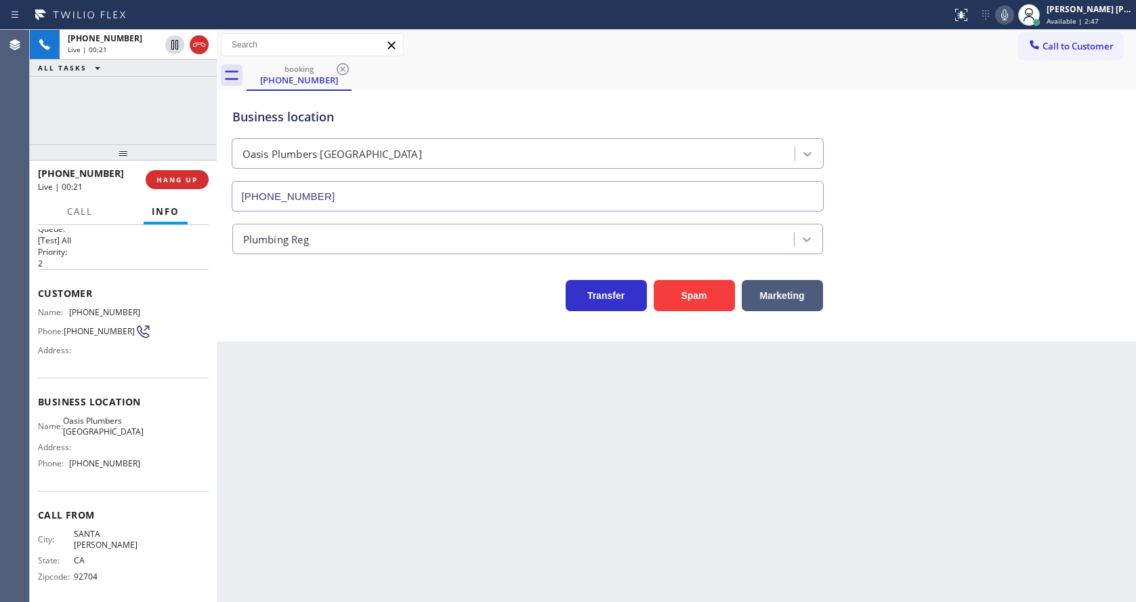
click at [152, 377] on div "Customer Name: [PHONE_NUMBER] Phone: [PHONE_NUMBER] Address:" at bounding box center [123, 323] width 171 height 108
drag, startPoint x: 69, startPoint y: 419, endPoint x: 131, endPoint y: 439, distance: 64.7
click at [131, 439] on div "Business location Name: Oasis Plumbers [GEOGRAPHIC_DATA] Address: Phone: [PHONE…" at bounding box center [123, 433] width 171 height 113
click at [337, 449] on div "Back to Dashboard Change Sender ID Customers Technicians Select a contact Outbo…" at bounding box center [676, 316] width 919 height 572
click at [112, 468] on span "[PHONE_NUMBER]" at bounding box center [104, 463] width 71 height 10
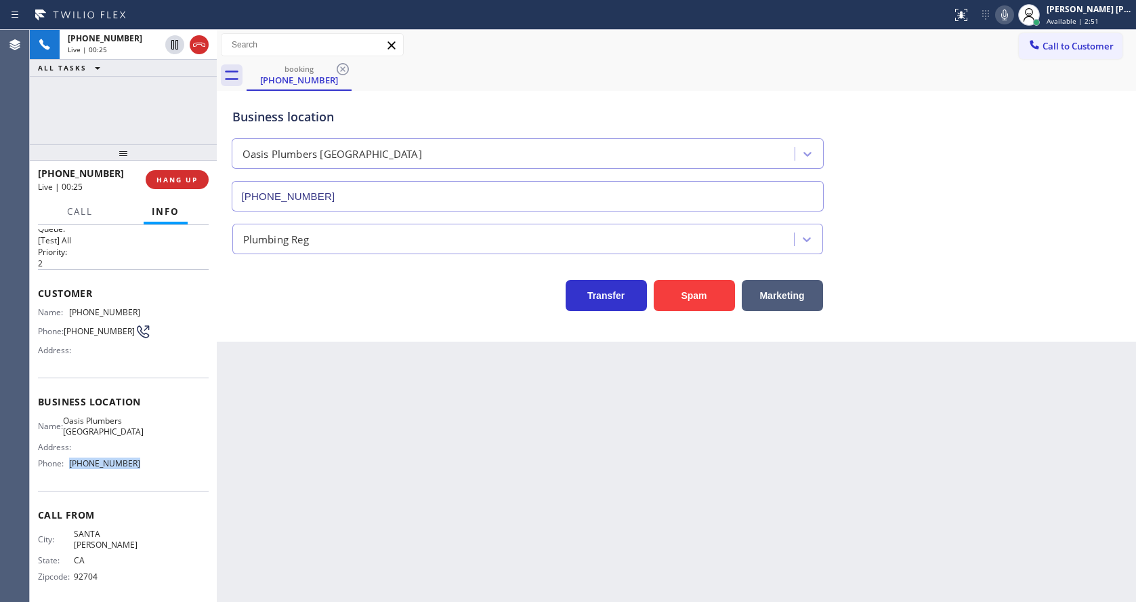
drag, startPoint x: 66, startPoint y: 468, endPoint x: 149, endPoint y: 471, distance: 82.7
click at [149, 471] on div "Name: Oasis Plumbers Anaheim Address: Phone: [PHONE_NUMBER]" at bounding box center [123, 444] width 171 height 58
click at [356, 452] on div "Back to Dashboard Change Sender ID Customers Technicians Select a contact Outbo…" at bounding box center [676, 316] width 919 height 572
click at [544, 431] on div "Back to Dashboard Change Sender ID Customers Technicians Select a contact Outbo…" at bounding box center [676, 316] width 919 height 572
drag, startPoint x: 576, startPoint y: 390, endPoint x: 677, endPoint y: 215, distance: 202.4
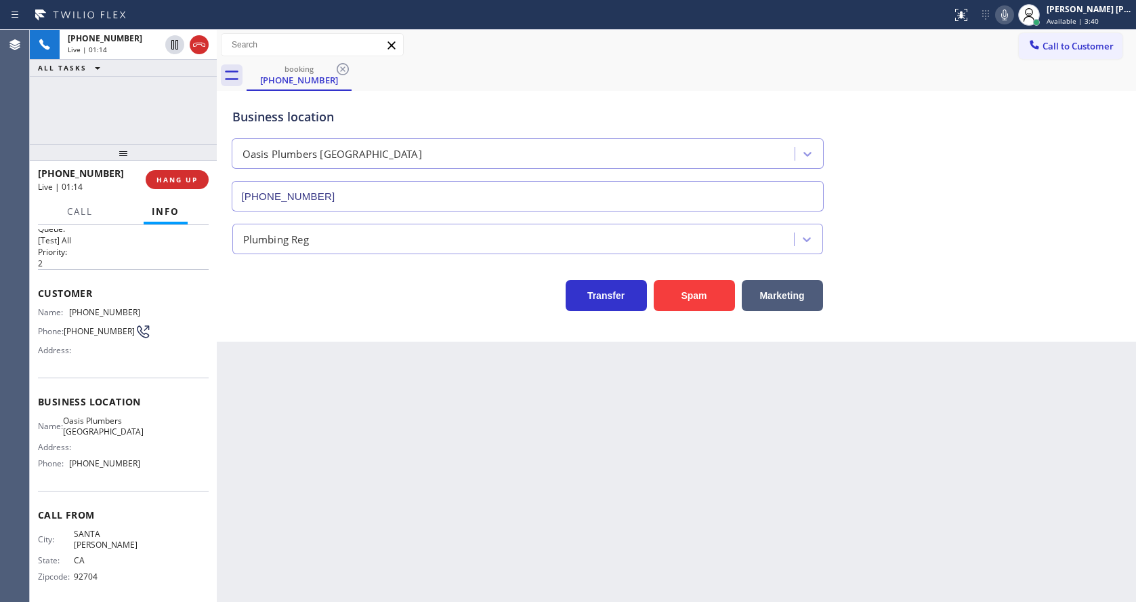
click at [576, 390] on div "Back to Dashboard Change Sender ID Customers Technicians Select a contact Outbo…" at bounding box center [676, 316] width 919 height 572
click at [357, 438] on div "Back to Dashboard Change Sender ID Customers Technicians Select a contact Outbo…" at bounding box center [676, 316] width 919 height 572
click at [555, 534] on div "Back to Dashboard Change Sender ID Customers Technicians Select a contact Outbo…" at bounding box center [676, 316] width 919 height 572
drag, startPoint x: 311, startPoint y: 452, endPoint x: 303, endPoint y: 486, distance: 35.3
click at [311, 452] on div "Back to Dashboard Change Sender ID Customers Technicians Select a contact Outbo…" at bounding box center [676, 316] width 919 height 572
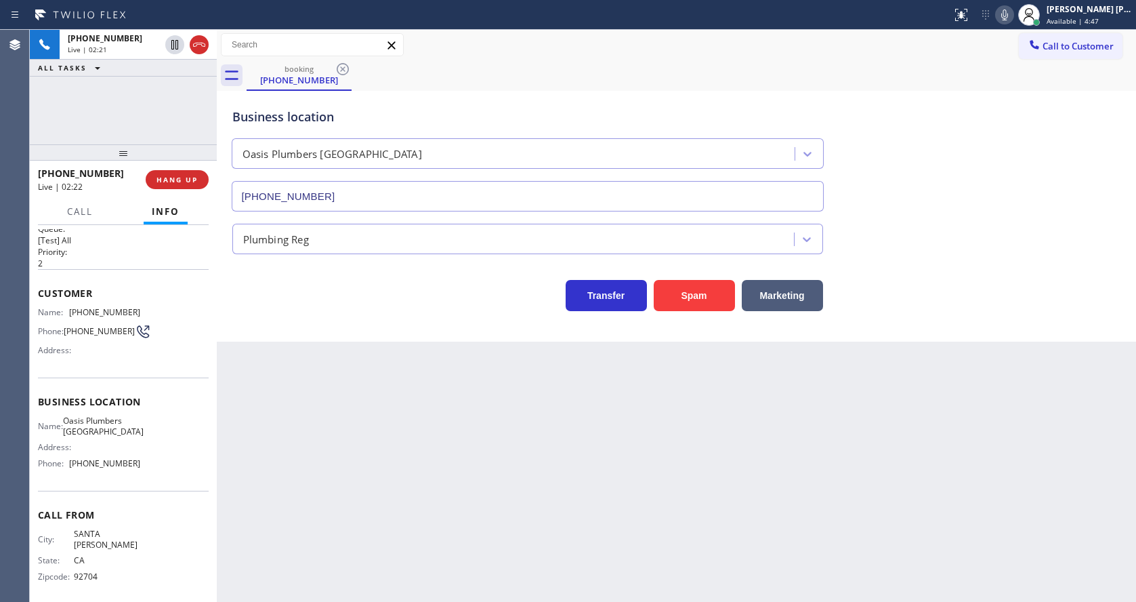
click at [515, 421] on div "Back to Dashboard Change Sender ID Customers Technicians Select a contact Outbo…" at bounding box center [676, 316] width 919 height 572
click at [918, 96] on div "Business location [GEOGRAPHIC_DATA] [GEOGRAPHIC_DATA] [PHONE_NUMBER]" at bounding box center [677, 150] width 894 height 123
click at [1003, 16] on icon at bounding box center [1004, 15] width 16 height 16
click at [172, 41] on icon at bounding box center [174, 44] width 7 height 9
click at [404, 469] on div "Back to Dashboard Change Sender ID Customers Technicians Select a contact Outbo…" at bounding box center [676, 316] width 919 height 572
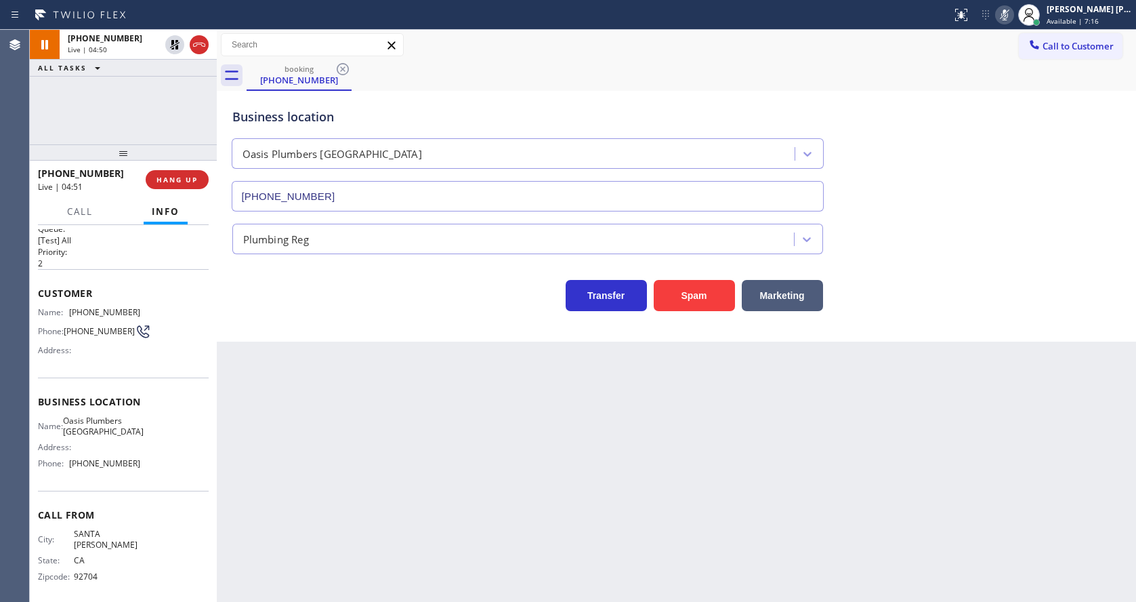
click at [276, 354] on div "Back to Dashboard Change Sender ID Customers Technicians Select a contact Outbo…" at bounding box center [676, 316] width 919 height 572
click at [177, 43] on icon at bounding box center [174, 44] width 9 height 9
drag, startPoint x: 1007, startPoint y: 9, endPoint x: 1011, endPoint y: 27, distance: 17.9
click at [1008, 9] on icon at bounding box center [1004, 15] width 16 height 16
click at [1011, 28] on div "Status report No issues detected If you experience an issue, please download th…" at bounding box center [1041, 15] width 190 height 30
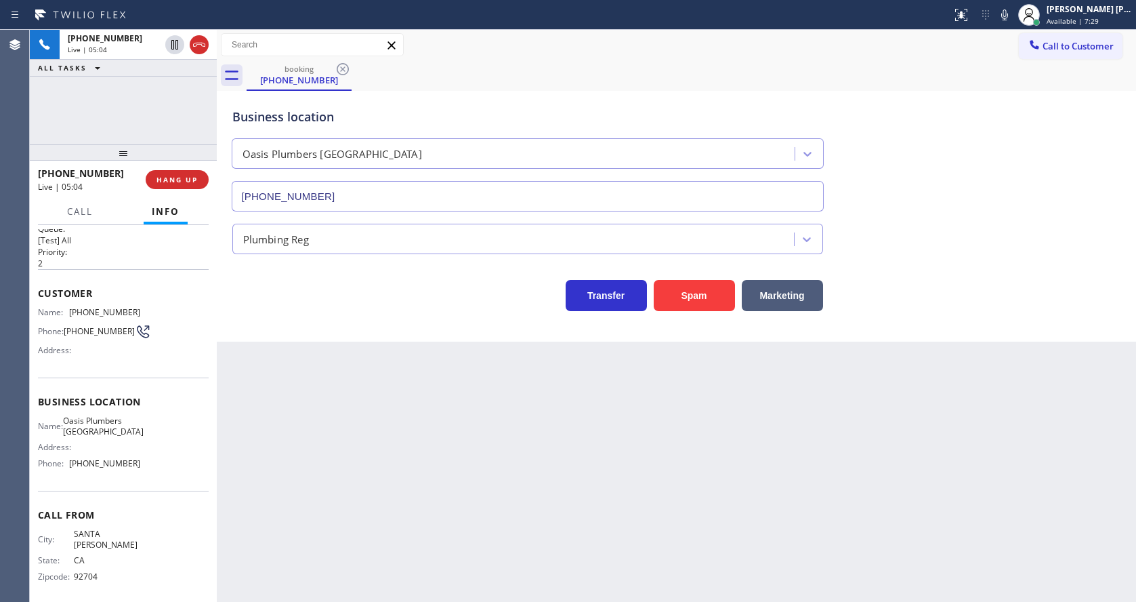
click at [455, 467] on div "Back to Dashboard Change Sender ID Customers Technicians Select a contact Outbo…" at bounding box center [676, 316] width 919 height 572
click at [488, 472] on div "Back to Dashboard Change Sender ID Customers Technicians Select a contact Outbo…" at bounding box center [676, 316] width 919 height 572
click at [316, 536] on div "Back to Dashboard Change Sender ID Customers Technicians Select a contact Outbo…" at bounding box center [676, 316] width 919 height 572
click at [436, 448] on div "Back to Dashboard Change Sender ID Customers Technicians Select a contact Outbo…" at bounding box center [676, 316] width 919 height 572
drag, startPoint x: 488, startPoint y: 522, endPoint x: 476, endPoint y: 523, distance: 12.2
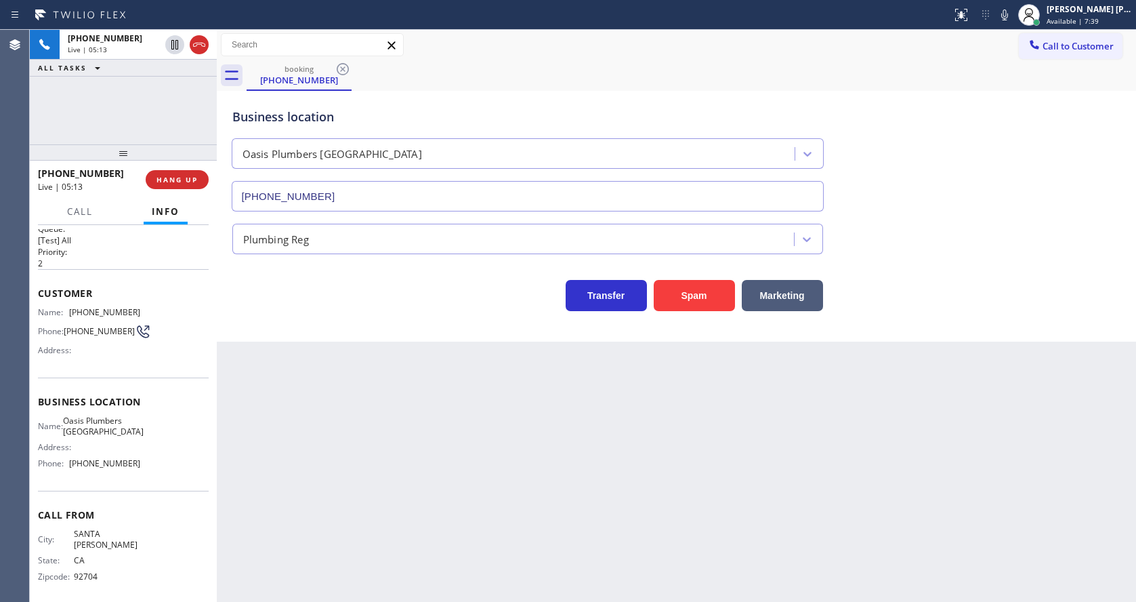
click at [488, 522] on div "Back to Dashboard Change Sender ID Customers Technicians Select a contact Outbo…" at bounding box center [676, 316] width 919 height 572
click at [392, 486] on div "Back to Dashboard Change Sender ID Customers Technicians Select a contact Outbo…" at bounding box center [676, 316] width 919 height 572
click at [171, 190] on div "[PHONE_NUMBER] Wrap up | 01:17 COMPLETE" at bounding box center [123, 179] width 171 height 35
click at [162, 181] on span "COMPLETE" at bounding box center [174, 179] width 47 height 9
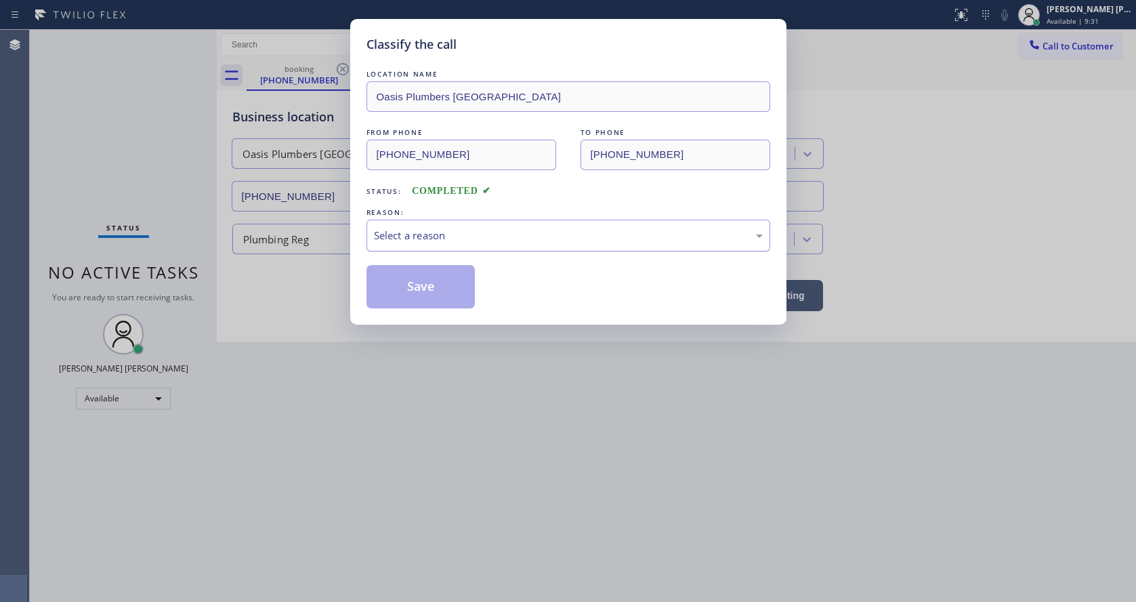
click at [436, 239] on div "Select a reason" at bounding box center [568, 236] width 389 height 16
click at [406, 284] on button "Save" at bounding box center [420, 286] width 109 height 43
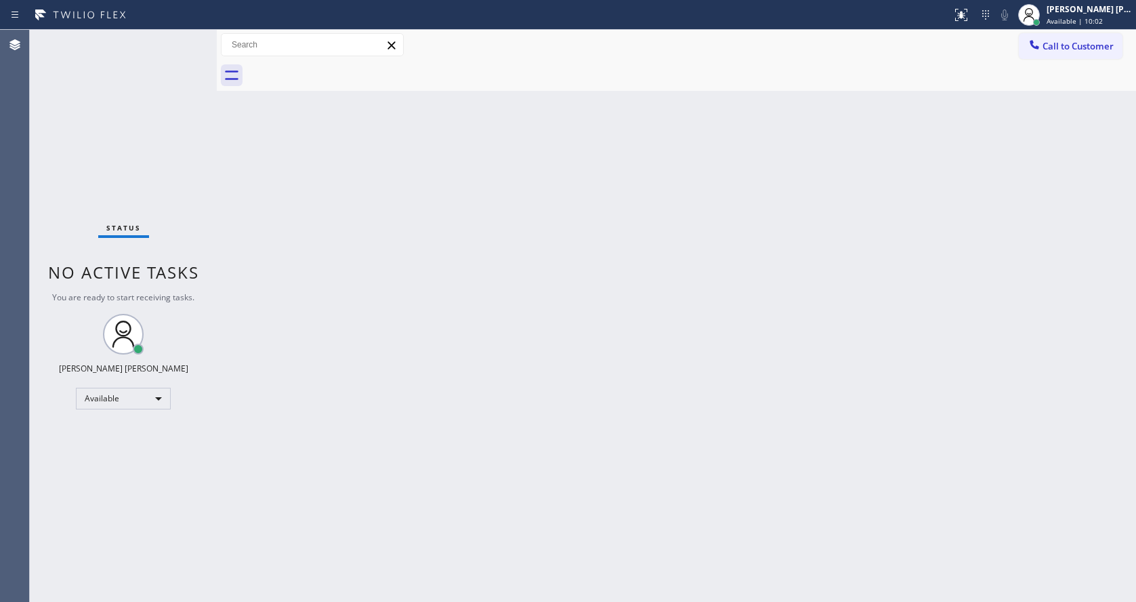
click at [435, 252] on div "Back to Dashboard Change Sender ID Customers Technicians Select a contact Outbo…" at bounding box center [676, 316] width 919 height 572
click at [384, 433] on div "Back to Dashboard Change Sender ID Customers Technicians Select a contact Outbo…" at bounding box center [676, 316] width 919 height 572
click at [280, 239] on div "Back to Dashboard Change Sender ID Customers Technicians Select a contact Outbo…" at bounding box center [676, 316] width 919 height 572
click at [180, 103] on div "Status No active tasks You are ready to start receiving tasks. [PERSON_NAME] [P…" at bounding box center [123, 316] width 187 height 572
drag, startPoint x: 216, startPoint y: 48, endPoint x: 189, endPoint y: 43, distance: 27.6
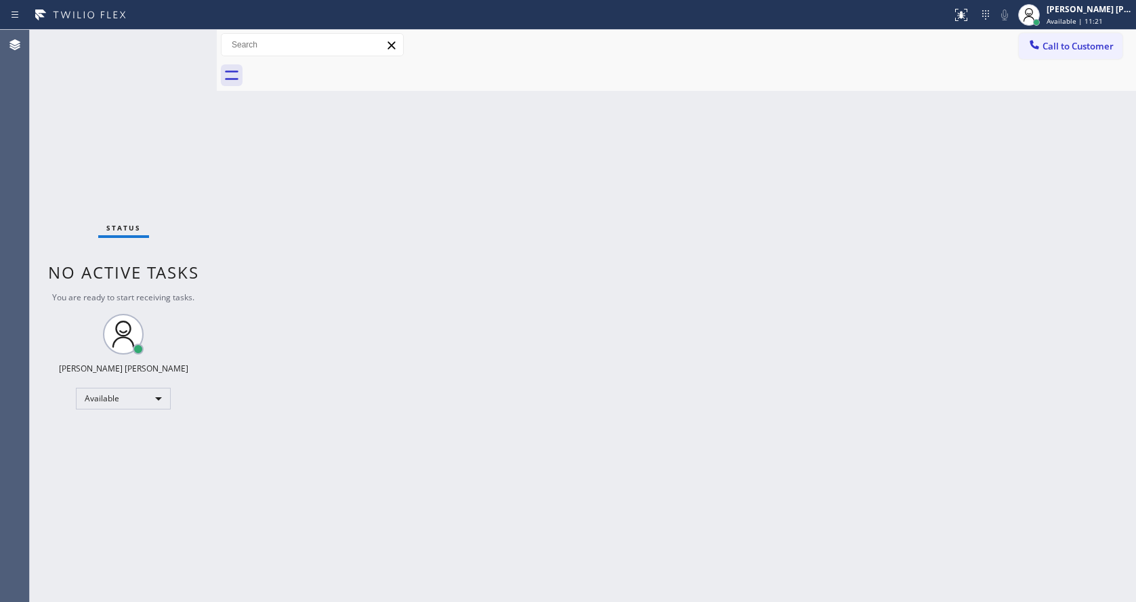
click at [190, 43] on div "Status No active tasks You are ready to start receiving tasks. [PERSON_NAME] [P…" at bounding box center [583, 316] width 1106 height 572
click at [186, 41] on div "Status No active tasks You are ready to start receiving tasks. [PERSON_NAME] [P…" at bounding box center [123, 316] width 187 height 572
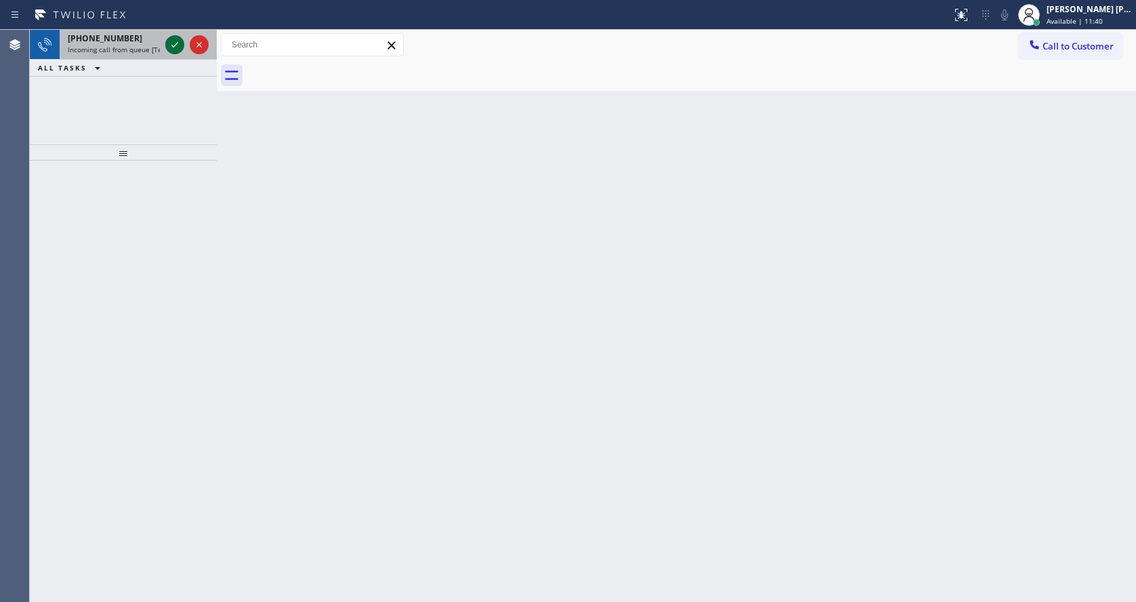
click at [177, 40] on icon at bounding box center [175, 45] width 16 height 16
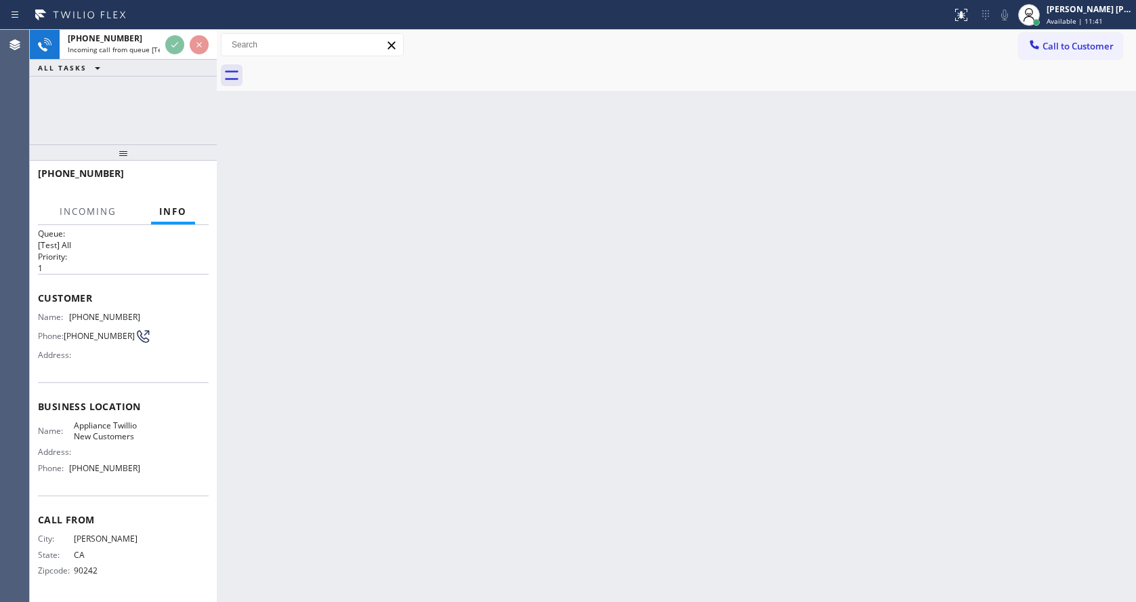
scroll to position [28, 0]
click at [383, 402] on div "Back to Dashboard Change Sender ID Customers Technicians Select a contact Outbo…" at bounding box center [676, 316] width 919 height 572
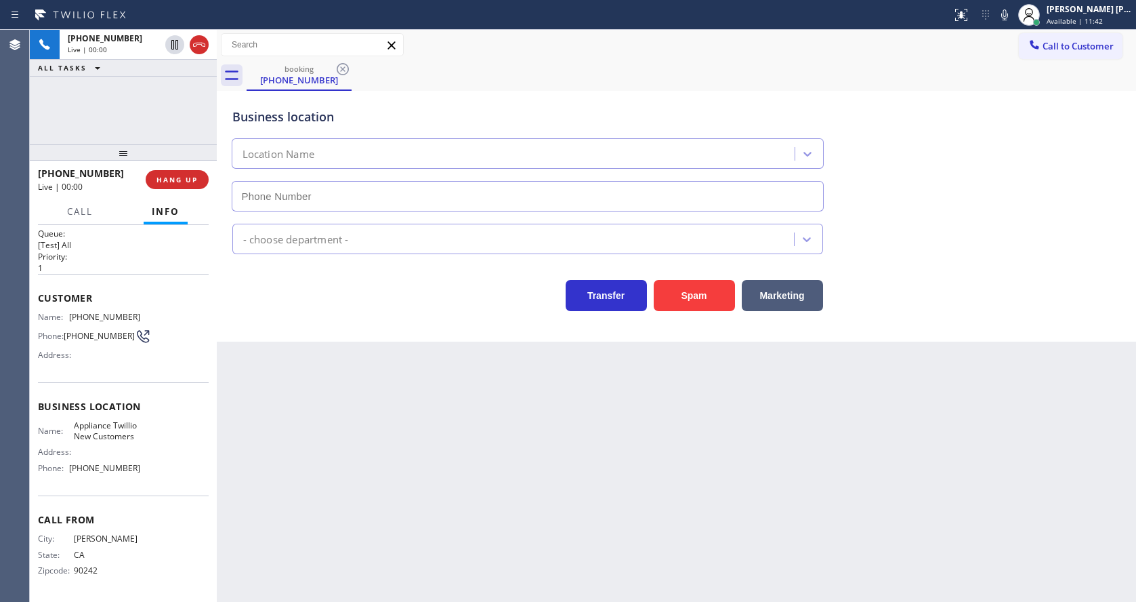
type input "[PHONE_NUMBER]"
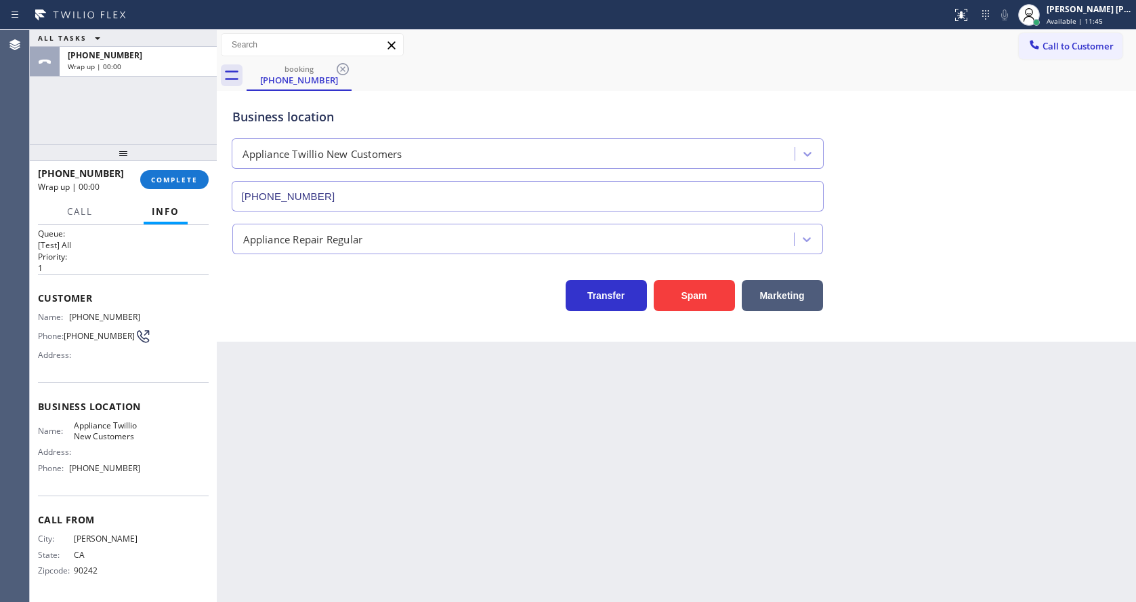
click at [171, 166] on div "[PHONE_NUMBER] Wrap up | 00:00 COMPLETE" at bounding box center [123, 179] width 171 height 35
click at [179, 170] on button "COMPLETE" at bounding box center [174, 179] width 68 height 19
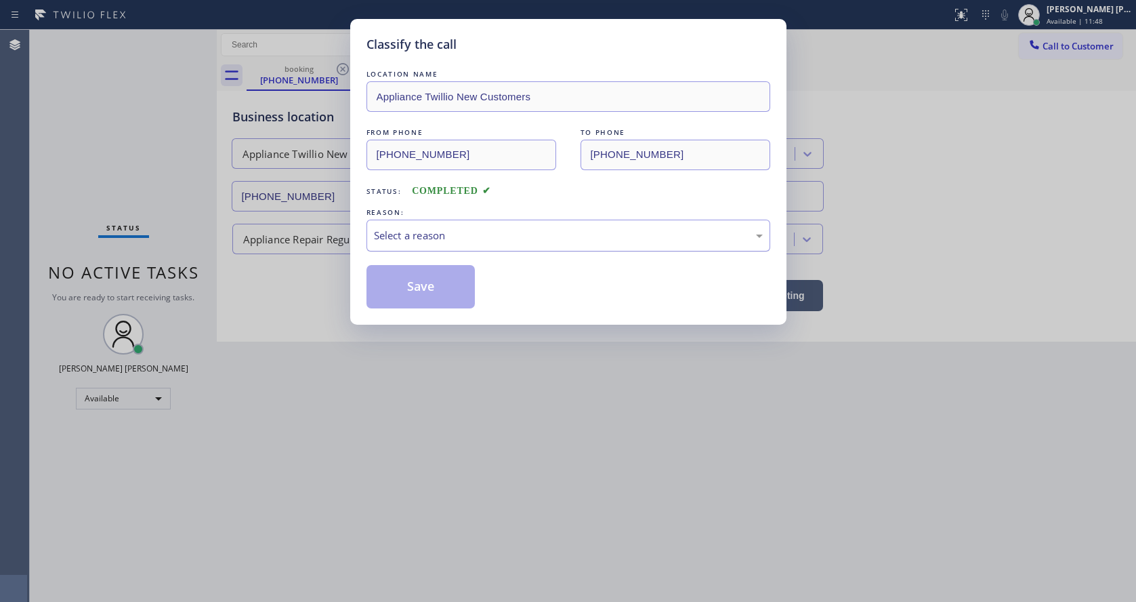
click at [461, 243] on div "Select a reason" at bounding box center [568, 235] width 404 height 32
click at [435, 287] on button "Save" at bounding box center [420, 286] width 109 height 43
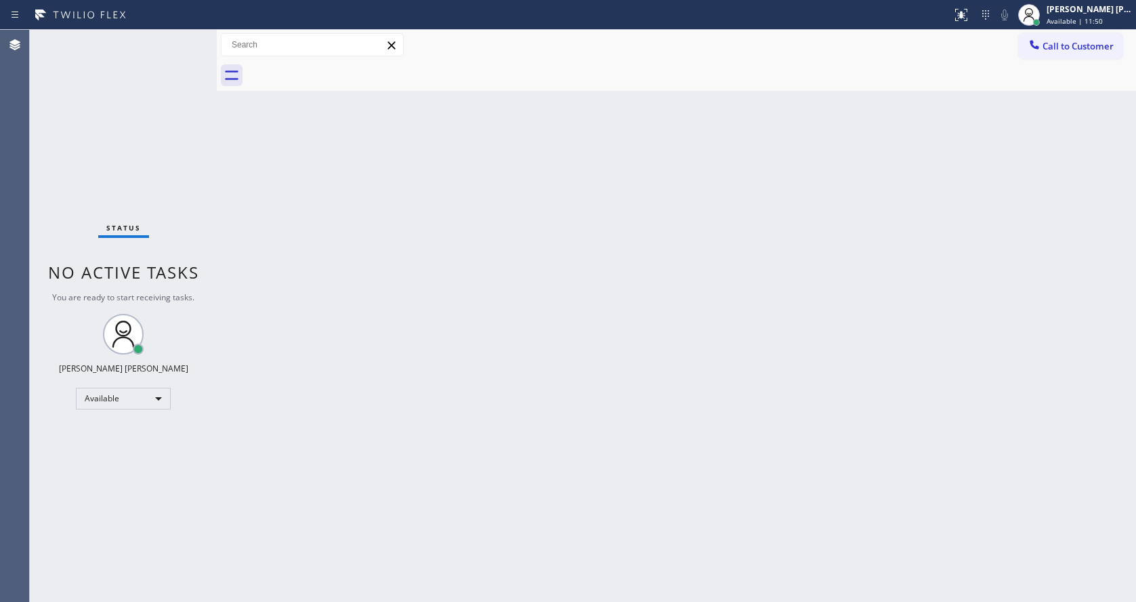
click at [186, 39] on div "Status No active tasks You are ready to start receiving tasks. [PERSON_NAME] [P…" at bounding box center [123, 316] width 187 height 572
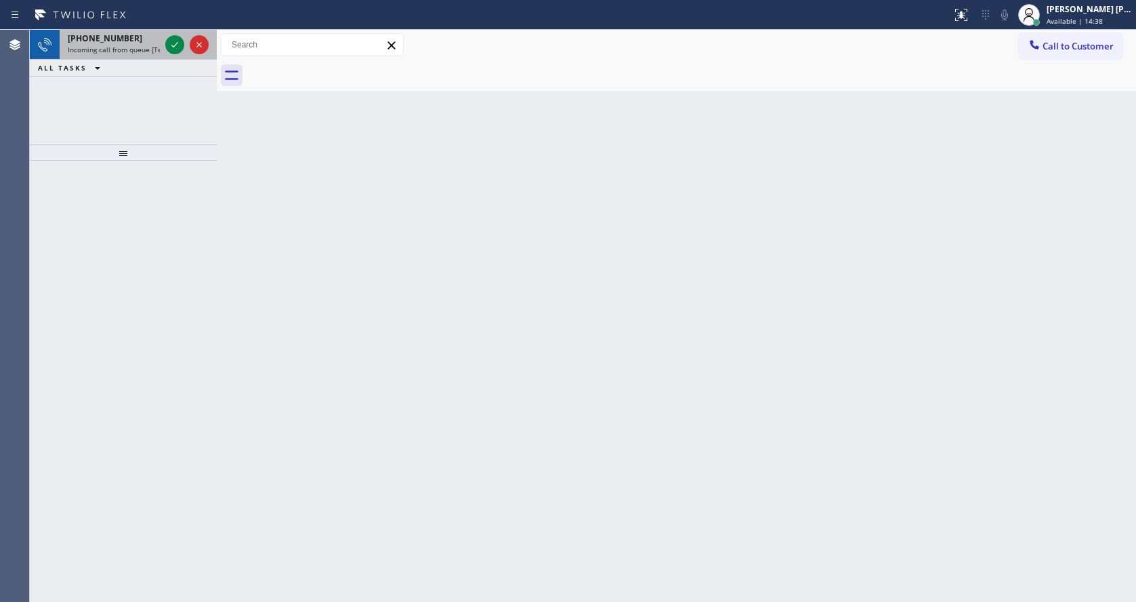
click at [156, 35] on div "[PHONE_NUMBER]" at bounding box center [114, 39] width 92 height 12
click at [173, 43] on icon at bounding box center [175, 45] width 16 height 16
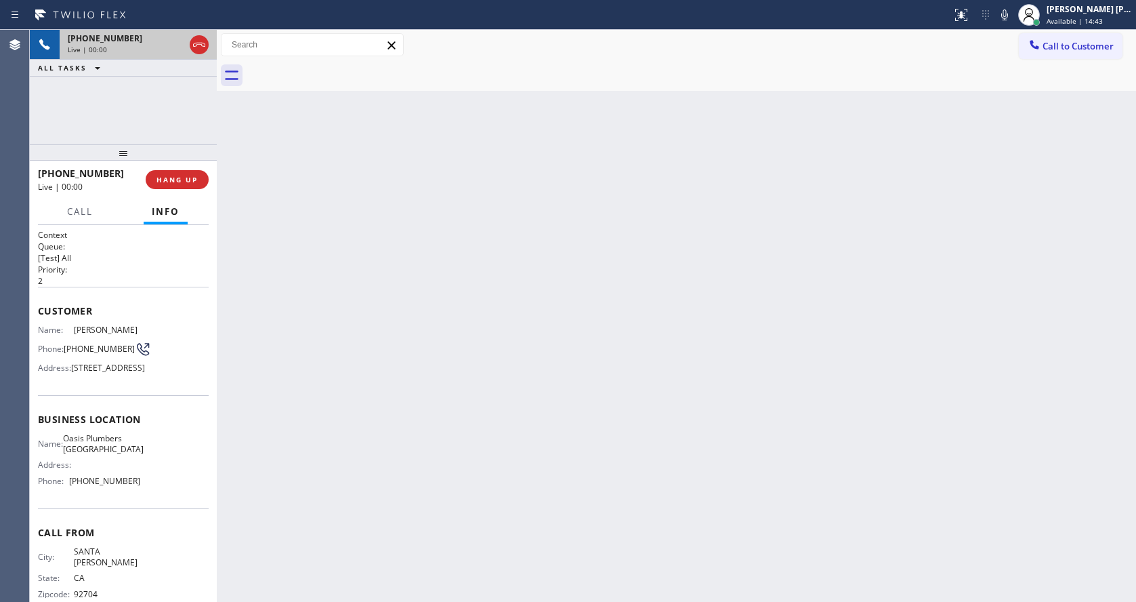
scroll to position [39, 0]
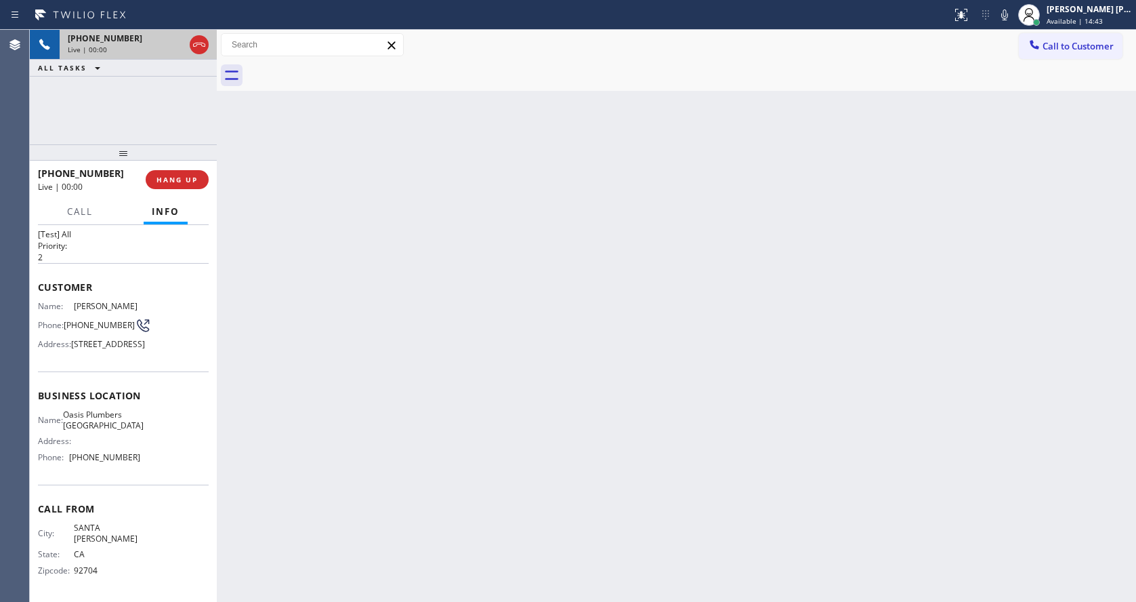
click at [364, 377] on div "Back to Dashboard Change Sender ID Customers Technicians Select a contact Outbo…" at bounding box center [676, 316] width 919 height 572
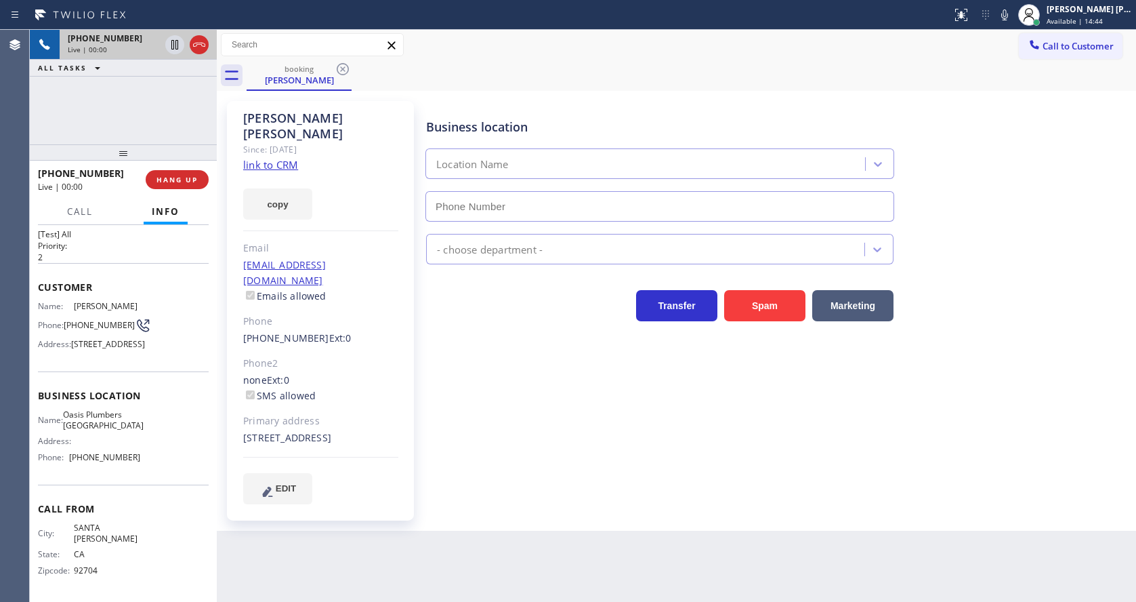
type input "[PHONE_NUMBER]"
click at [482, 387] on div "Business location [GEOGRAPHIC_DATA] [GEOGRAPHIC_DATA] [PHONE_NUMBER] Plumbing R…" at bounding box center [777, 302] width 709 height 396
click at [278, 158] on link "link to CRM" at bounding box center [270, 165] width 55 height 14
click at [170, 175] on span "HANG UP" at bounding box center [176, 179] width 41 height 9
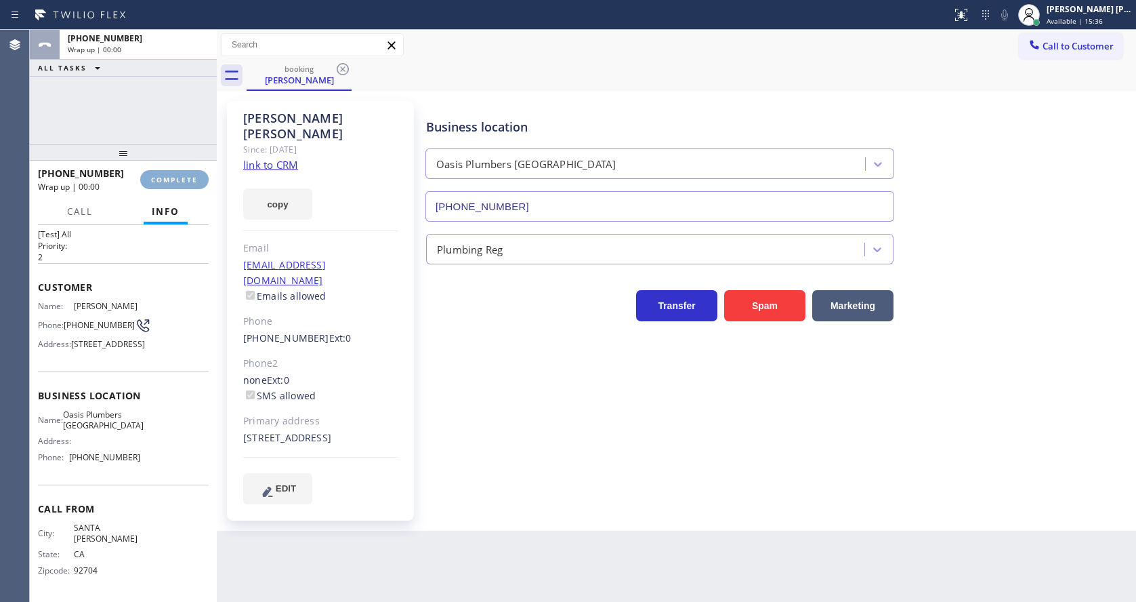
click at [170, 175] on span "COMPLETE" at bounding box center [174, 179] width 47 height 9
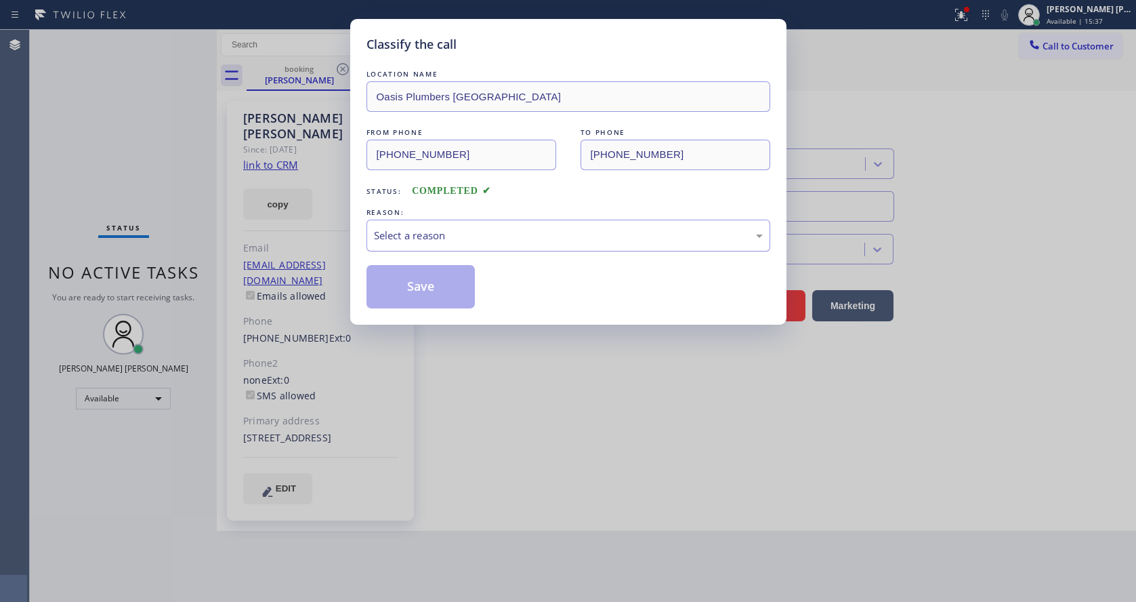
click at [457, 232] on div "Select a reason" at bounding box center [568, 236] width 389 height 16
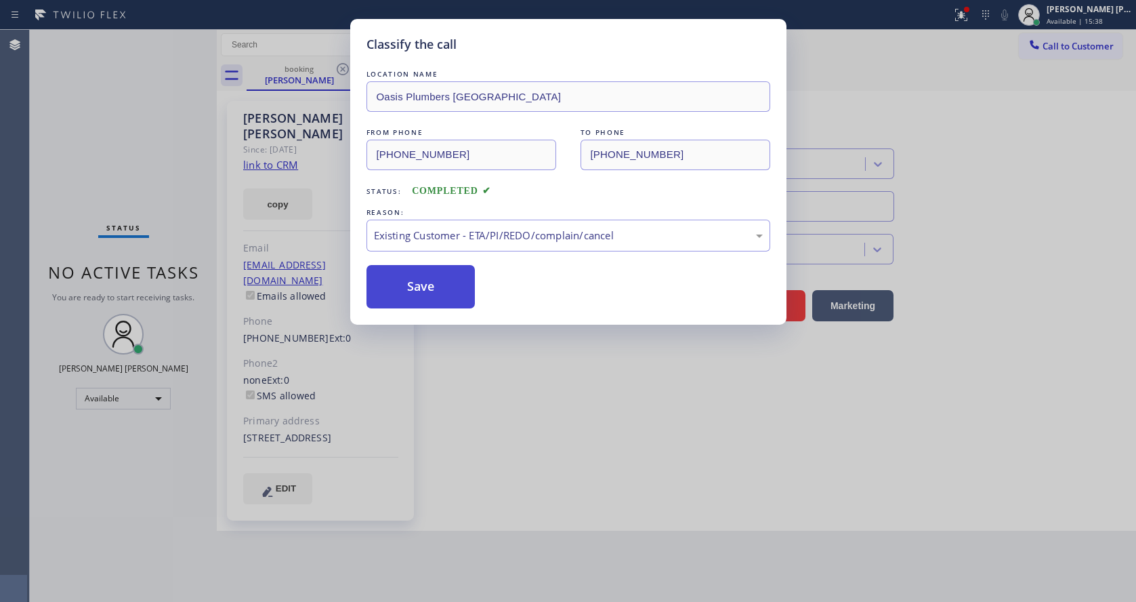
click at [434, 293] on button "Save" at bounding box center [420, 286] width 109 height 43
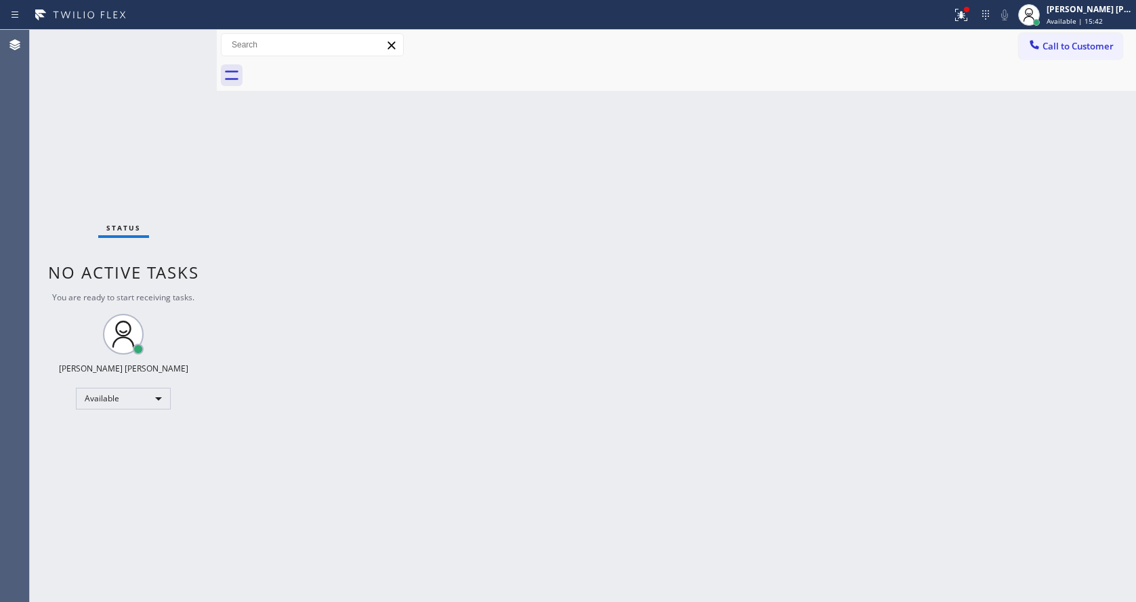
click at [541, 521] on div "Back to Dashboard Change Sender ID Customers Technicians Select a contact Outbo…" at bounding box center [676, 316] width 919 height 572
drag, startPoint x: 527, startPoint y: 485, endPoint x: 489, endPoint y: 514, distance: 47.8
click at [527, 485] on div "Back to Dashboard Change Sender ID Customers Technicians Select a contact Outbo…" at bounding box center [676, 316] width 919 height 572
click at [207, 245] on div "Status No active tasks You are ready to start receiving tasks. [PERSON_NAME] [P…" at bounding box center [123, 316] width 187 height 572
click at [191, 40] on div "Status No active tasks You are ready to start receiving tasks. [PERSON_NAME] [P…" at bounding box center [123, 316] width 187 height 572
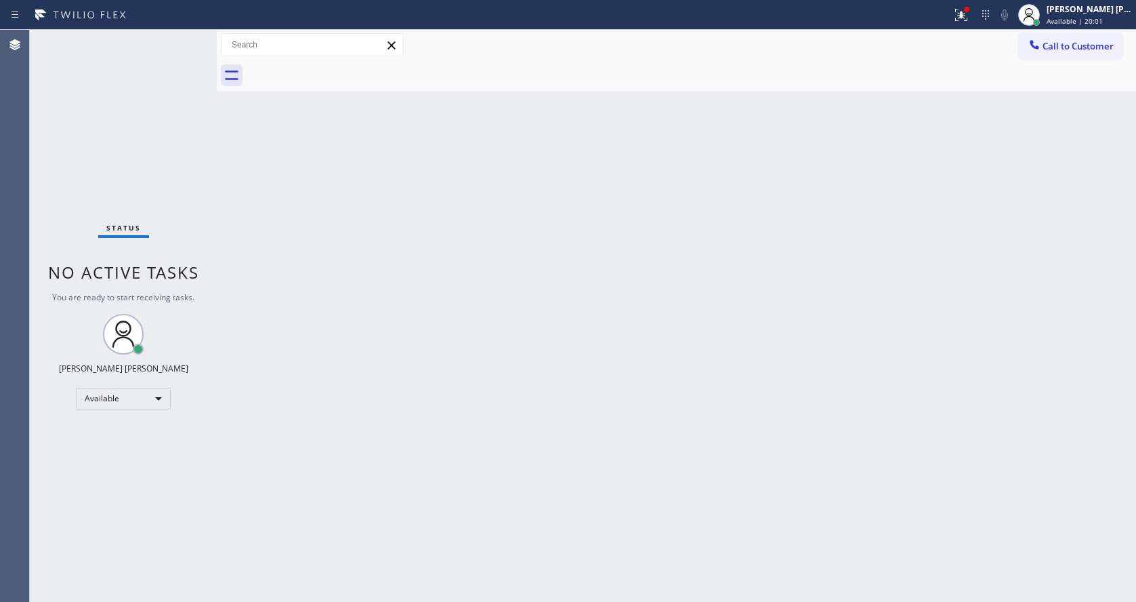
click at [354, 245] on div "Back to Dashboard Change Sender ID Customers Technicians Select a contact Outbo…" at bounding box center [676, 316] width 919 height 572
click at [217, 219] on div at bounding box center [217, 316] width 0 height 572
click at [178, 35] on div "Status No active tasks You are ready to start receiving tasks. [PERSON_NAME] [P…" at bounding box center [123, 316] width 187 height 572
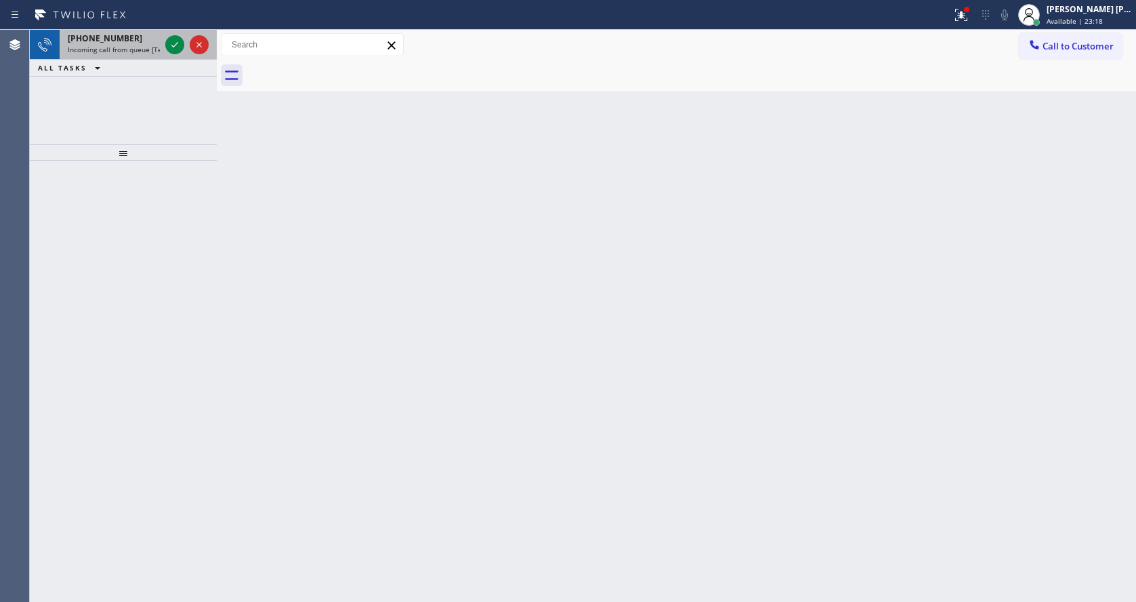
click at [152, 55] on div "[PHONE_NUMBER] Incoming call from queue [Test] All" at bounding box center [111, 45] width 103 height 30
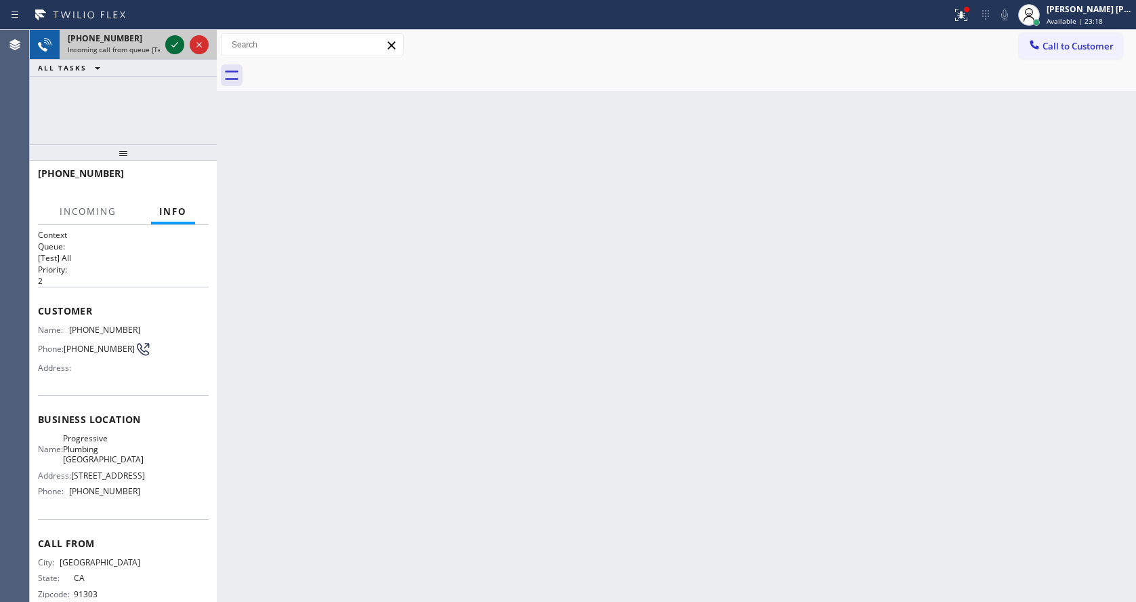
click at [177, 44] on icon at bounding box center [174, 44] width 7 height 5
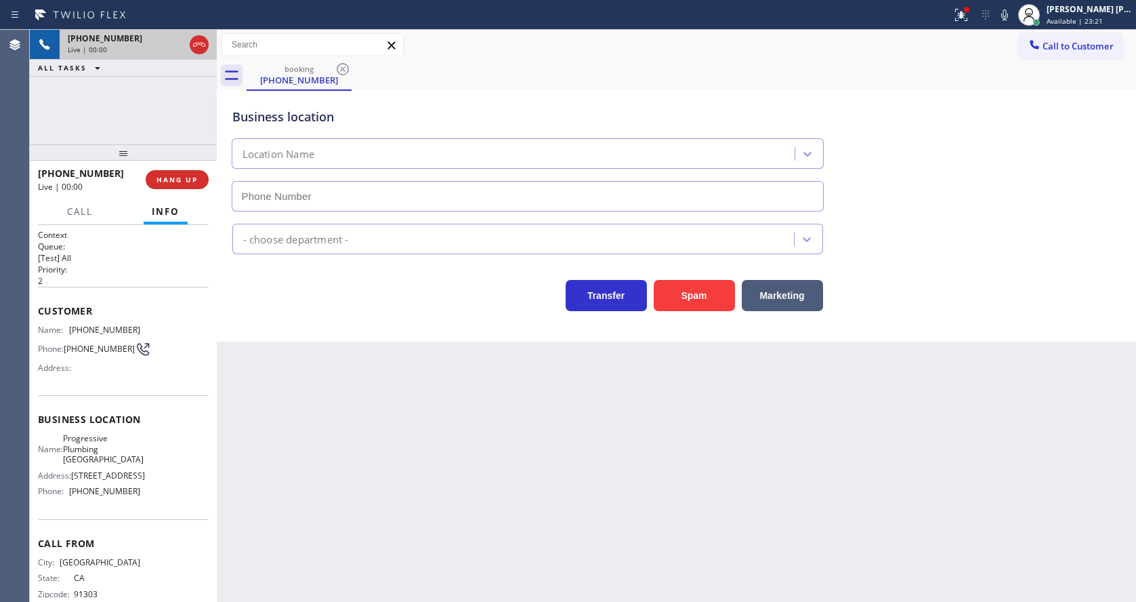
type input "[PHONE_NUMBER]"
click at [370, 410] on div "Back to Dashboard Change Sender ID Customers Technicians Select a contact Outbo…" at bounding box center [676, 316] width 919 height 572
click at [363, 442] on div "Back to Dashboard Change Sender ID Customers Technicians Select a contact Outbo…" at bounding box center [676, 316] width 919 height 572
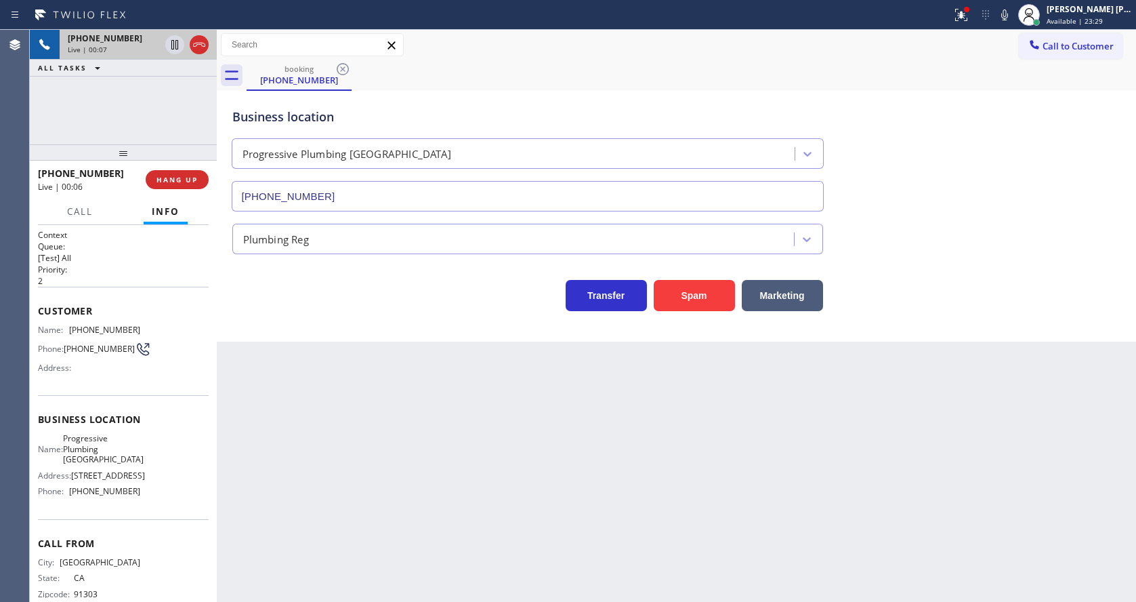
click at [368, 440] on div "Back to Dashboard Change Sender ID Customers Technicians Select a contact Outbo…" at bounding box center [676, 316] width 919 height 572
click at [578, 544] on div "Back to Dashboard Change Sender ID Customers Technicians Select a contact Outbo…" at bounding box center [676, 316] width 919 height 572
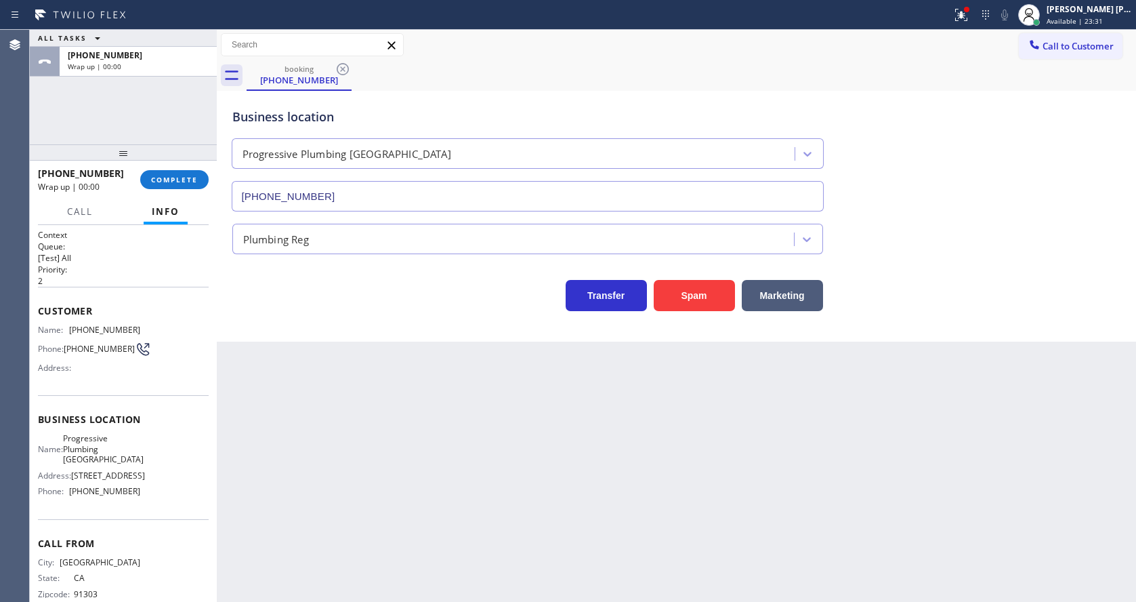
click at [267, 358] on div "Back to Dashboard Change Sender ID Customers Technicians Select a contact Outbo…" at bounding box center [676, 316] width 919 height 572
click at [156, 167] on div "[PHONE_NUMBER] Wrap up | 00:00 COMPLETE" at bounding box center [123, 179] width 171 height 35
click at [159, 170] on button "COMPLETE" at bounding box center [174, 179] width 68 height 19
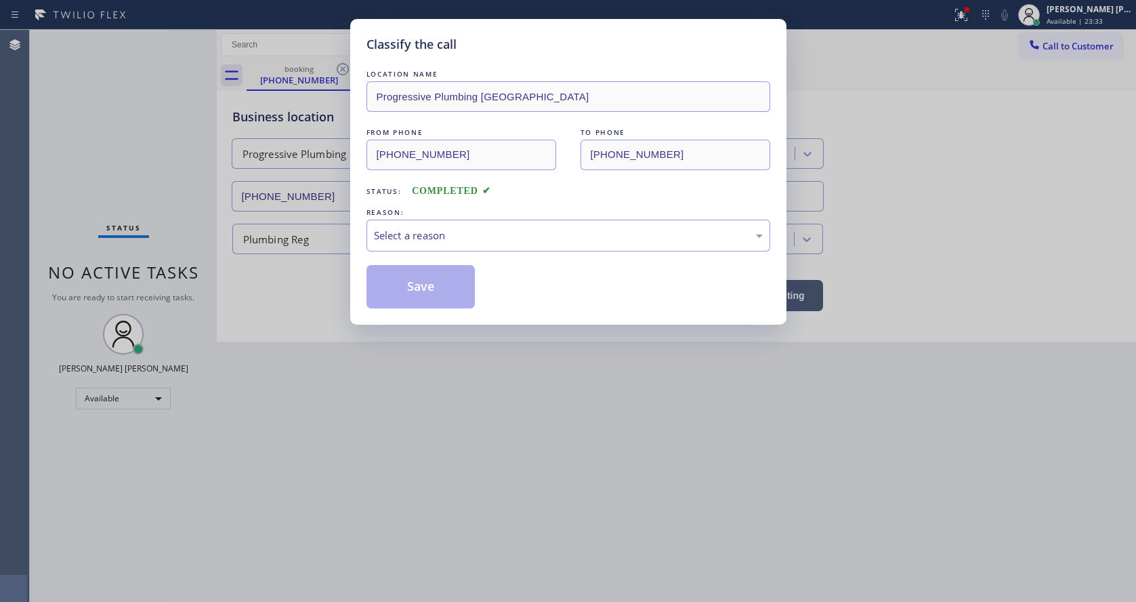
click at [436, 259] on div "LOCATION NAME Progressive Plumbing [GEOGRAPHIC_DATA] FROM PHONE [PHONE_NUMBER] …" at bounding box center [568, 187] width 404 height 241
click at [427, 241] on div "Select a reason" at bounding box center [568, 236] width 389 height 16
click at [417, 290] on button "Save" at bounding box center [420, 286] width 109 height 43
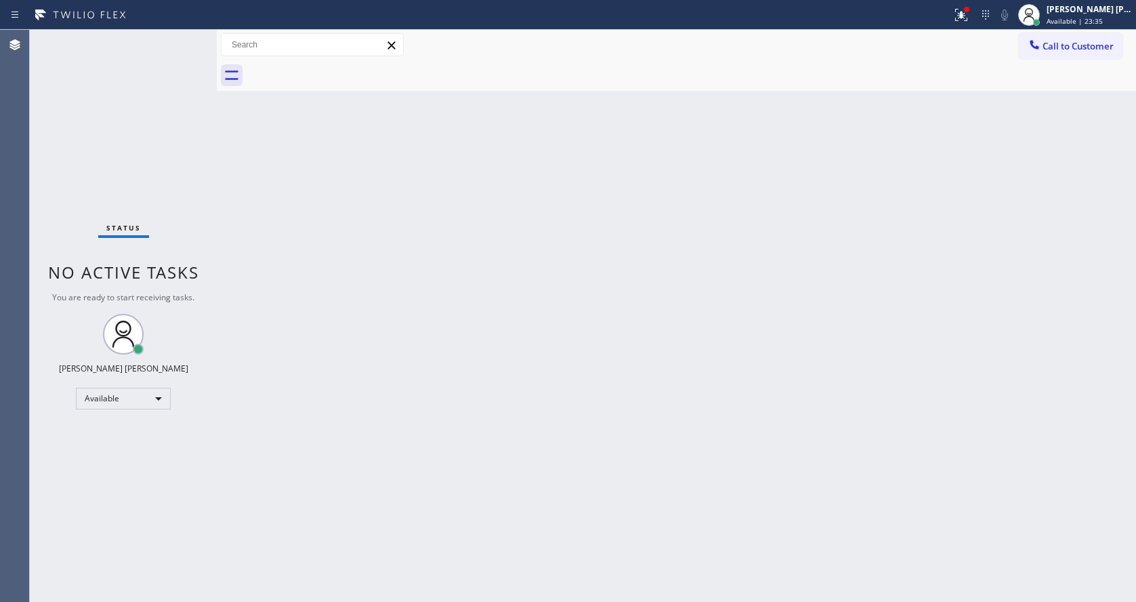
click at [184, 37] on div "Status No active tasks You are ready to start receiving tasks. [PERSON_NAME] [P…" at bounding box center [123, 316] width 187 height 572
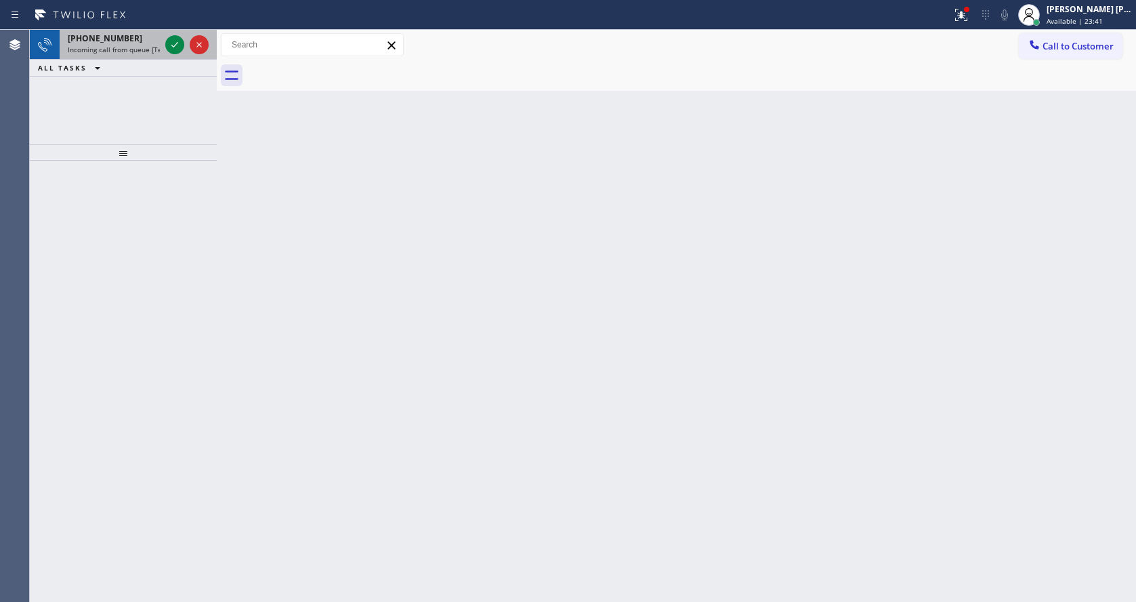
click at [165, 36] on div at bounding box center [187, 45] width 49 height 30
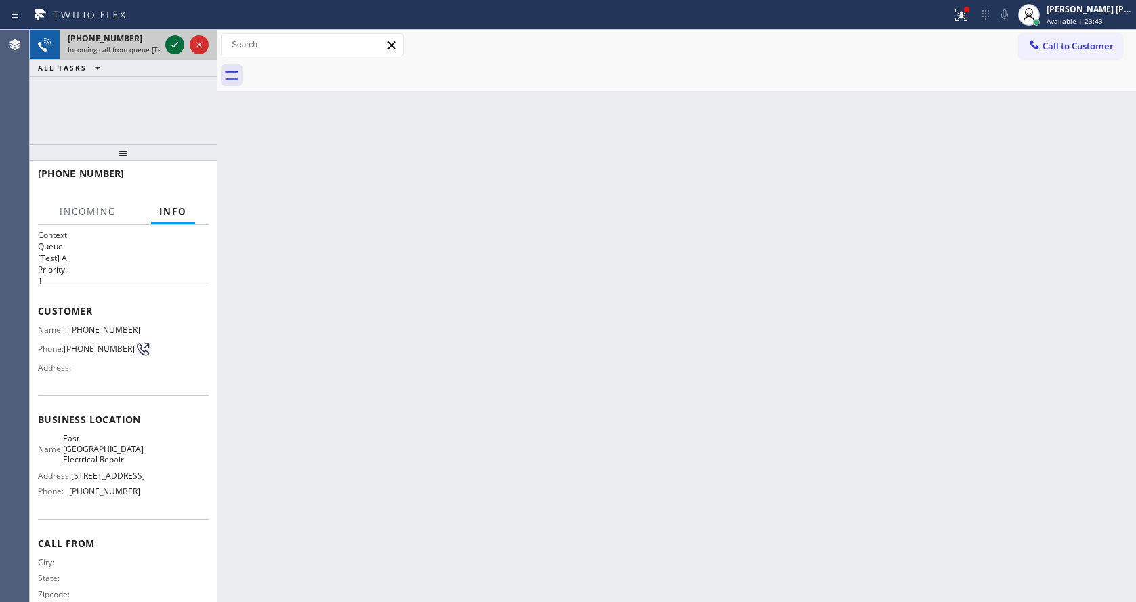
click at [177, 46] on icon at bounding box center [175, 45] width 16 height 16
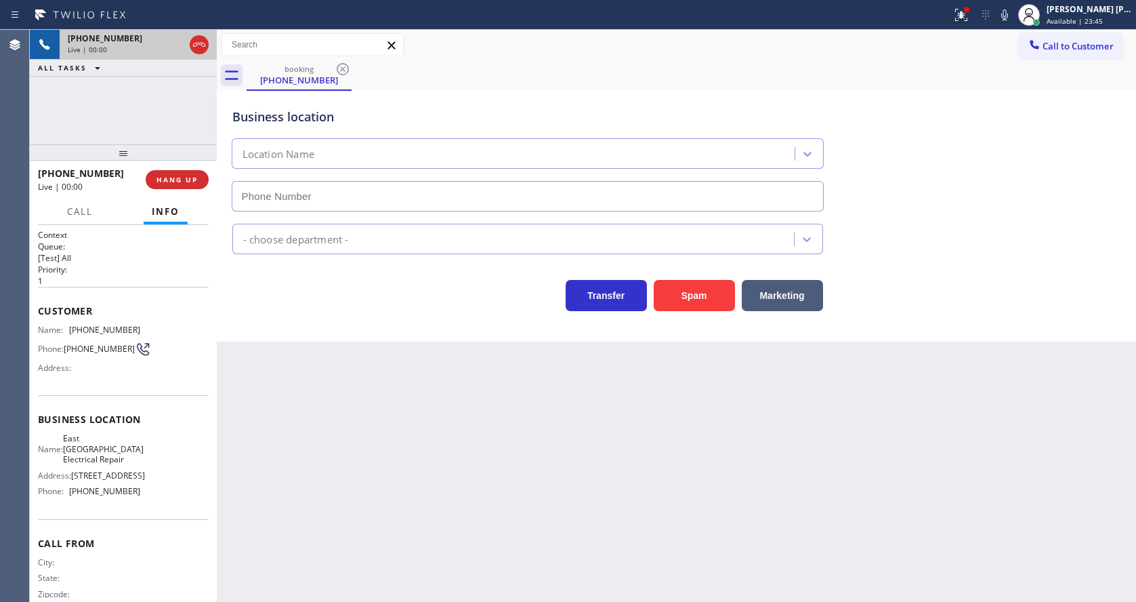
type input "[PHONE_NUMBER]"
click at [470, 467] on div "Back to Dashboard Change Sender ID Customers Technicians Select a contact Outbo…" at bounding box center [676, 316] width 919 height 572
click at [424, 535] on div "Back to Dashboard Change Sender ID Customers Technicians Select a contact Outbo…" at bounding box center [676, 316] width 919 height 572
click at [290, 395] on div "Back to Dashboard Change Sender ID Customers Technicians Select a contact Outbo…" at bounding box center [676, 316] width 919 height 572
click at [938, 366] on div "Back to Dashboard Change Sender ID Customers Technicians Select a contact Outbo…" at bounding box center [676, 316] width 919 height 572
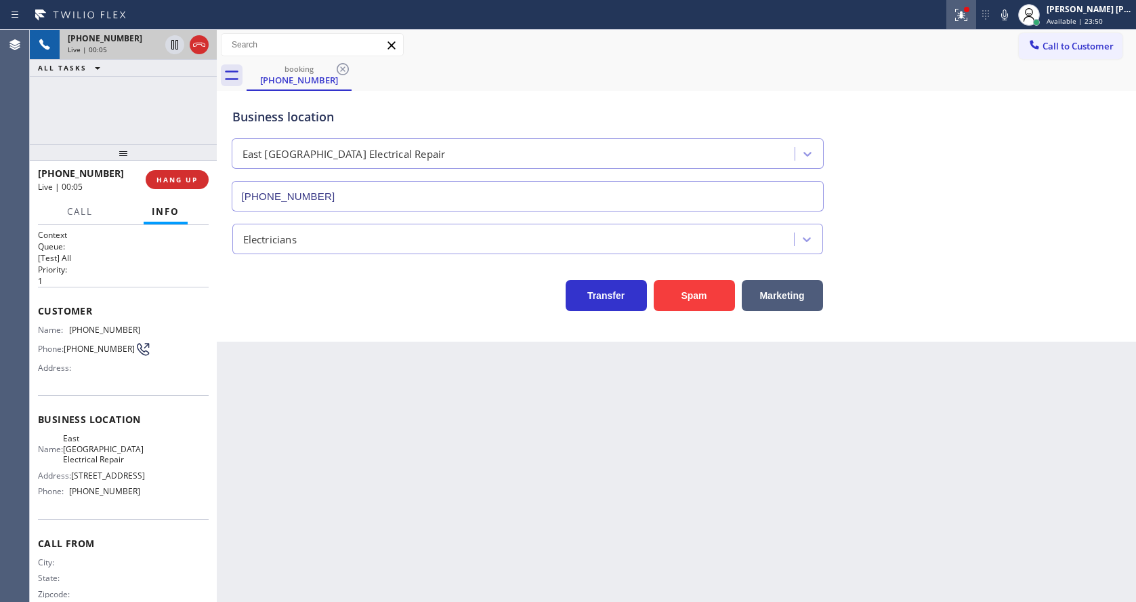
click at [963, 3] on button at bounding box center [961, 15] width 30 height 30
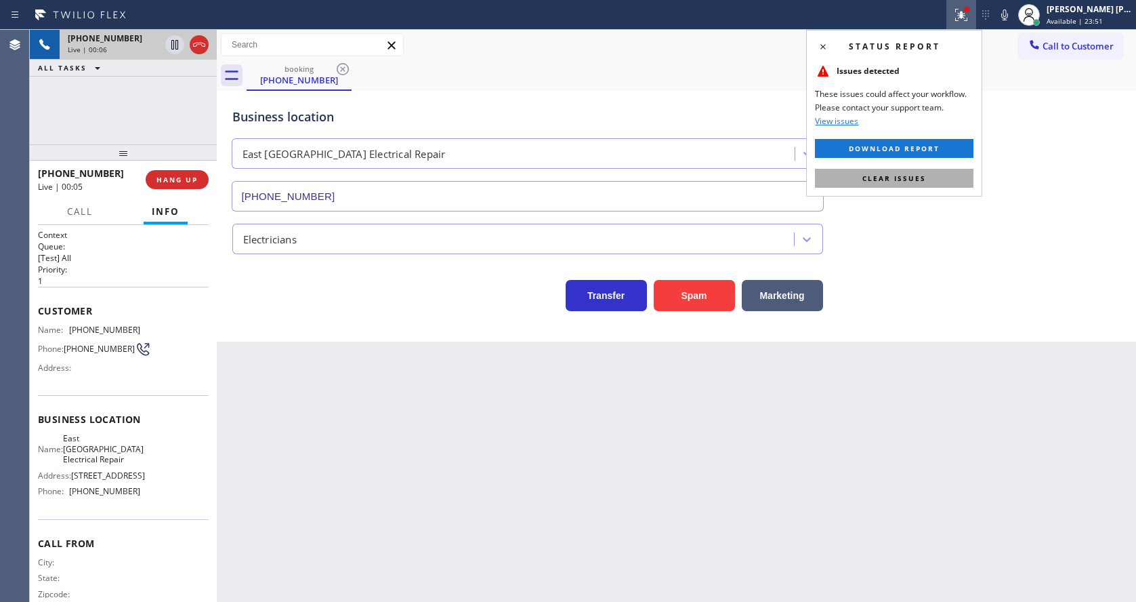
click at [933, 174] on button "Clear issues" at bounding box center [894, 178] width 159 height 19
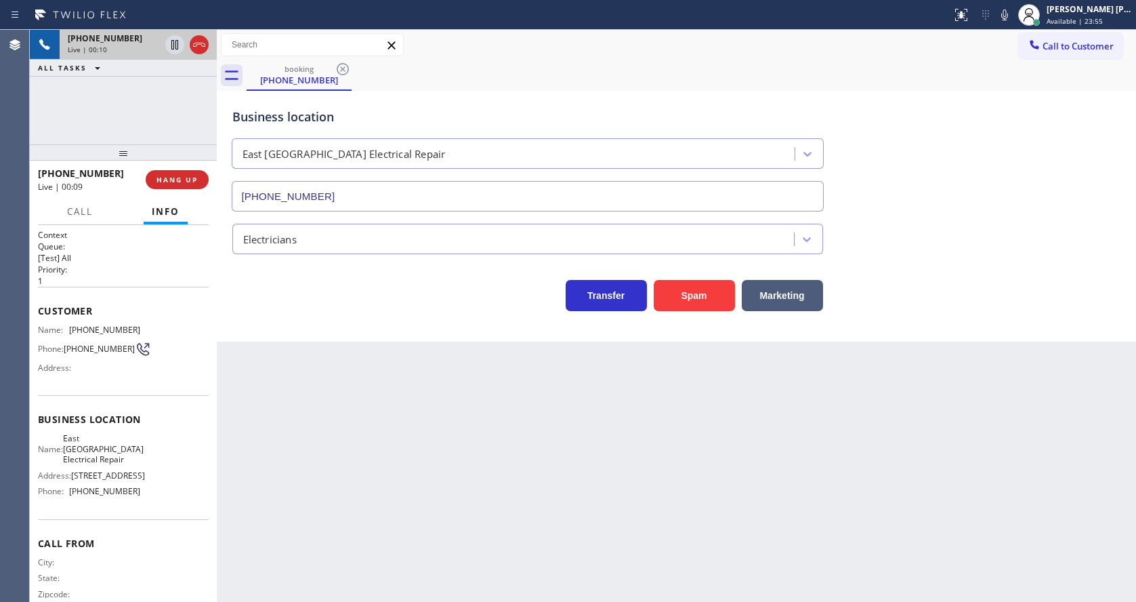
click at [326, 483] on div "Back to Dashboard Change Sender ID Customers Technicians Select a contact Outbo…" at bounding box center [676, 316] width 919 height 572
click at [461, 509] on div "Back to Dashboard Change Sender ID Customers Technicians Select a contact Outbo…" at bounding box center [676, 316] width 919 height 572
click at [492, 506] on div "Back to Dashboard Change Sender ID Customers Technicians Select a contact Outbo…" at bounding box center [676, 316] width 919 height 572
drag, startPoint x: 70, startPoint y: 331, endPoint x: 148, endPoint y: 336, distance: 77.4
click at [148, 336] on div "Name: [PHONE_NUMBER] Phone: [PHONE_NUMBER] Address:" at bounding box center [123, 351] width 171 height 54
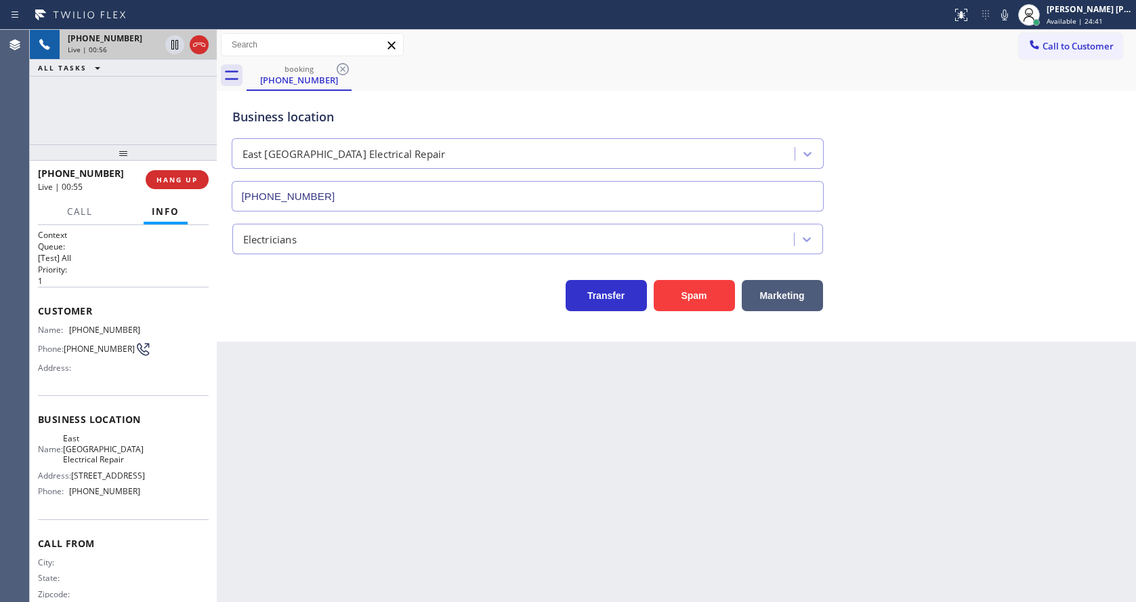
click at [363, 455] on div "Back to Dashboard Change Sender ID Customers Technicians Select a contact Outbo…" at bounding box center [676, 316] width 919 height 572
click at [113, 425] on span "Business location" at bounding box center [123, 419] width 171 height 13
drag, startPoint x: 68, startPoint y: 444, endPoint x: 155, endPoint y: 458, distance: 87.8
click at [155, 458] on div "Name: [GEOGRAPHIC_DATA] Electrical Repair Address: [STREET_ADDRESS] Phone: [PHO…" at bounding box center [123, 467] width 171 height 68
click at [381, 464] on div "Back to Dashboard Change Sender ID Customers Technicians Select a contact Outbo…" at bounding box center [676, 316] width 919 height 572
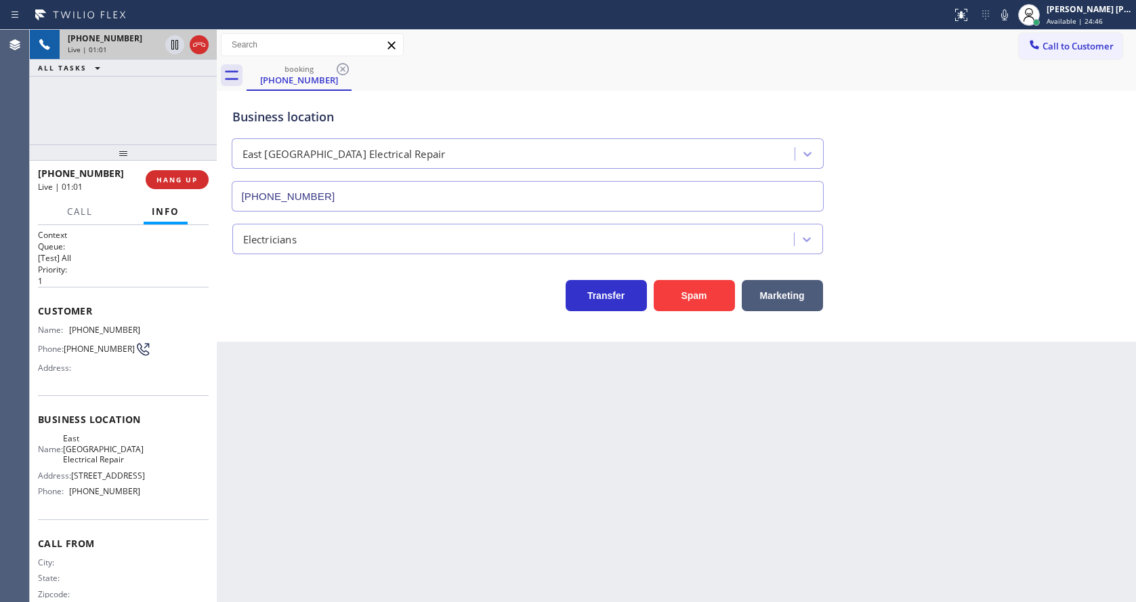
click at [62, 458] on div "Name: [GEOGRAPHIC_DATA] Electrical Repair" at bounding box center [89, 448] width 102 height 31
drag, startPoint x: 69, startPoint y: 506, endPoint x: 145, endPoint y: 507, distance: 75.9
click at [145, 501] on div "Name: [GEOGRAPHIC_DATA] Electrical Repair Address: [STREET_ADDRESS] Phone: [PHO…" at bounding box center [123, 467] width 171 height 68
click at [360, 490] on div "Back to Dashboard Change Sender ID Customers Technicians Select a contact Outbo…" at bounding box center [676, 316] width 919 height 572
click at [578, 451] on div "Back to Dashboard Change Sender ID Customers Technicians Select a contact Outbo…" at bounding box center [676, 316] width 919 height 572
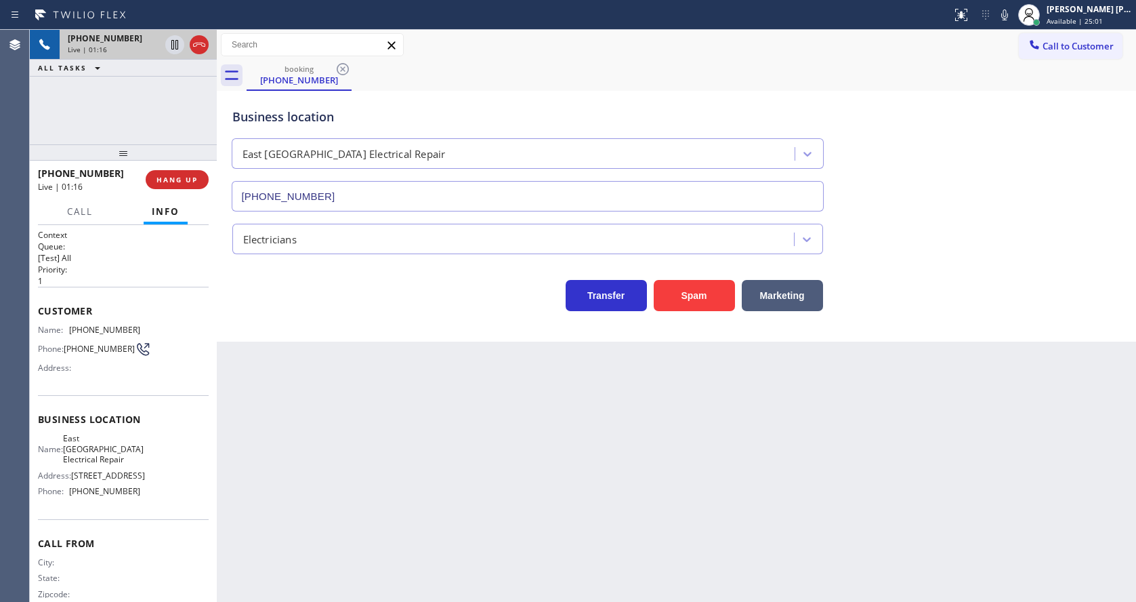
click at [324, 423] on div "Back to Dashboard Change Sender ID Customers Technicians Select a contact Outbo…" at bounding box center [676, 316] width 919 height 572
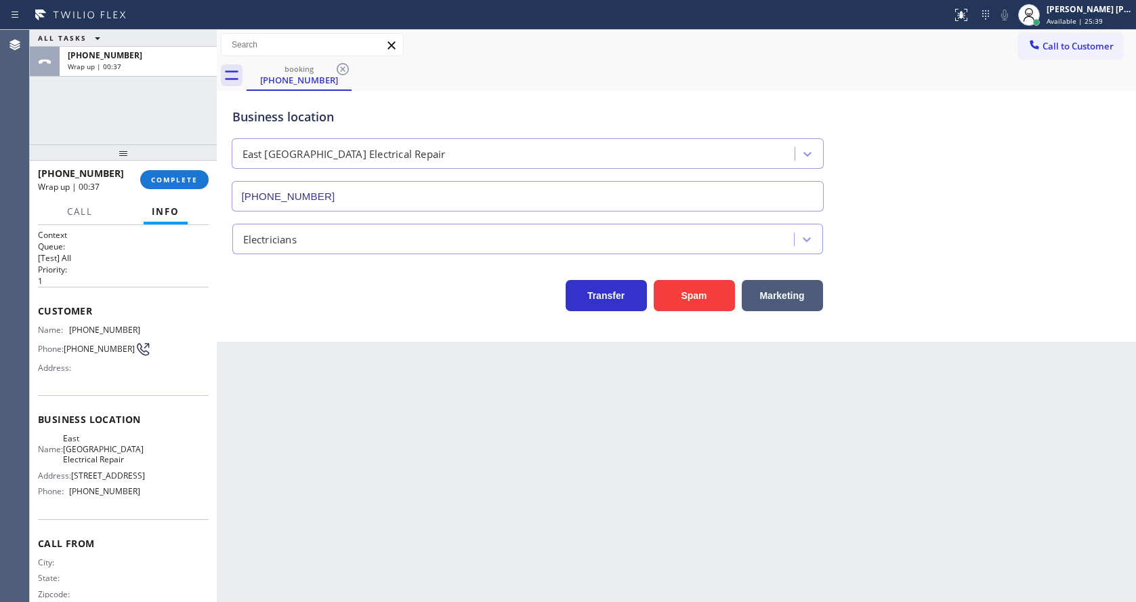
click at [608, 408] on div "Back to Dashboard Change Sender ID Customers Technicians Select a contact Outbo…" at bounding box center [676, 316] width 919 height 572
click at [163, 173] on button "COMPLETE" at bounding box center [174, 179] width 68 height 19
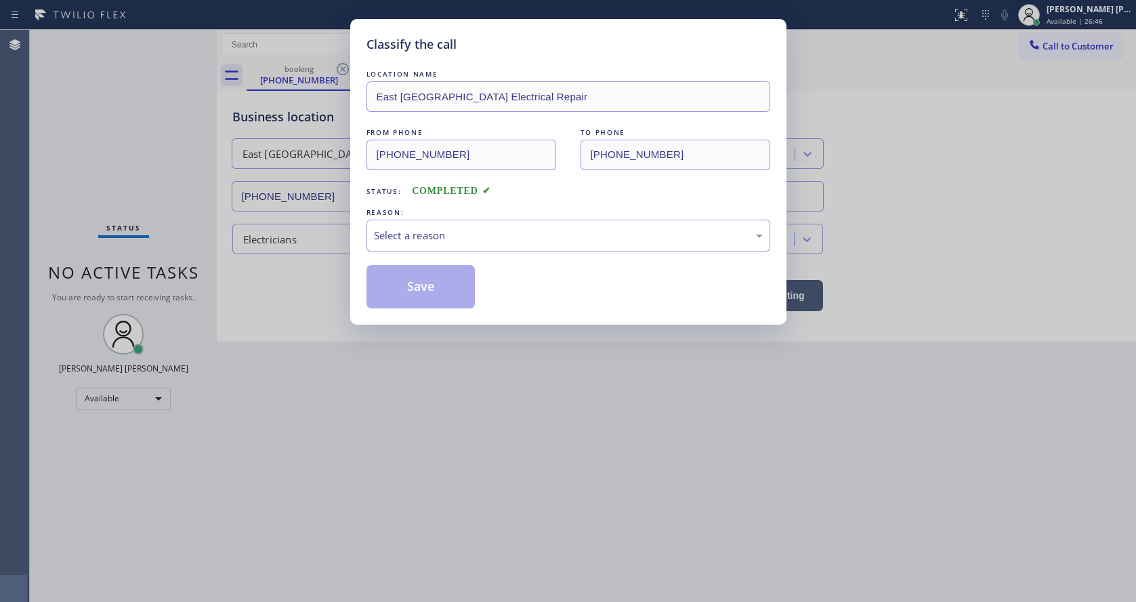
click at [426, 238] on div "Select a reason" at bounding box center [568, 236] width 389 height 16
click at [413, 280] on button "Save" at bounding box center [420, 286] width 109 height 43
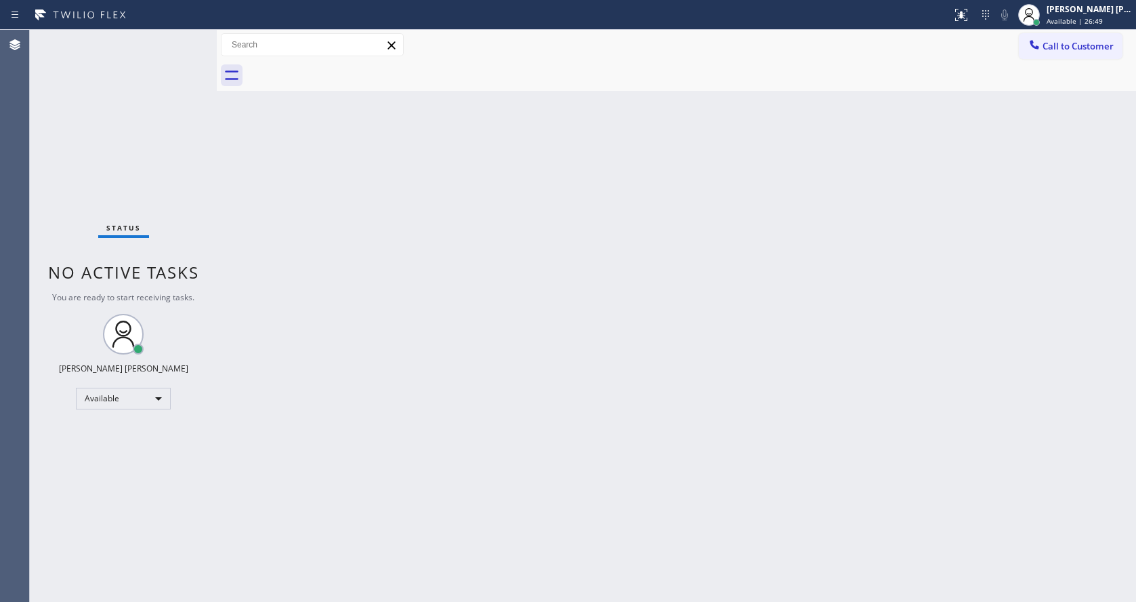
click at [186, 37] on div "Status No active tasks You are ready to start receiving tasks. [PERSON_NAME] [P…" at bounding box center [123, 316] width 187 height 572
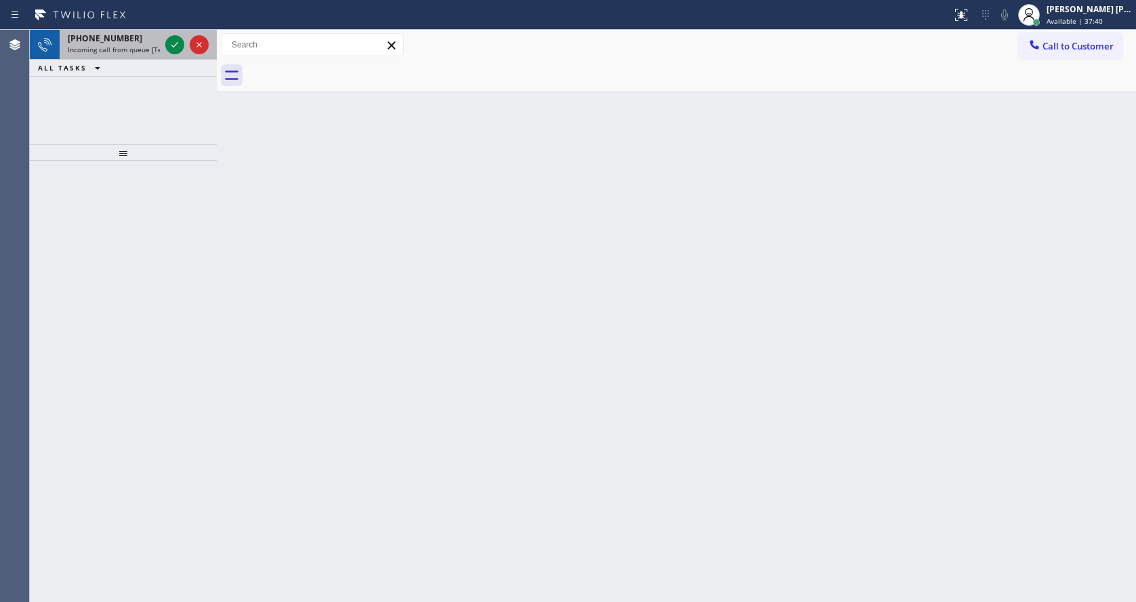
click at [138, 57] on div "[PHONE_NUMBER] Incoming call from queue [Test] All" at bounding box center [111, 45] width 103 height 30
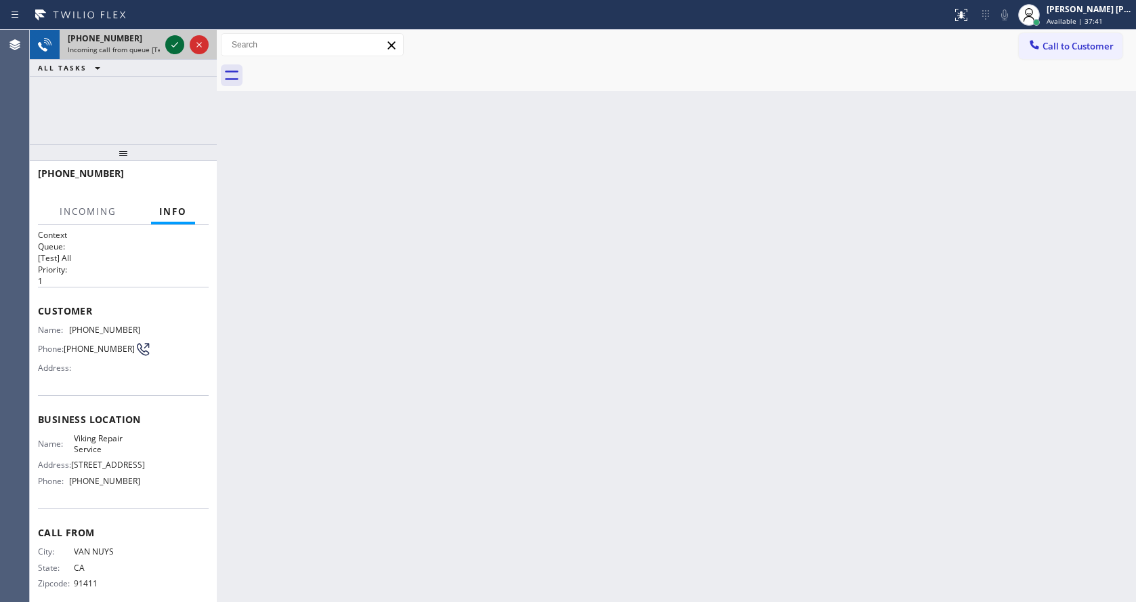
click at [169, 51] on icon at bounding box center [175, 45] width 16 height 16
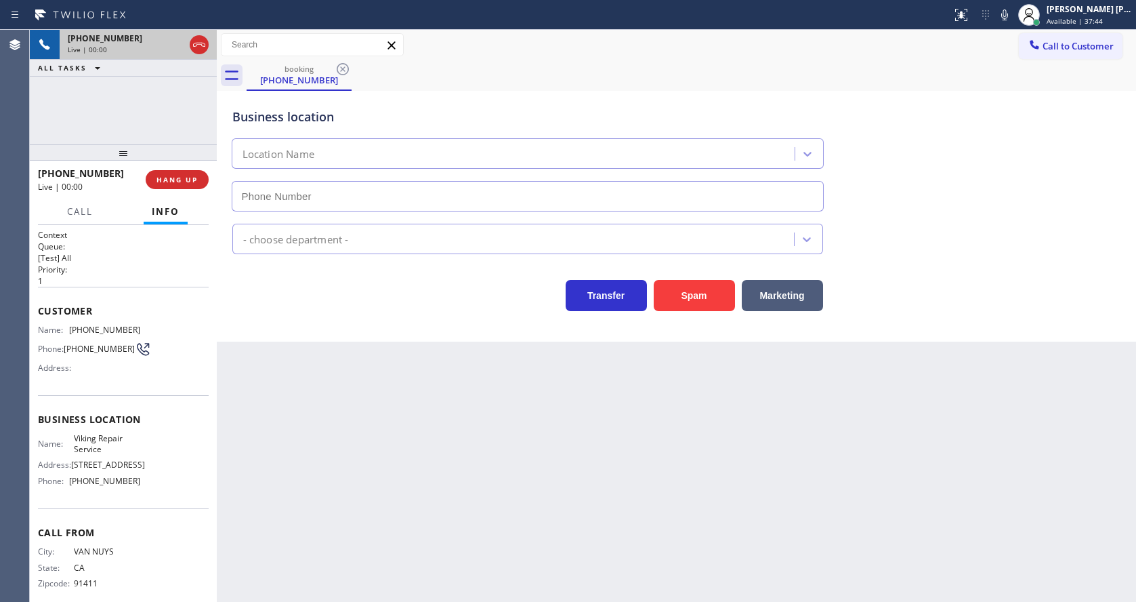
type input "[PHONE_NUMBER]"
click at [371, 356] on div "Back to Dashboard Change Sender ID Customers Technicians Select a contact Outbo…" at bounding box center [676, 316] width 919 height 572
click at [350, 446] on div "Back to Dashboard Change Sender ID Customers Technicians Select a contact Outbo…" at bounding box center [676, 316] width 919 height 572
click at [308, 313] on div "Business location Viking Repair Service [PHONE_NUMBER] Appliance Repair High En…" at bounding box center [676, 216] width 919 height 251
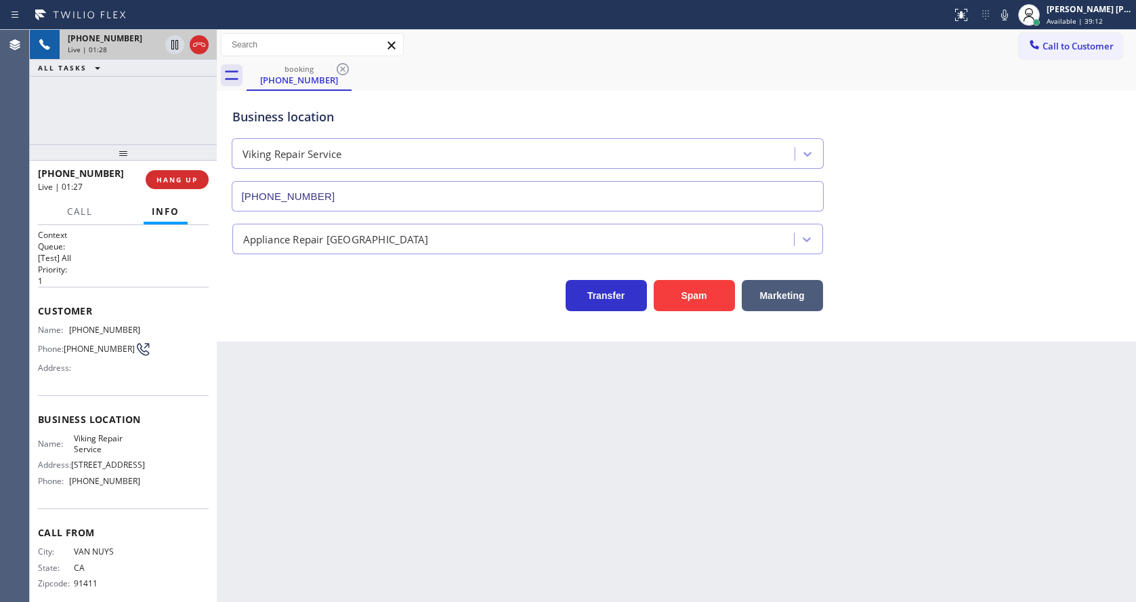
click at [145, 354] on div "Name: [PHONE_NUMBER] Phone: [PHONE_NUMBER] Address:" at bounding box center [123, 351] width 171 height 54
drag, startPoint x: 68, startPoint y: 326, endPoint x: 139, endPoint y: 333, distance: 70.8
click at [139, 333] on div "Name: [PHONE_NUMBER] Phone: [PHONE_NUMBER] Address:" at bounding box center [123, 351] width 171 height 54
click at [291, 419] on div "Back to Dashboard Change Sender ID Customers Technicians Select a contact Outbo…" at bounding box center [676, 316] width 919 height 572
click at [140, 417] on span "Business location" at bounding box center [123, 419] width 171 height 13
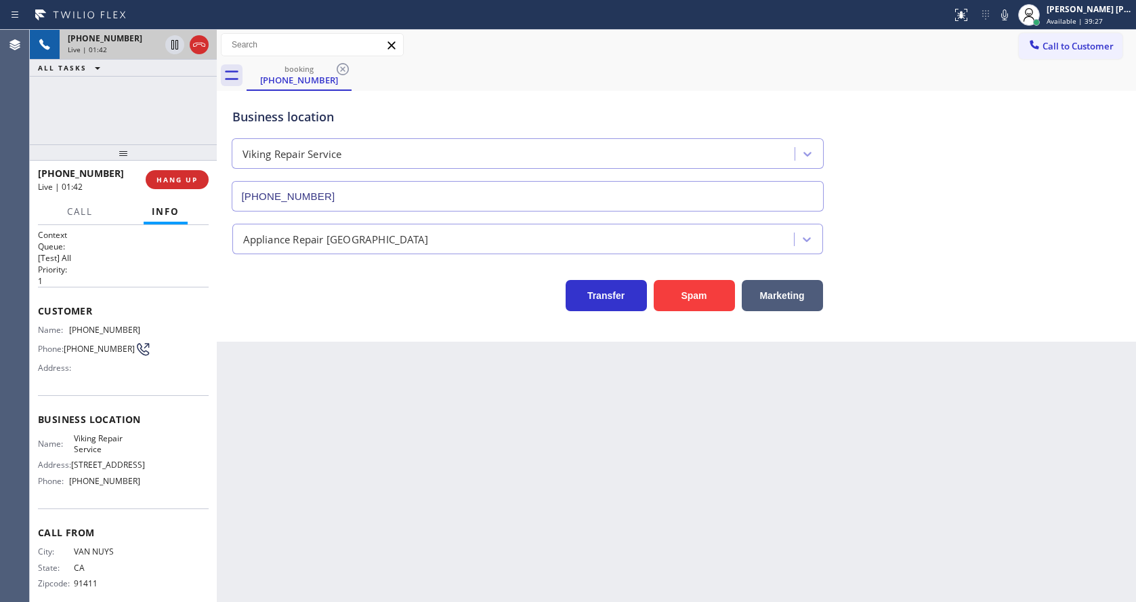
click at [150, 416] on div "Business location Name: Viking Repair Service Address: [STREET_ADDRESS] Phone: …" at bounding box center [123, 451] width 171 height 113
drag, startPoint x: 68, startPoint y: 441, endPoint x: 102, endPoint y: 449, distance: 34.8
click at [102, 449] on div "Name: Viking Repair Service" at bounding box center [89, 443] width 102 height 21
click at [262, 457] on div "Back to Dashboard Change Sender ID Customers Technicians Select a contact Outbo…" at bounding box center [676, 316] width 919 height 572
click at [279, 564] on div "Back to Dashboard Change Sender ID Customers Technicians Select a contact Outbo…" at bounding box center [676, 316] width 919 height 572
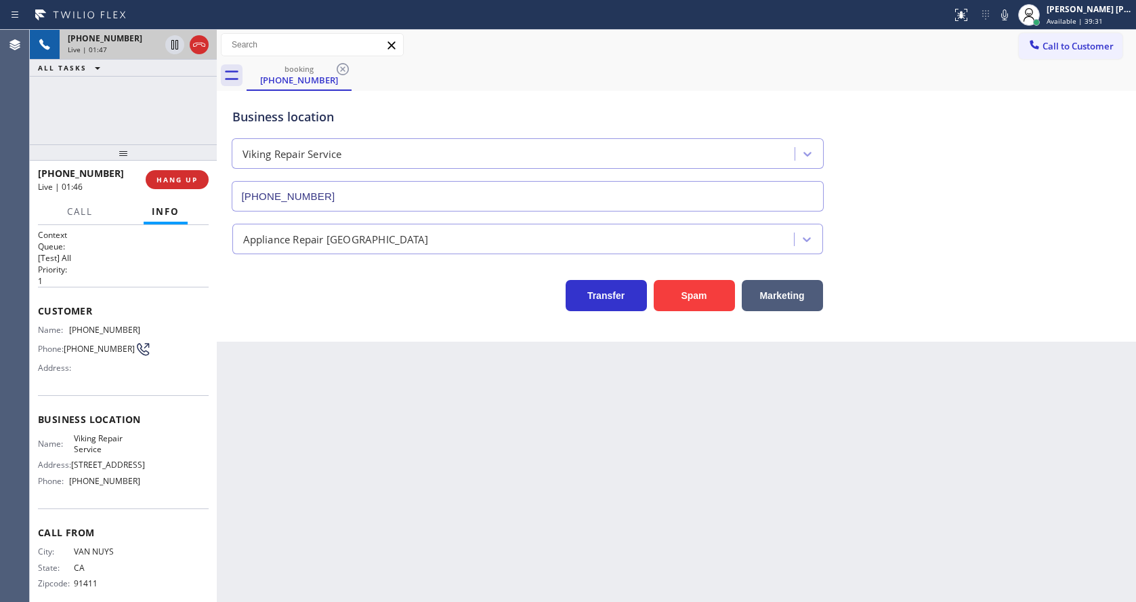
click at [122, 450] on span "Viking Repair Service" at bounding box center [107, 443] width 67 height 21
drag, startPoint x: 65, startPoint y: 487, endPoint x: 166, endPoint y: 490, distance: 101.0
click at [166, 490] on div "Name: Viking Repair Service Address: [STREET_ADDRESS] Phone: [PHONE_NUMBER]" at bounding box center [123, 462] width 171 height 58
click at [316, 492] on div "Back to Dashboard Change Sender ID Customers Technicians Select a contact Outbo…" at bounding box center [676, 316] width 919 height 572
click at [647, 536] on div "Back to Dashboard Change Sender ID Customers Technicians Select a contact Outbo…" at bounding box center [676, 316] width 919 height 572
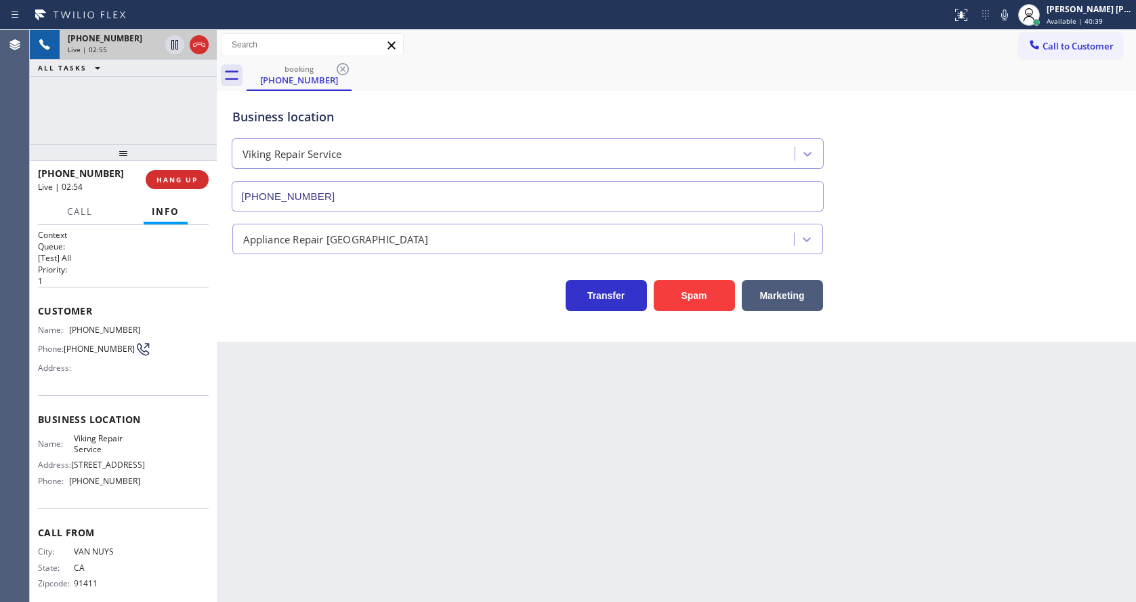
click at [331, 325] on div "Business location Viking Repair Service [PHONE_NUMBER] Appliance Repair High En…" at bounding box center [676, 216] width 919 height 251
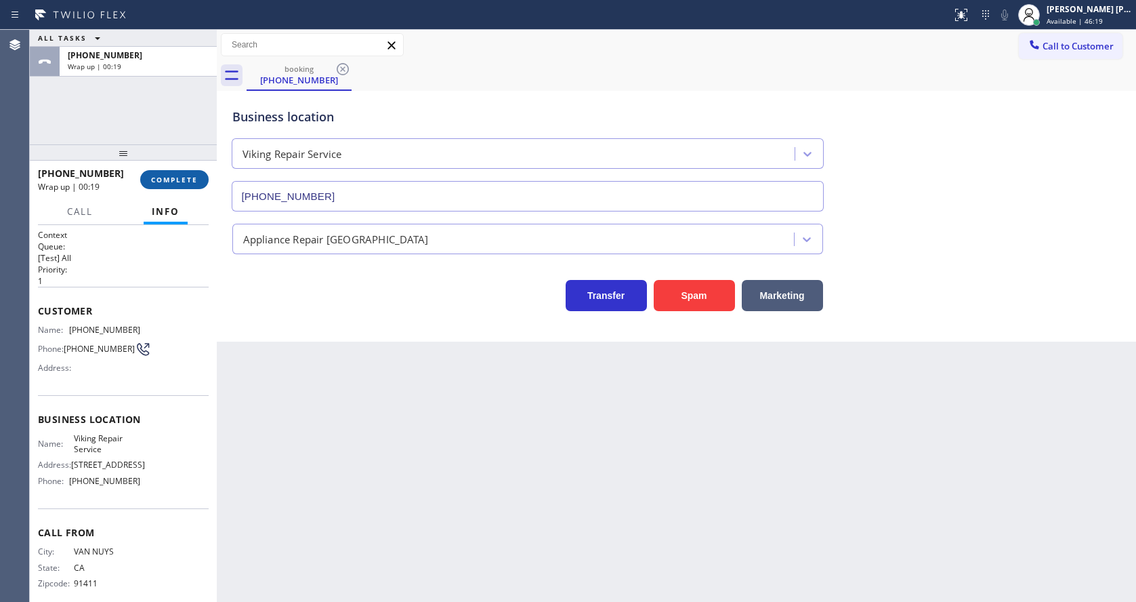
click at [169, 177] on span "COMPLETE" at bounding box center [174, 179] width 47 height 9
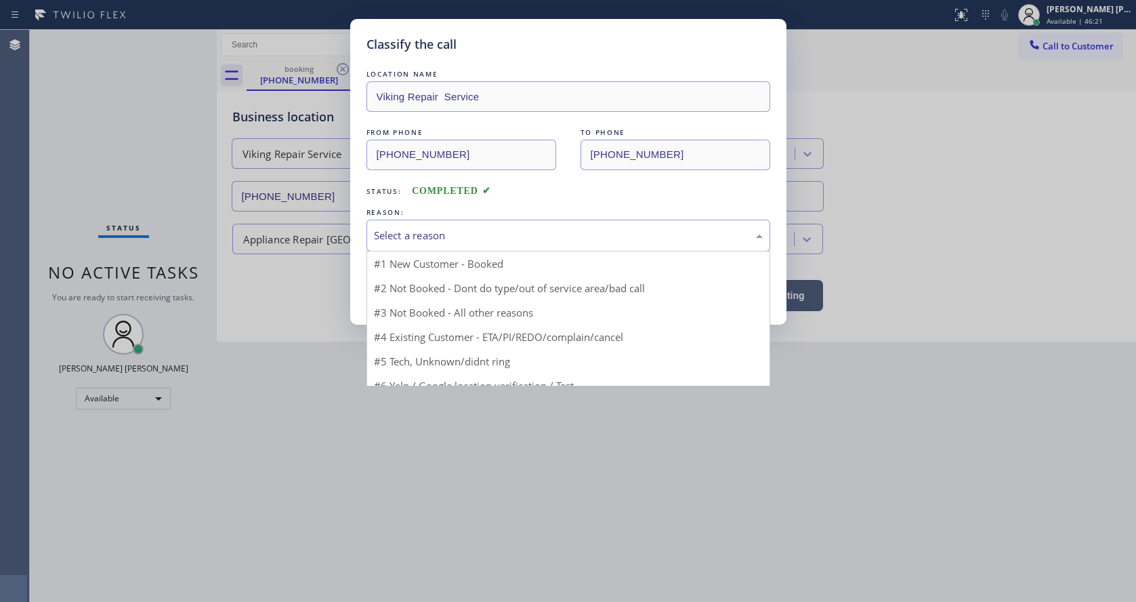
click at [413, 249] on div "Select a reason" at bounding box center [568, 235] width 404 height 32
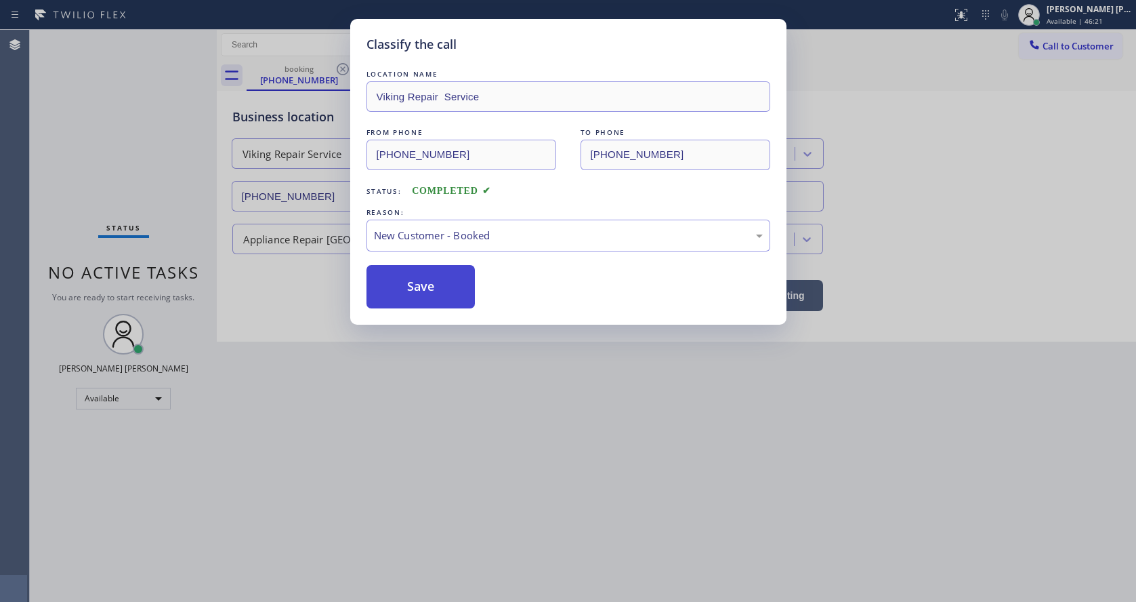
click at [407, 294] on button "Save" at bounding box center [420, 286] width 109 height 43
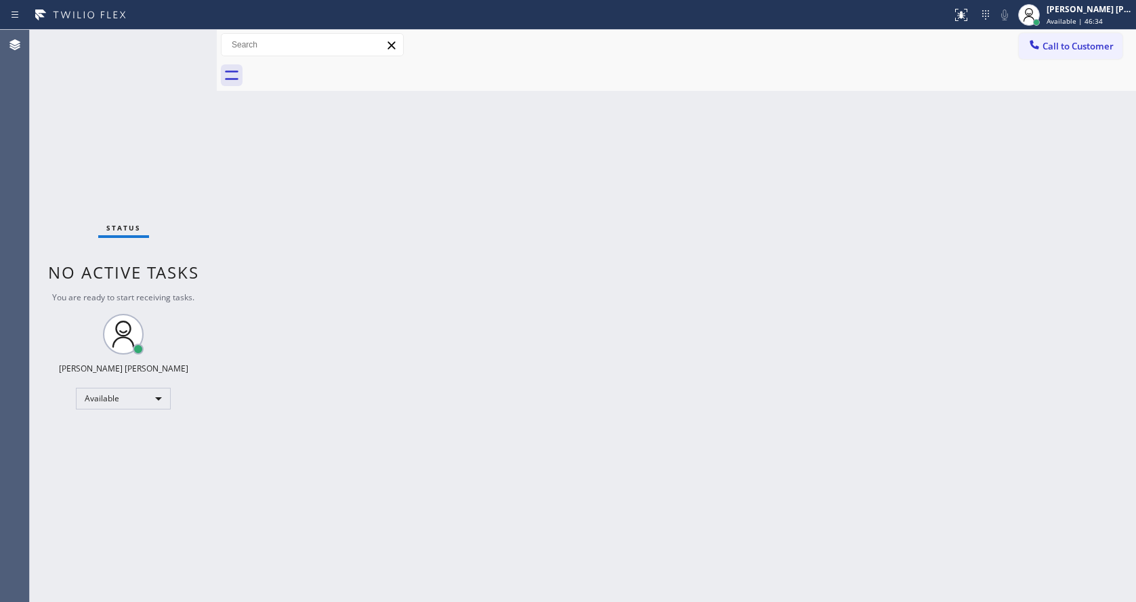
click at [244, 273] on div "Back to Dashboard Change Sender ID Customers Technicians Select a contact Outbo…" at bounding box center [676, 316] width 919 height 572
click at [611, 425] on div "Back to Dashboard Change Sender ID Customers Technicians Select a contact Outbo…" at bounding box center [676, 316] width 919 height 572
drag, startPoint x: 340, startPoint y: 316, endPoint x: 333, endPoint y: 316, distance: 7.5
click at [340, 316] on div "Back to Dashboard Change Sender ID Customers Technicians Select a contact Outbo…" at bounding box center [676, 316] width 919 height 572
click at [776, 289] on div "Back to Dashboard Change Sender ID Customers Technicians Select a contact Outbo…" at bounding box center [676, 316] width 919 height 572
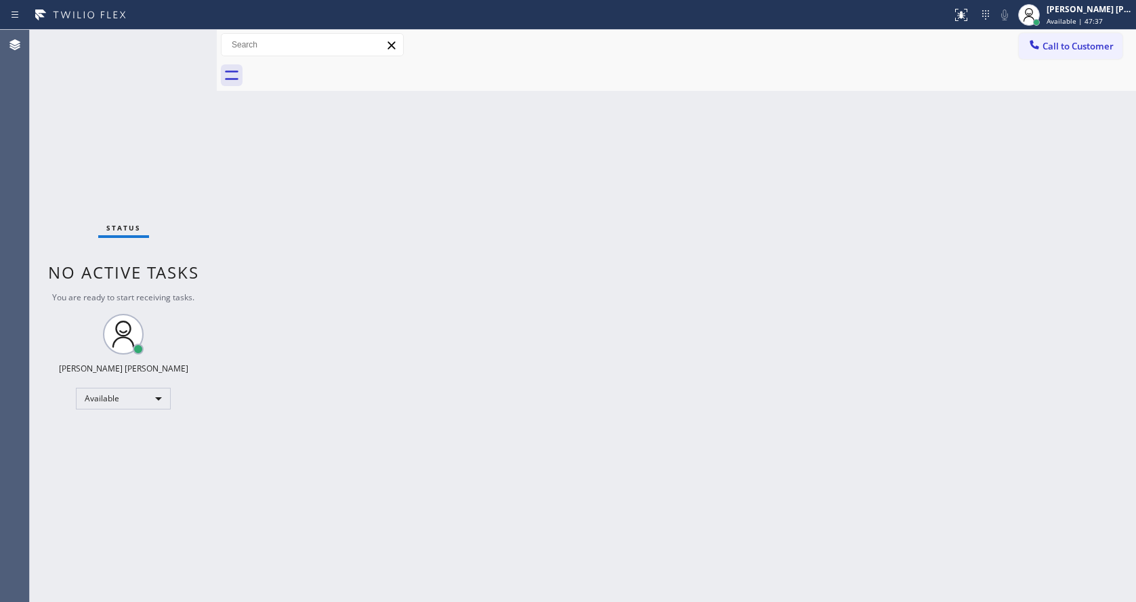
click at [226, 224] on div "Back to Dashboard Change Sender ID Customers Technicians Select a contact Outbo…" at bounding box center [676, 316] width 919 height 572
click at [337, 353] on div "Back to Dashboard Change Sender ID Customers Technicians Select a contact Outbo…" at bounding box center [676, 316] width 919 height 572
click at [599, 366] on div "Back to Dashboard Change Sender ID Customers Technicians Select a contact Outbo…" at bounding box center [676, 316] width 919 height 572
click at [182, 33] on div "Status No active tasks You are ready to start receiving tasks. [PERSON_NAME] [P…" at bounding box center [123, 316] width 187 height 572
drag, startPoint x: 253, startPoint y: 251, endPoint x: 256, endPoint y: 242, distance: 9.9
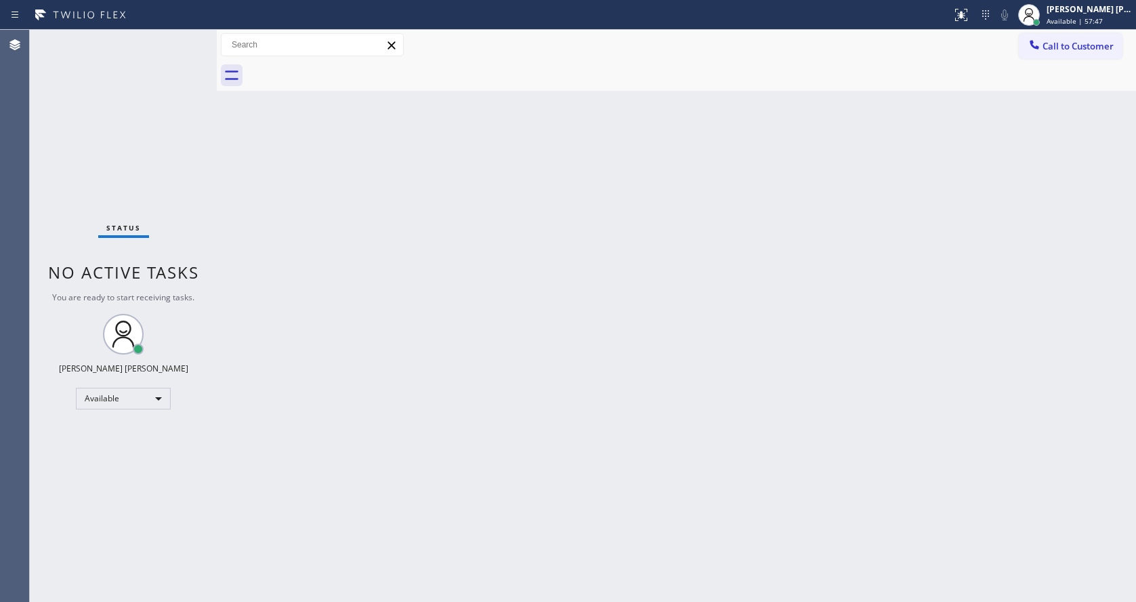
click at [253, 251] on div "Back to Dashboard Change Sender ID Customers Technicians Select a contact Outbo…" at bounding box center [676, 316] width 919 height 572
click at [185, 34] on div "Status No active tasks You are ready to start receiving tasks. [PERSON_NAME] [P…" at bounding box center [123, 316] width 187 height 572
click at [247, 222] on div "Back to Dashboard Change Sender ID Customers Technicians Select a contact Outbo…" at bounding box center [676, 316] width 919 height 572
click at [186, 33] on div "Status No active tasks You are ready to start receiving tasks. [PERSON_NAME] [P…" at bounding box center [123, 316] width 187 height 572
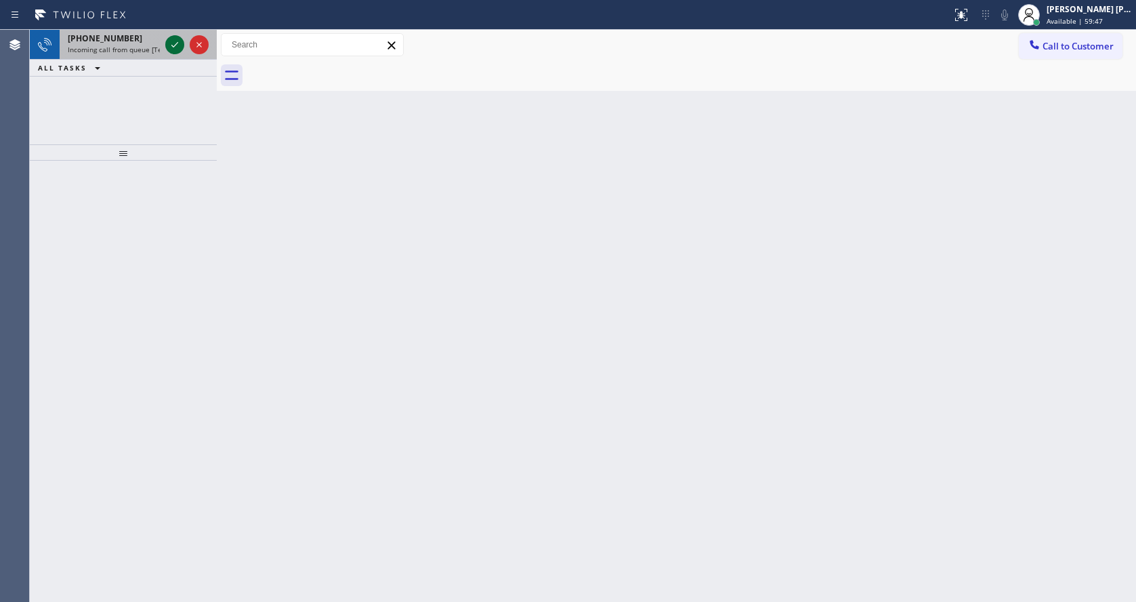
click at [172, 44] on icon at bounding box center [175, 45] width 16 height 16
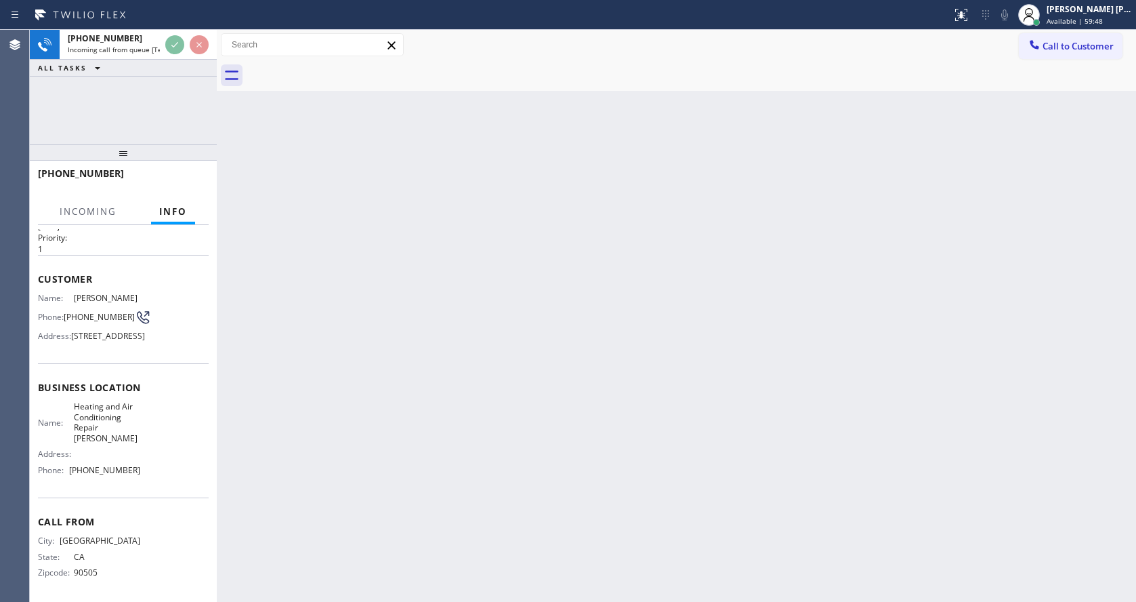
scroll to position [60, 0]
click at [477, 386] on div "Back to Dashboard Change Sender ID Customers Technicians Select a contact Outbo…" at bounding box center [676, 316] width 919 height 572
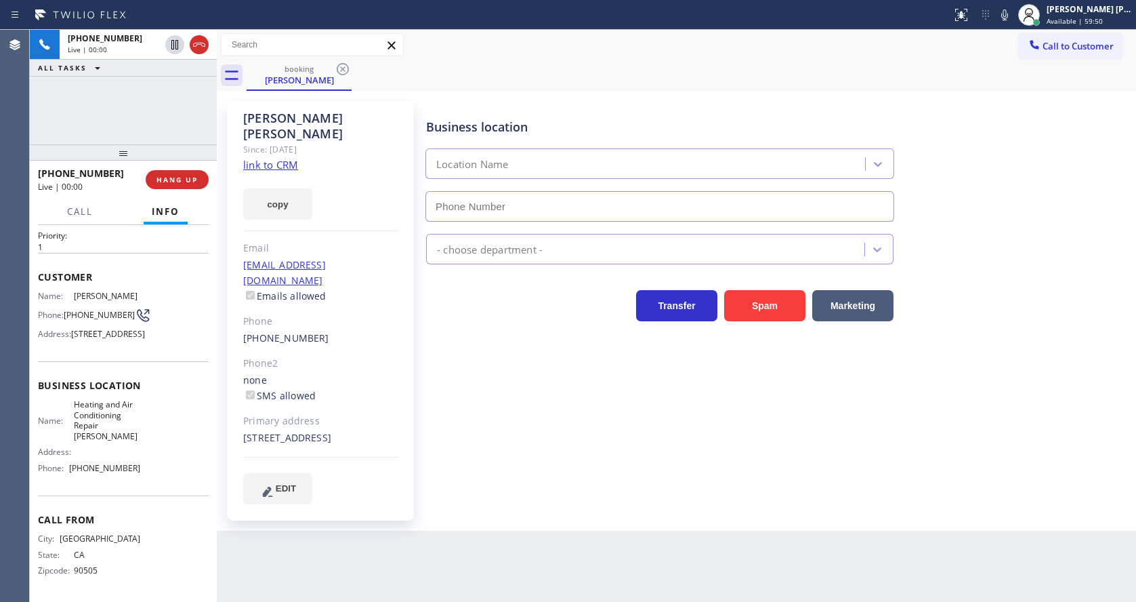
type input "[PHONE_NUMBER]"
click at [477, 386] on div "Business location Heating and Air Conditioning Repair [PERSON_NAME] [PHONE_NUMB…" at bounding box center [777, 302] width 709 height 396
click at [287, 158] on link "link to CRM" at bounding box center [270, 165] width 55 height 14
click at [530, 408] on div "Business location Heating and Air Conditioning Repair [PERSON_NAME] [PHONE_NUMB…" at bounding box center [777, 302] width 709 height 396
click at [381, 376] on div "[PERSON_NAME] Since: [DATE] link to CRM copy Email [EMAIL_ADDRESS][DOMAIN_NAME]…" at bounding box center [320, 310] width 187 height 419
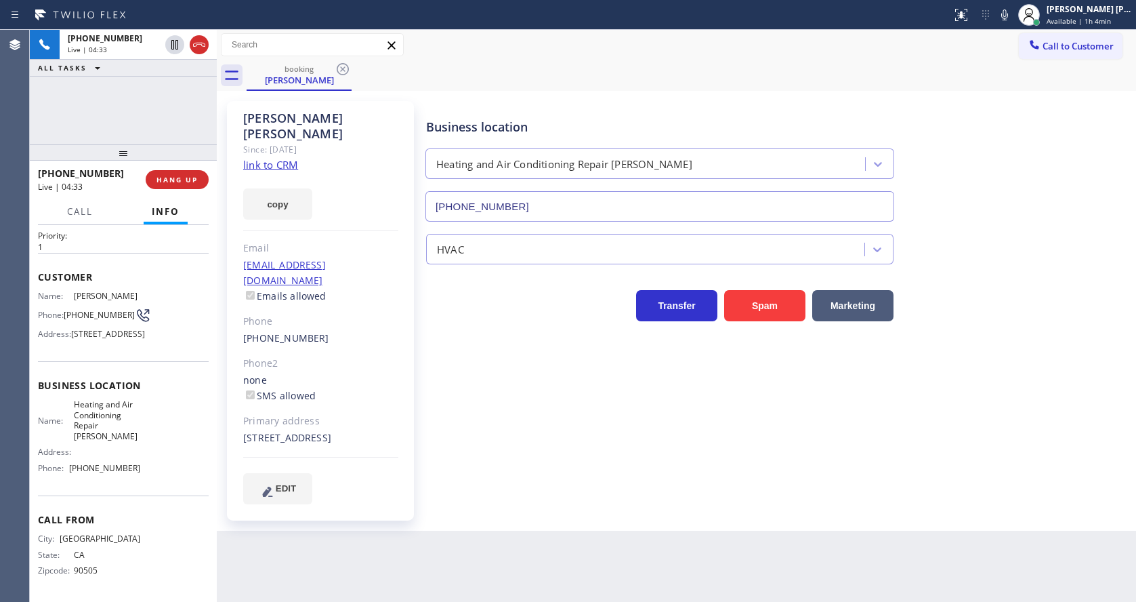
click at [553, 435] on div "Business location Heating and Air Conditioning Repair [PERSON_NAME] [PHONE_NUMB…" at bounding box center [777, 302] width 709 height 396
drag, startPoint x: 65, startPoint y: 283, endPoint x: 105, endPoint y: 298, distance: 42.7
click at [105, 307] on div "Phone: [PHONE_NUMBER]" at bounding box center [89, 315] width 102 height 16
drag, startPoint x: 72, startPoint y: 413, endPoint x: 134, endPoint y: 436, distance: 66.7
click at [134, 436] on span "Heating and Air Conditioning Repair [PERSON_NAME]" at bounding box center [107, 420] width 67 height 42
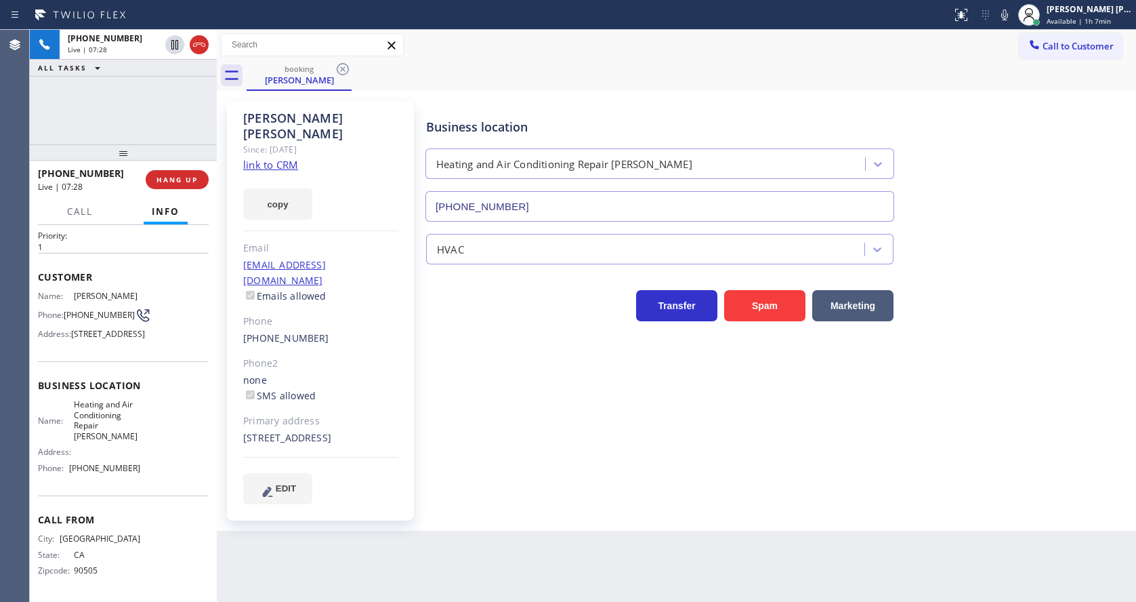
click at [41, 499] on div "Call From City: [GEOGRAPHIC_DATA]: [US_STATE] Zipcode: 90505" at bounding box center [123, 546] width 171 height 102
drag, startPoint x: 69, startPoint y: 468, endPoint x: 145, endPoint y: 477, distance: 76.4
click at [145, 477] on div "Name: Heating and Air Conditioning Repair [PERSON_NAME] Address: Phone: [PHONE_…" at bounding box center [123, 438] width 171 height 79
click at [549, 449] on div "Business location Heating and Air Conditioning Repair [PERSON_NAME] [PHONE_NUMB…" at bounding box center [777, 302] width 709 height 396
click at [1007, 16] on icon at bounding box center [1004, 15] width 16 height 16
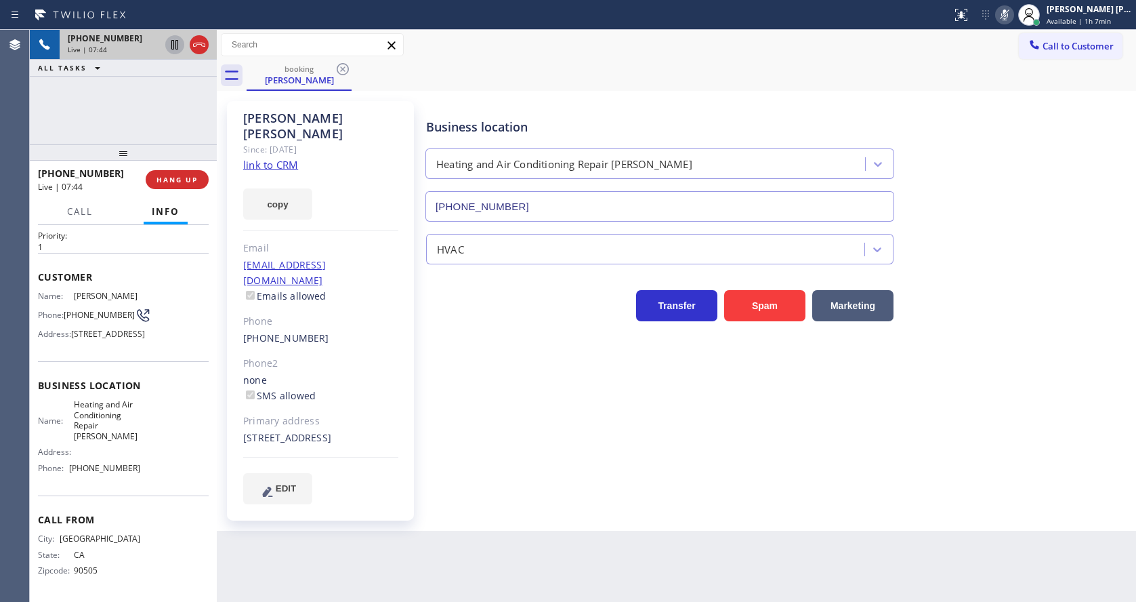
click at [170, 37] on icon at bounding box center [175, 45] width 16 height 16
click at [505, 378] on div "Business location Heating and Air Conditioning Repair [PERSON_NAME] [PHONE_NUMB…" at bounding box center [777, 302] width 709 height 396
click at [557, 520] on div "Back to Dashboard Change Sender ID Customers Technicians Select a contact Outbo…" at bounding box center [676, 316] width 919 height 572
click at [511, 486] on div "Business location Heating and Air Conditioning Repair [PERSON_NAME] [PHONE_NUMB…" at bounding box center [777, 315] width 709 height 423
click at [177, 41] on icon at bounding box center [174, 44] width 9 height 9
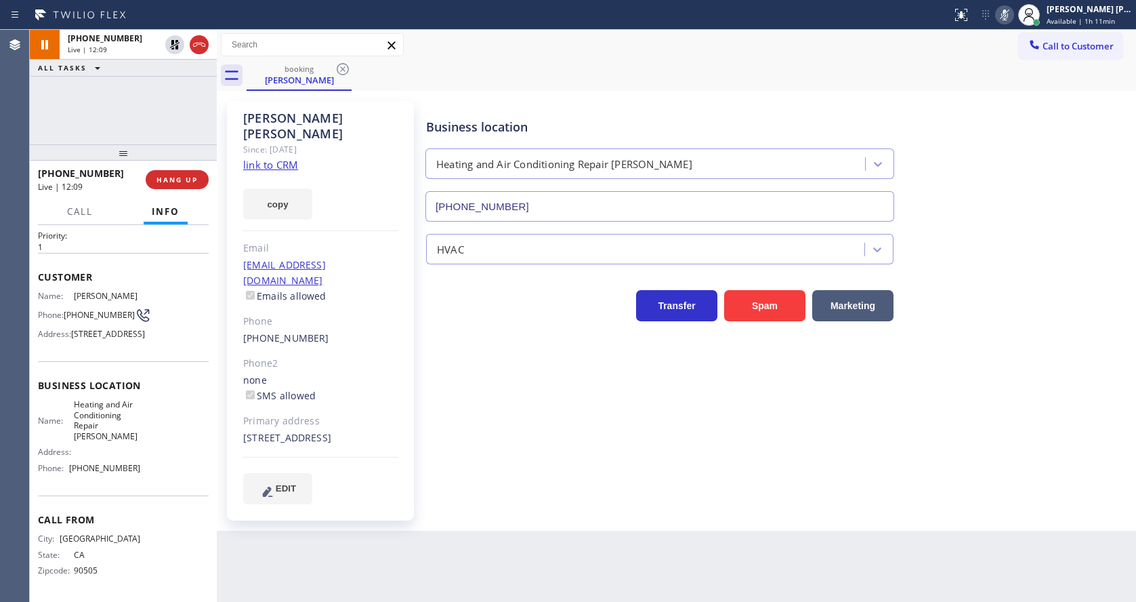
click at [1008, 15] on icon at bounding box center [1004, 14] width 7 height 11
click at [1010, 70] on div "booking [PERSON_NAME]" at bounding box center [691, 75] width 889 height 30
click at [621, 381] on div "Business location Heating and Air Conditioning Repair [PERSON_NAME] [PHONE_NUMB…" at bounding box center [777, 302] width 709 height 396
click at [175, 92] on icon at bounding box center [174, 91] width 7 height 5
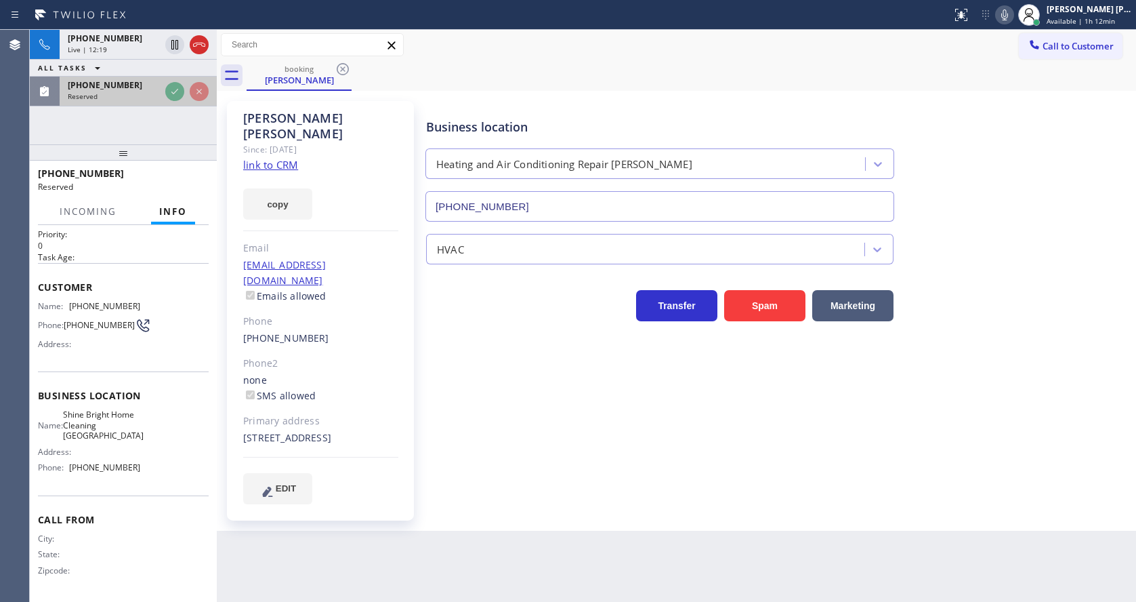
scroll to position [40, 0]
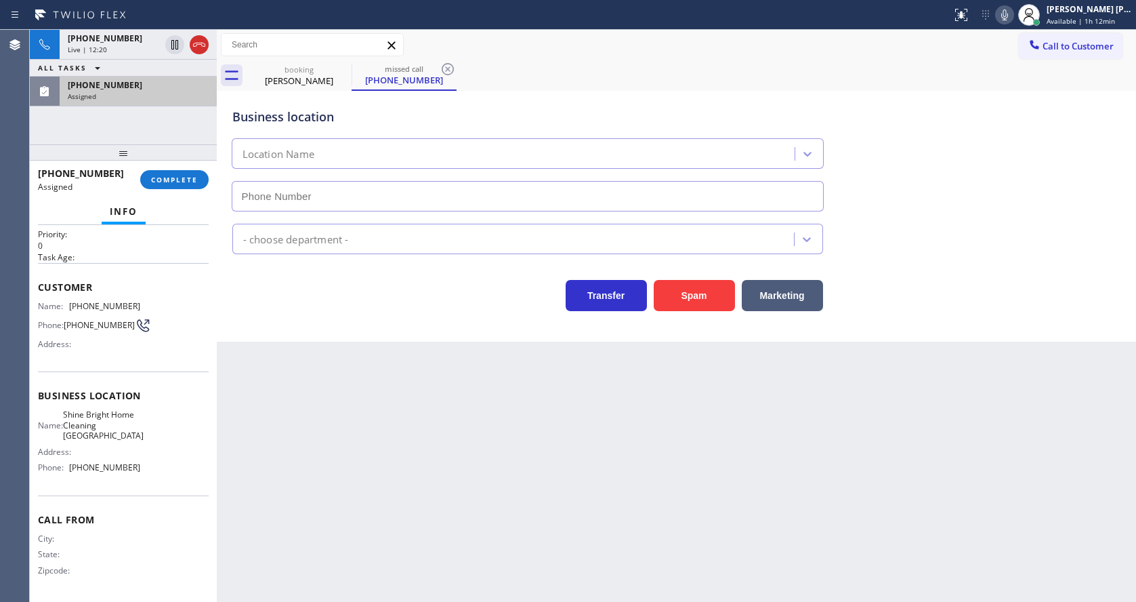
type input "[PHONE_NUMBER]"
click at [169, 172] on button "COMPLETE" at bounding box center [174, 179] width 68 height 19
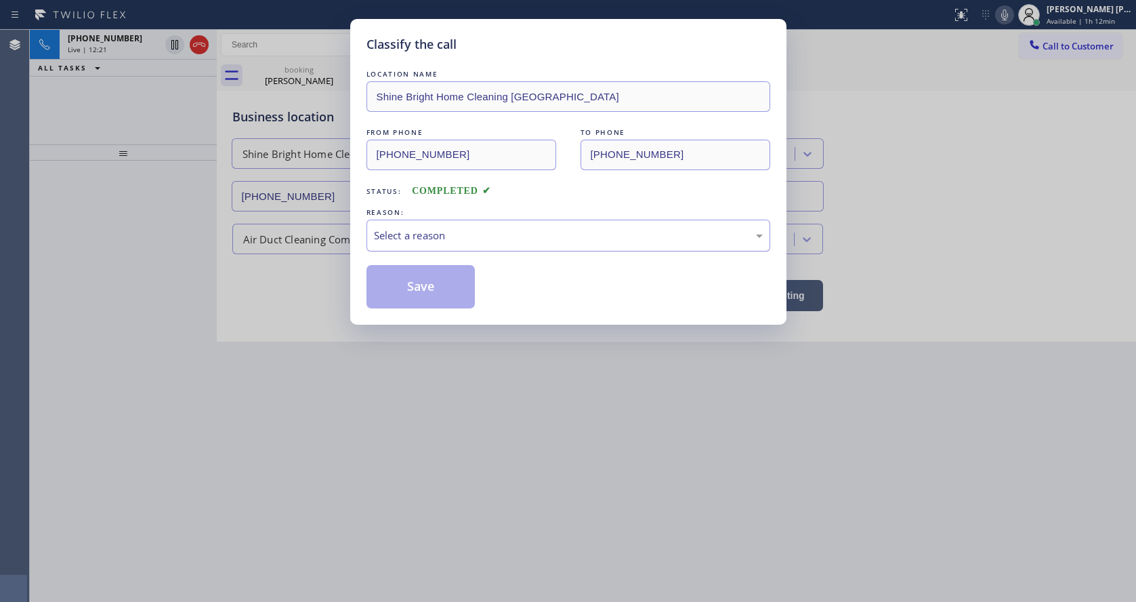
click at [424, 240] on div "Select a reason" at bounding box center [568, 236] width 389 height 16
click at [399, 283] on button "Save" at bounding box center [420, 286] width 109 height 43
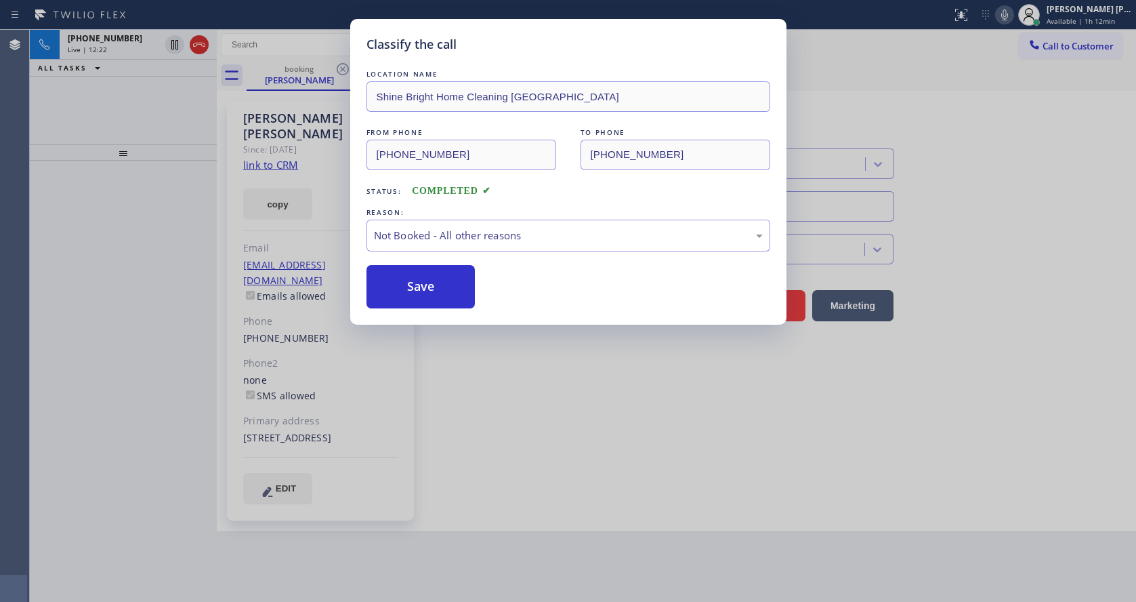
click at [489, 480] on div "Classify the call LOCATION NAME Shine Bright Home Cleaning [GEOGRAPHIC_DATA] FR…" at bounding box center [568, 301] width 1136 height 602
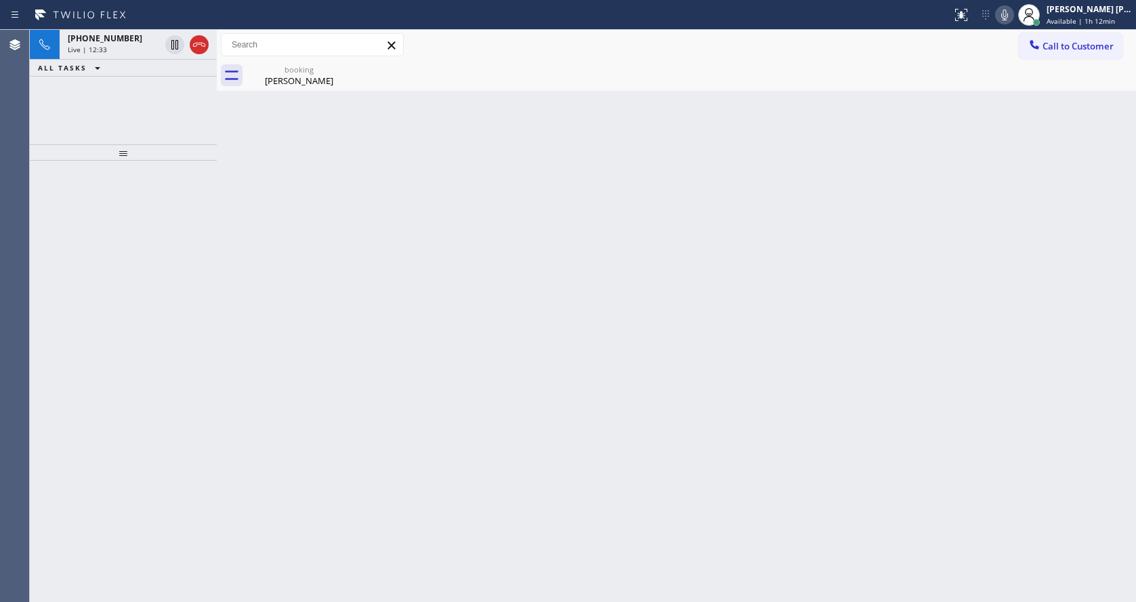
click at [303, 266] on div "Back to Dashboard Change Sender ID Customers Technicians Select a contact Outbo…" at bounding box center [676, 316] width 919 height 572
click at [242, 90] on div "booking [PERSON_NAME]" at bounding box center [676, 75] width 919 height 30
click at [268, 71] on div "booking" at bounding box center [299, 69] width 102 height 10
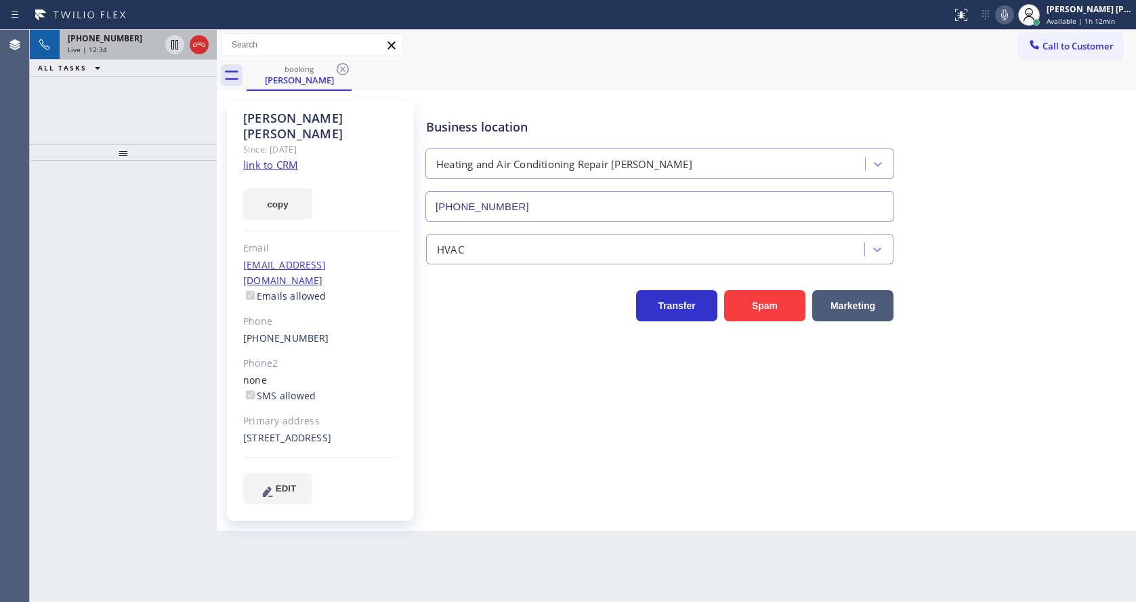
click at [133, 47] on div "Live | 12:34" at bounding box center [114, 49] width 92 height 9
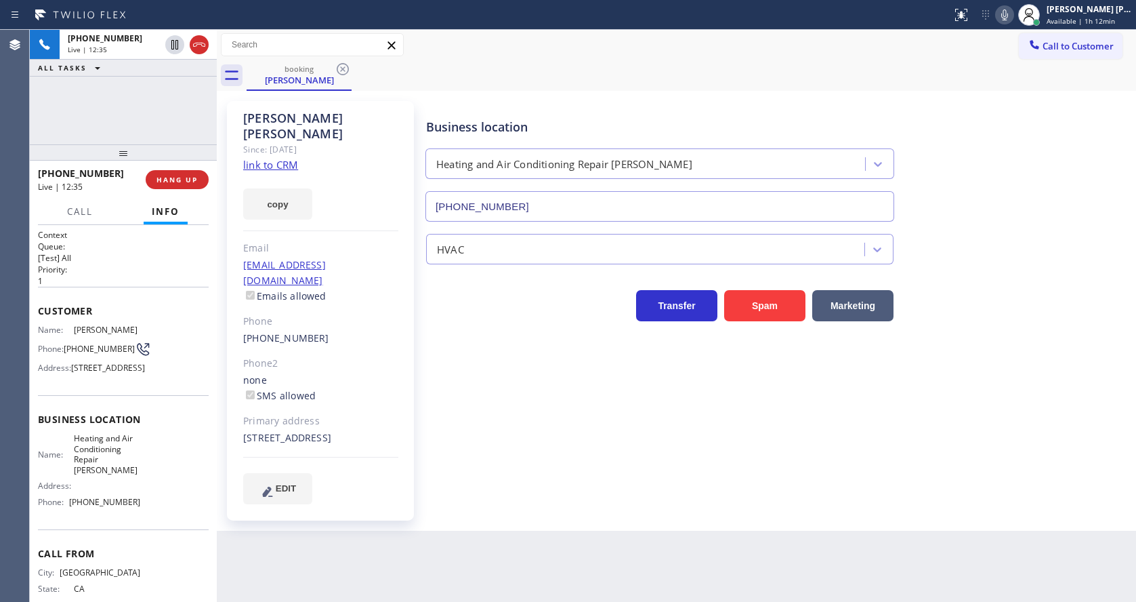
click at [438, 394] on div "Business location Heating and Air Conditioning Repair [PERSON_NAME] [PHONE_NUMB…" at bounding box center [777, 302] width 709 height 396
click at [658, 406] on div "Business location Heating and Air Conditioning Repair [PERSON_NAME] [PHONE_NUMB…" at bounding box center [777, 302] width 709 height 396
click at [519, 417] on div "Business location Heating and Air Conditioning Repair [PERSON_NAME] [PHONE_NUMB…" at bounding box center [777, 302] width 709 height 396
click at [430, 427] on div "Business location Heating and Air Conditioning Repair [PERSON_NAME] [PHONE_NUMB…" at bounding box center [777, 302] width 709 height 396
click at [552, 461] on div "Business location Heating and Air Conditioning Repair [PERSON_NAME] [PHONE_NUMB…" at bounding box center [777, 302] width 709 height 396
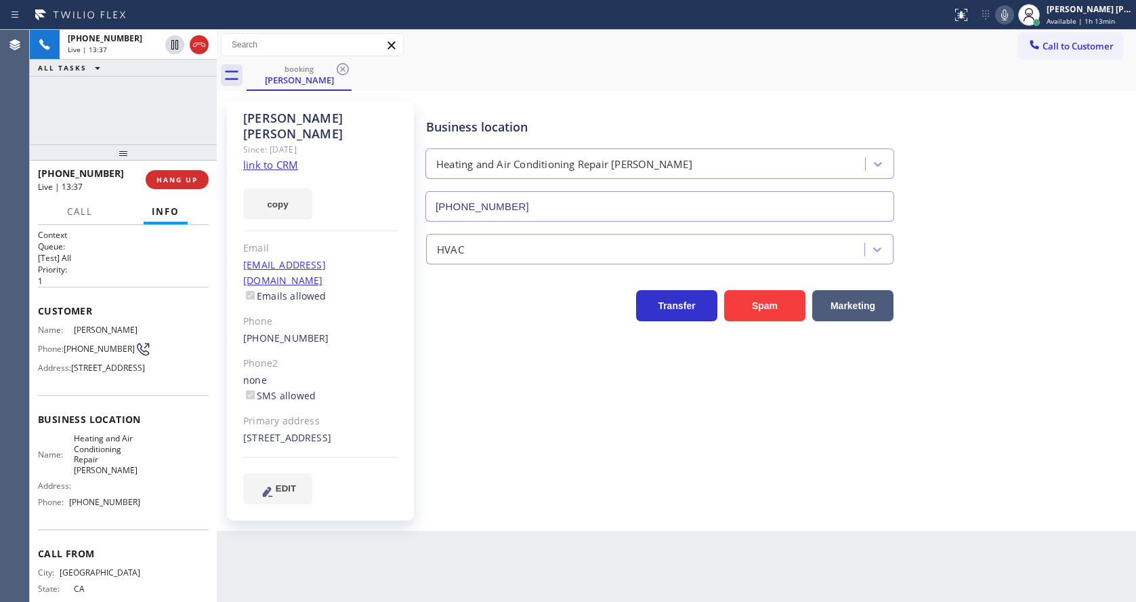
click at [562, 465] on div "Business location Heating and Air Conditioning Repair [PERSON_NAME] [PHONE_NUMB…" at bounding box center [777, 302] width 709 height 396
click at [381, 373] on div "none SMS allowed" at bounding box center [320, 388] width 155 height 31
click at [570, 513] on div "[PERSON_NAME] Since: [DATE] link to CRM copy Email [EMAIL_ADDRESS][DOMAIN_NAME]…" at bounding box center [676, 311] width 919 height 440
click at [143, 307] on span "Customer" at bounding box center [123, 310] width 171 height 13
click at [184, 178] on span "HANG UP" at bounding box center [176, 179] width 41 height 9
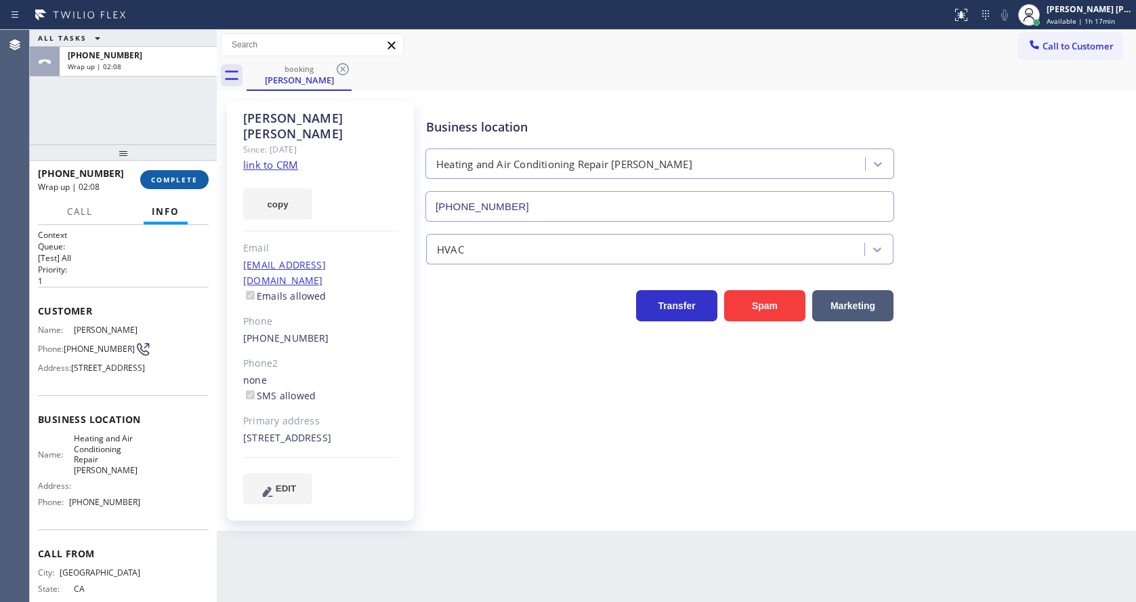
click at [160, 175] on span "COMPLETE" at bounding box center [174, 179] width 47 height 9
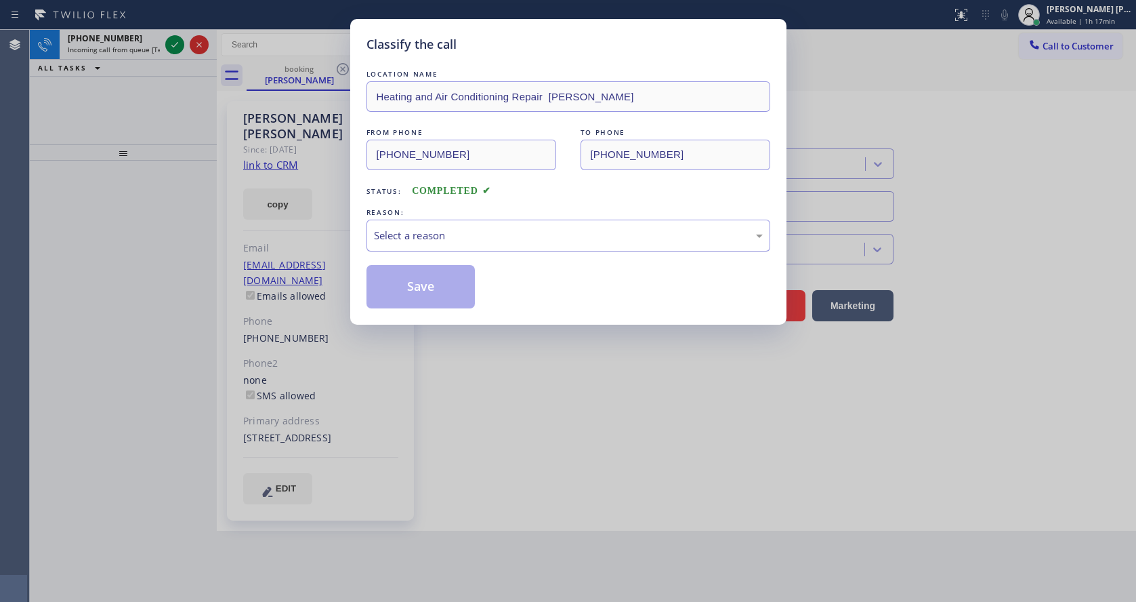
click at [415, 242] on div "Select a reason" at bounding box center [568, 236] width 389 height 16
click at [409, 291] on button "Save" at bounding box center [420, 286] width 109 height 43
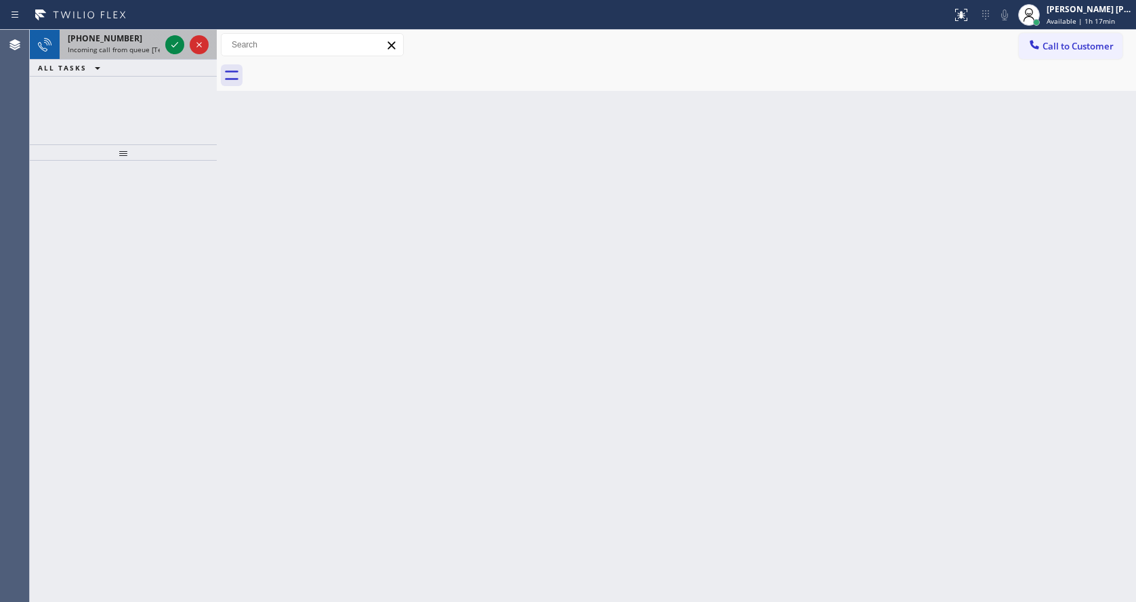
click at [133, 51] on span "Incoming call from queue [Test] All" at bounding box center [124, 49] width 112 height 9
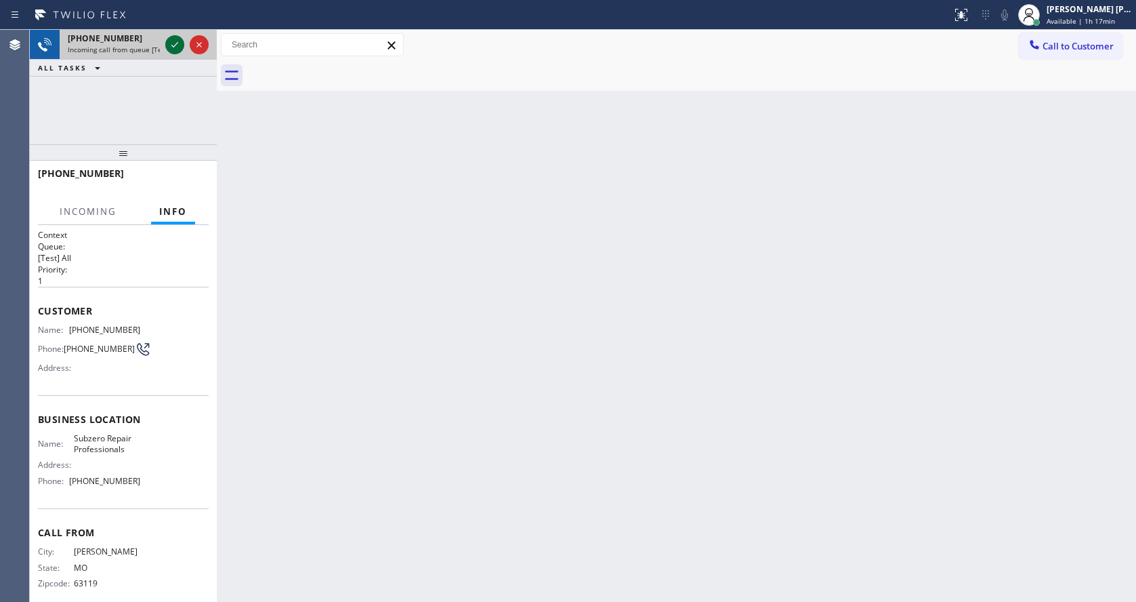
click at [171, 43] on icon at bounding box center [175, 45] width 16 height 16
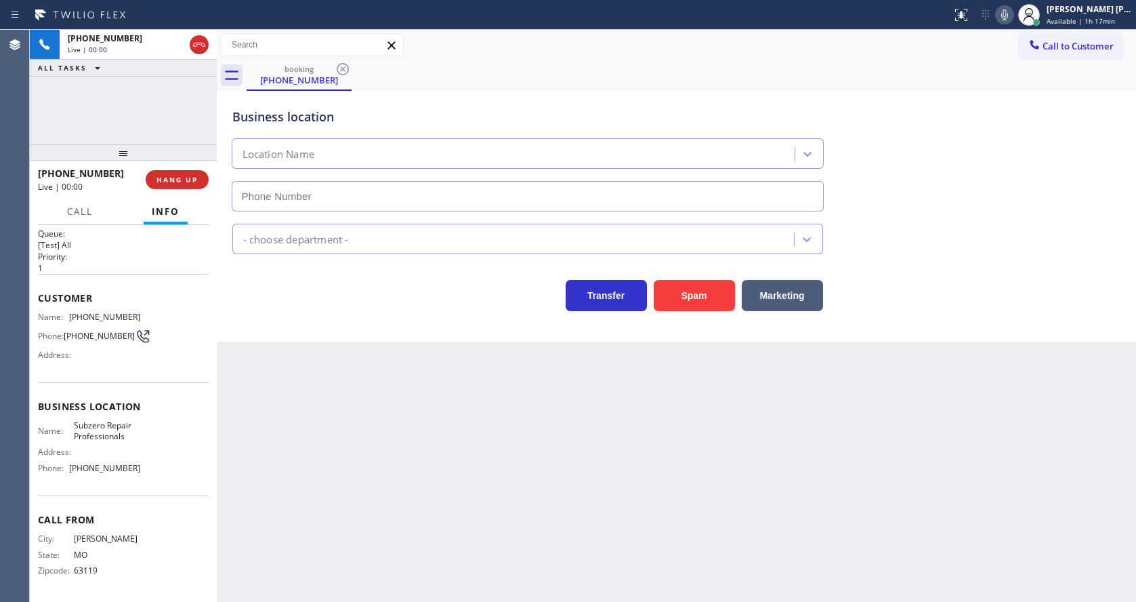
type input "[PHONE_NUMBER]"
click at [479, 419] on div "Back to Dashboard Change Sender ID Customers Technicians Select a contact Outbo…" at bounding box center [676, 316] width 919 height 572
click at [457, 419] on div "Back to Dashboard Change Sender ID Customers Technicians Select a contact Outbo…" at bounding box center [676, 316] width 919 height 572
click at [366, 365] on div "Back to Dashboard Change Sender ID Customers Technicians Select a contact Outbo…" at bounding box center [676, 316] width 919 height 572
click at [321, 465] on div "Back to Dashboard Change Sender ID Customers Technicians Select a contact Outbo…" at bounding box center [676, 316] width 919 height 572
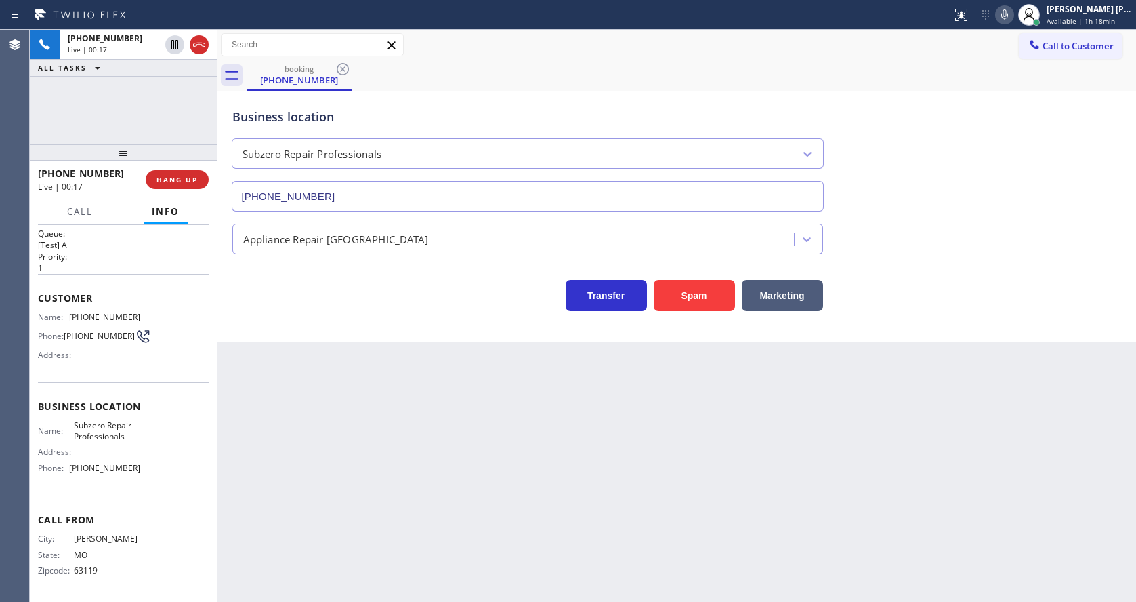
click at [586, 513] on div "Back to Dashboard Change Sender ID Customers Technicians Select a contact Outbo…" at bounding box center [676, 316] width 919 height 572
click at [373, 411] on div "Back to Dashboard Change Sender ID Customers Technicians Select a contact Outbo…" at bounding box center [676, 316] width 919 height 572
drag, startPoint x: 390, startPoint y: 537, endPoint x: 360, endPoint y: 560, distance: 37.3
click at [389, 537] on div "Back to Dashboard Change Sender ID Customers Technicians Select a contact Outbo…" at bounding box center [676, 316] width 919 height 572
drag, startPoint x: 67, startPoint y: 312, endPoint x: 150, endPoint y: 315, distance: 83.4
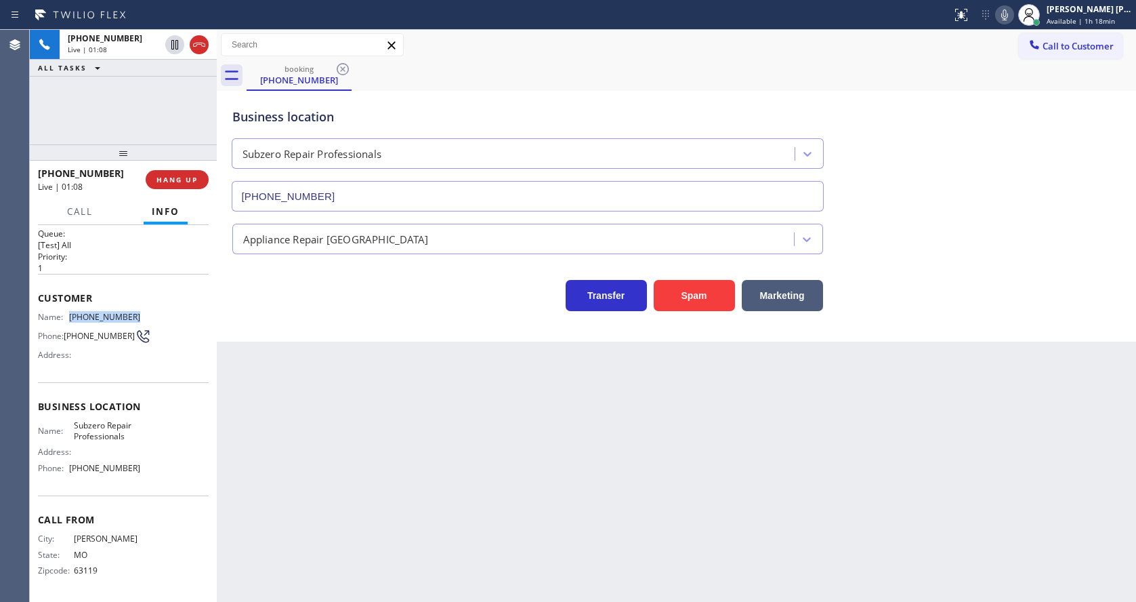
click at [150, 315] on div "Name: [PHONE_NUMBER] Phone: [PHONE_NUMBER] Address:" at bounding box center [123, 339] width 171 height 54
drag, startPoint x: 333, startPoint y: 482, endPoint x: 306, endPoint y: 573, distance: 95.4
click at [331, 484] on div "Back to Dashboard Change Sender ID Customers Technicians Select a contact Outbo…" at bounding box center [676, 316] width 919 height 572
click at [114, 429] on span "Subzero Repair Professionals" at bounding box center [107, 430] width 67 height 21
drag, startPoint x: 69, startPoint y: 422, endPoint x: 134, endPoint y: 440, distance: 67.4
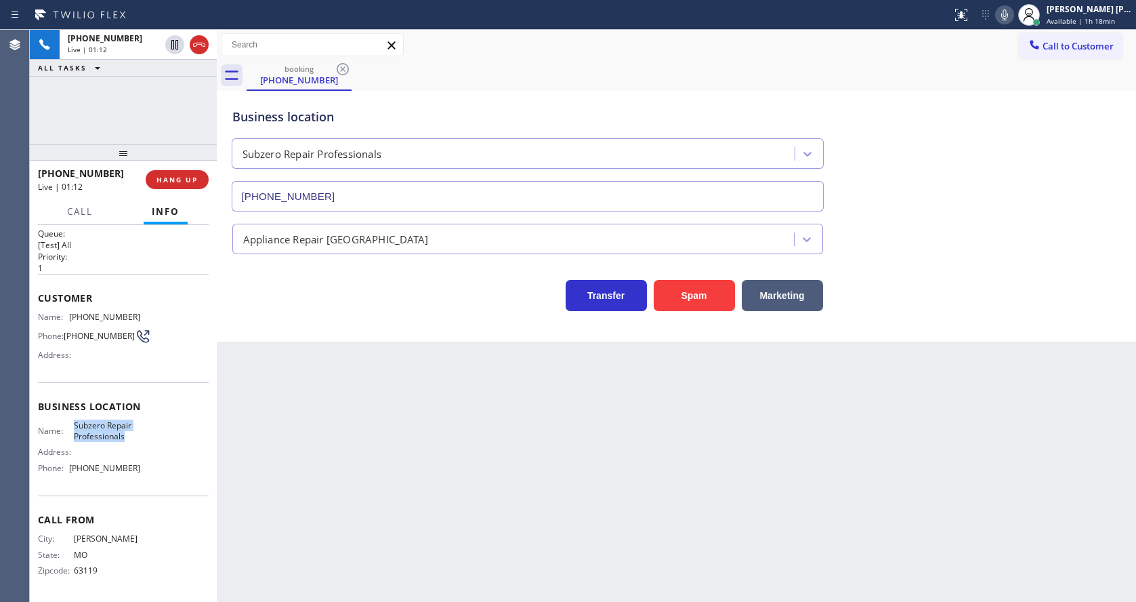
click at [134, 440] on div "Name: Subzero Repair Professionals" at bounding box center [89, 430] width 102 height 21
click at [358, 450] on div "Back to Dashboard Change Sender ID Customers Technicians Select a contact Outbo…" at bounding box center [676, 316] width 919 height 572
drag, startPoint x: 150, startPoint y: 433, endPoint x: 100, endPoint y: 457, distance: 55.4
click at [150, 433] on div "Name: Subzero Repair Professionals Address: Phone: [PHONE_NUMBER]" at bounding box center [123, 449] width 171 height 58
drag, startPoint x: 66, startPoint y: 465, endPoint x: 146, endPoint y: 473, distance: 81.0
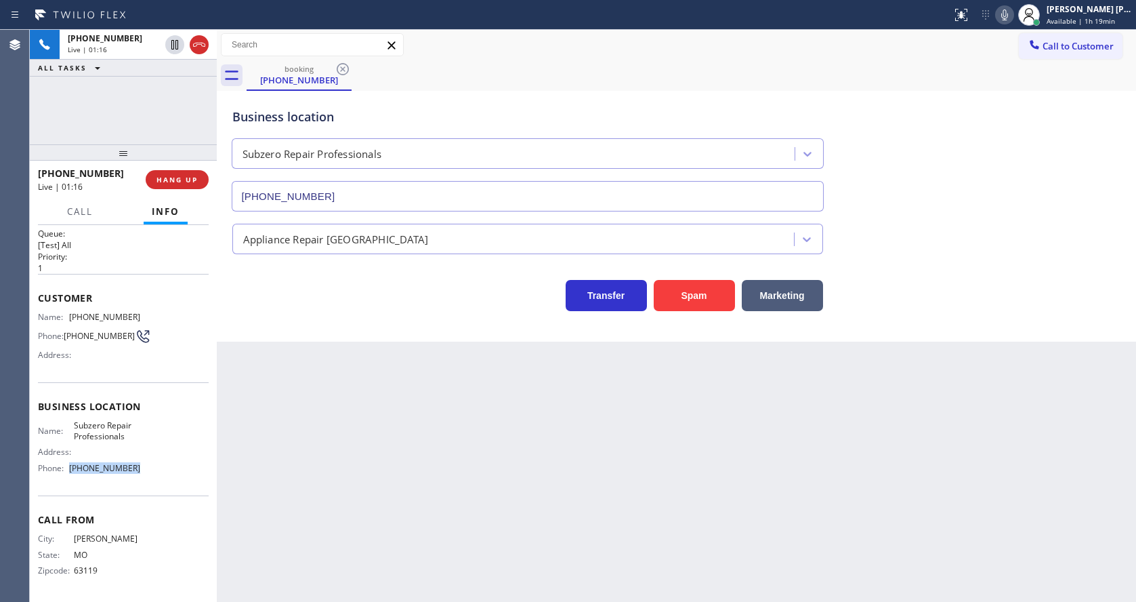
click at [146, 473] on div "Name: Subzero Repair Professionals Address: Phone: [PHONE_NUMBER]" at bounding box center [123, 449] width 171 height 58
click at [283, 452] on div "Back to Dashboard Change Sender ID Customers Technicians Select a contact Outbo…" at bounding box center [676, 316] width 919 height 572
click at [511, 391] on div "Back to Dashboard Change Sender ID Customers Technicians Select a contact Outbo…" at bounding box center [676, 316] width 919 height 572
click at [312, 413] on div "Back to Dashboard Change Sender ID Customers Technicians Select a contact Outbo…" at bounding box center [676, 316] width 919 height 572
click at [463, 372] on div "Back to Dashboard Change Sender ID Customers Technicians Select a contact Outbo…" at bounding box center [676, 316] width 919 height 572
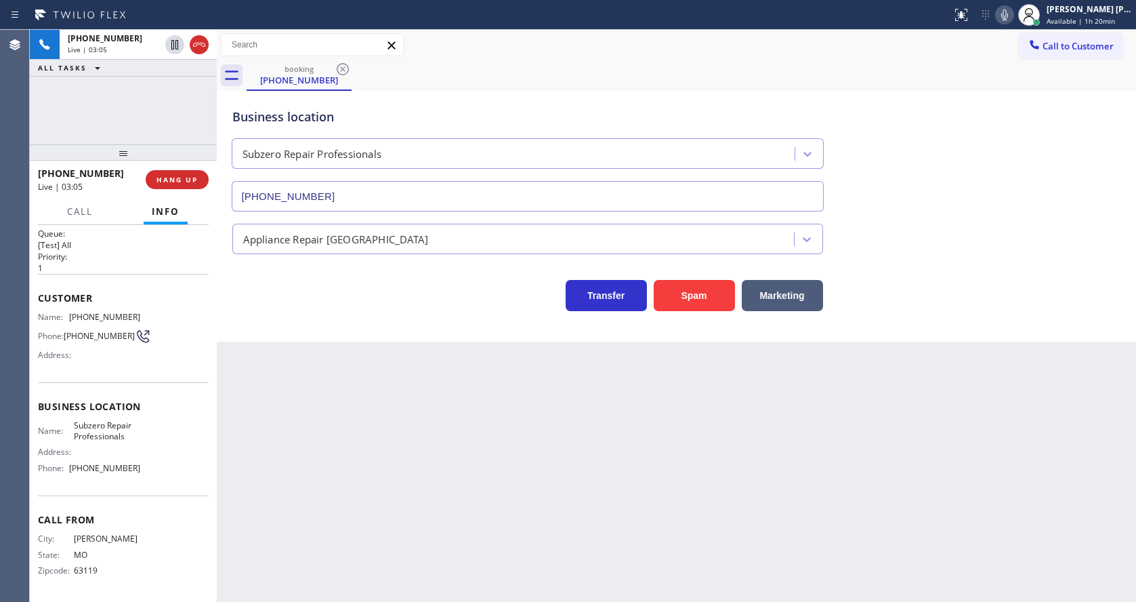
click at [409, 502] on div "Back to Dashboard Change Sender ID Customers Technicians Select a contact Outbo…" at bounding box center [676, 316] width 919 height 572
click at [354, 479] on div "Back to Dashboard Change Sender ID Customers Technicians Select a contact Outbo…" at bounding box center [676, 316] width 919 height 572
click at [392, 380] on div "Back to Dashboard Change Sender ID Customers Technicians Select a contact Outbo…" at bounding box center [676, 316] width 919 height 572
click at [479, 513] on div "Back to Dashboard Change Sender ID Customers Technicians Select a contact Outbo…" at bounding box center [676, 316] width 919 height 572
drag, startPoint x: 484, startPoint y: 441, endPoint x: 499, endPoint y: 452, distance: 18.4
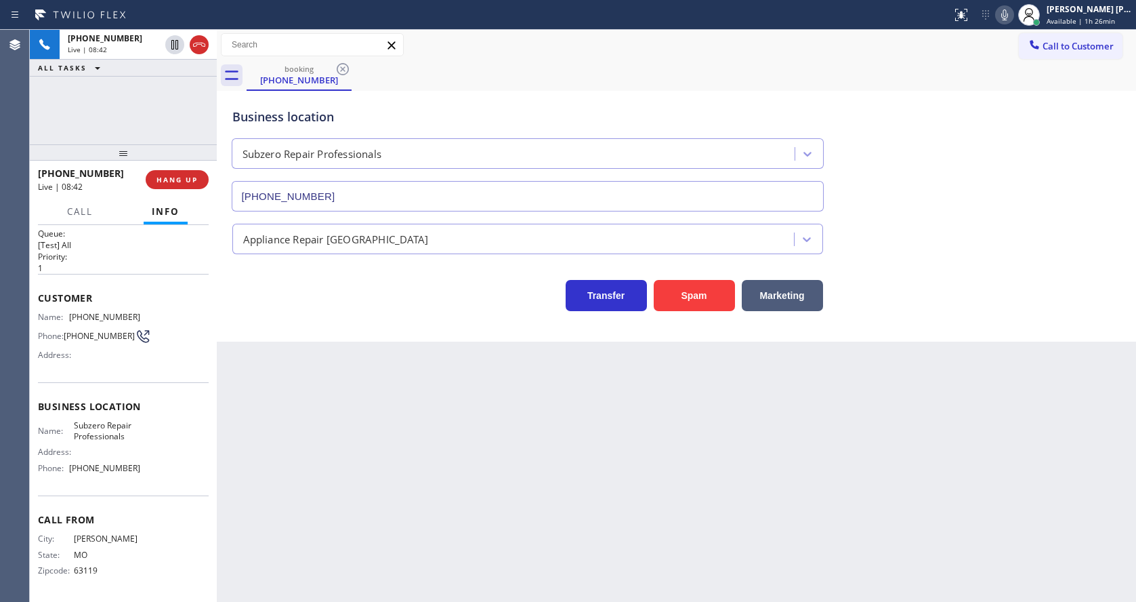
click at [484, 441] on div "Back to Dashboard Change Sender ID Customers Technicians Select a contact Outbo…" at bounding box center [676, 316] width 919 height 572
click at [292, 503] on div "Back to Dashboard Change Sender ID Customers Technicians Select a contact Outbo…" at bounding box center [676, 316] width 919 height 572
click at [657, 511] on div "Back to Dashboard Change Sender ID Customers Technicians Select a contact Outbo…" at bounding box center [676, 316] width 919 height 572
click at [420, 576] on div "Back to Dashboard Change Sender ID Customers Technicians Select a contact Outbo…" at bounding box center [676, 316] width 919 height 572
click at [541, 513] on div "Back to Dashboard Change Sender ID Customers Technicians Select a contact Outbo…" at bounding box center [676, 316] width 919 height 572
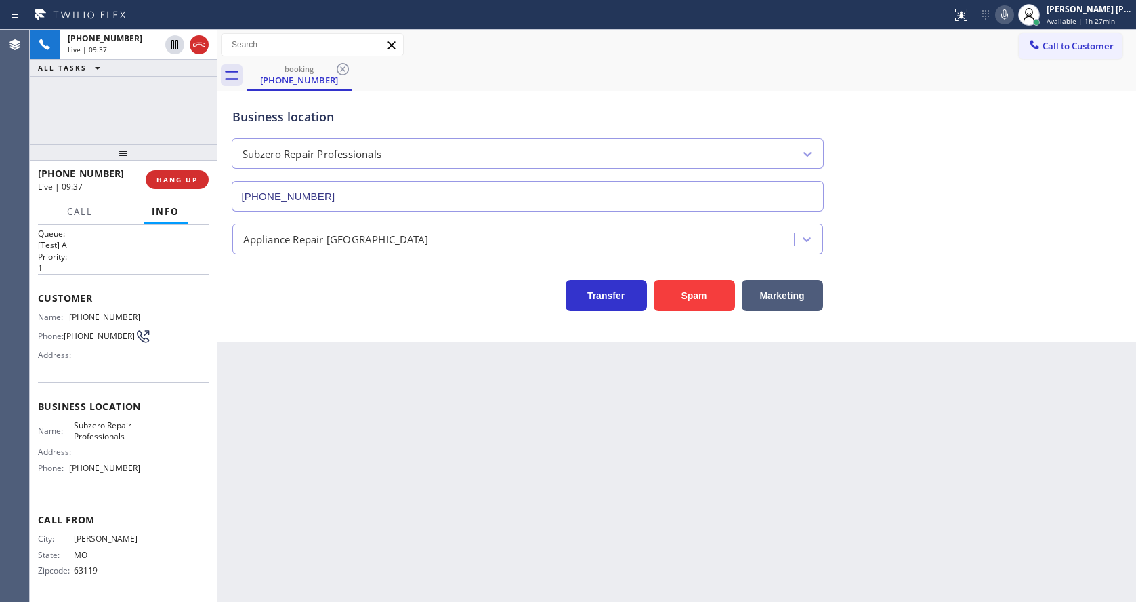
click at [591, 482] on div "Back to Dashboard Change Sender ID Customers Technicians Select a contact Outbo…" at bounding box center [676, 316] width 919 height 572
click at [404, 454] on div "Back to Dashboard Change Sender ID Customers Technicians Select a contact Outbo…" at bounding box center [676, 316] width 919 height 572
click at [772, 564] on div "Back to Dashboard Change Sender ID Customers Technicians Select a contact Outbo…" at bounding box center [676, 316] width 919 height 572
drag, startPoint x: 383, startPoint y: 562, endPoint x: 364, endPoint y: 579, distance: 26.4
click at [383, 562] on div "Back to Dashboard Change Sender ID Customers Technicians Select a contact Outbo…" at bounding box center [676, 316] width 919 height 572
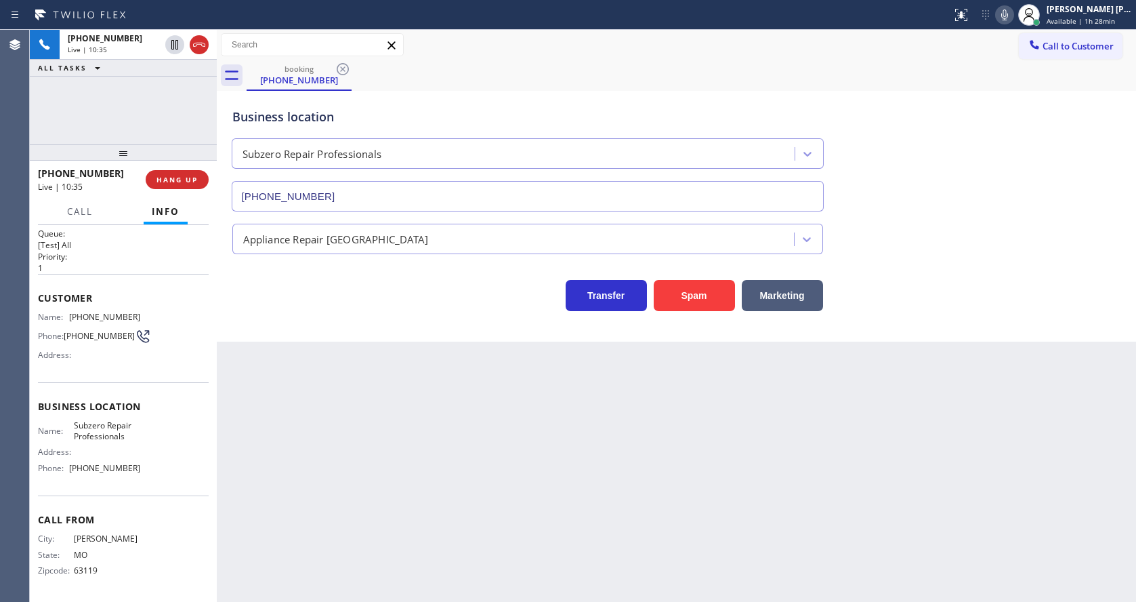
click at [715, 478] on div "Back to Dashboard Change Sender ID Customers Technicians Select a contact Outbo…" at bounding box center [676, 316] width 919 height 572
click at [345, 499] on div "Back to Dashboard Change Sender ID Customers Technicians Select a contact Outbo…" at bounding box center [676, 316] width 919 height 572
click at [660, 516] on div "Back to Dashboard Change Sender ID Customers Technicians Select a contact Outbo…" at bounding box center [676, 316] width 919 height 572
click at [368, 480] on div "Back to Dashboard Change Sender ID Customers Technicians Select a contact Outbo…" at bounding box center [676, 316] width 919 height 572
click at [342, 455] on div "Back to Dashboard Change Sender ID Customers Technicians Select a contact Outbo…" at bounding box center [676, 316] width 919 height 572
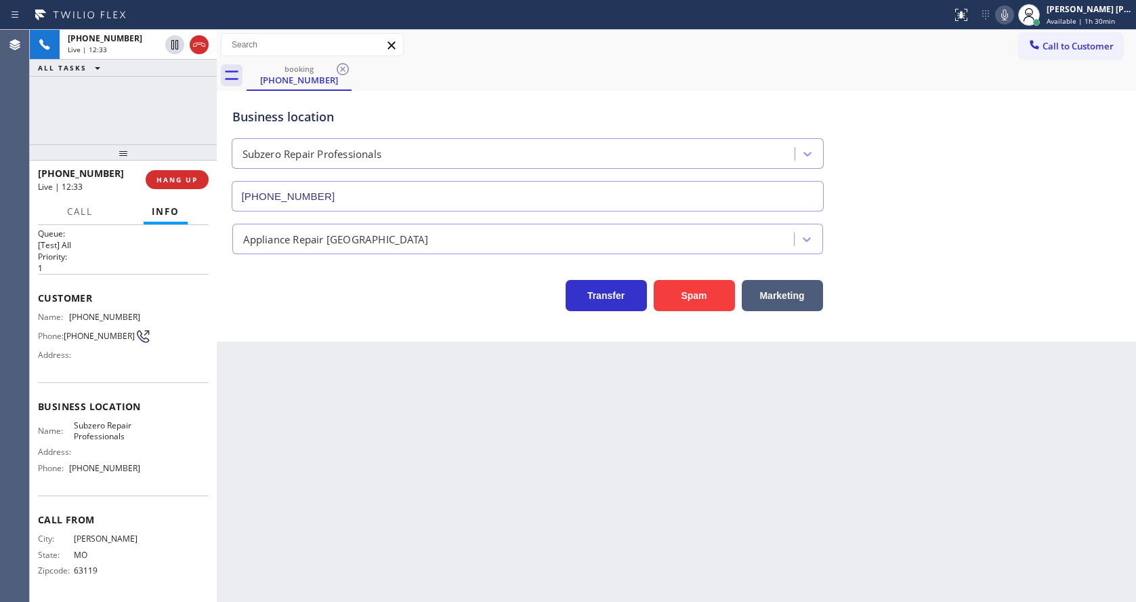
click at [595, 509] on div "Back to Dashboard Change Sender ID Customers Technicians Select a contact Outbo…" at bounding box center [676, 316] width 919 height 572
click at [478, 455] on div "Back to Dashboard Change Sender ID Customers Technicians Select a contact Outbo…" at bounding box center [676, 316] width 919 height 572
click at [301, 371] on div "Back to Dashboard Change Sender ID Customers Technicians Select a contact Outbo…" at bounding box center [676, 316] width 919 height 572
click at [555, 488] on div "Back to Dashboard Change Sender ID Customers Technicians Select a contact Outbo…" at bounding box center [676, 316] width 919 height 572
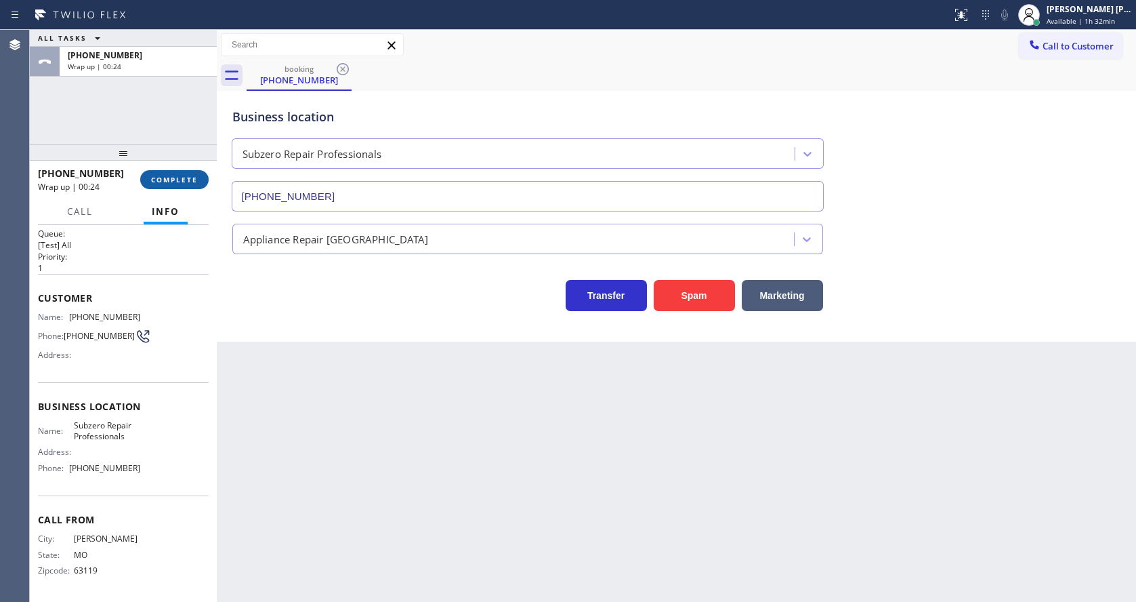
click at [174, 181] on span "COMPLETE" at bounding box center [174, 179] width 47 height 9
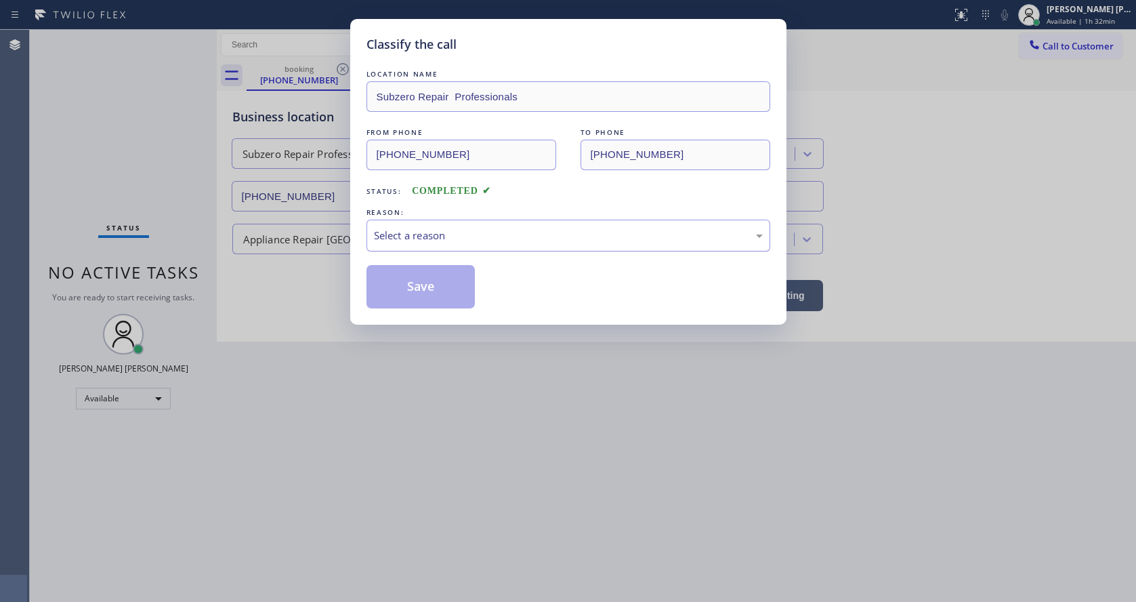
click at [420, 235] on div "Select a reason" at bounding box center [568, 236] width 389 height 16
click at [413, 293] on button "Save" at bounding box center [420, 286] width 109 height 43
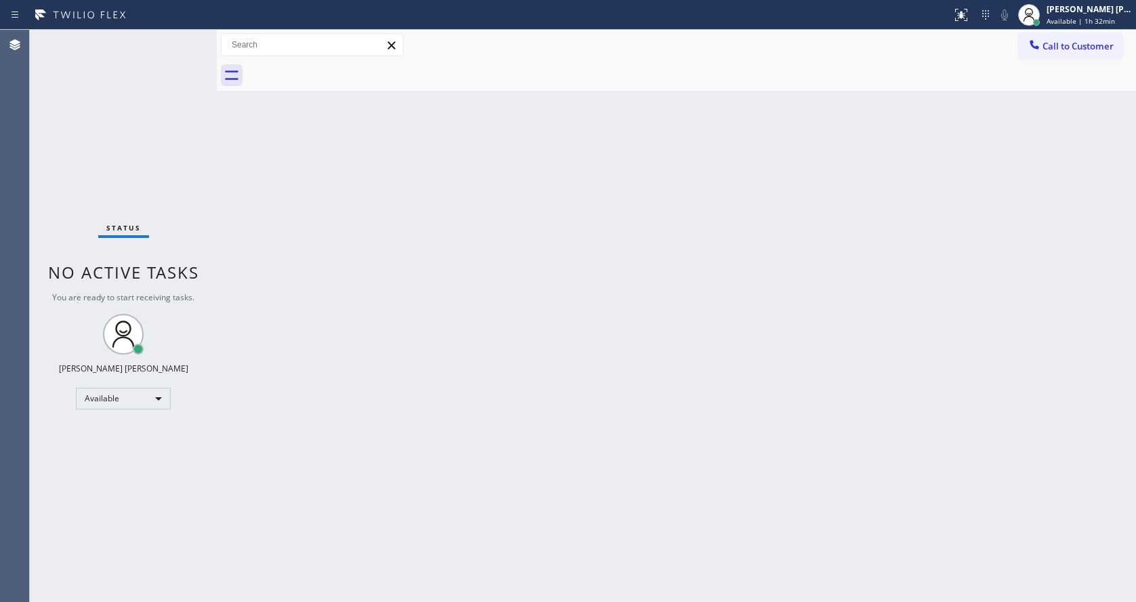
drag, startPoint x: 707, startPoint y: 501, endPoint x: 575, endPoint y: 490, distance: 132.5
click at [707, 501] on div "Back to Dashboard Change Sender ID Customers Technicians Select a contact Outbo…" at bounding box center [676, 316] width 919 height 572
click at [198, 172] on div "Status No active tasks You are ready to start receiving tasks. [PERSON_NAME] [P…" at bounding box center [123, 316] width 187 height 572
click at [887, 176] on div "Back to Dashboard Change Sender ID Customers Technicians Select a contact Outbo…" at bounding box center [676, 316] width 919 height 572
click at [512, 375] on div "Back to Dashboard Change Sender ID Customers Technicians Select a contact Outbo…" at bounding box center [676, 316] width 919 height 572
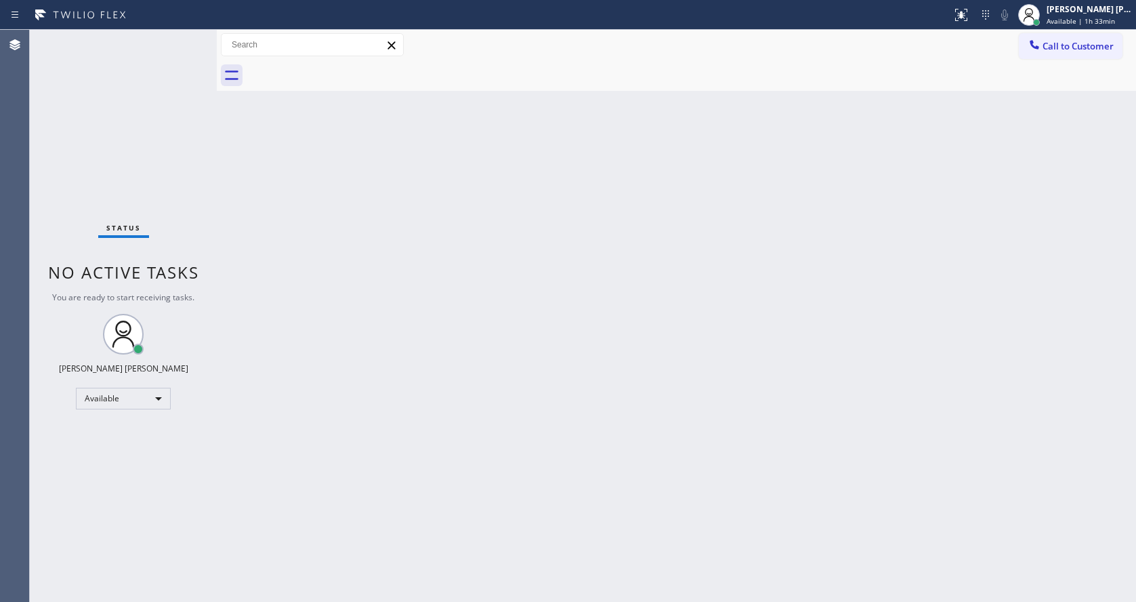
click at [230, 417] on div "Back to Dashboard Change Sender ID Customers Technicians Select a contact Outbo…" at bounding box center [676, 316] width 919 height 572
click at [1051, 60] on div "Call to Customer Outbound call Location [GEOGRAPHIC_DATA] Heating and Air Condi…" at bounding box center [676, 45] width 919 height 30
click at [1051, 36] on button "Call to Customer" at bounding box center [1071, 46] width 104 height 26
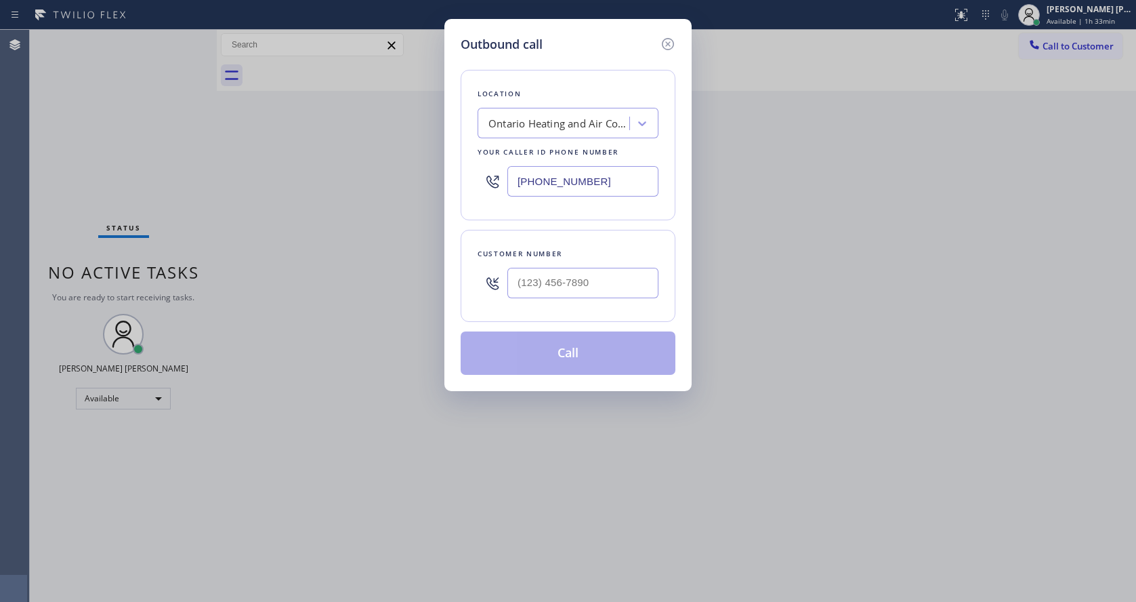
click at [543, 185] on input "[PHONE_NUMBER]" at bounding box center [582, 181] width 151 height 30
paste input "323) 289-6804"
type input "[PHONE_NUMBER]"
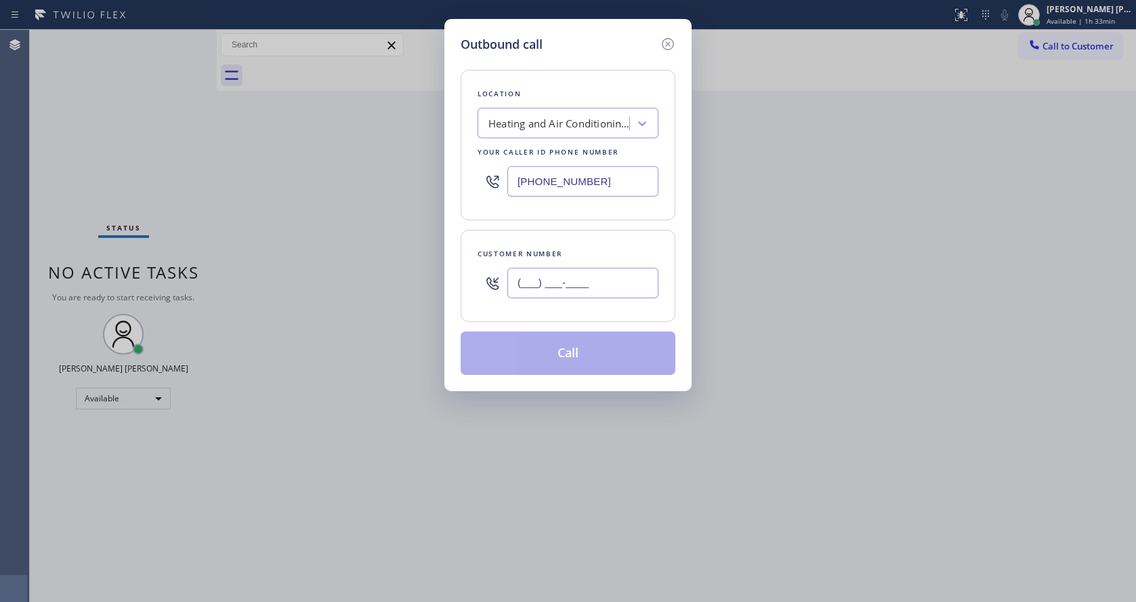
click at [557, 270] on input "(___) ___-____" at bounding box center [582, 283] width 151 height 30
paste input "310) 218-9177"
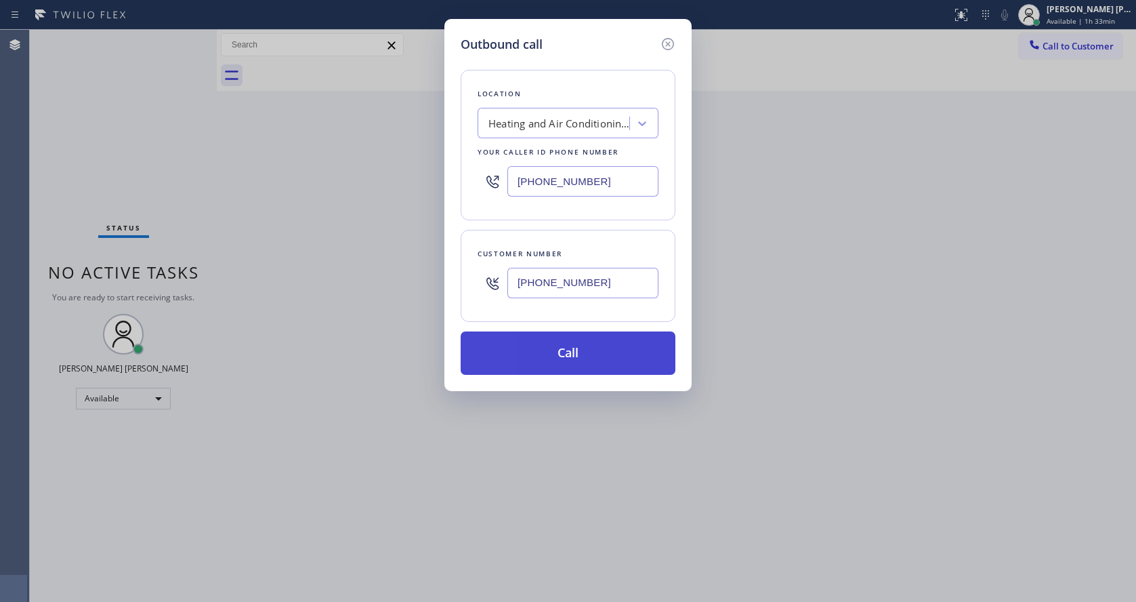
type input "[PHONE_NUMBER]"
click at [562, 355] on button "Call" at bounding box center [568, 352] width 215 height 43
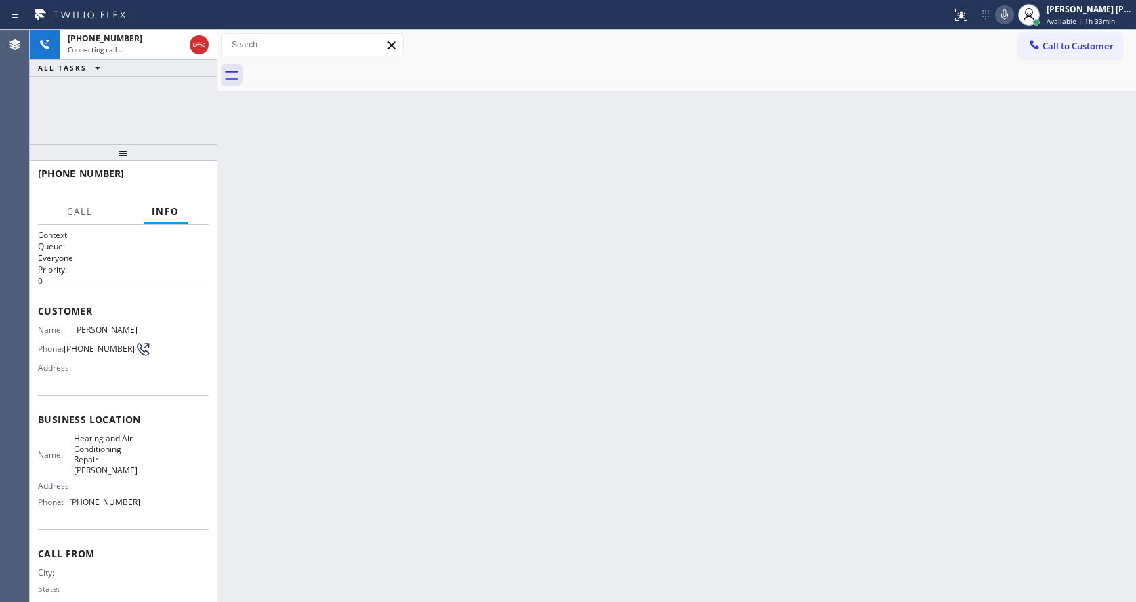
drag, startPoint x: 221, startPoint y: 249, endPoint x: 152, endPoint y: 9, distance: 249.4
click at [221, 249] on div "Back to Dashboard Change Sender ID Customers Technicians Select a contact Outbo…" at bounding box center [676, 316] width 919 height 572
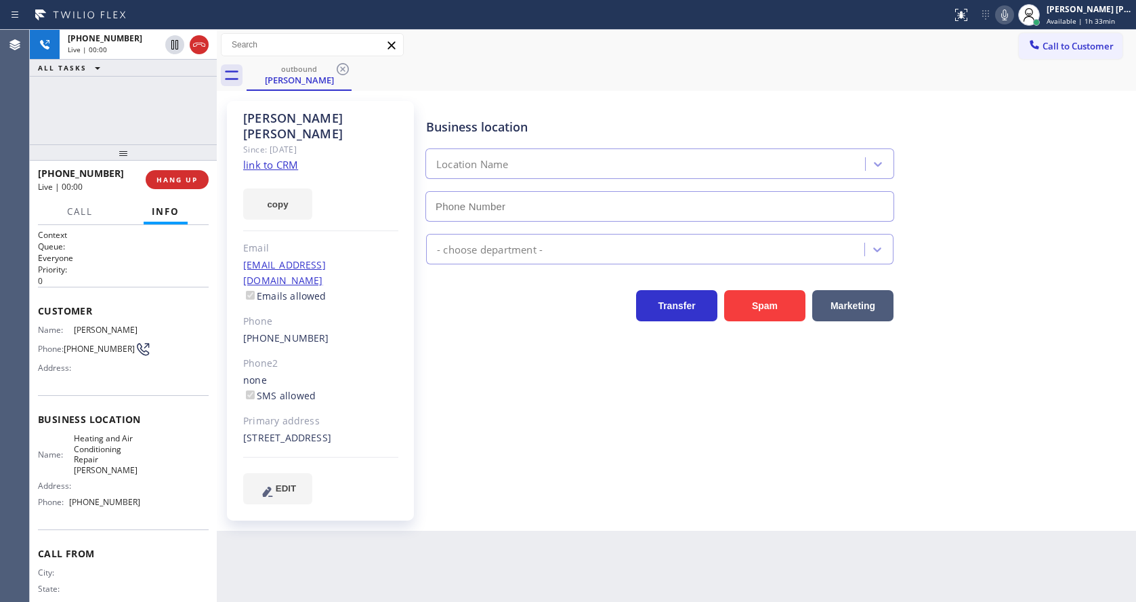
type input "[PHONE_NUMBER]"
click at [399, 429] on div "[PERSON_NAME] Since: [DATE] link to CRM copy Email [EMAIL_ADDRESS][DOMAIN_NAME]…" at bounding box center [320, 310] width 187 height 419
drag, startPoint x: 697, startPoint y: 465, endPoint x: 406, endPoint y: 285, distance: 341.6
click at [697, 465] on div "Business location Heating and Air Conditioning Repair [PERSON_NAME] [PHONE_NUMB…" at bounding box center [777, 302] width 709 height 396
click at [530, 517] on div "Back to Dashboard Change Sender ID Customers Technicians Select a contact Outbo…" at bounding box center [676, 316] width 919 height 572
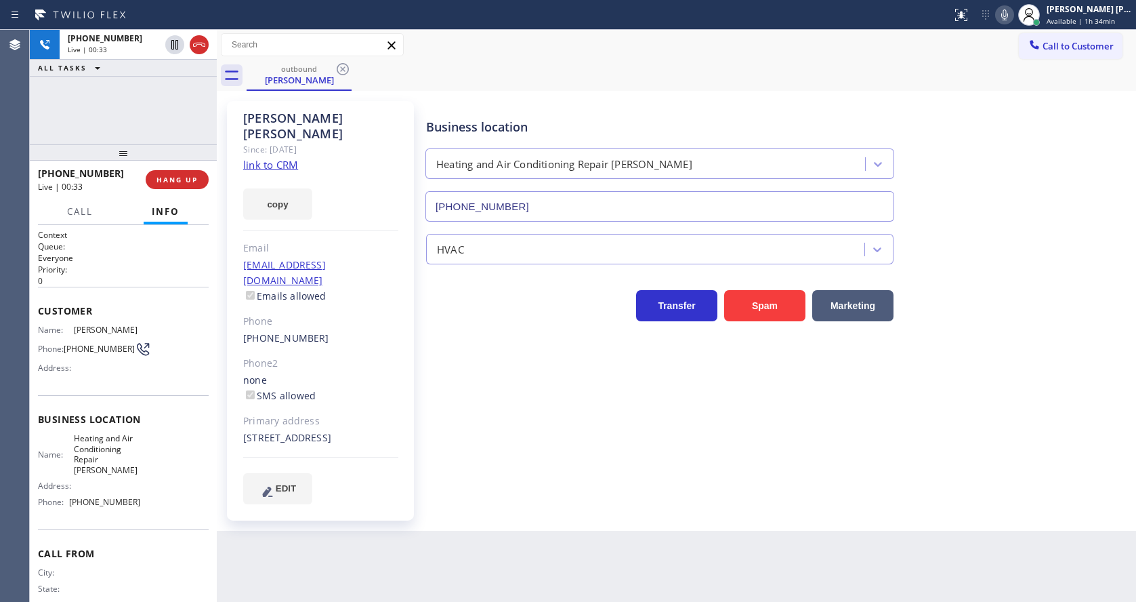
click at [535, 542] on div "Back to Dashboard Change Sender ID Customers Technicians Select a contact Outbo…" at bounding box center [676, 316] width 919 height 572
click at [167, 175] on span "HANG UP" at bounding box center [176, 179] width 41 height 9
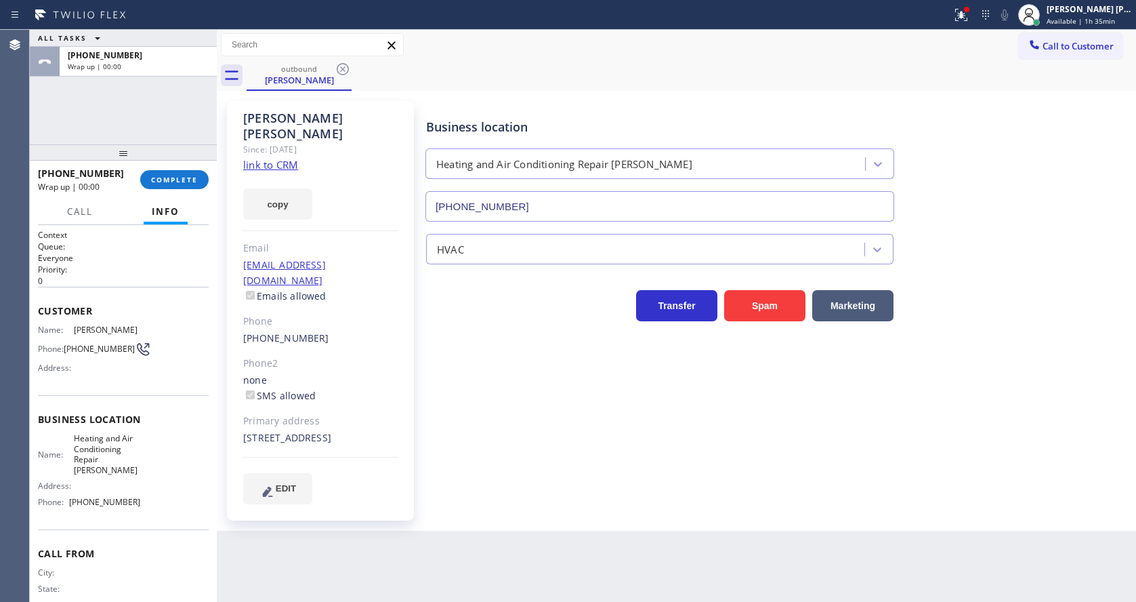
click at [171, 164] on div "[PHONE_NUMBER] Wrap up | 00:00 COMPLETE" at bounding box center [123, 179] width 171 height 35
click at [171, 171] on button "COMPLETE" at bounding box center [174, 179] width 68 height 19
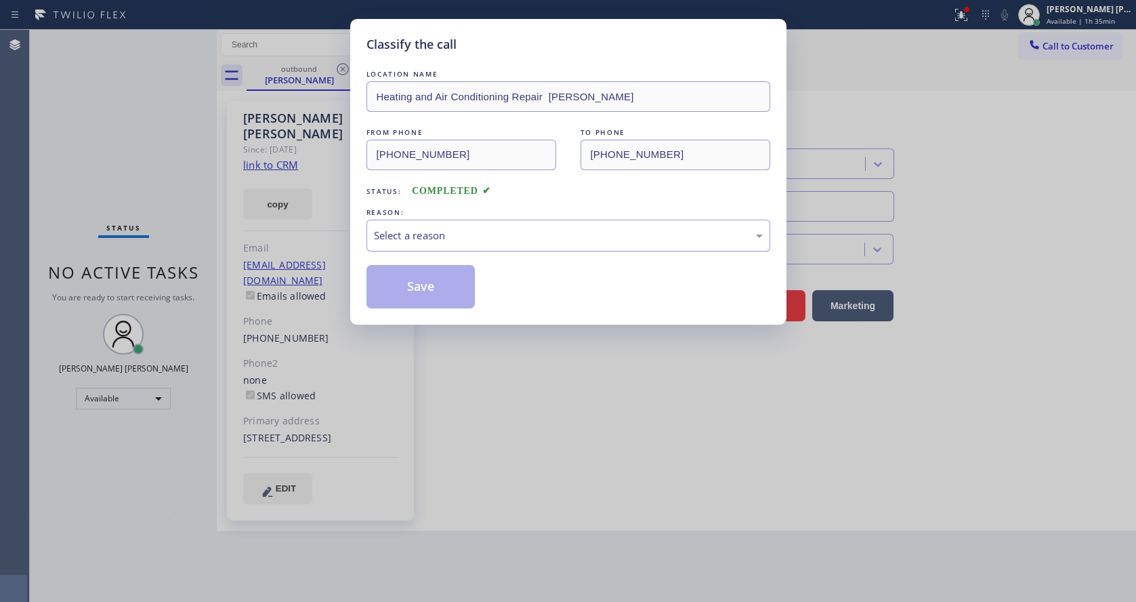
click at [392, 230] on div "Select a reason" at bounding box center [568, 236] width 389 height 16
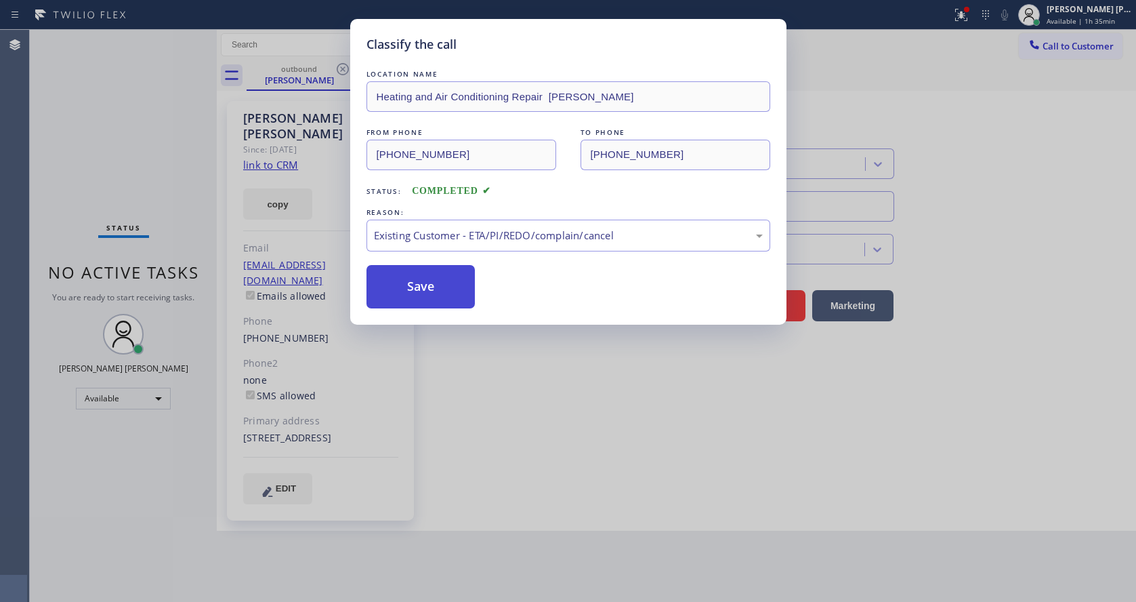
click at [434, 290] on button "Save" at bounding box center [420, 286] width 109 height 43
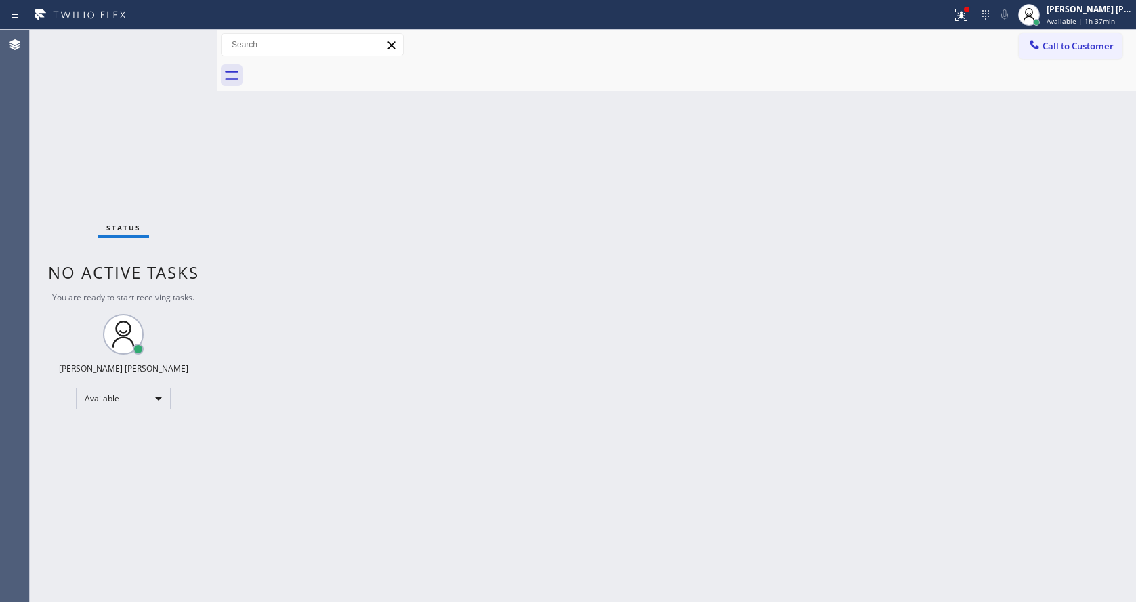
click at [236, 352] on div "Back to Dashboard Change Sender ID Customers Technicians Select a contact Outbo…" at bounding box center [676, 316] width 919 height 572
drag, startPoint x: 262, startPoint y: 356, endPoint x: 278, endPoint y: 446, distance: 90.9
click at [262, 356] on div "Back to Dashboard Change Sender ID Customers Technicians Select a contact Outbo…" at bounding box center [676, 316] width 919 height 572
click at [811, 297] on div "Back to Dashboard Change Sender ID Customers Technicians Select a contact Outbo…" at bounding box center [676, 316] width 919 height 572
click at [386, 386] on div "Back to Dashboard Change Sender ID Customers Technicians Select a contact Outbo…" at bounding box center [676, 316] width 919 height 572
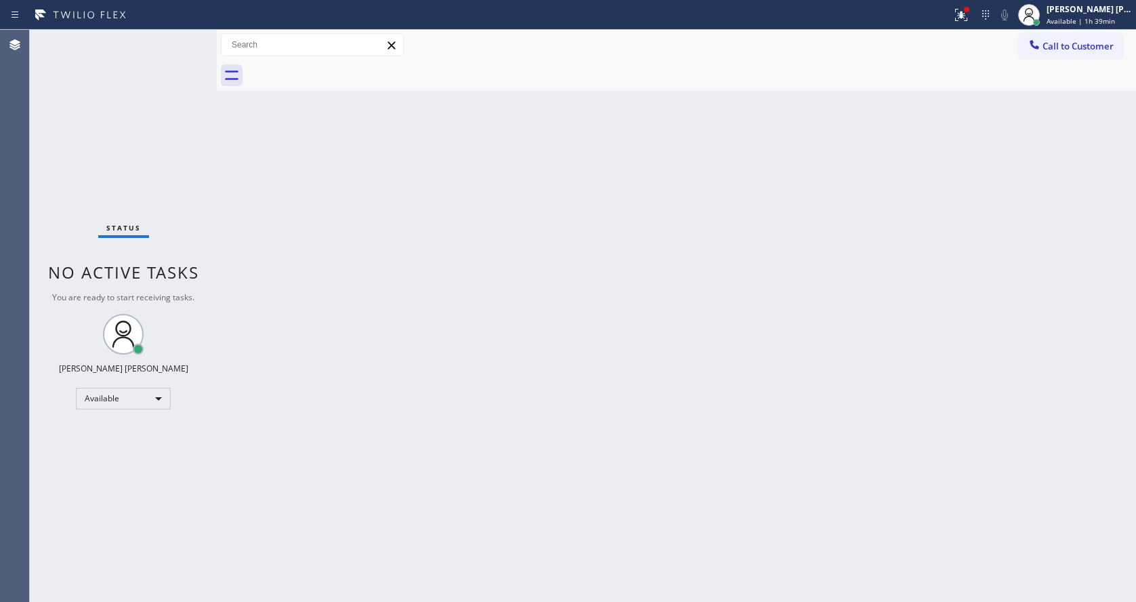
click at [707, 381] on div "Back to Dashboard Change Sender ID Customers Technicians Select a contact Outbo…" at bounding box center [676, 316] width 919 height 572
drag, startPoint x: 685, startPoint y: 287, endPoint x: 432, endPoint y: 201, distance: 267.1
click at [685, 287] on div "Back to Dashboard Change Sender ID Customers Technicians Select a contact Outbo…" at bounding box center [676, 316] width 919 height 572
click at [194, 168] on div "Status No active tasks You are ready to start receiving tasks. [PERSON_NAME] [P…" at bounding box center [123, 316] width 187 height 572
click at [614, 325] on div "Back to Dashboard Change Sender ID Customers Technicians Select a contact Outbo…" at bounding box center [676, 316] width 919 height 572
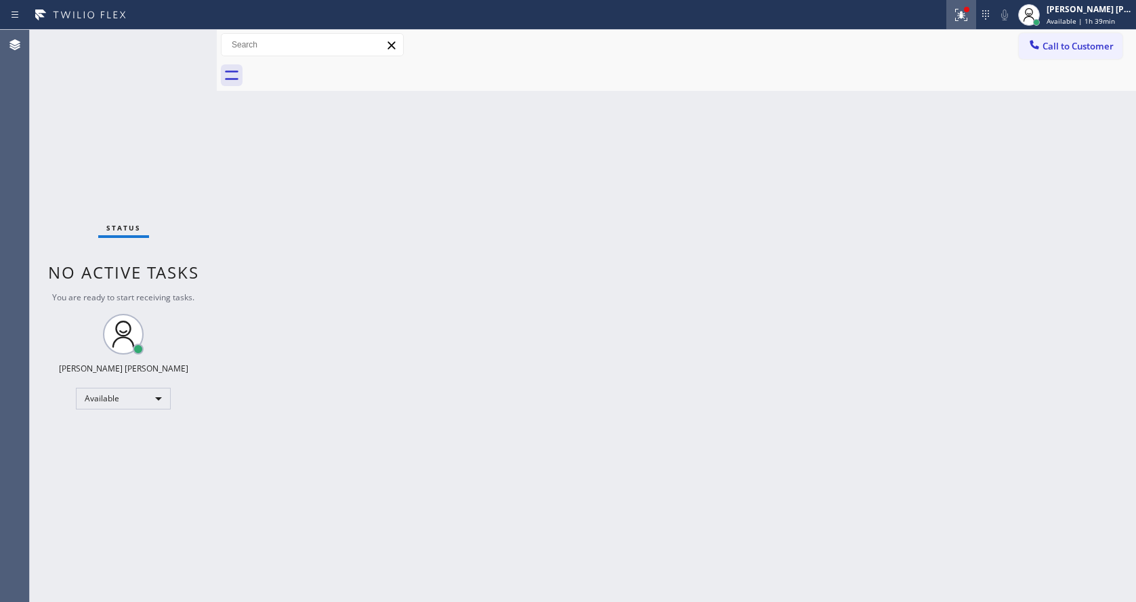
click at [956, 20] on div at bounding box center [961, 15] width 30 height 16
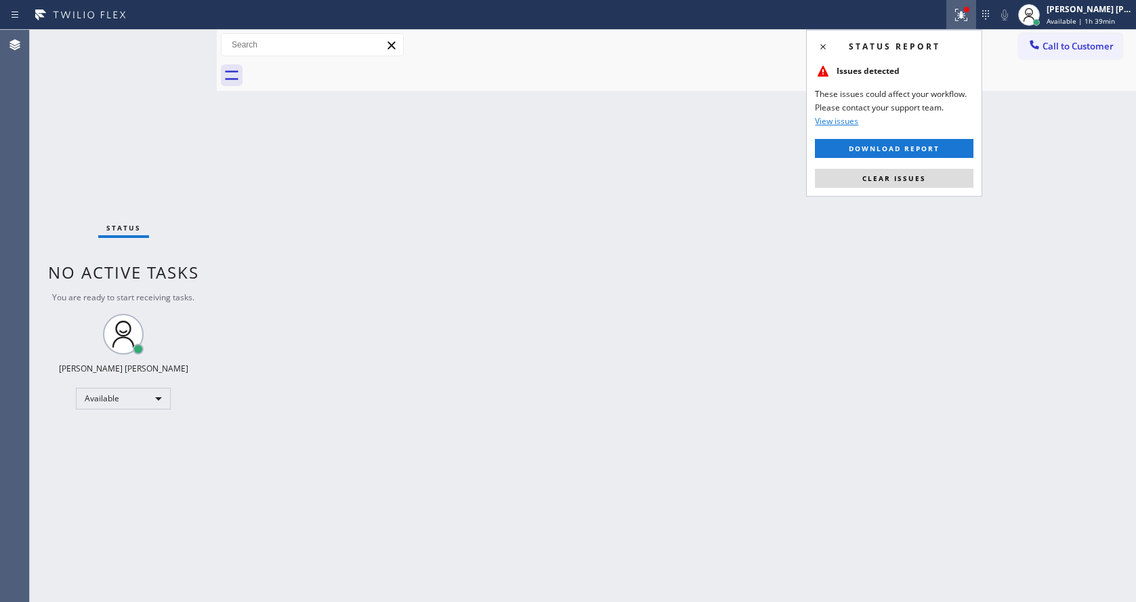
click at [899, 165] on div "Status report Issues detected These issues could affect your workflow. Please c…" at bounding box center [894, 113] width 176 height 167
click at [899, 170] on button "Clear issues" at bounding box center [894, 178] width 159 height 19
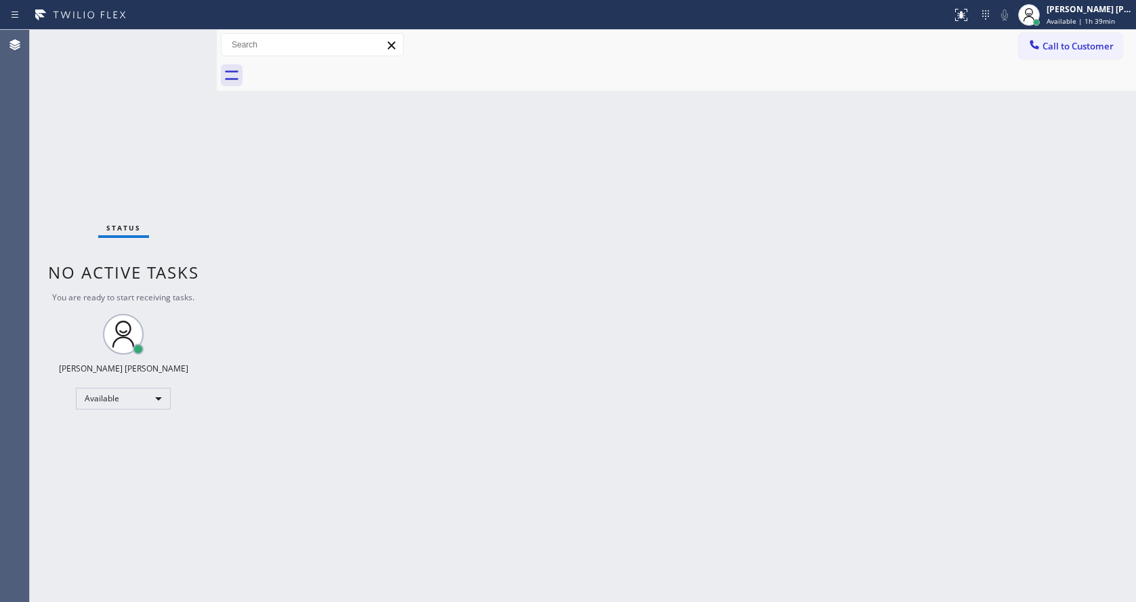
click at [908, 240] on div "Back to Dashboard Change Sender ID Customers Technicians Select a contact Outbo…" at bounding box center [676, 316] width 919 height 572
drag, startPoint x: 219, startPoint y: 253, endPoint x: 504, endPoint y: 171, distance: 296.7
click at [217, 252] on div at bounding box center [217, 316] width 0 height 572
drag, startPoint x: 471, startPoint y: 413, endPoint x: 425, endPoint y: 475, distance: 77.1
click at [464, 417] on div "Back to Dashboard Change Sender ID Customers Technicians Select a contact Outbo…" at bounding box center [677, 316] width 917 height 572
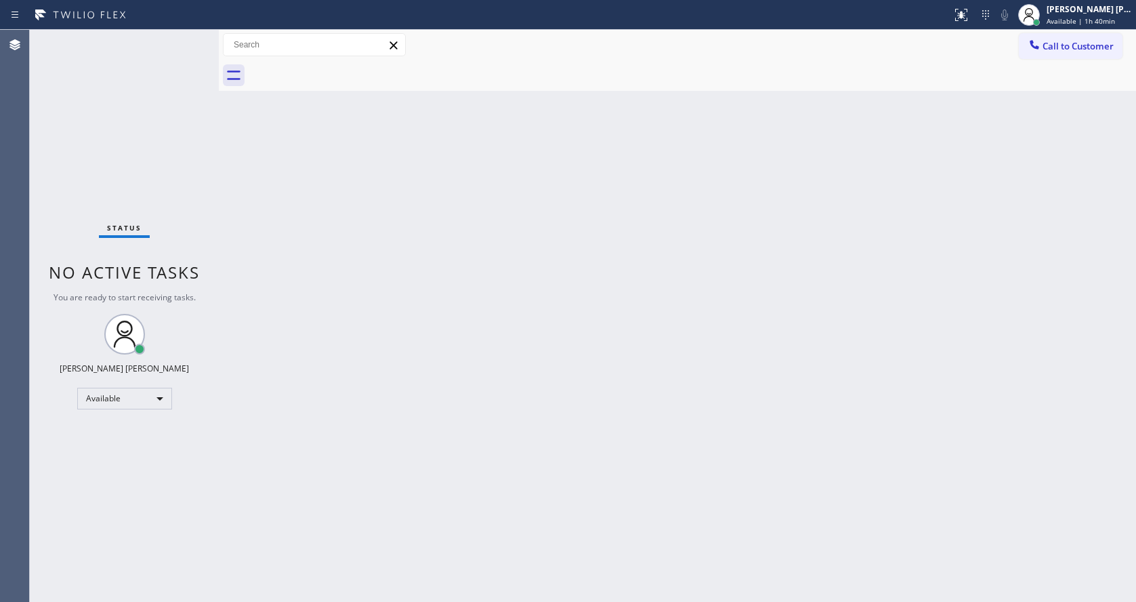
click at [352, 299] on div "Back to Dashboard Change Sender ID Customers Technicians Select a contact Outbo…" at bounding box center [677, 316] width 917 height 572
click at [699, 308] on div "Back to Dashboard Change Sender ID Customers Technicians Select a contact Outbo…" at bounding box center [677, 316] width 917 height 572
click at [299, 301] on div "Back to Dashboard Change Sender ID Customers Technicians Select a contact Outbo…" at bounding box center [677, 316] width 917 height 572
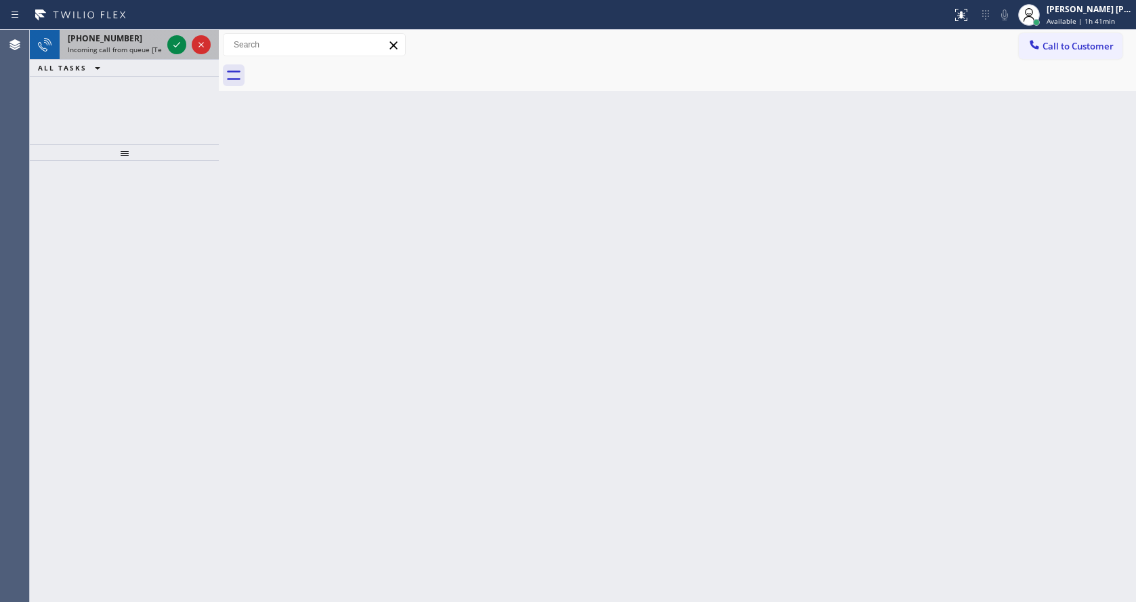
click at [147, 36] on div "[PHONE_NUMBER]" at bounding box center [115, 39] width 94 height 12
click at [169, 45] on icon at bounding box center [177, 45] width 16 height 16
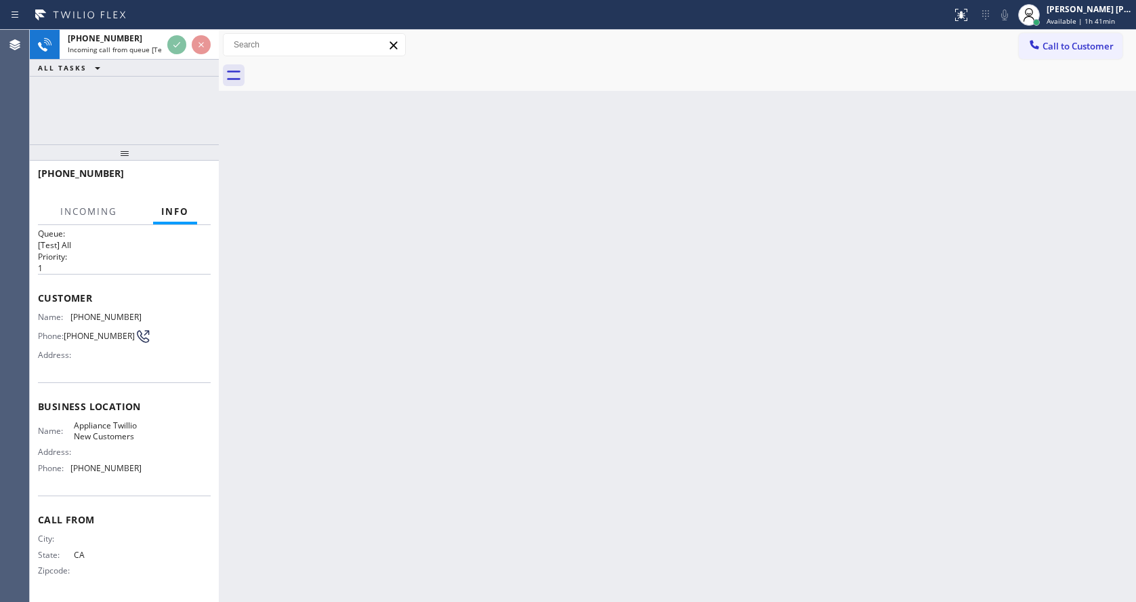
scroll to position [18, 0]
click at [493, 427] on div "Back to Dashboard Change Sender ID Customers Technicians Select a contact Outbo…" at bounding box center [677, 316] width 917 height 572
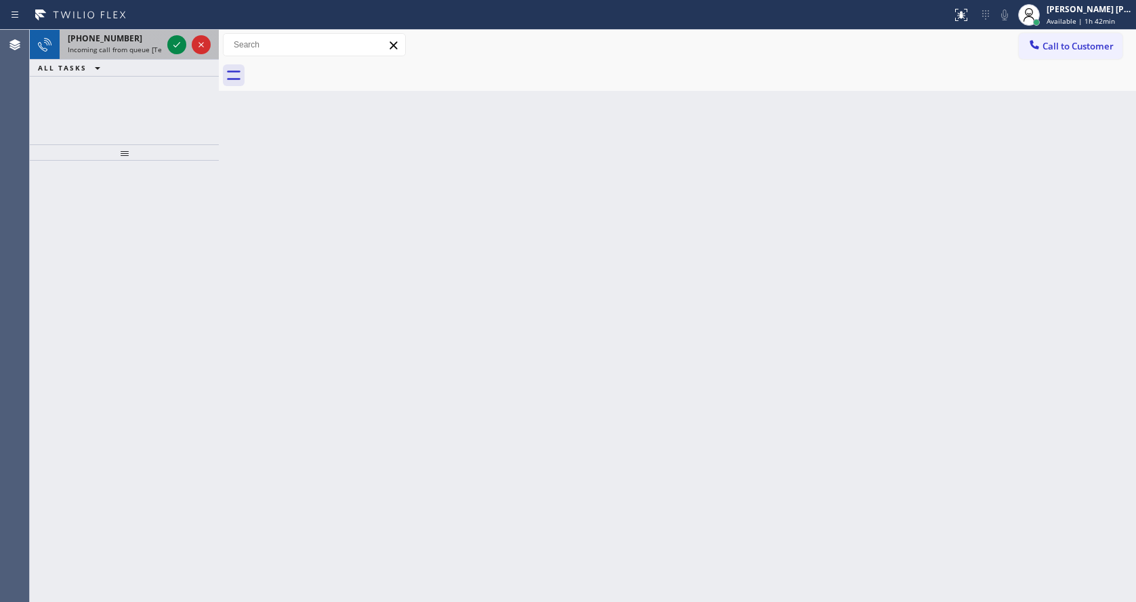
click at [94, 40] on span "[PHONE_NUMBER]" at bounding box center [105, 39] width 75 height 12
click at [158, 49] on span "Incoming call from queue [Test] All" at bounding box center [124, 49] width 112 height 9
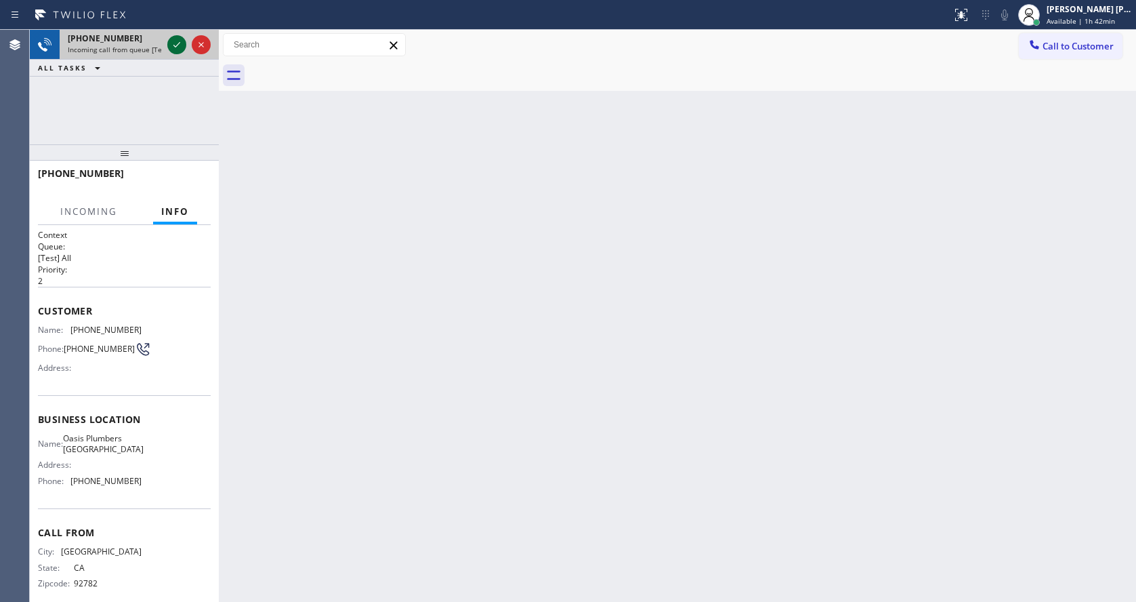
click at [176, 41] on icon at bounding box center [177, 45] width 16 height 16
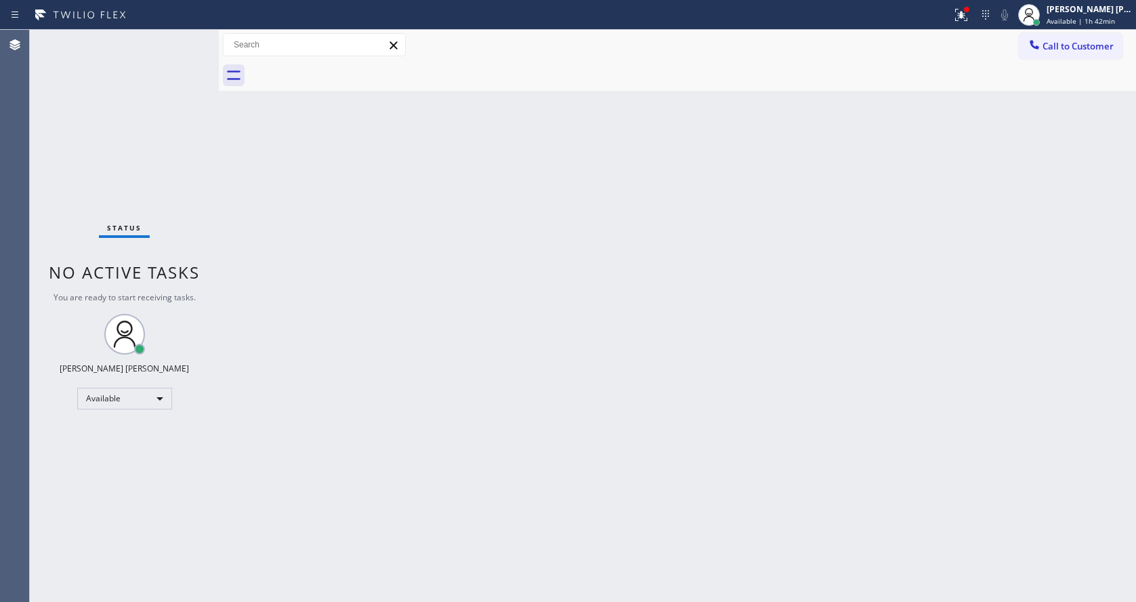
click at [240, 272] on div "Back to Dashboard Change Sender ID Customers Technicians Select a contact Outbo…" at bounding box center [677, 316] width 917 height 572
click at [1088, 26] on div "[PERSON_NAME] [PERSON_NAME] Available | 1h 43min" at bounding box center [1075, 15] width 122 height 30
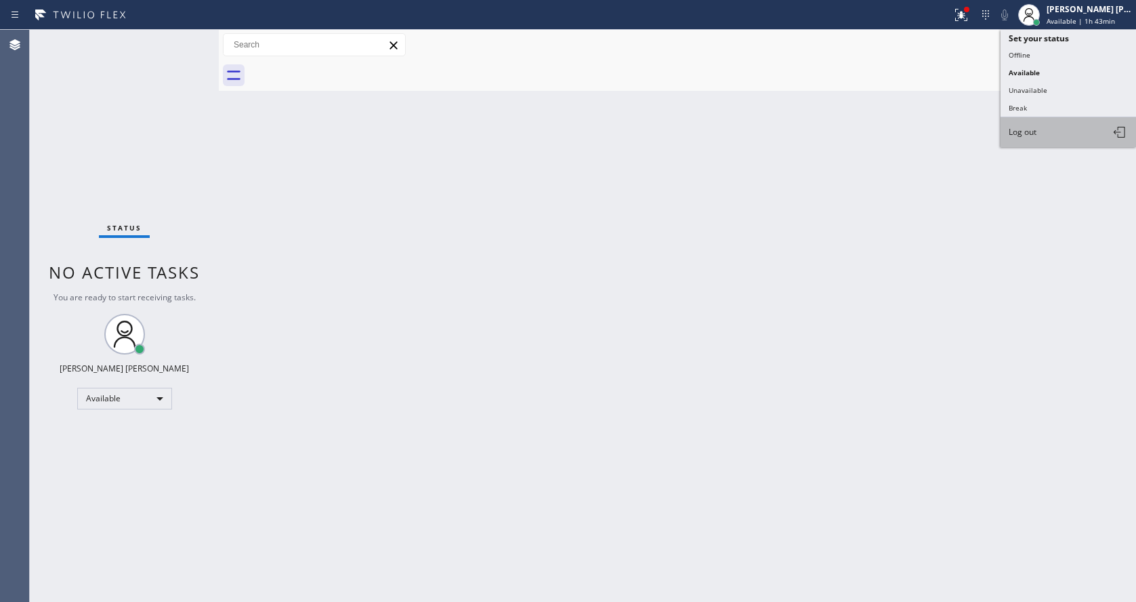
click at [1042, 125] on button "Log out" at bounding box center [1067, 132] width 135 height 30
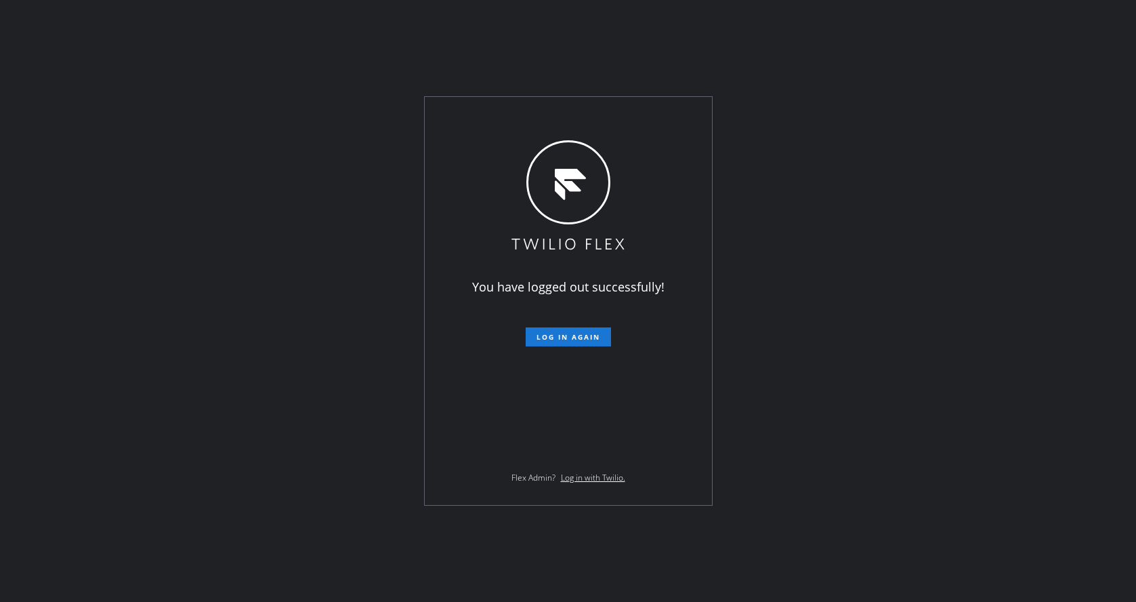
click at [444, 182] on div "You have logged out successfully! Log in again Flex Admin? Log in with Twilio." at bounding box center [568, 301] width 287 height 408
click at [281, 308] on div "You have logged out successfully! Log in again Flex Admin? Log in with Twilio." at bounding box center [568, 301] width 1136 height 602
